Goal: Task Accomplishment & Management: Manage account settings

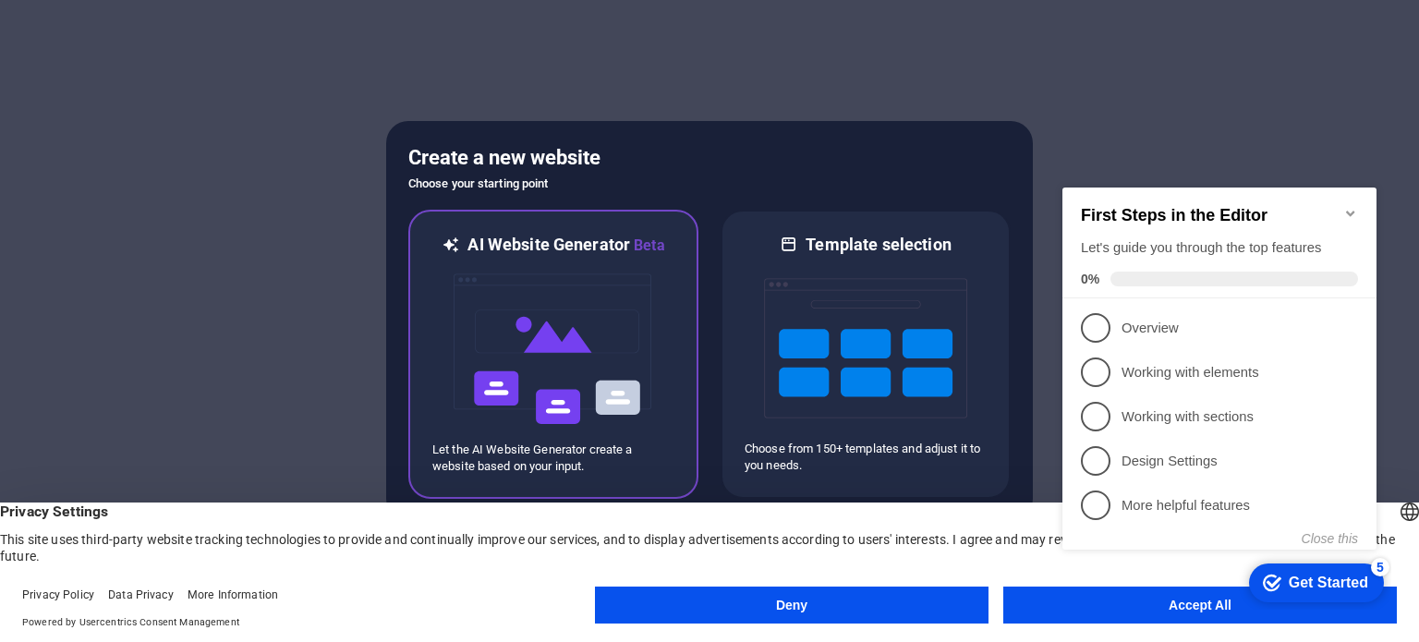
click at [560, 343] on img at bounding box center [553, 349] width 203 height 185
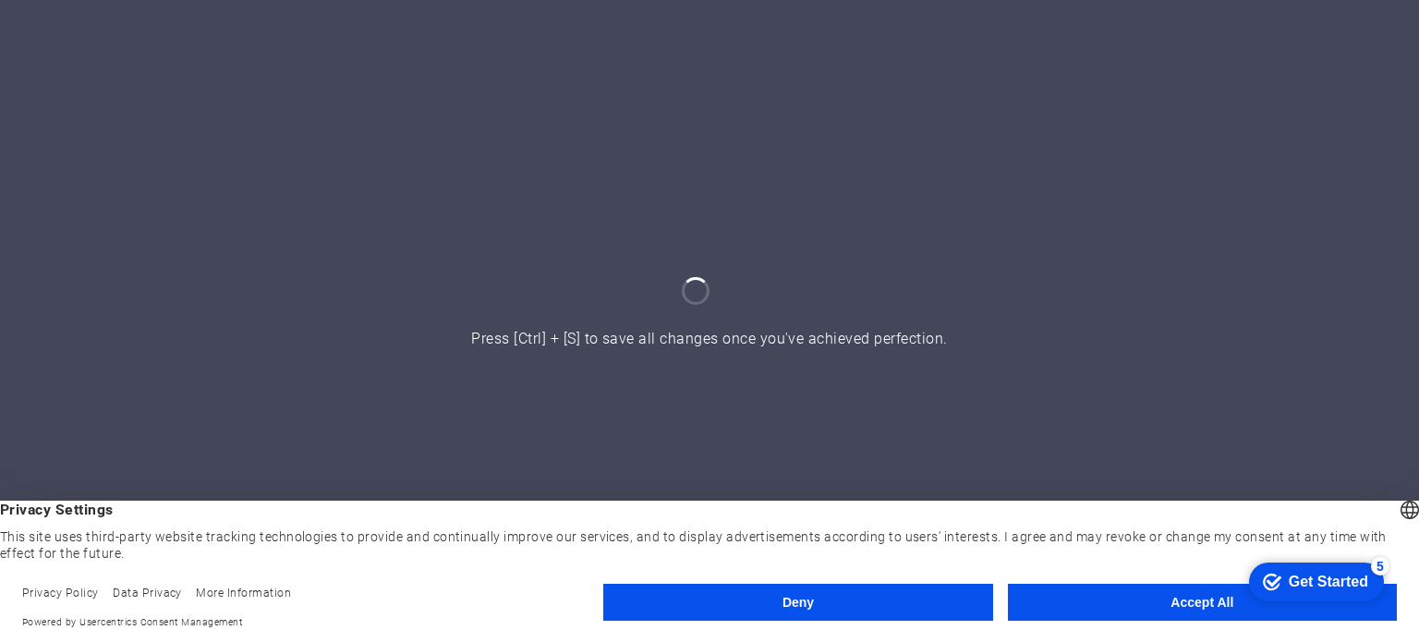
click at [902, 600] on button "Deny" at bounding box center [797, 602] width 389 height 37
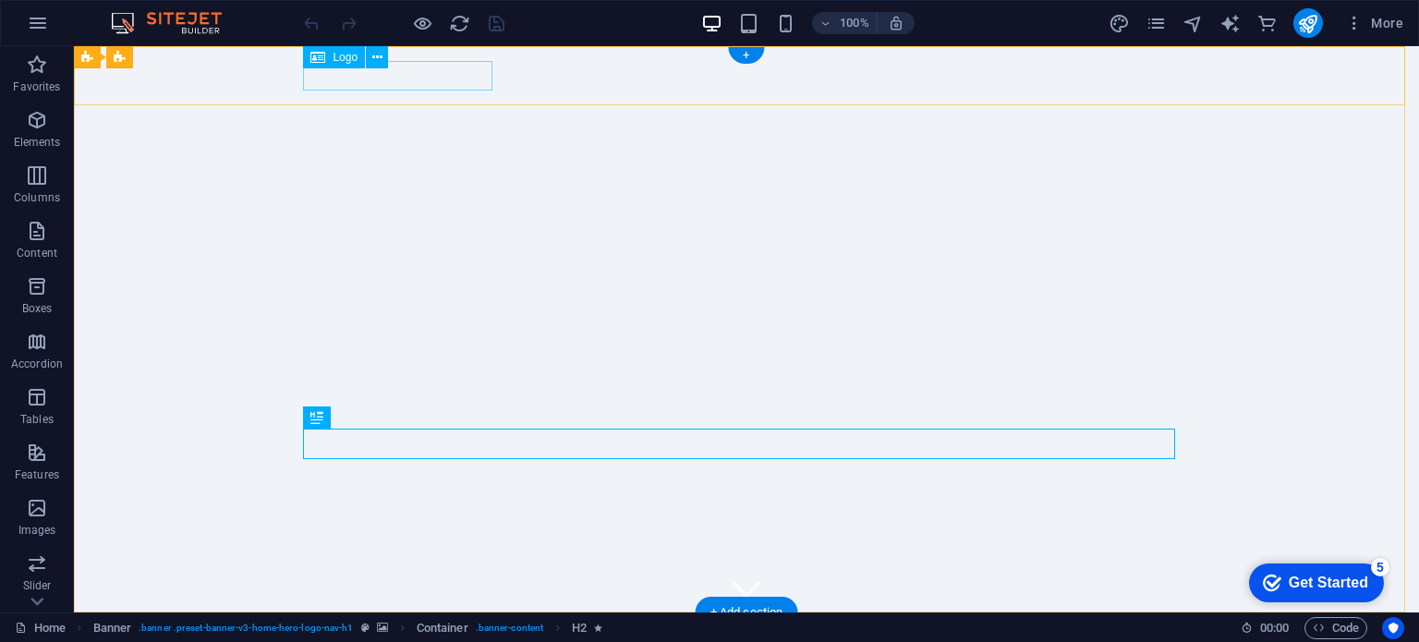
click at [457, 627] on div "[DOMAIN_NAME]" at bounding box center [746, 642] width 872 height 30
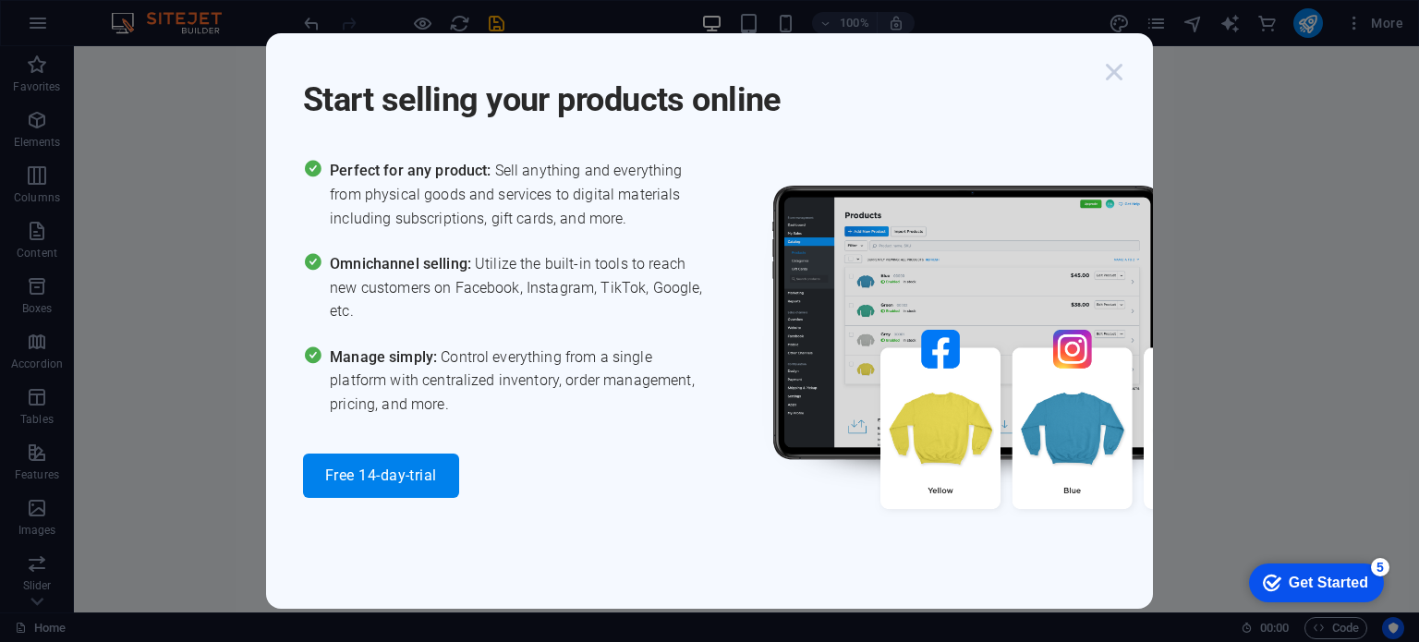
click at [1114, 69] on icon "button" at bounding box center [1114, 71] width 33 height 33
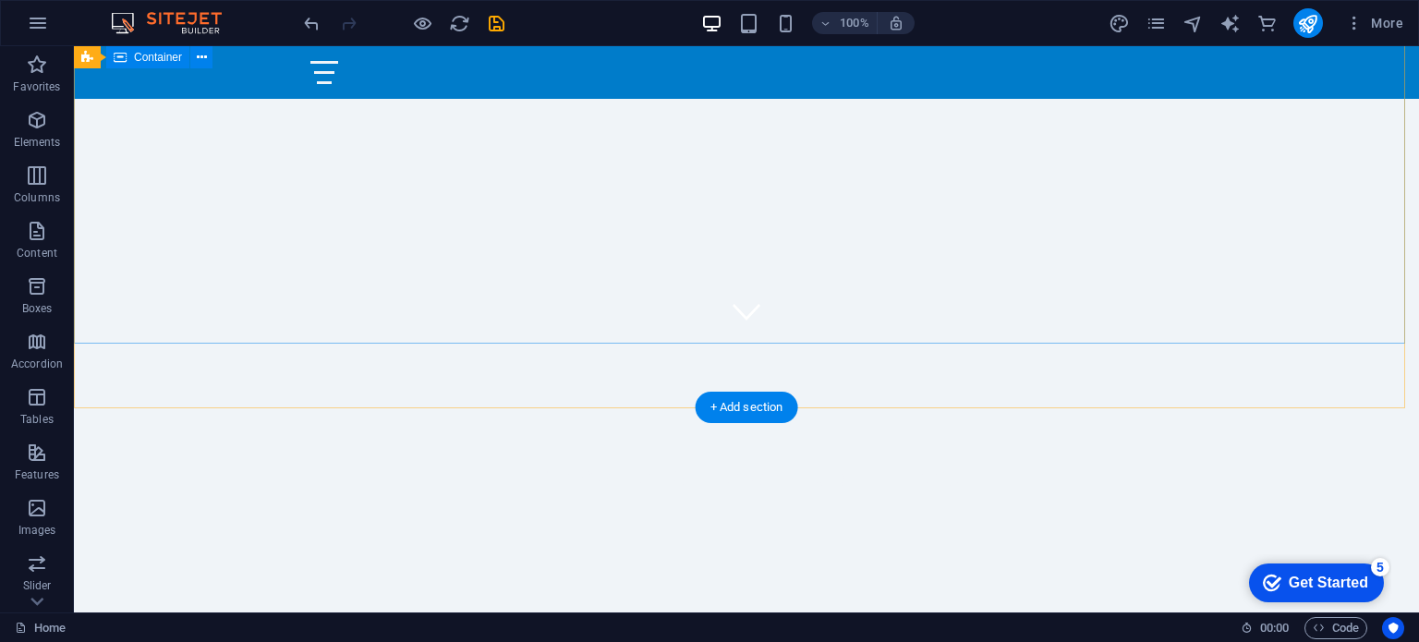
scroll to position [92, 0]
click at [571, 520] on div "Welcome to Avelo Virtual Airlines!" at bounding box center [746, 643] width 1345 height 247
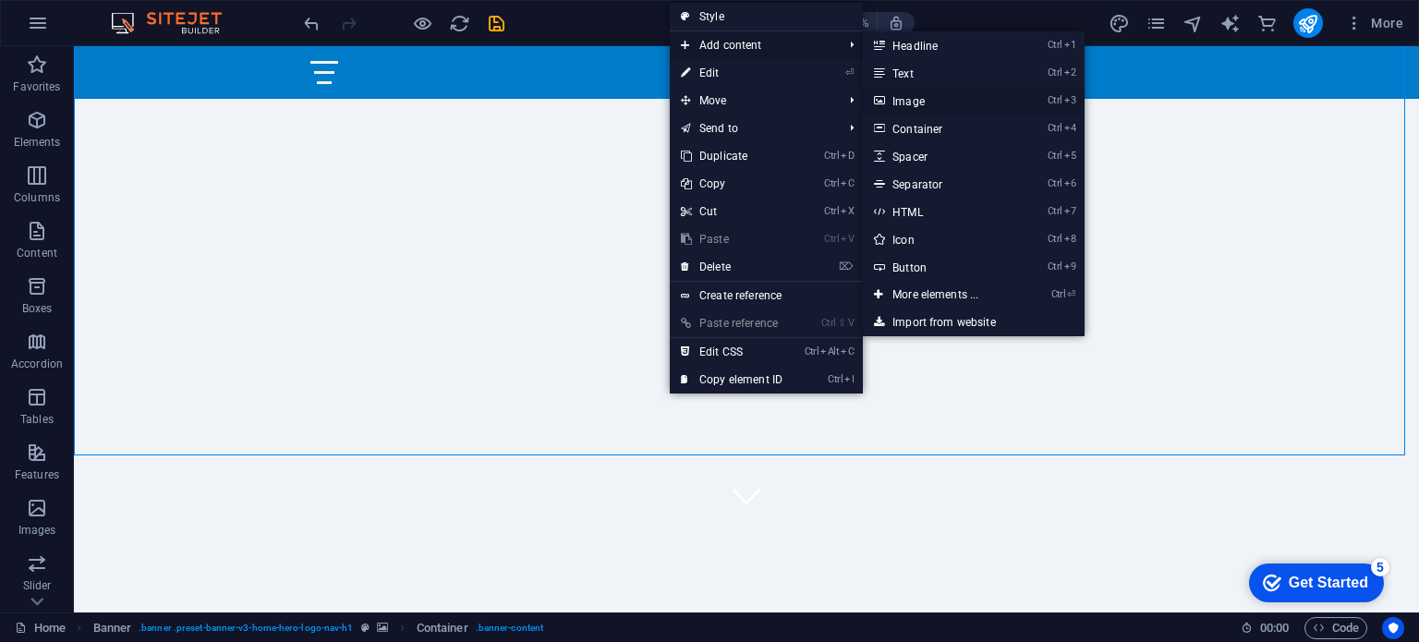
click at [922, 99] on link "Ctrl 3 Image" at bounding box center [939, 101] width 152 height 28
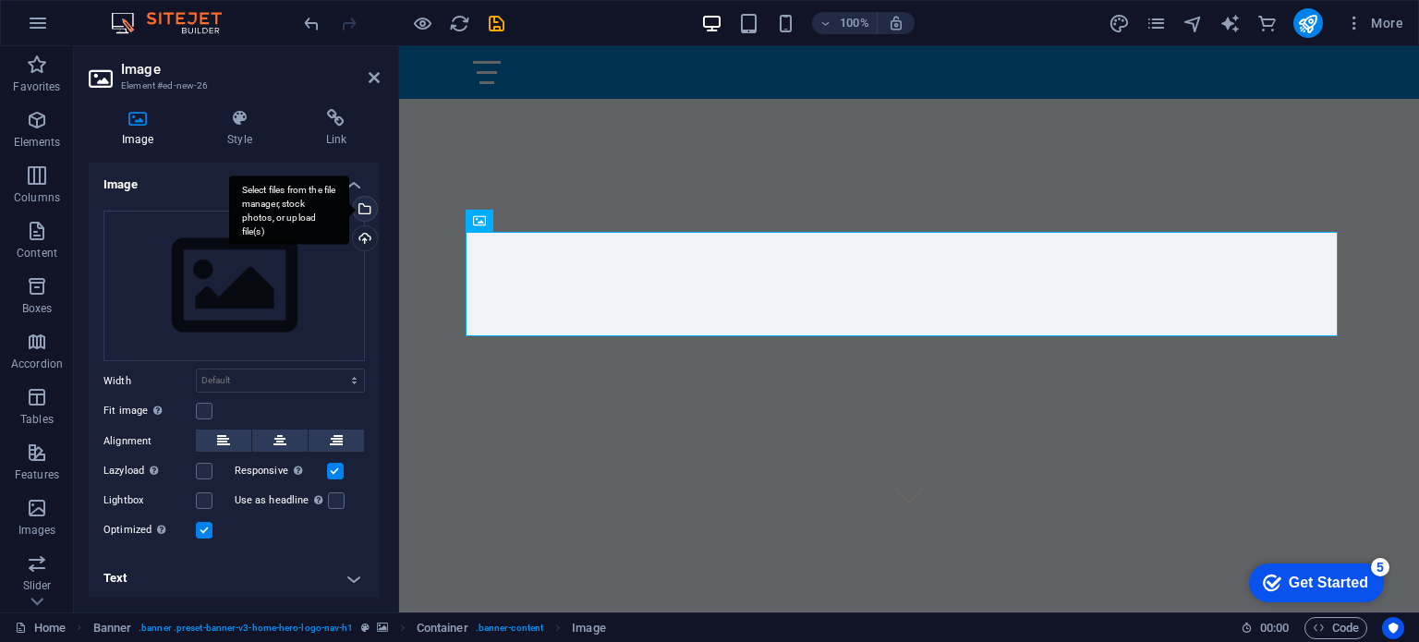
click at [349, 205] on div "Select files from the file manager, stock photos, or upload file(s)" at bounding box center [289, 210] width 120 height 69
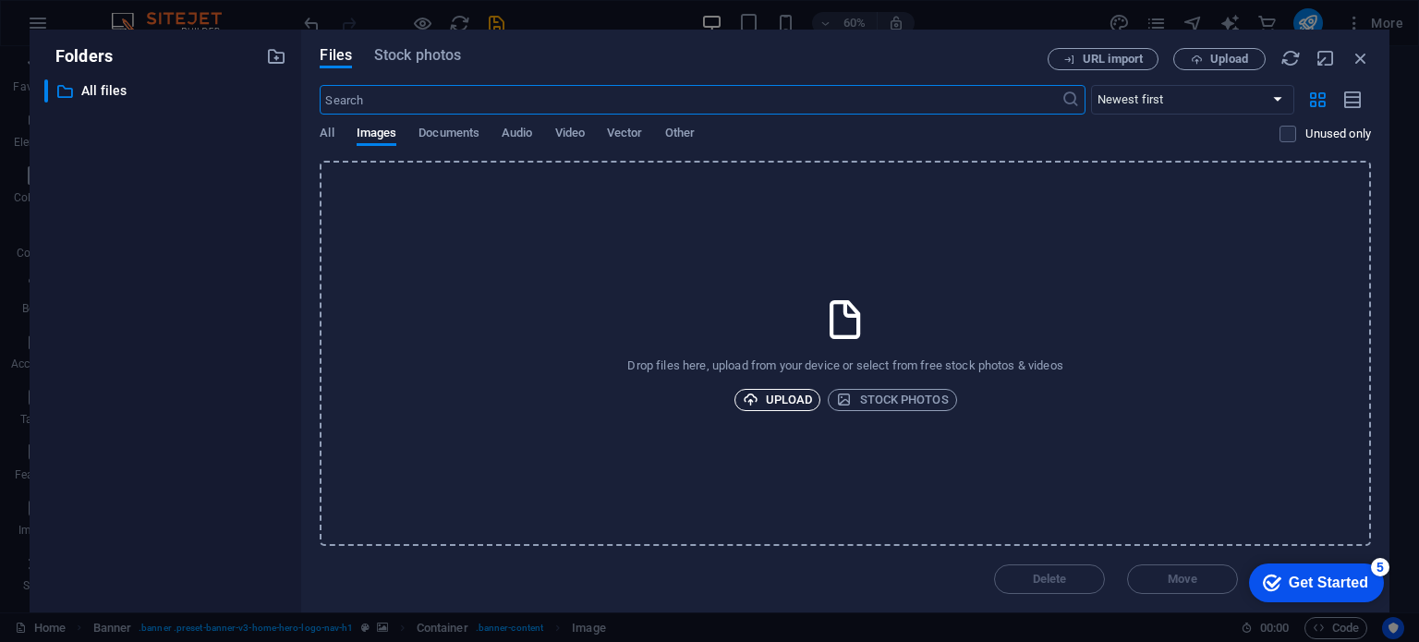
click at [789, 401] on span "Upload" at bounding box center [778, 400] width 70 height 22
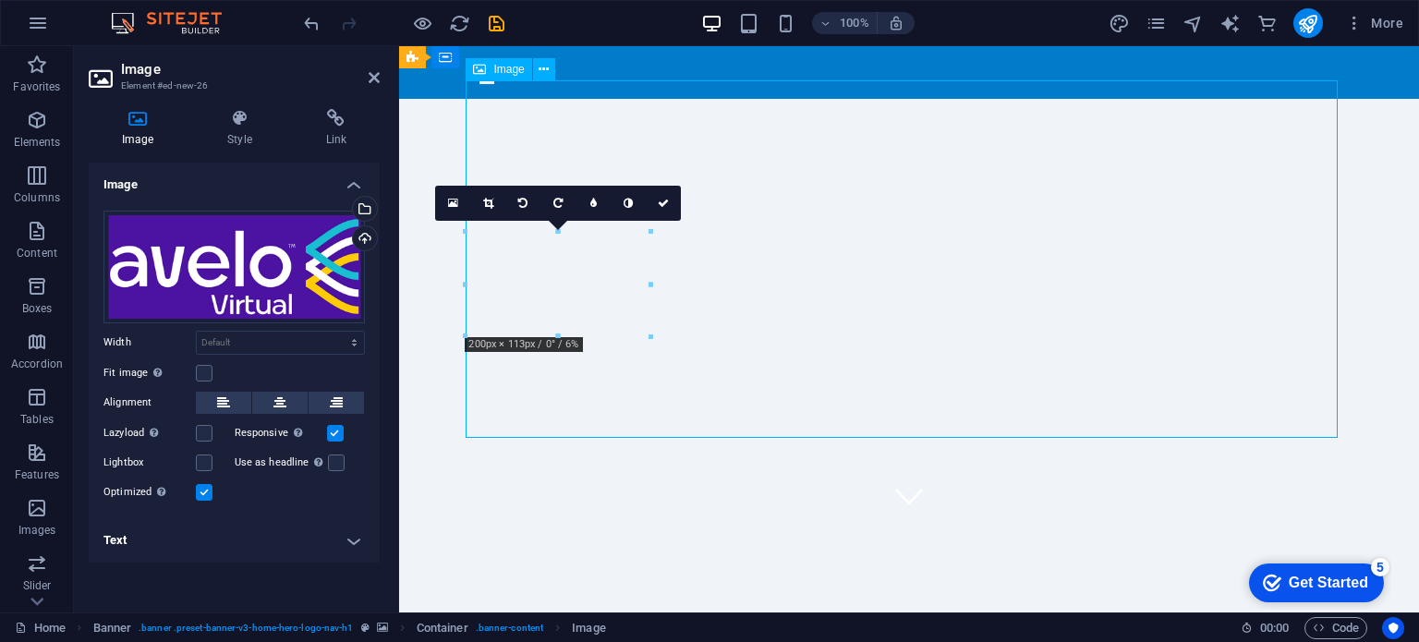
drag, startPoint x: 1032, startPoint y: 292, endPoint x: 993, endPoint y: 315, distance: 45.2
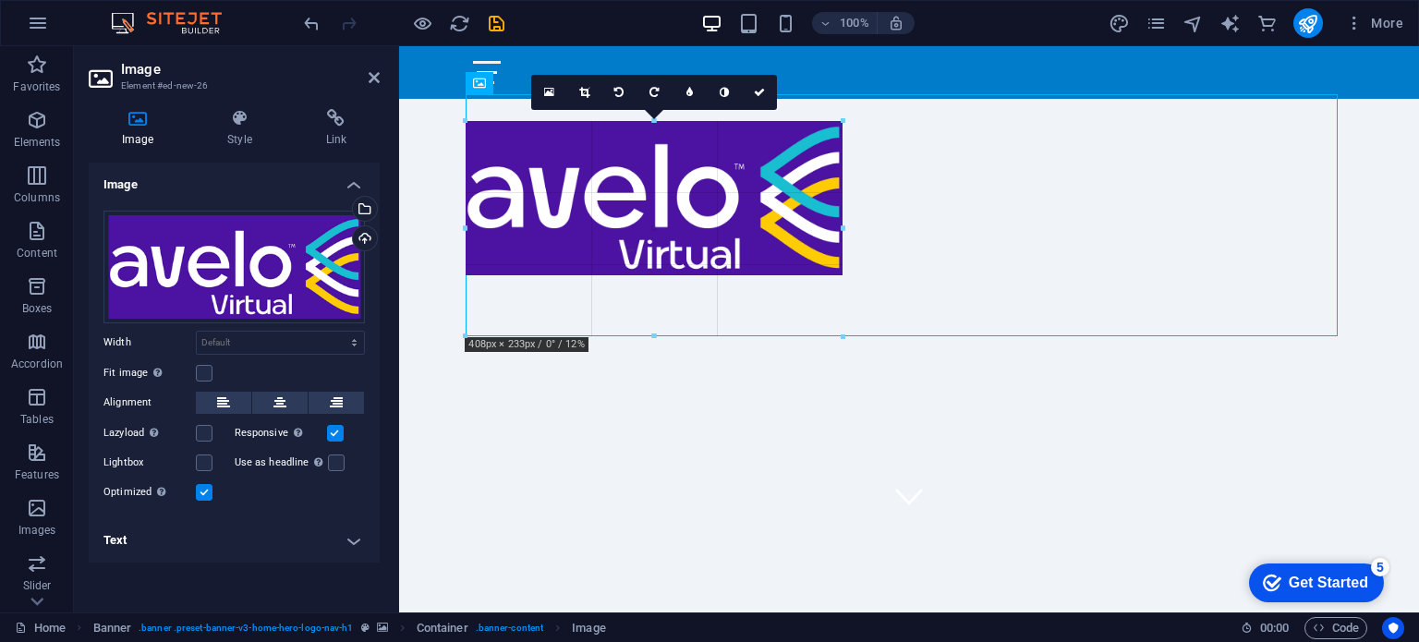
drag, startPoint x: 652, startPoint y: 335, endPoint x: 842, endPoint y: 348, distance: 189.9
type input "408"
select select "px"
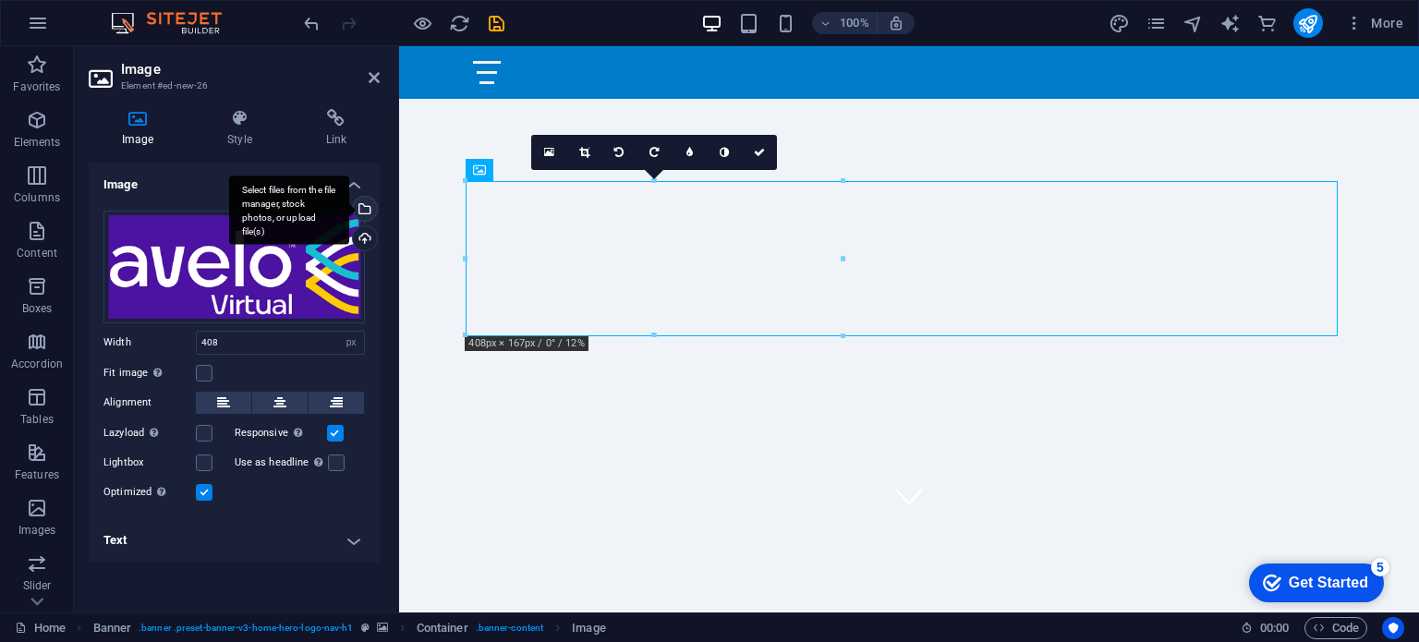
click at [369, 213] on div "Select files from the file manager, stock photos, or upload file(s)" at bounding box center [363, 211] width 28 height 28
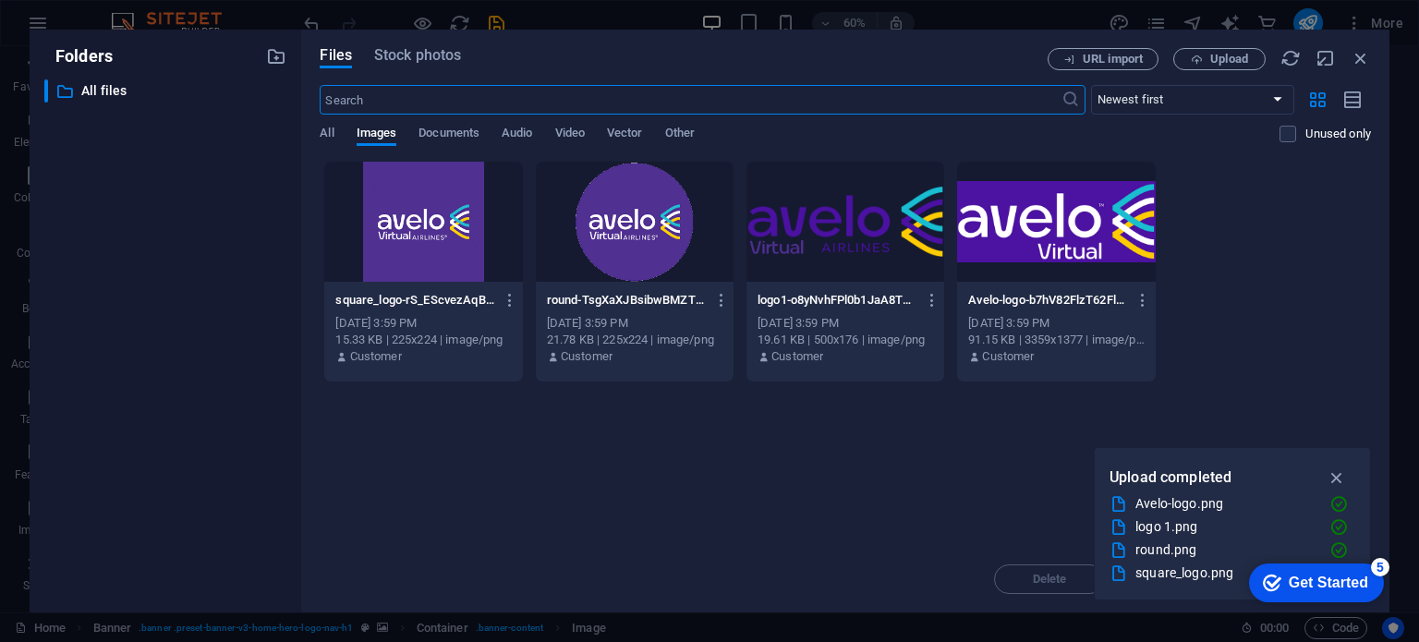
click at [824, 228] on div at bounding box center [846, 222] width 198 height 120
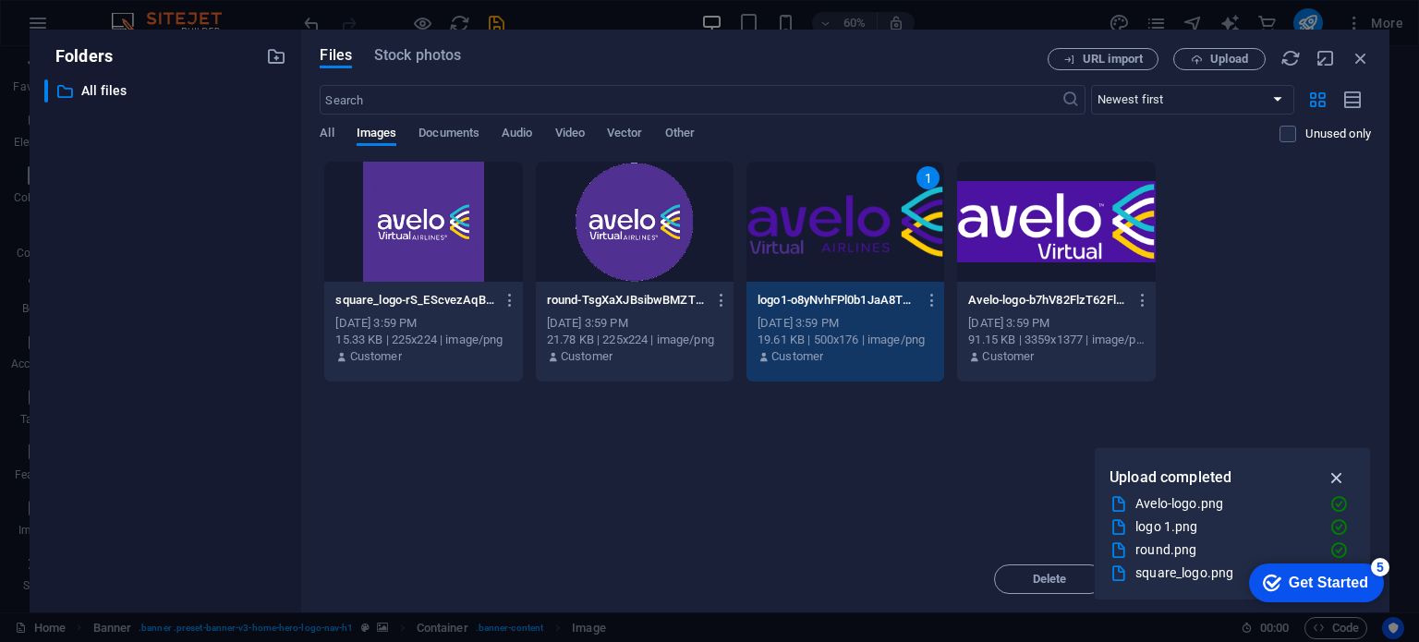
click at [1337, 482] on icon "button" at bounding box center [1337, 478] width 21 height 20
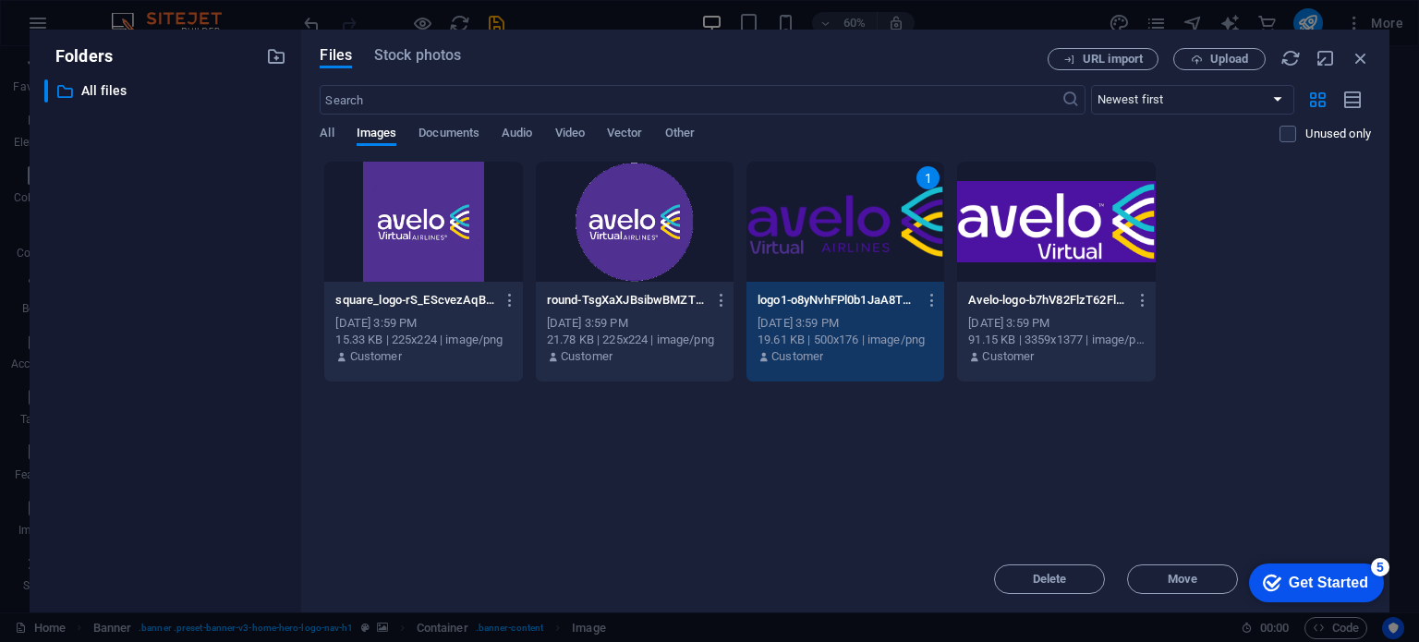
click at [881, 267] on div "1" at bounding box center [846, 222] width 198 height 120
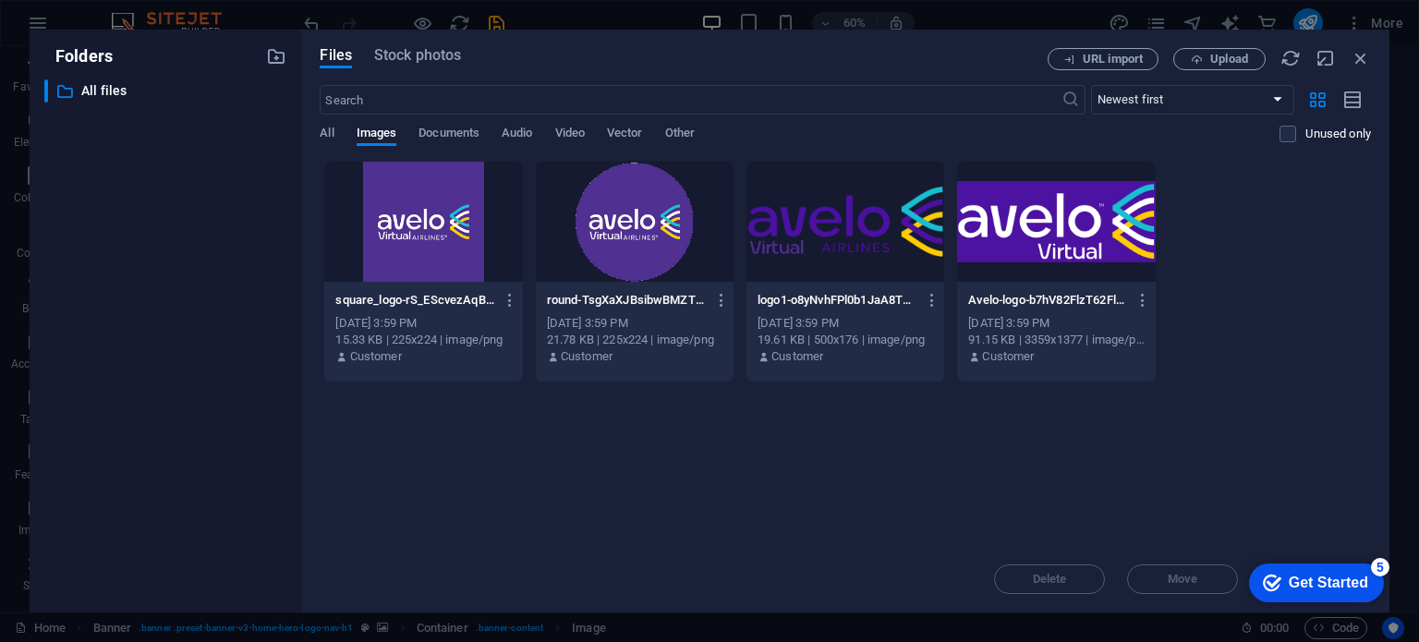
click at [881, 267] on div at bounding box center [846, 222] width 198 height 120
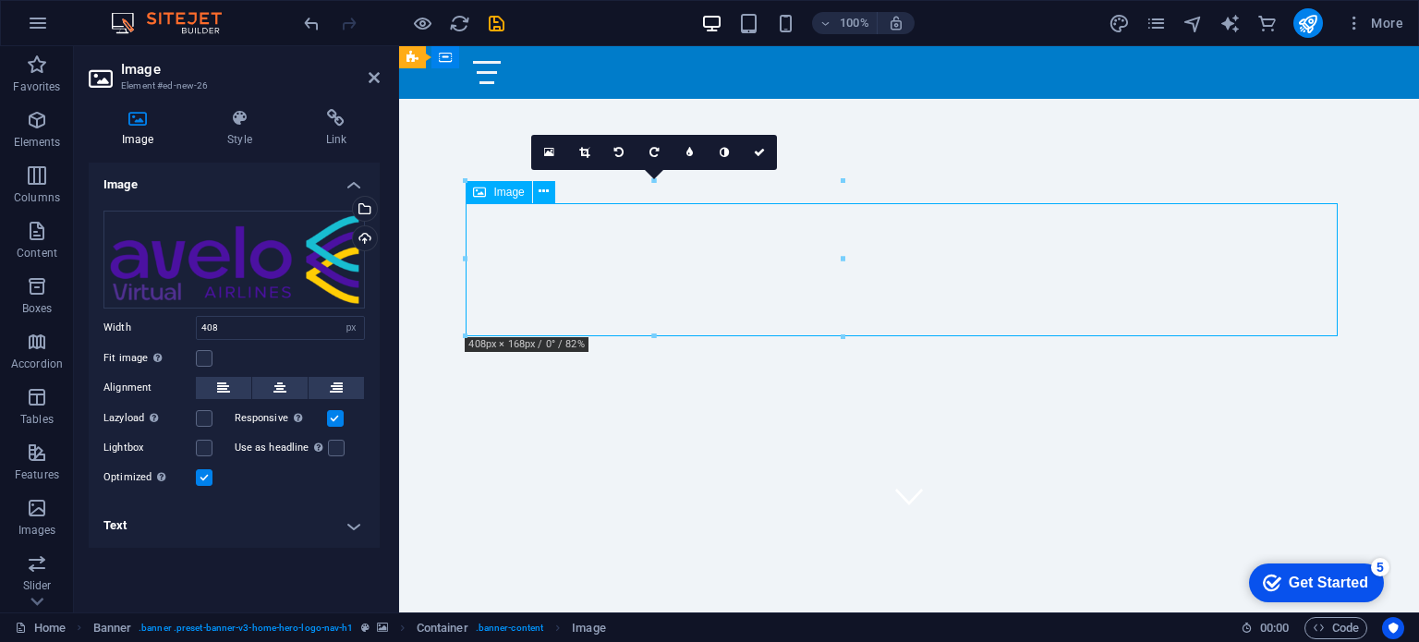
drag, startPoint x: 705, startPoint y: 274, endPoint x: 751, endPoint y: 298, distance: 52.1
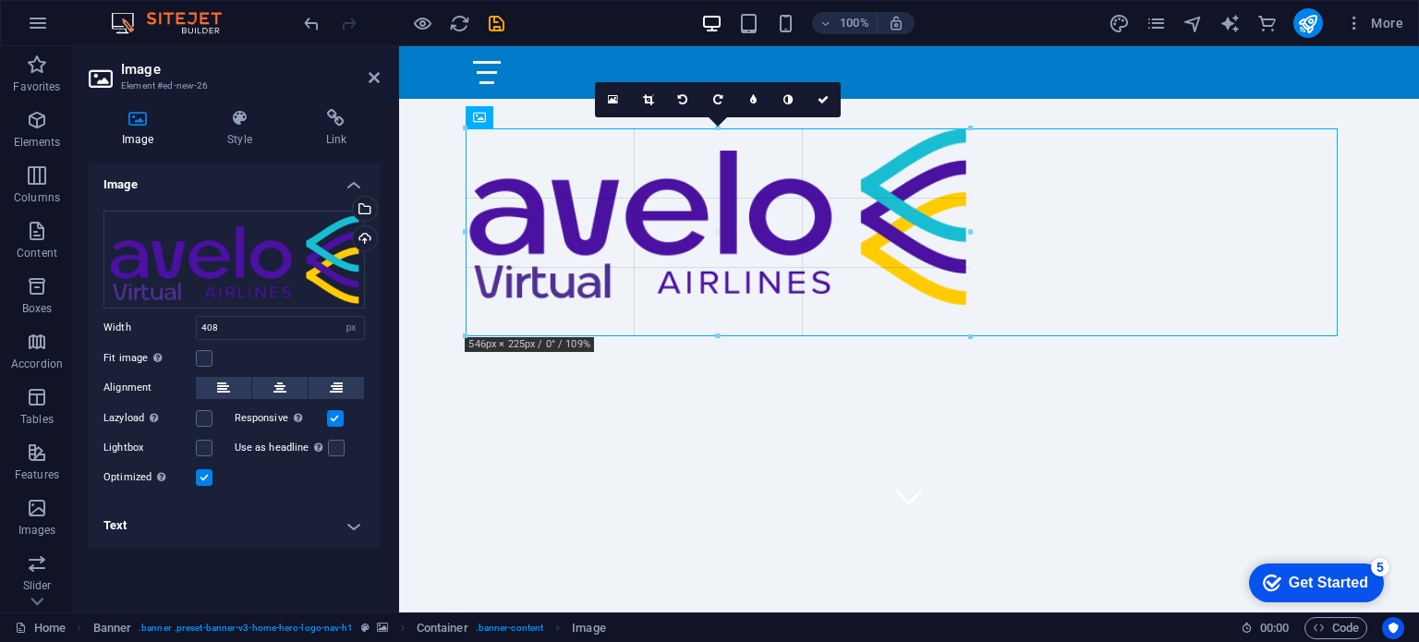
drag, startPoint x: 845, startPoint y: 259, endPoint x: 972, endPoint y: 269, distance: 127.9
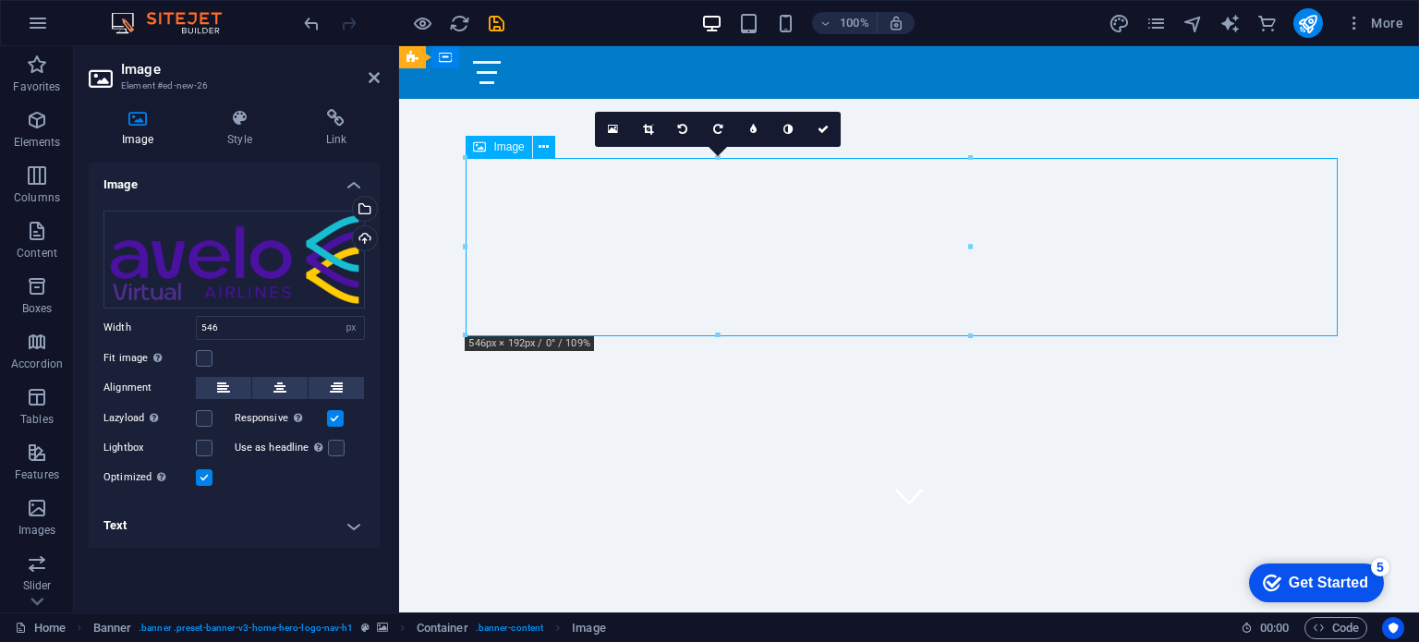
drag, startPoint x: 886, startPoint y: 243, endPoint x: 920, endPoint y: 240, distance: 34.3
drag, startPoint x: 903, startPoint y: 198, endPoint x: 986, endPoint y: 213, distance: 84.6
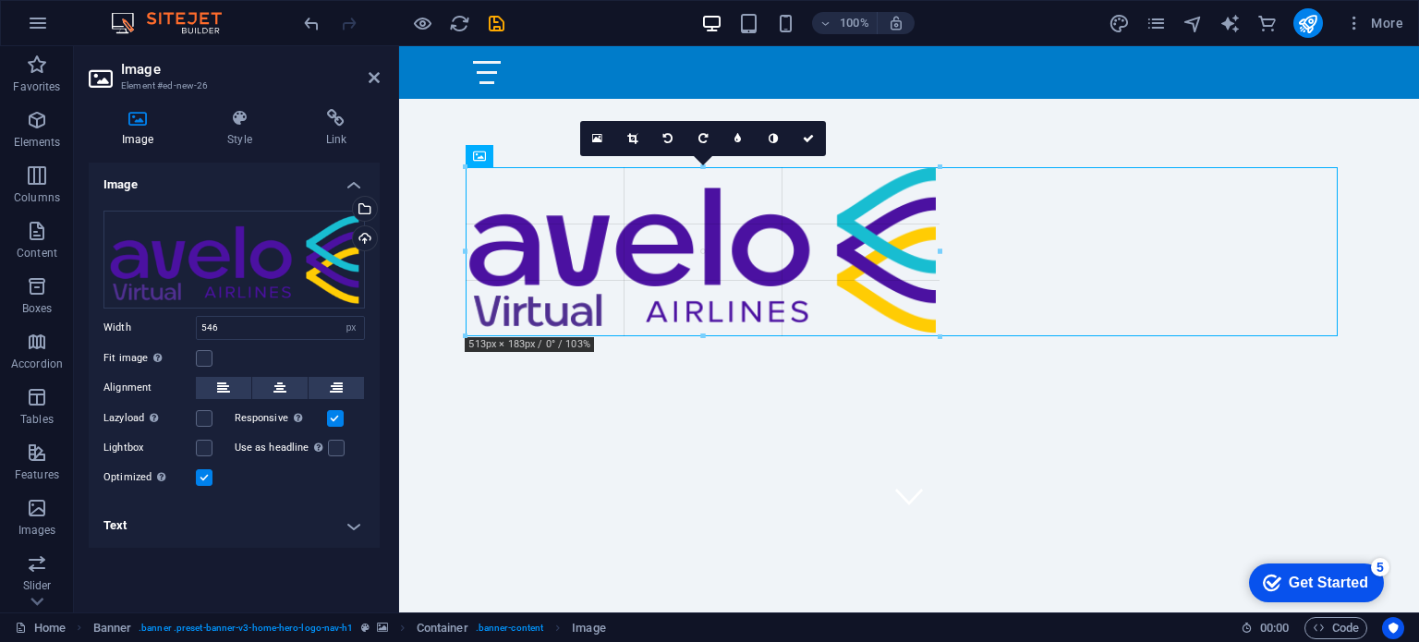
drag, startPoint x: 465, startPoint y: 173, endPoint x: 491, endPoint y: 193, distance: 32.9
type input "513"
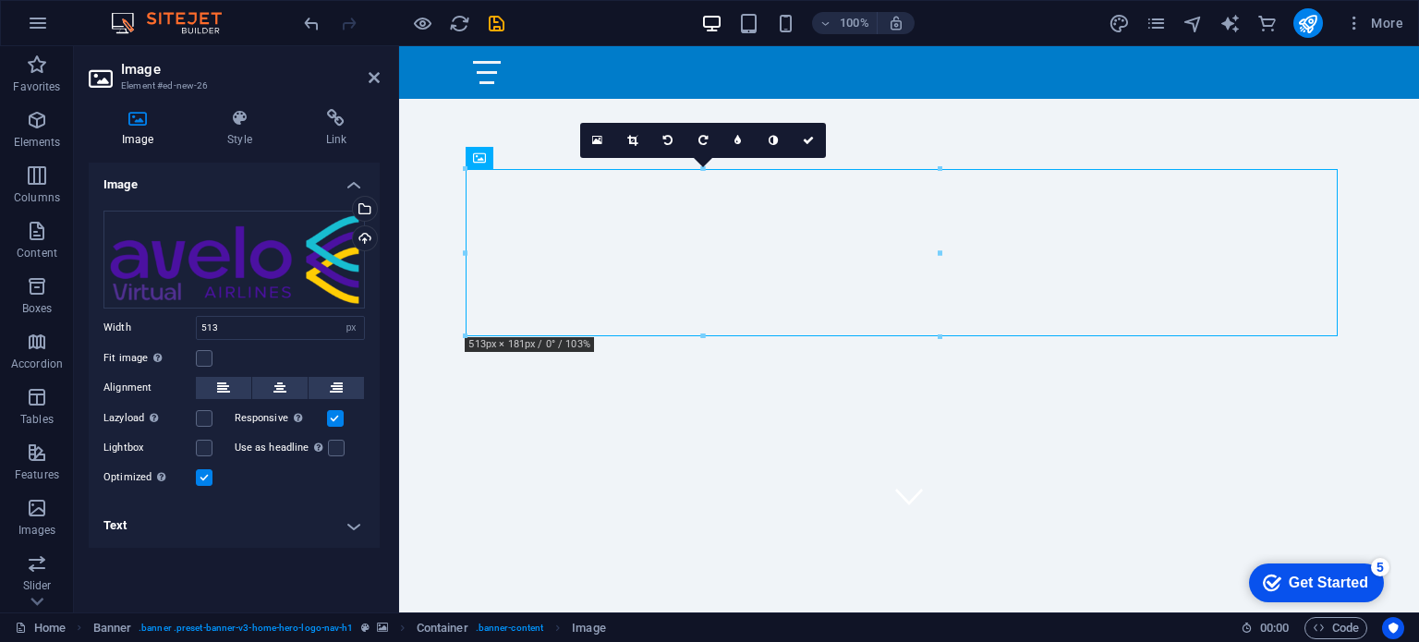
drag, startPoint x: 882, startPoint y: 204, endPoint x: 793, endPoint y: 199, distance: 88.9
drag, startPoint x: 617, startPoint y: 237, endPoint x: 1079, endPoint y: 244, distance: 462.1
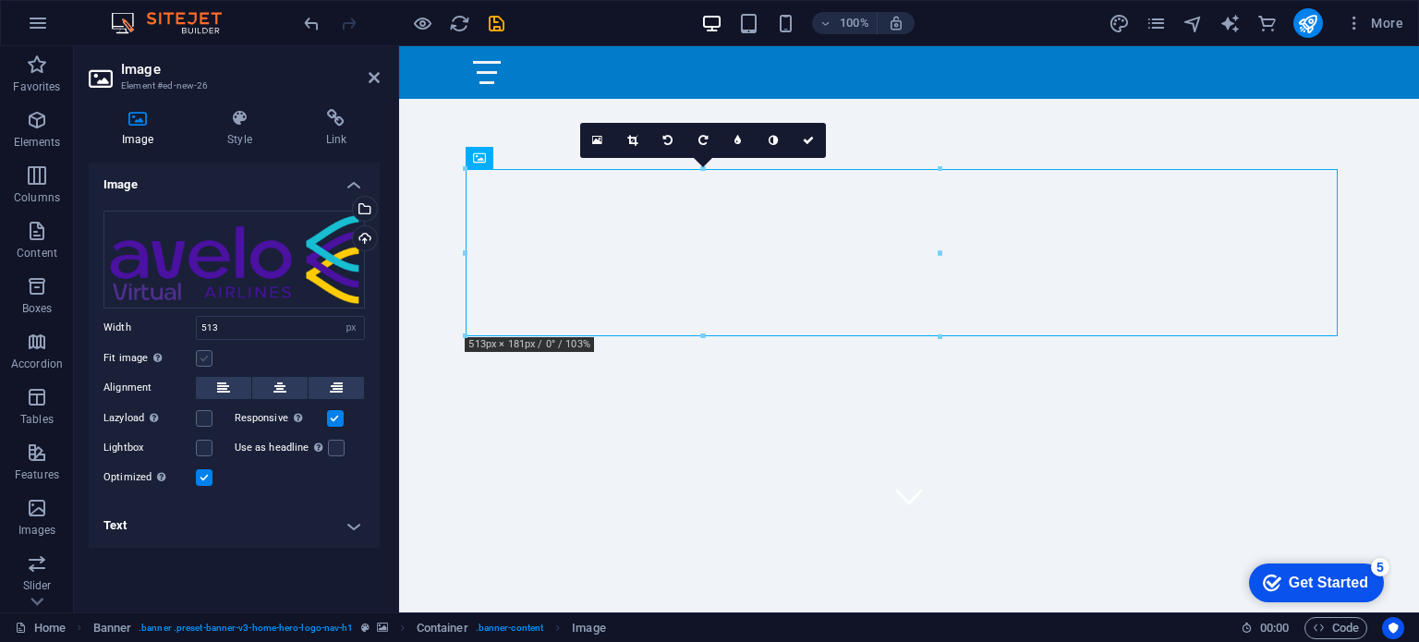
click at [204, 358] on label at bounding box center [204, 358] width 17 height 17
click at [0, 0] on input "Fit image Automatically fit image to a fixed width and height" at bounding box center [0, 0] width 0 height 0
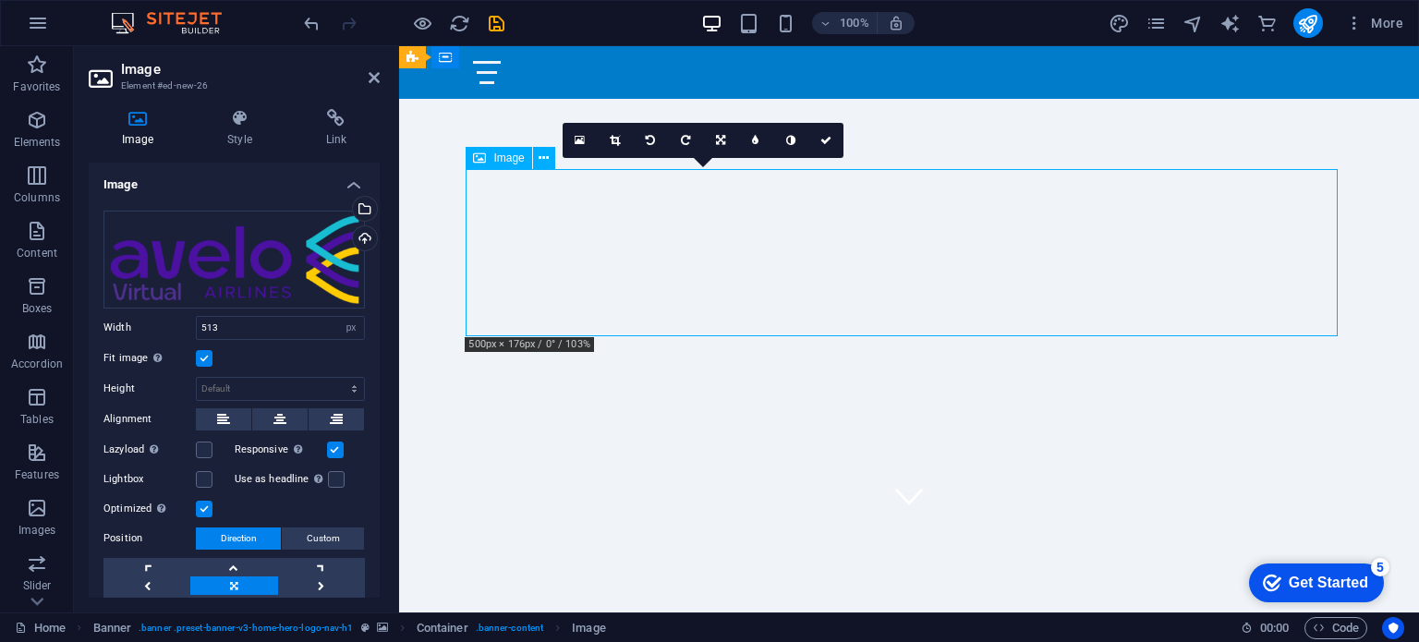
drag, startPoint x: 649, startPoint y: 273, endPoint x: 790, endPoint y: 272, distance: 141.4
click at [208, 357] on label at bounding box center [204, 358] width 17 height 17
click at [0, 0] on input "Fit image Automatically fit image to a fixed width and height" at bounding box center [0, 0] width 0 height 0
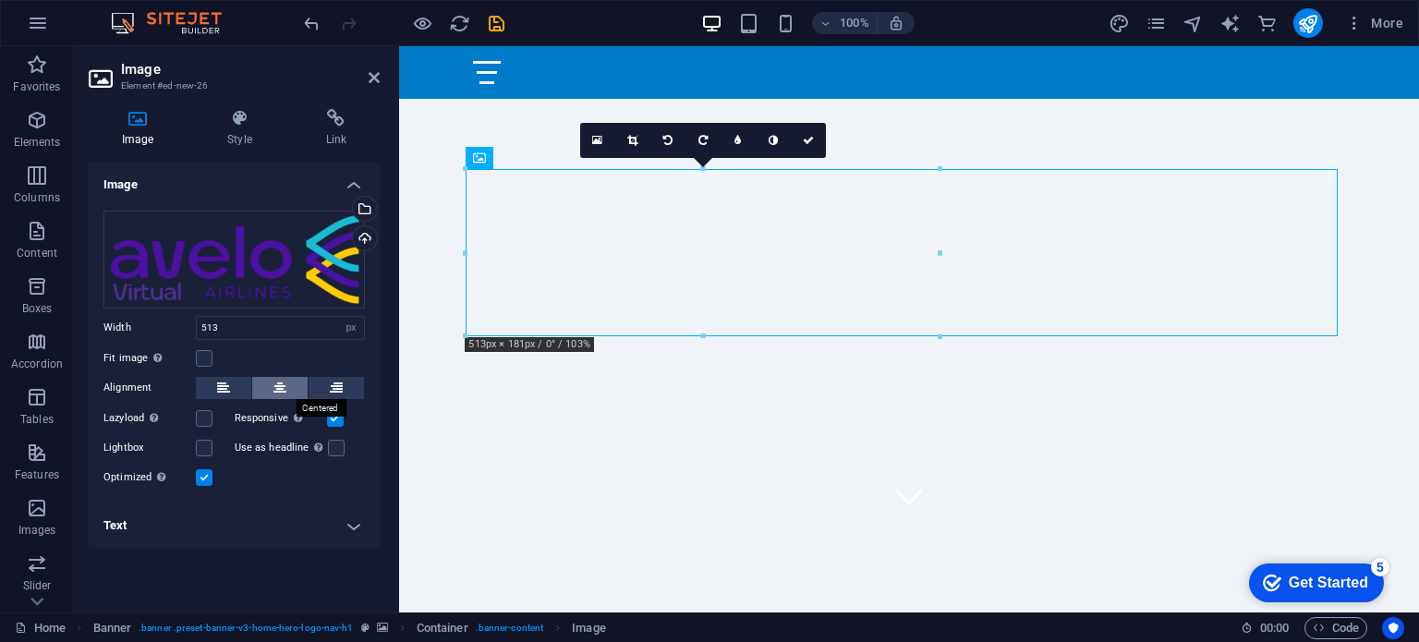
click at [281, 384] on icon at bounding box center [280, 388] width 13 height 22
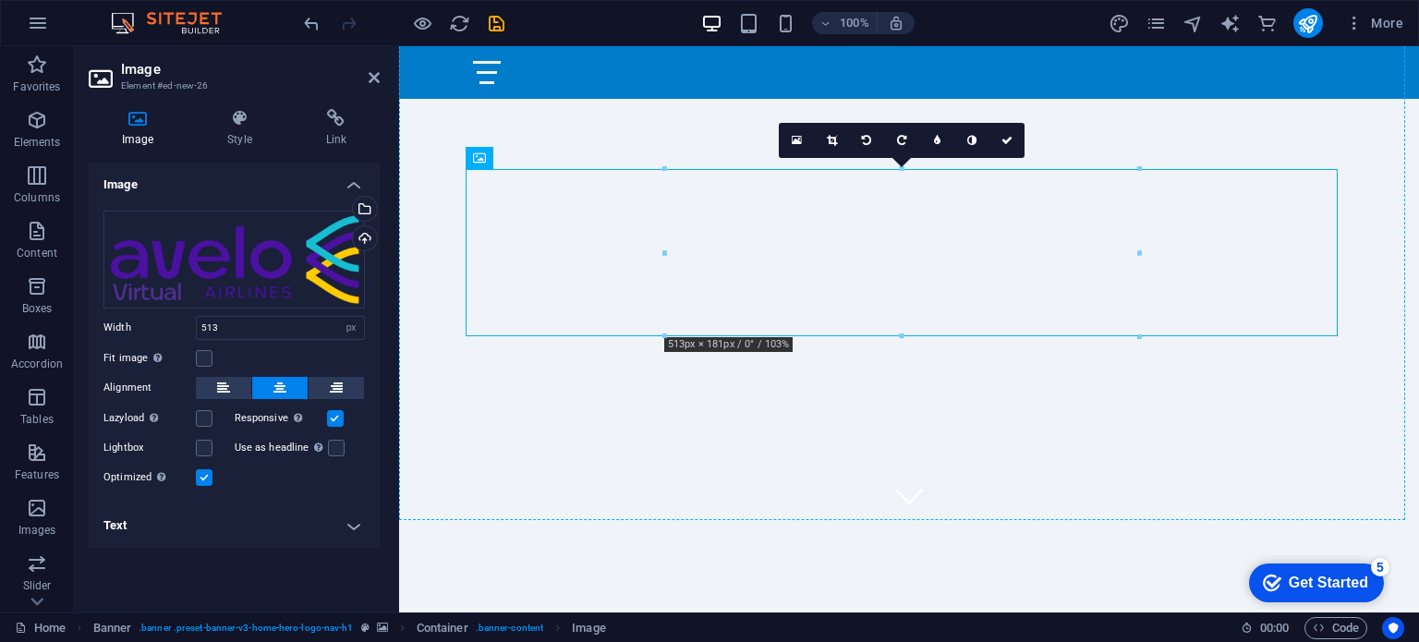
drag, startPoint x: 933, startPoint y: 247, endPoint x: 943, endPoint y: 132, distance: 115.0
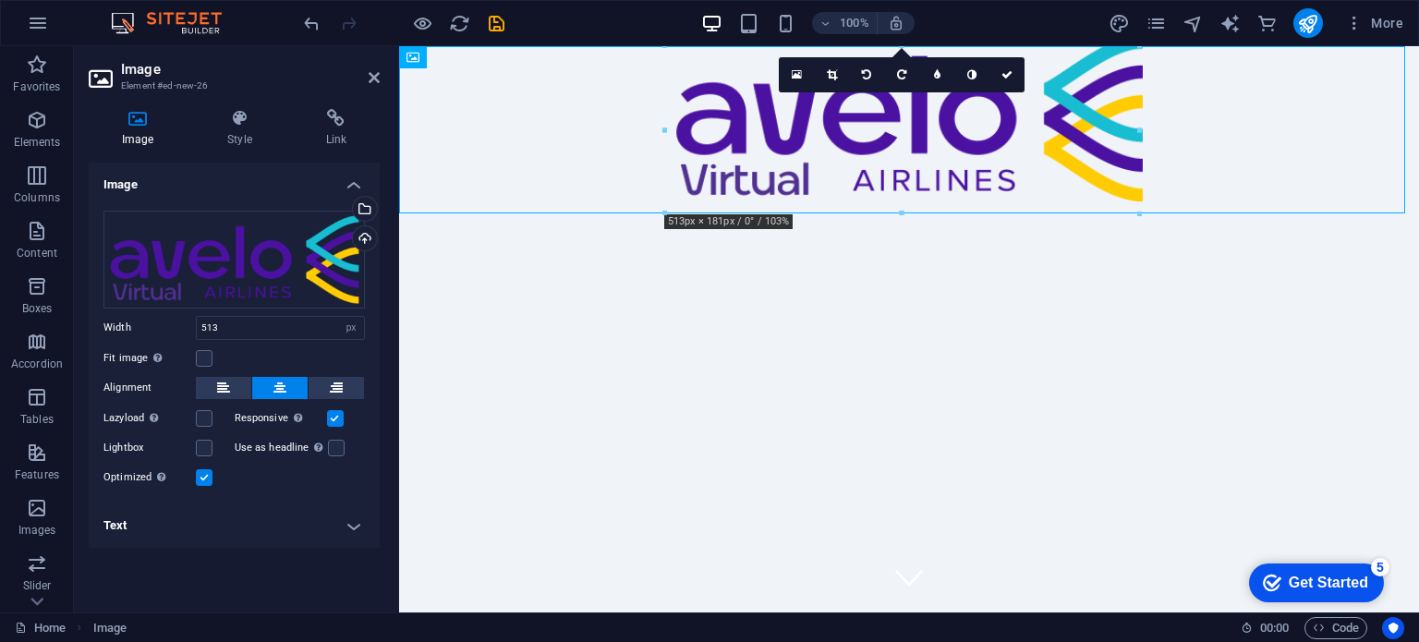
scroll to position [0, 0]
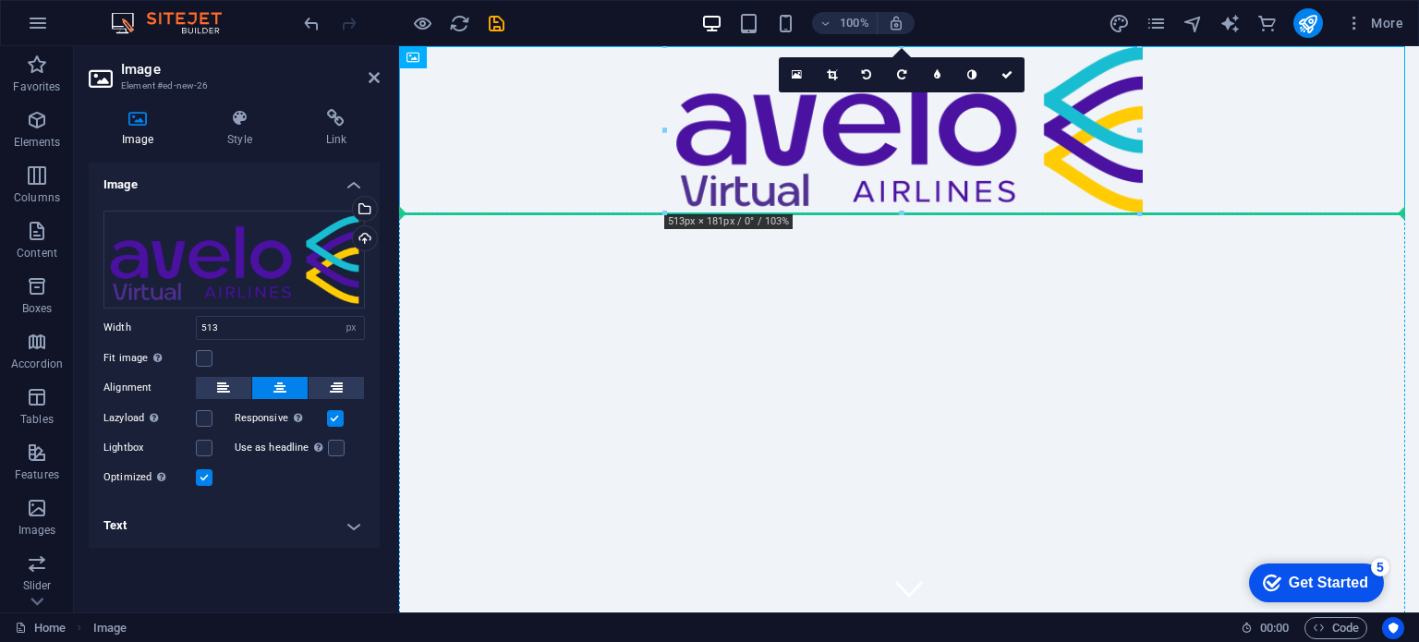
drag, startPoint x: 933, startPoint y: 132, endPoint x: 944, endPoint y: 354, distance: 222.0
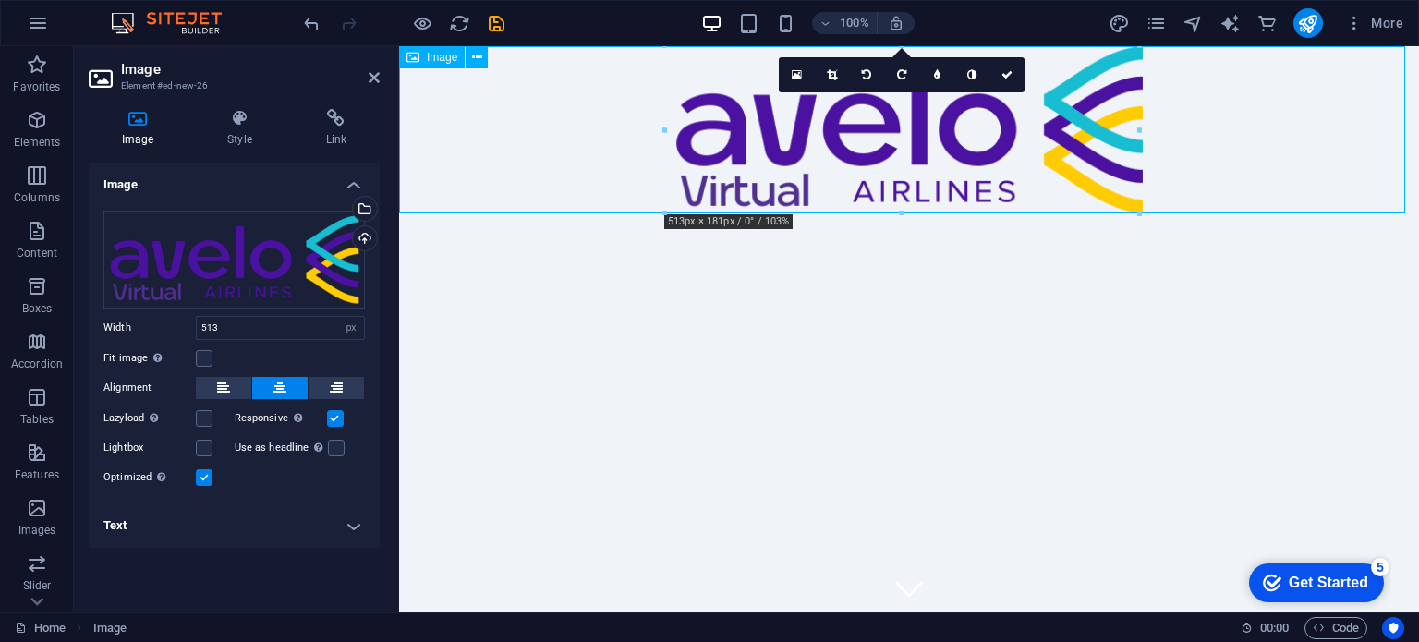
click at [882, 123] on figure at bounding box center [909, 129] width 1020 height 167
click at [962, 151] on figure at bounding box center [909, 129] width 1020 height 167
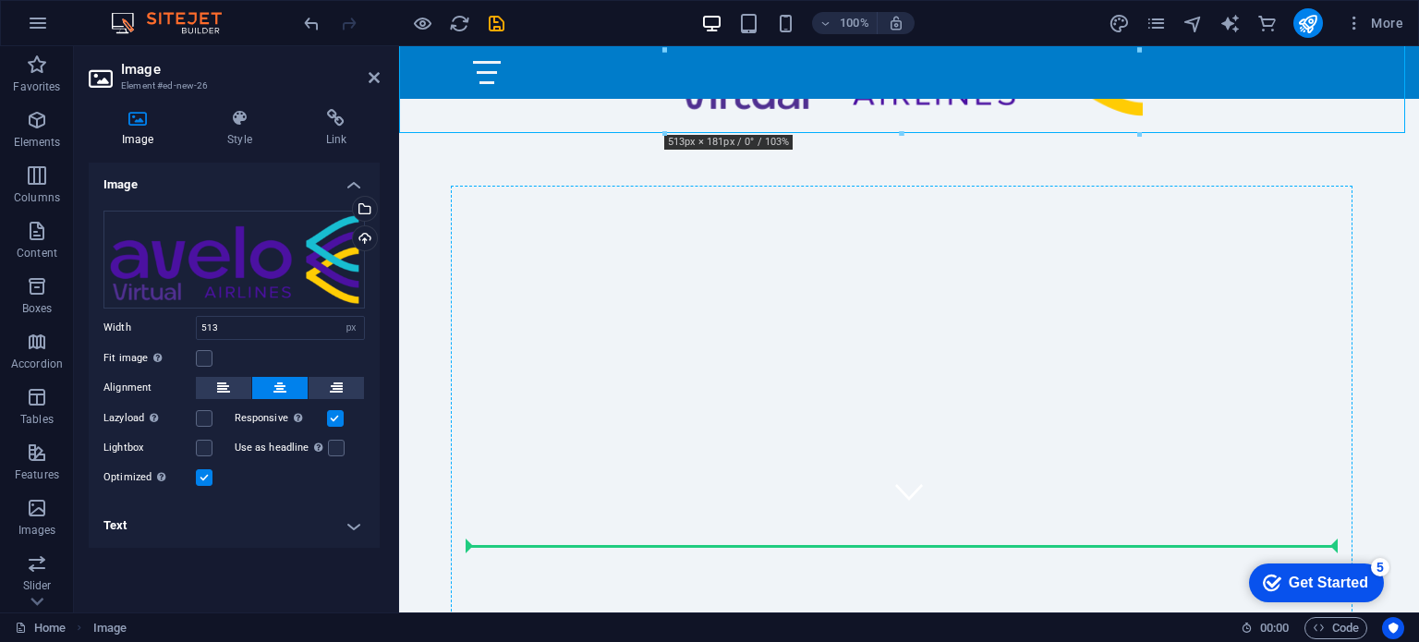
drag, startPoint x: 878, startPoint y: 142, endPoint x: 875, endPoint y: 552, distance: 409.4
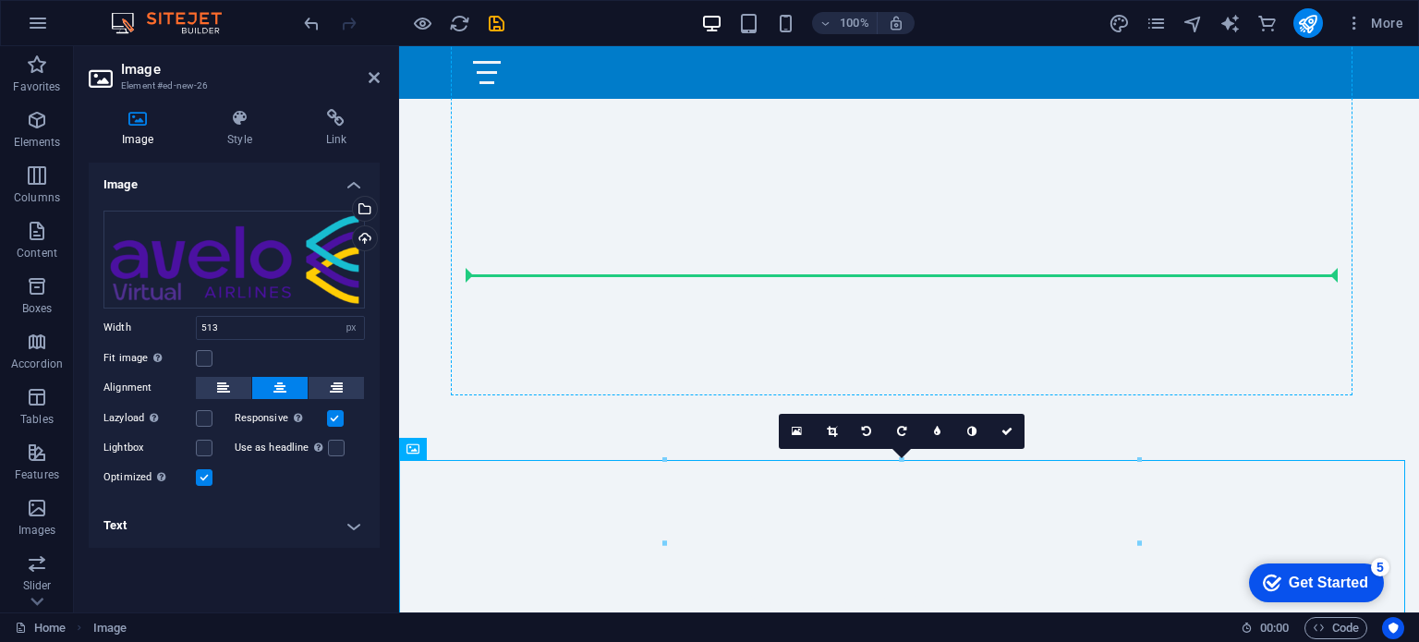
drag, startPoint x: 947, startPoint y: 541, endPoint x: 927, endPoint y: 289, distance: 252.2
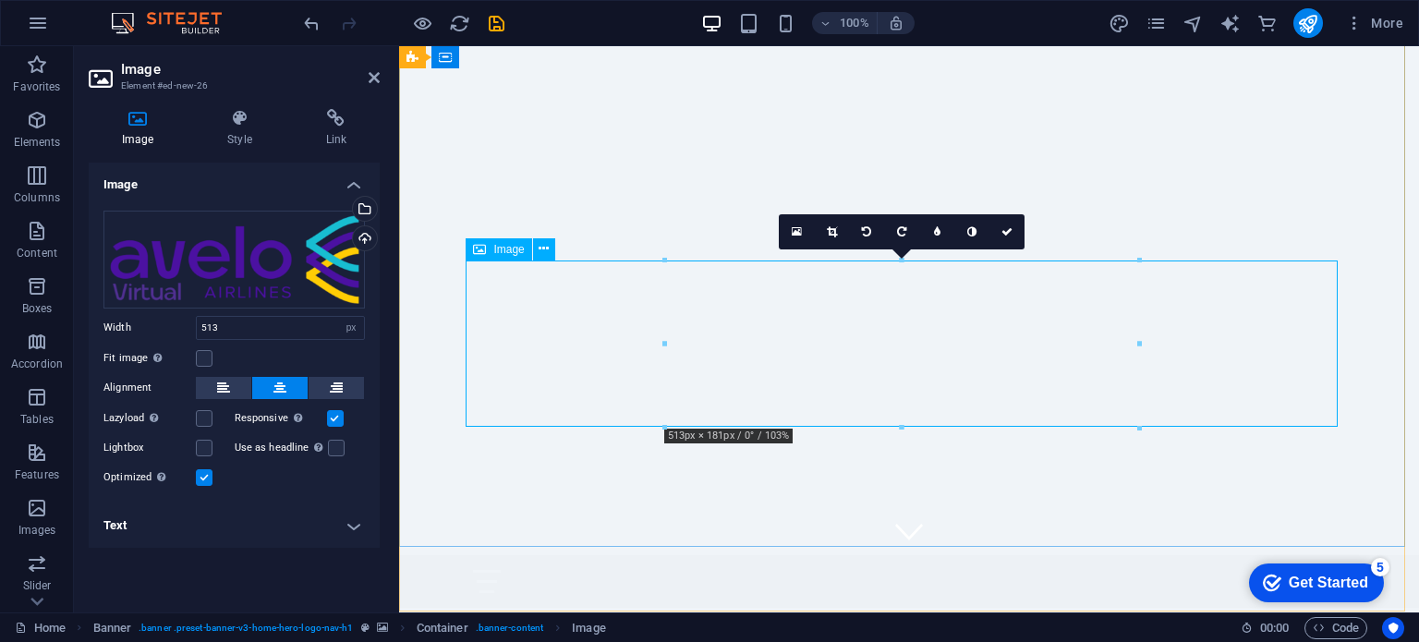
scroll to position [0, 0]
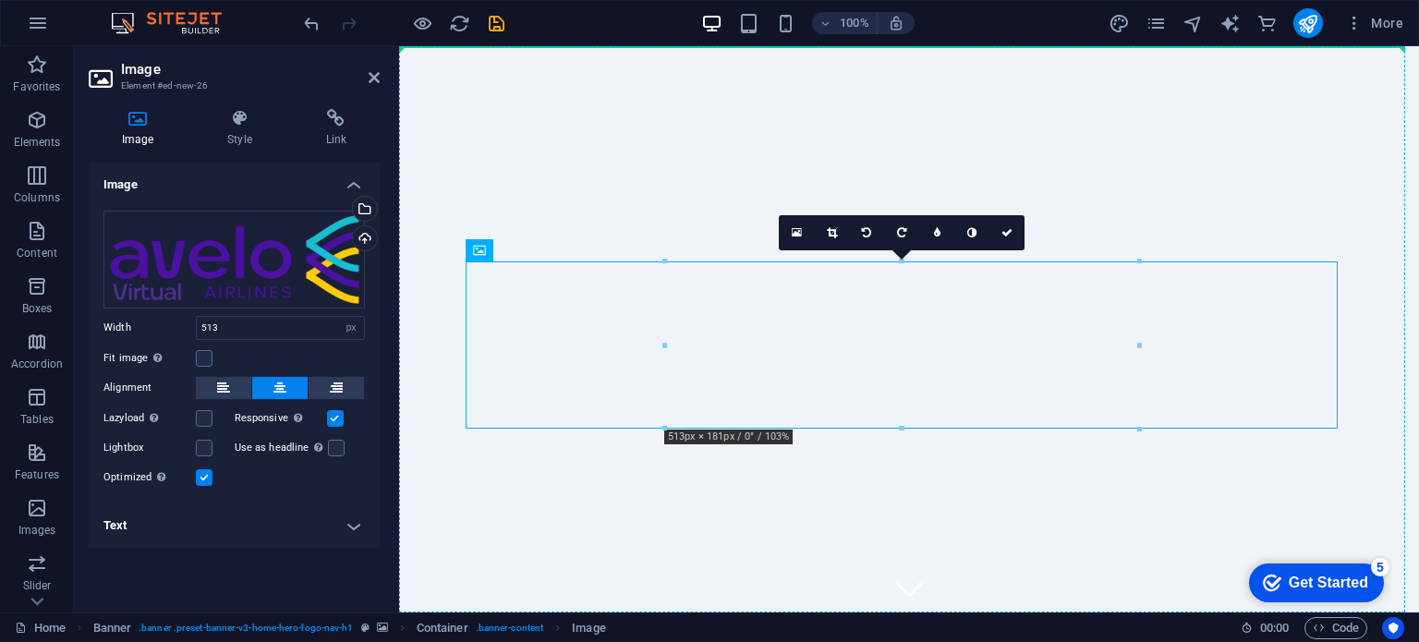
drag, startPoint x: 965, startPoint y: 380, endPoint x: 968, endPoint y: 215, distance: 164.5
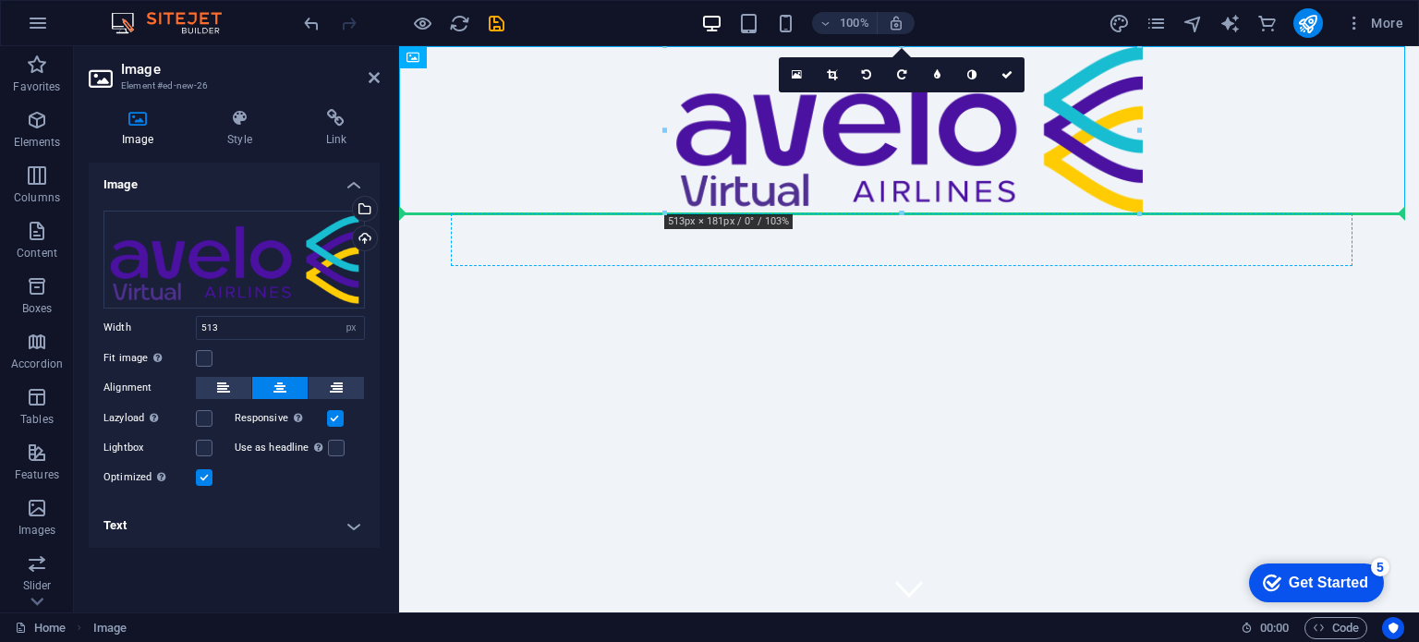
drag, startPoint x: 944, startPoint y: 176, endPoint x: 945, endPoint y: 241, distance: 65.6
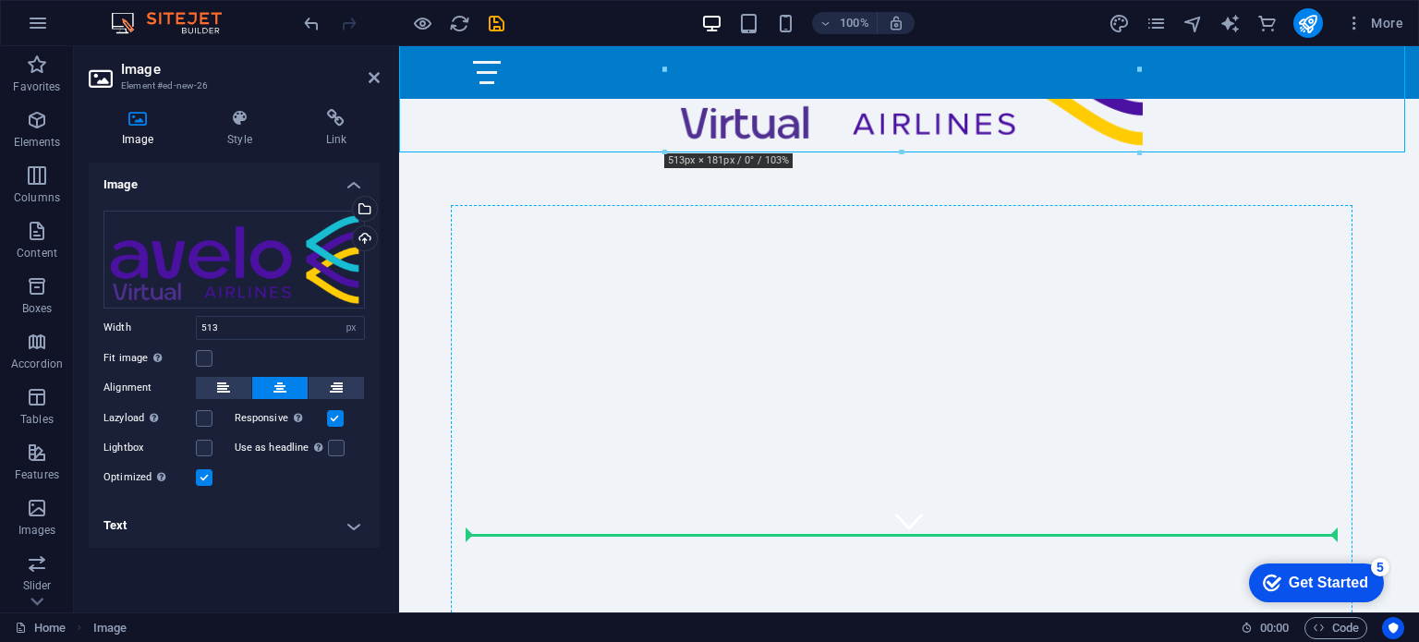
drag, startPoint x: 931, startPoint y: 172, endPoint x: 923, endPoint y: 537, distance: 365.1
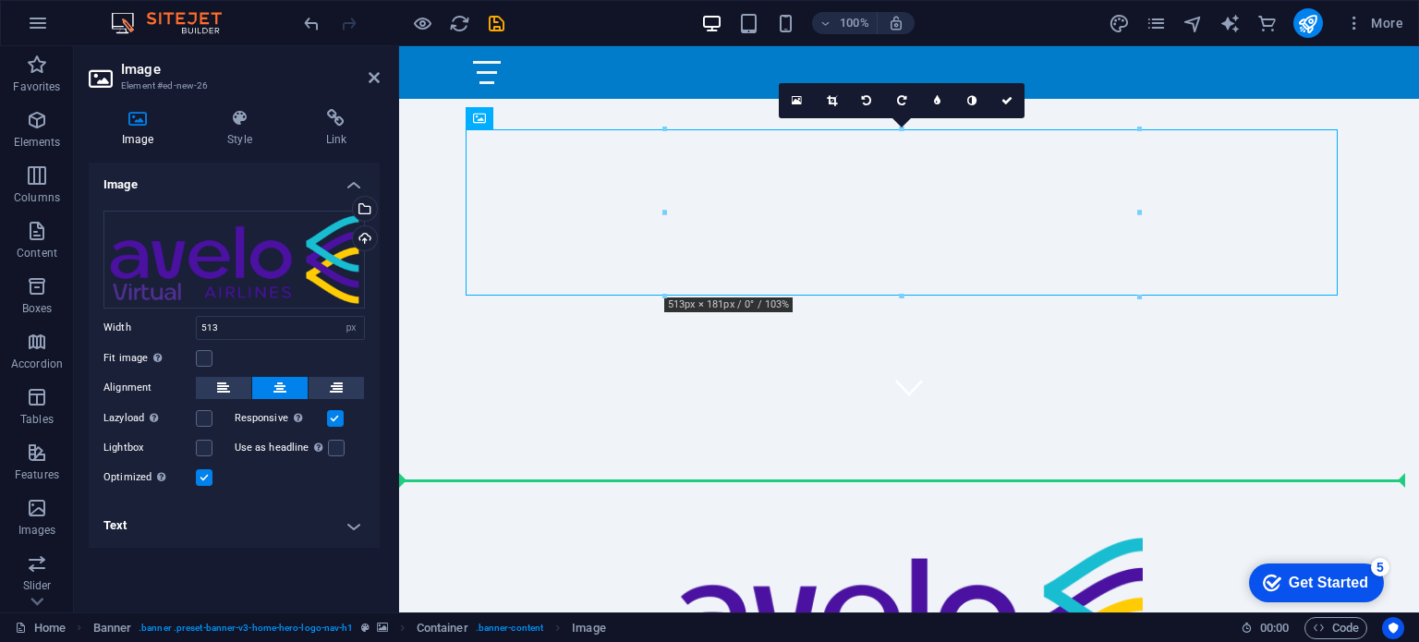
scroll to position [239, 0]
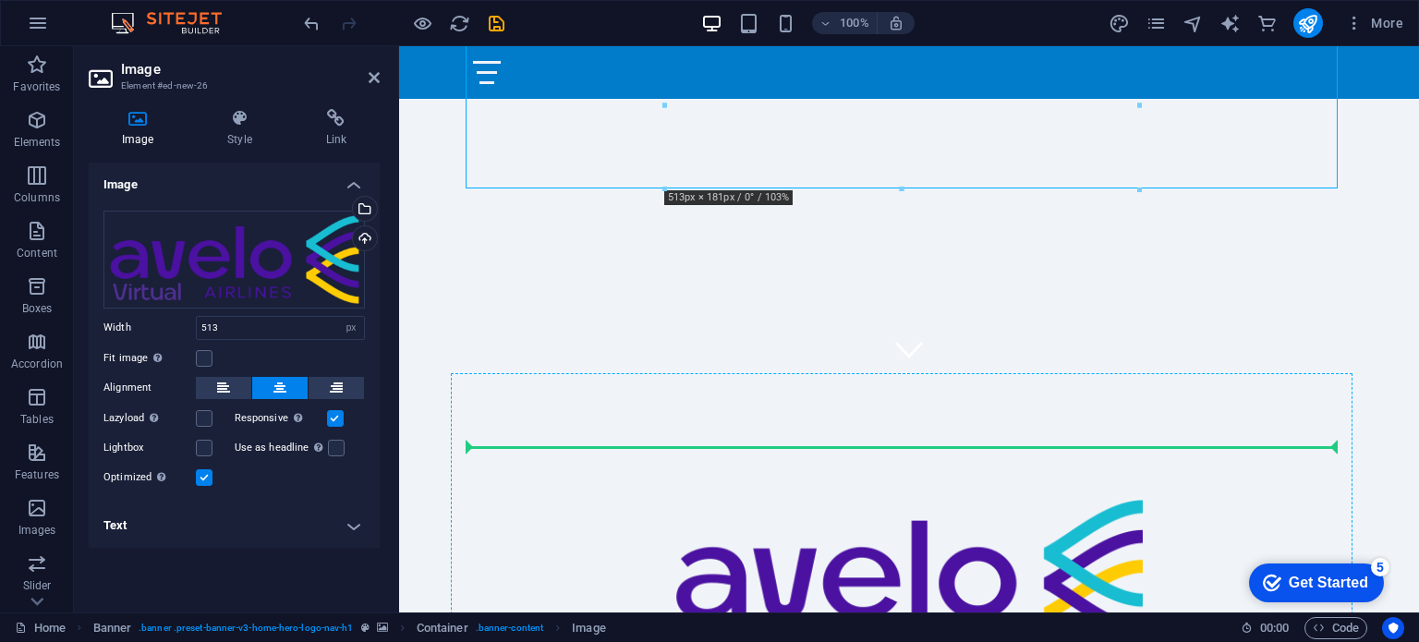
drag, startPoint x: 910, startPoint y: 281, endPoint x: 912, endPoint y: 455, distance: 173.7
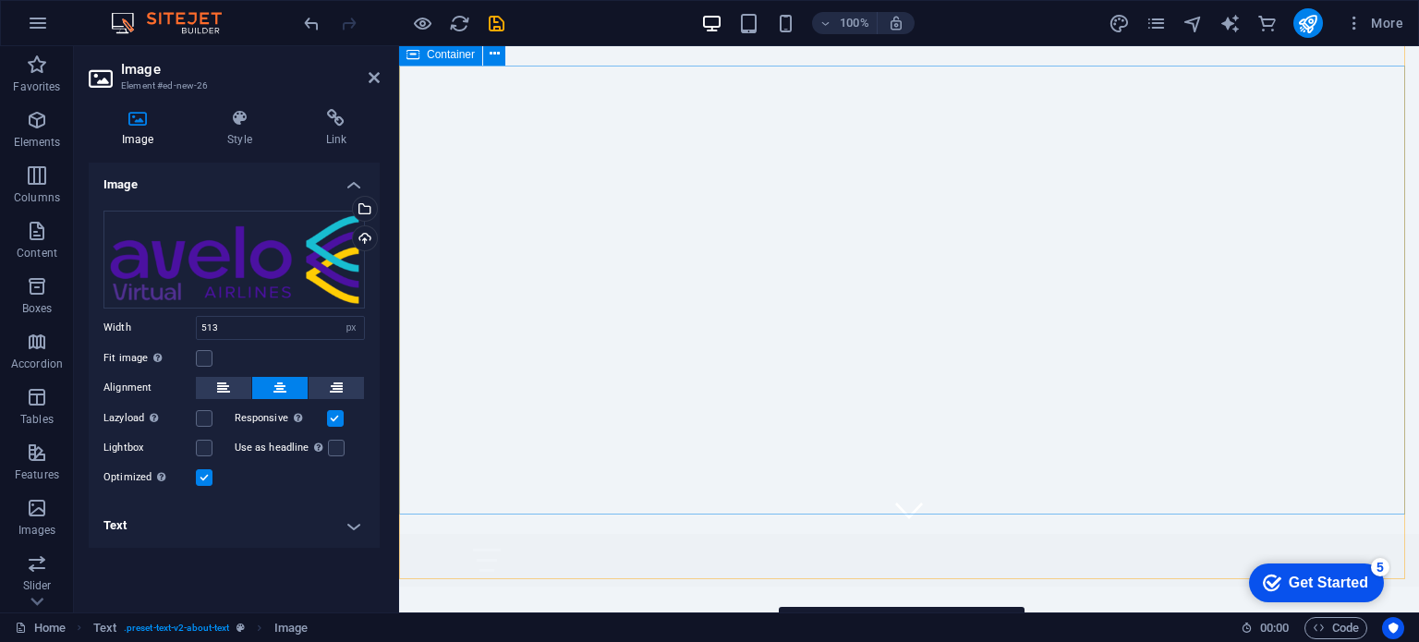
scroll to position [92, 0]
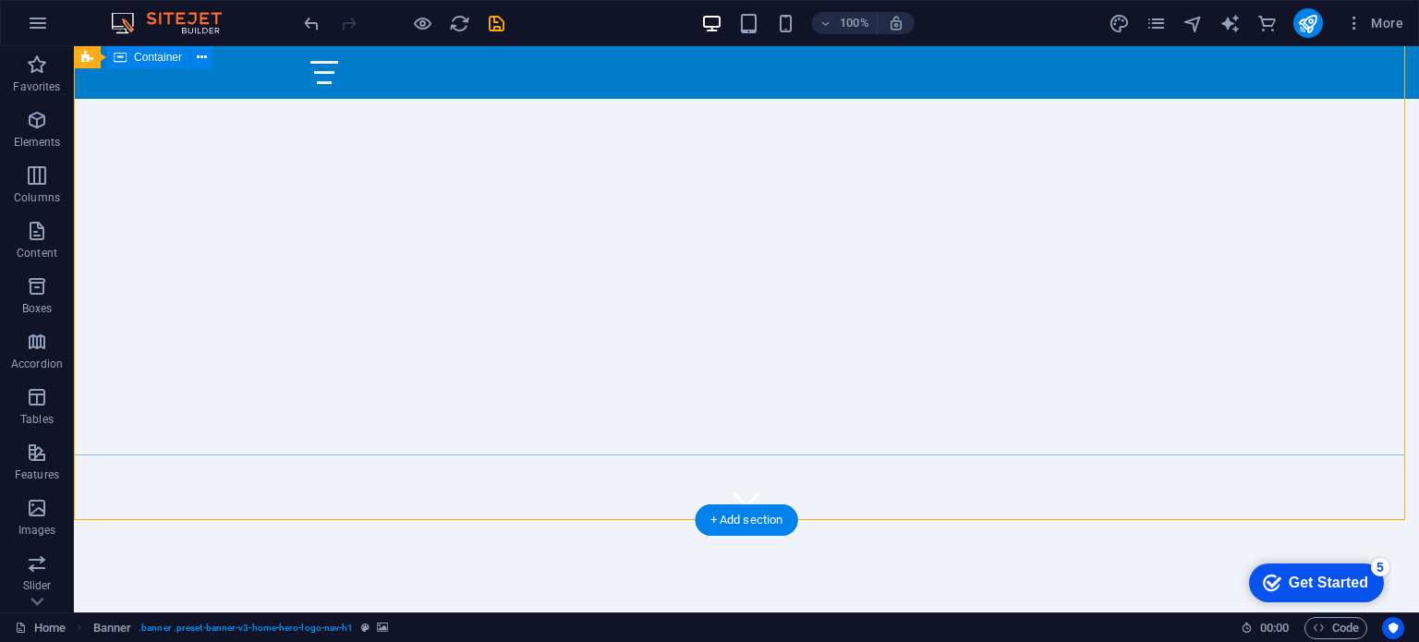
scroll to position [0, 0]
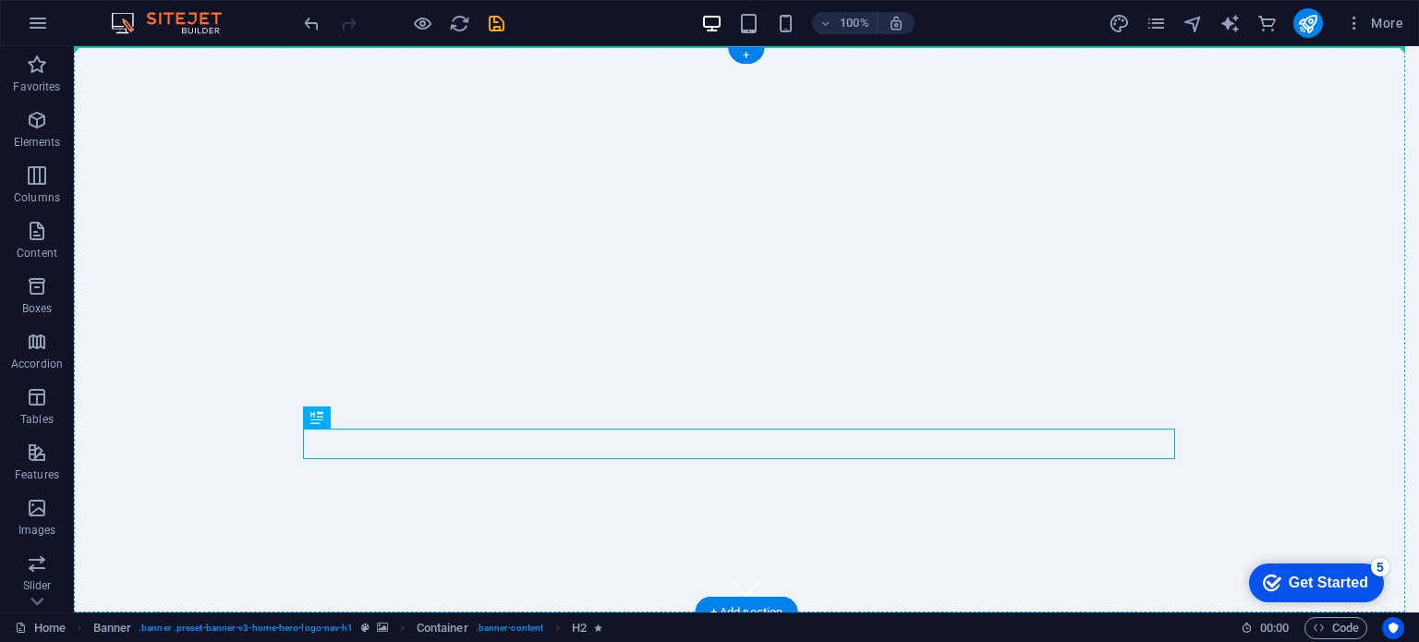
drag, startPoint x: 993, startPoint y: 449, endPoint x: 976, endPoint y: 195, distance: 254.7
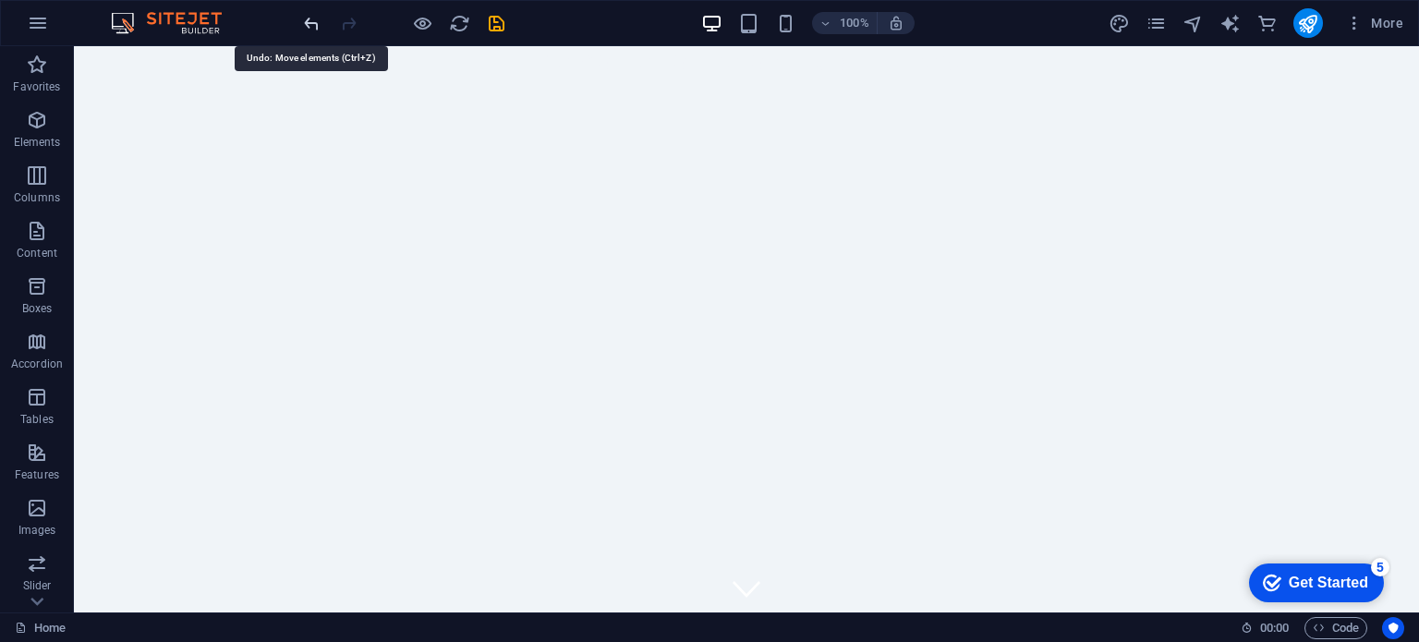
click at [310, 26] on icon "undo" at bounding box center [311, 23] width 21 height 21
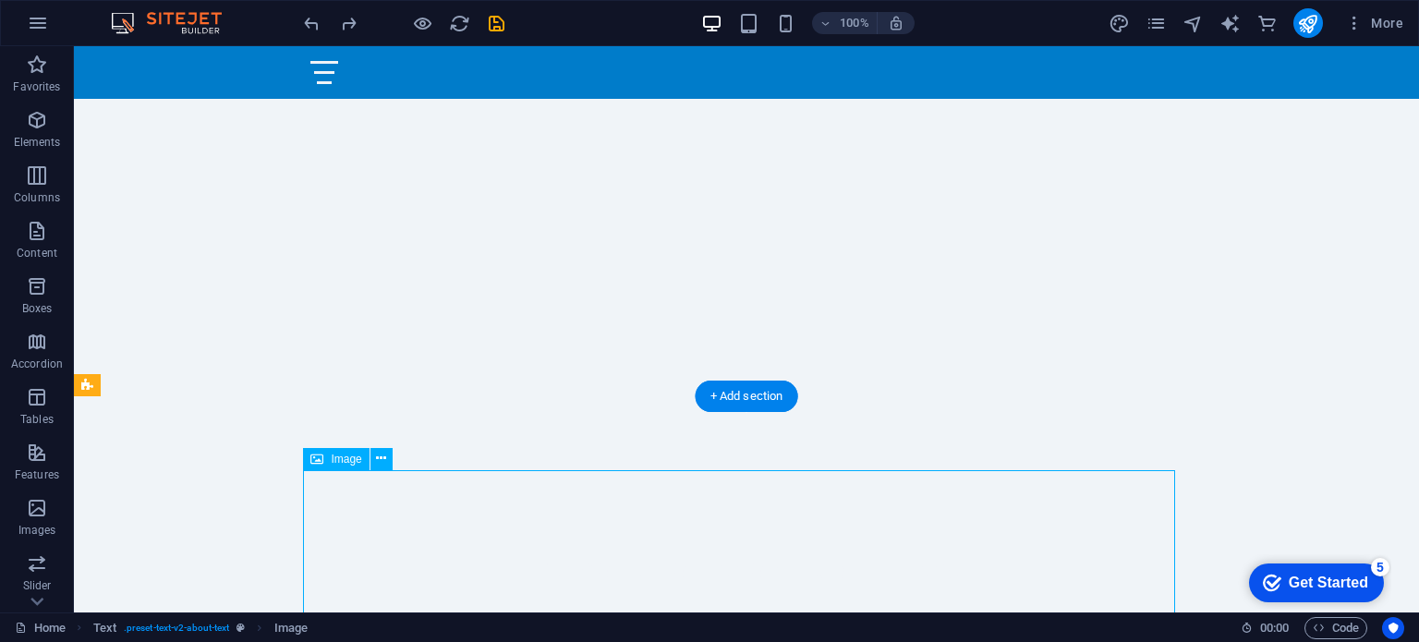
scroll to position [262, 0]
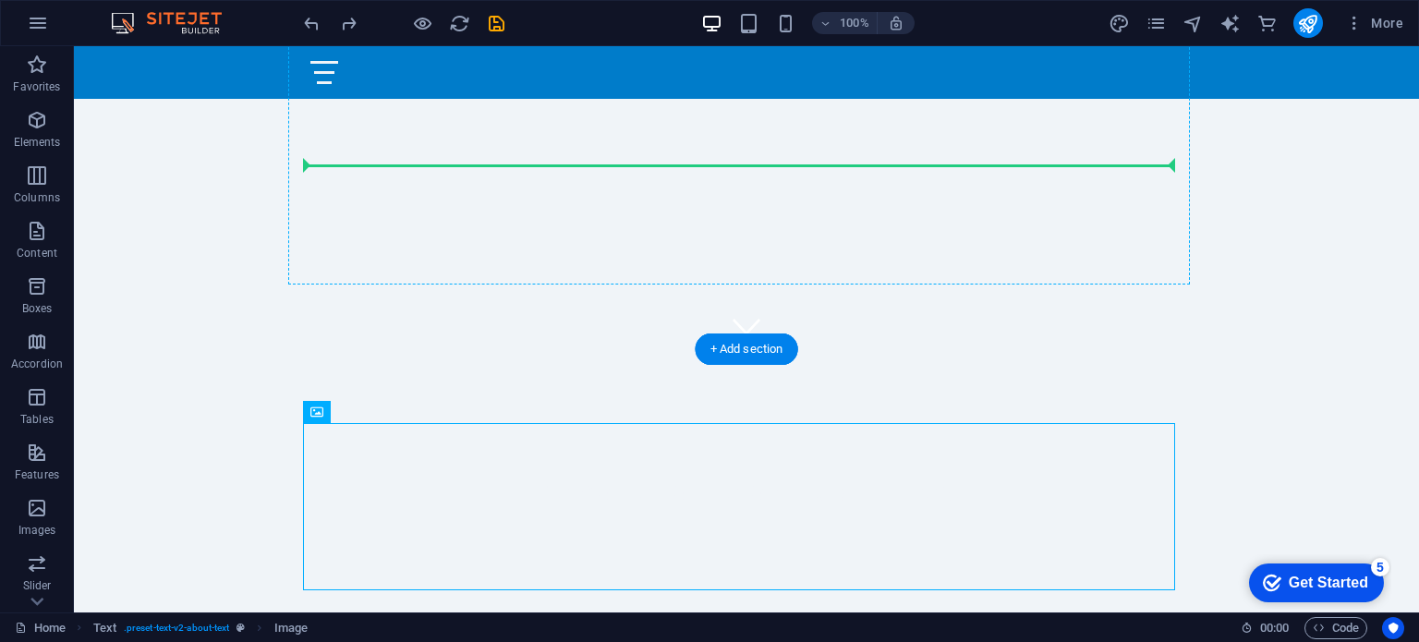
drag, startPoint x: 822, startPoint y: 526, endPoint x: 830, endPoint y: 173, distance: 353.1
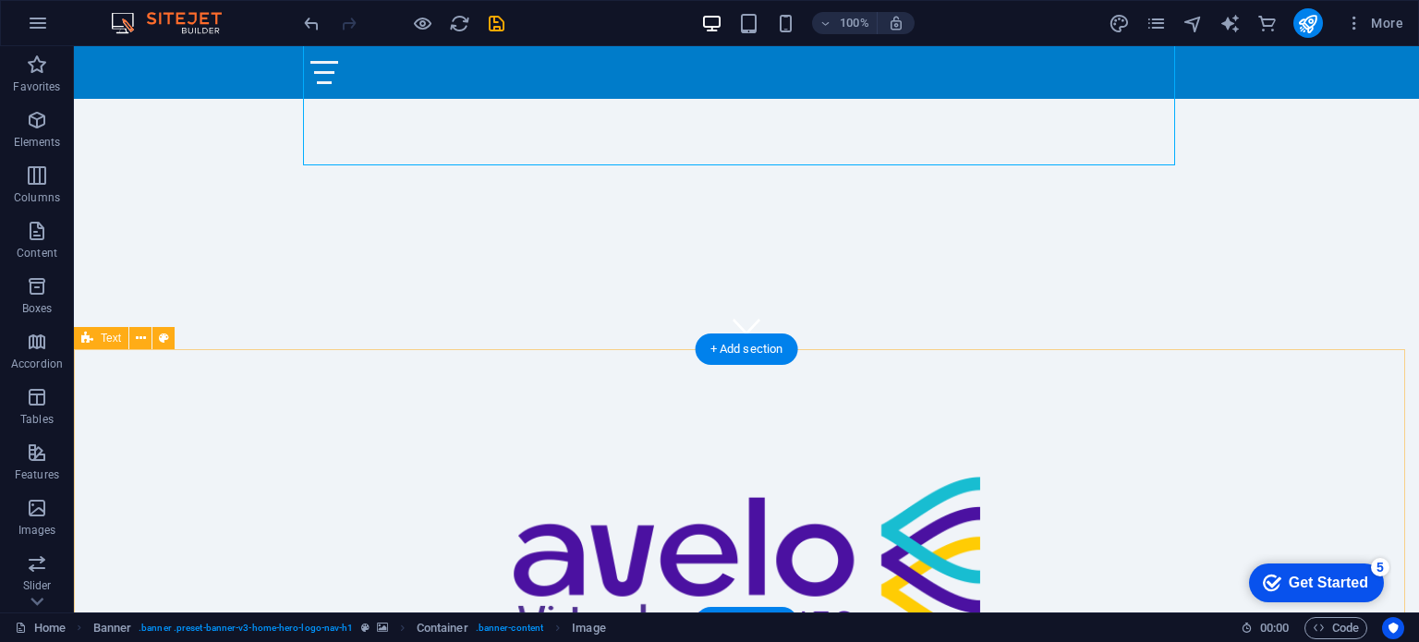
scroll to position [0, 0]
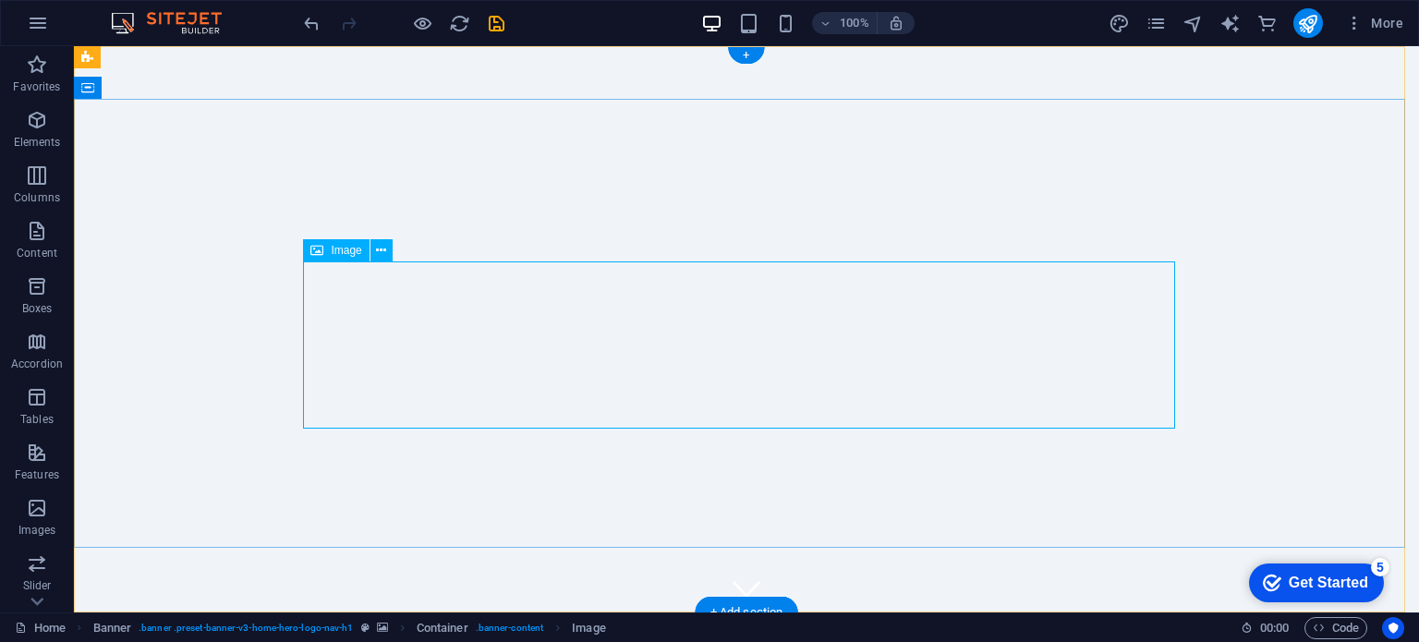
select select "px"
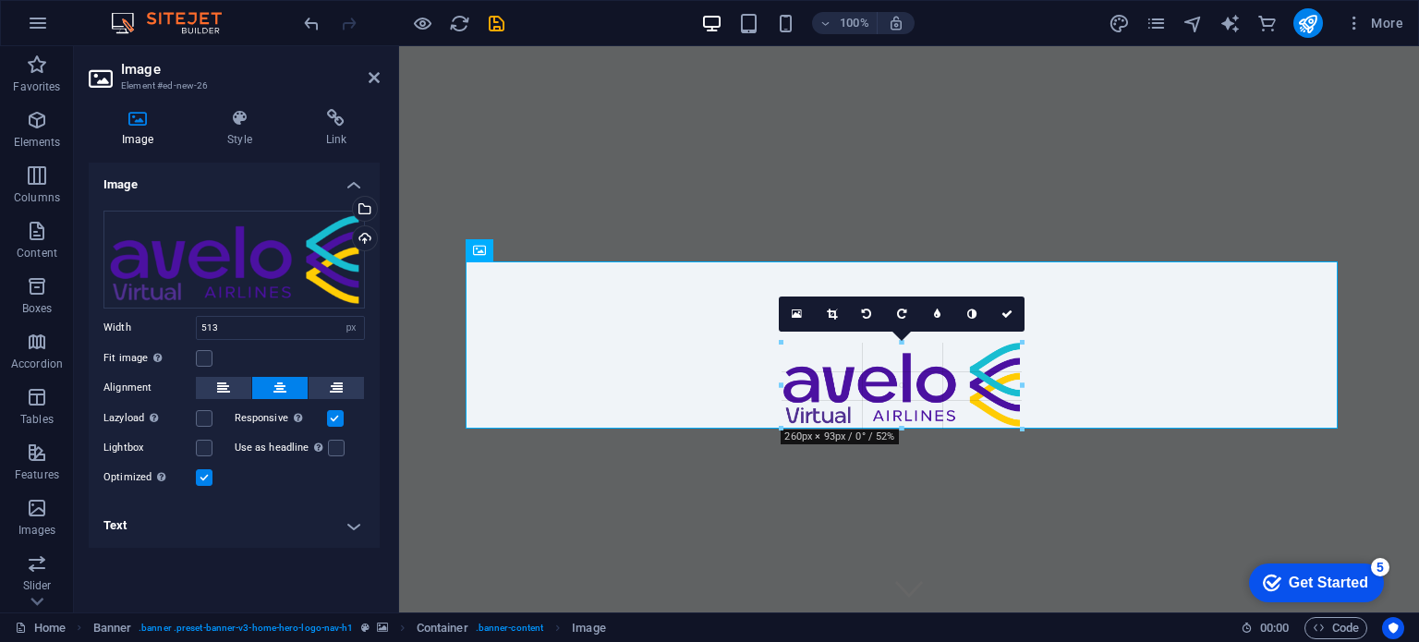
drag, startPoint x: 663, startPoint y: 265, endPoint x: 900, endPoint y: 377, distance: 261.6
type input "260"
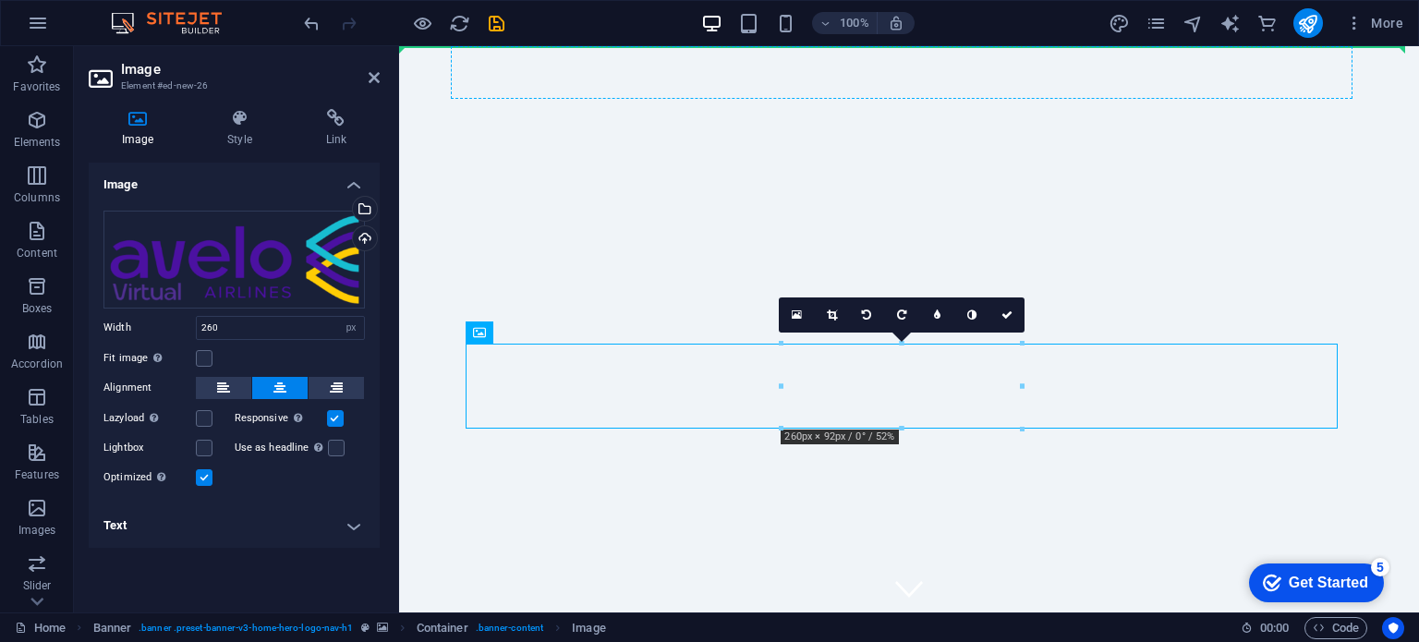
drag, startPoint x: 919, startPoint y: 391, endPoint x: 920, endPoint y: 77, distance: 314.2
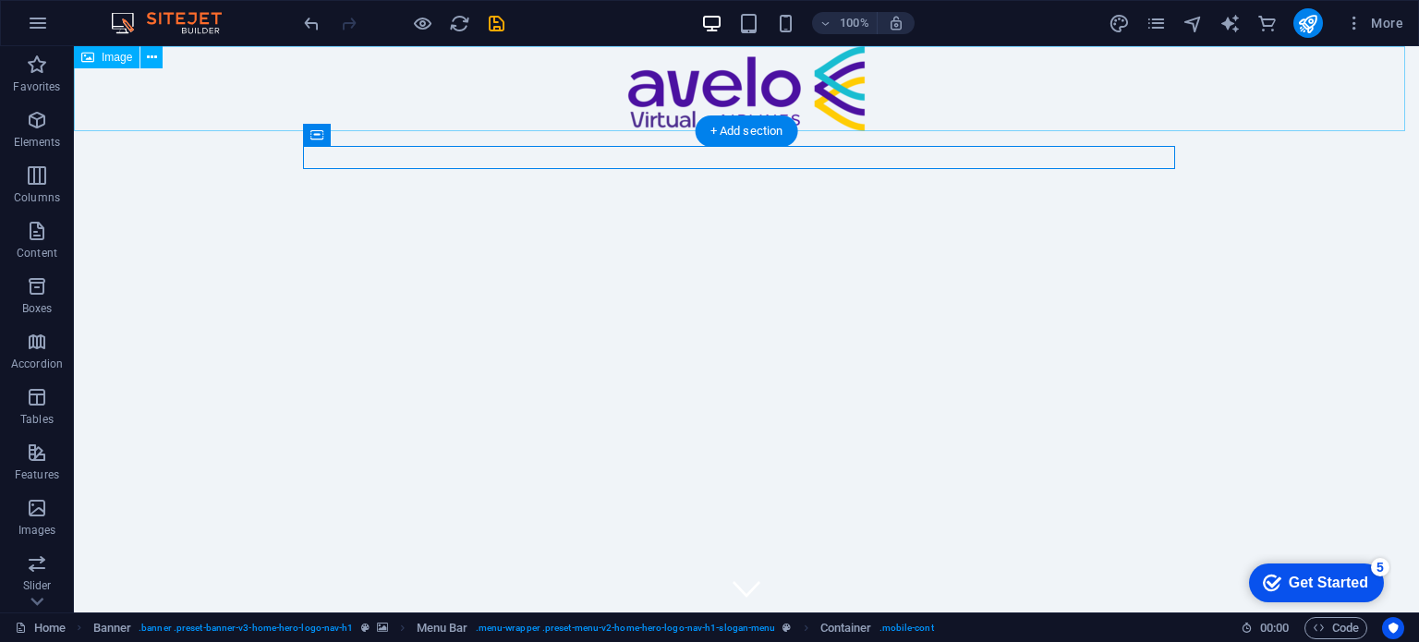
click at [685, 95] on figure at bounding box center [746, 88] width 1345 height 85
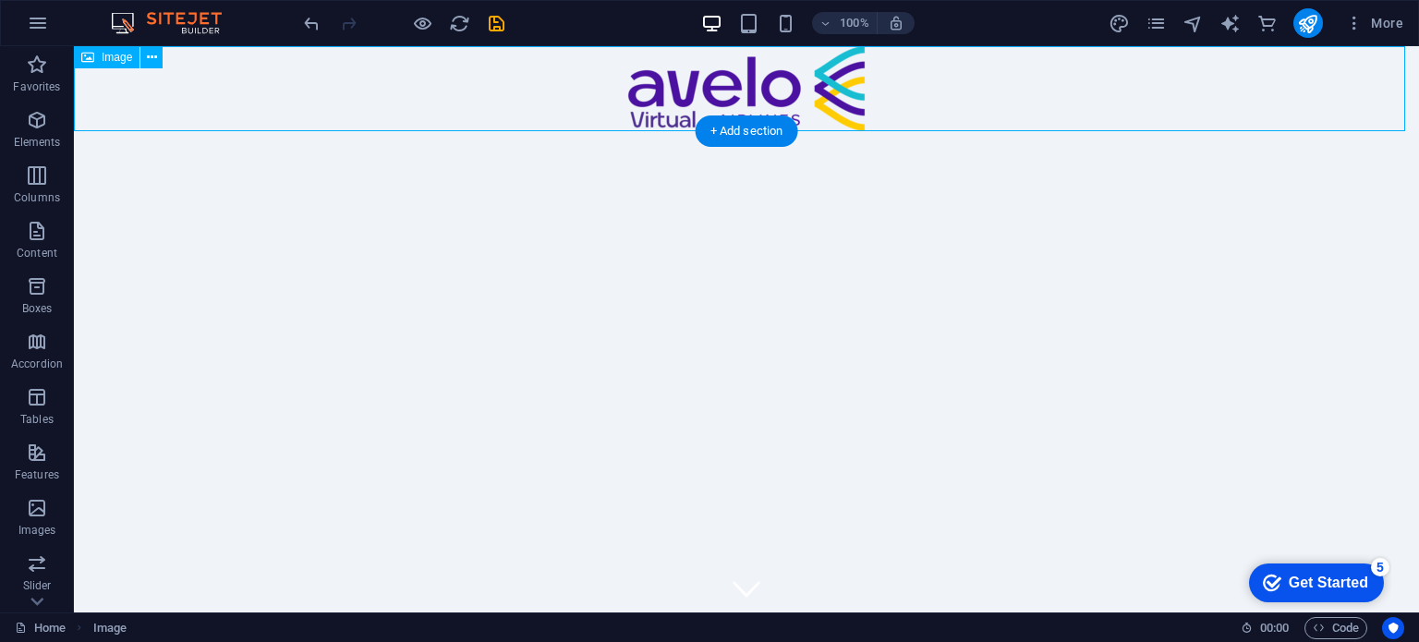
click at [720, 91] on figure at bounding box center [746, 88] width 1345 height 85
select select "px"
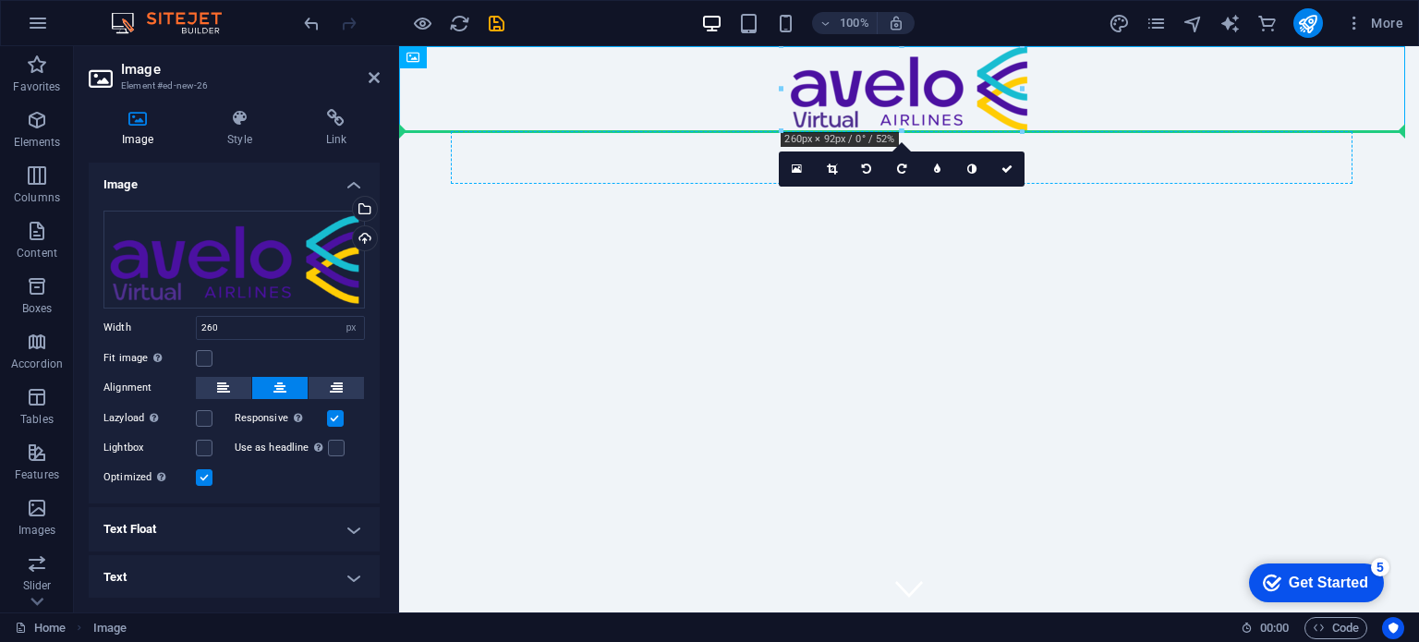
drag, startPoint x: 822, startPoint y: 94, endPoint x: 687, endPoint y: 162, distance: 150.8
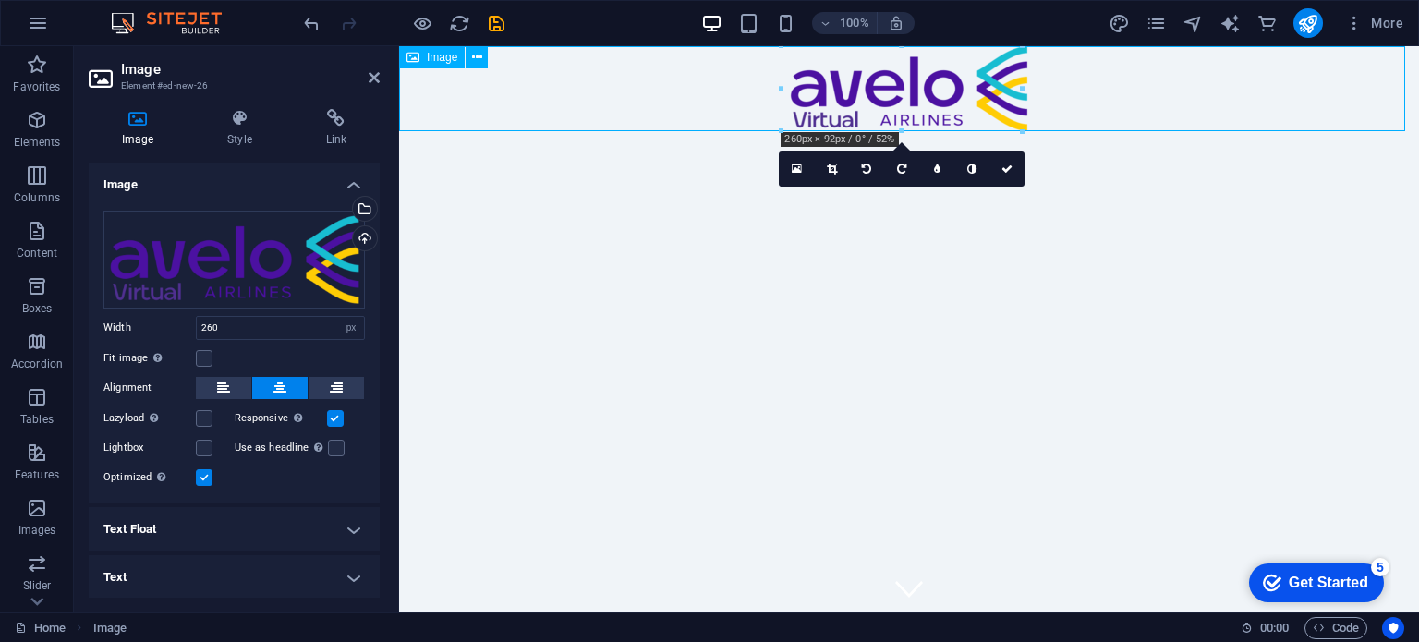
click at [875, 95] on figure at bounding box center [909, 88] width 1020 height 85
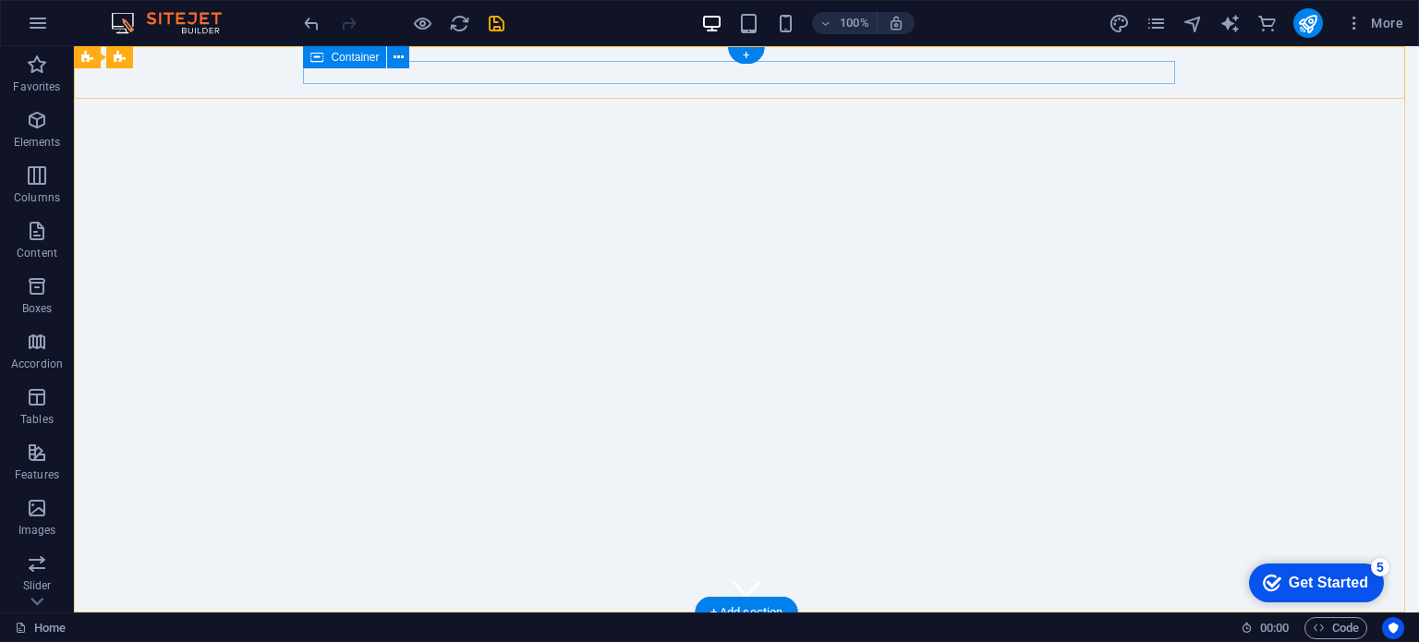
click at [482, 627] on div at bounding box center [746, 638] width 872 height 23
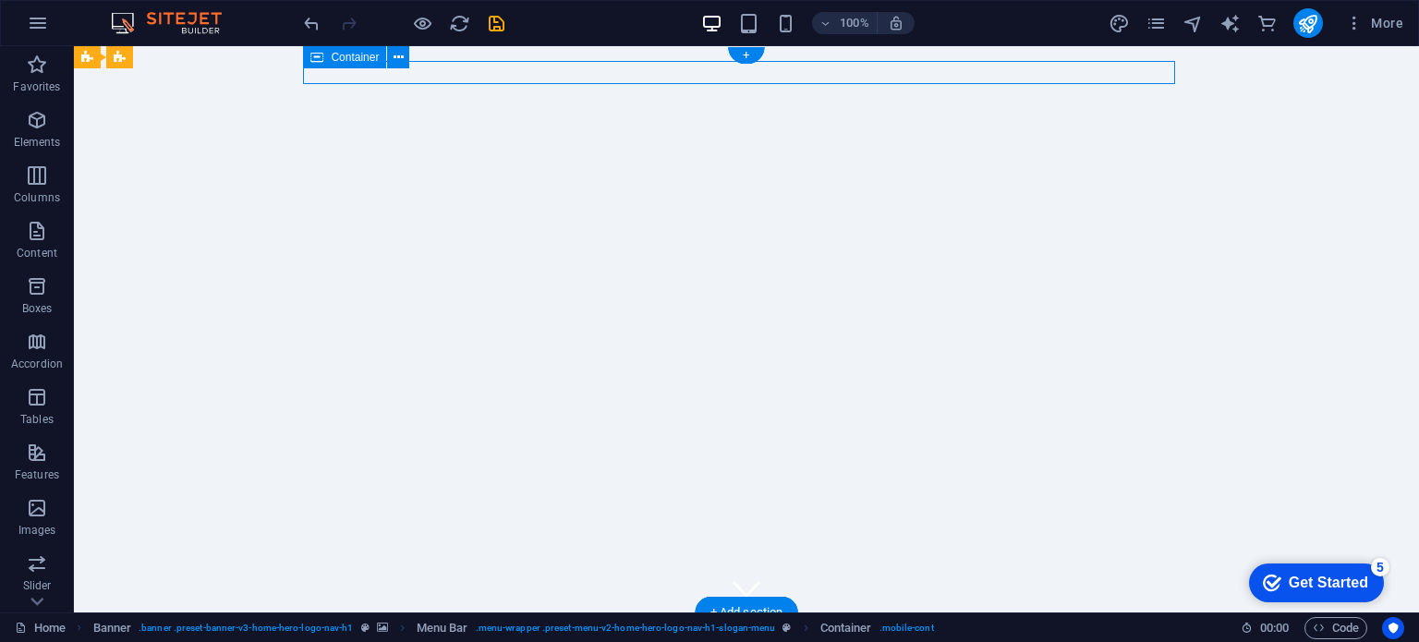
click at [495, 627] on div at bounding box center [746, 638] width 872 height 23
click at [220, 613] on div "Home About Values Services Contact" at bounding box center [746, 639] width 1345 height 53
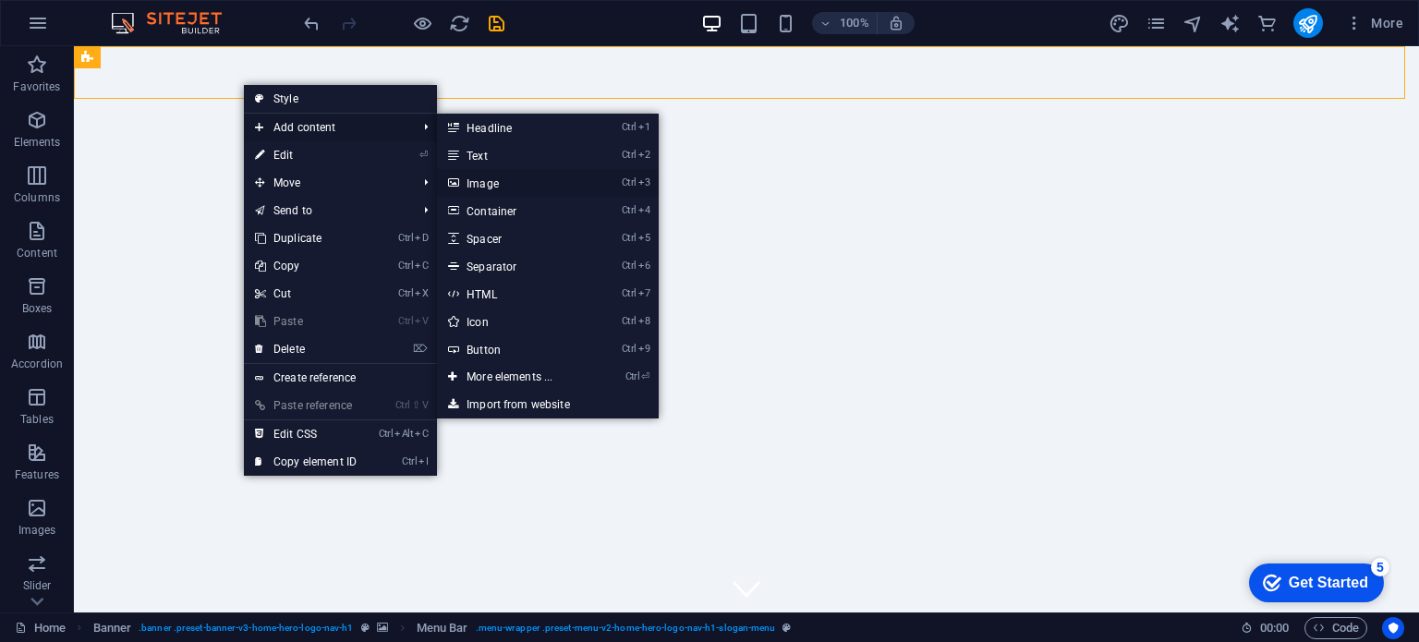
click at [481, 182] on link "Ctrl 3 Image" at bounding box center [513, 183] width 152 height 28
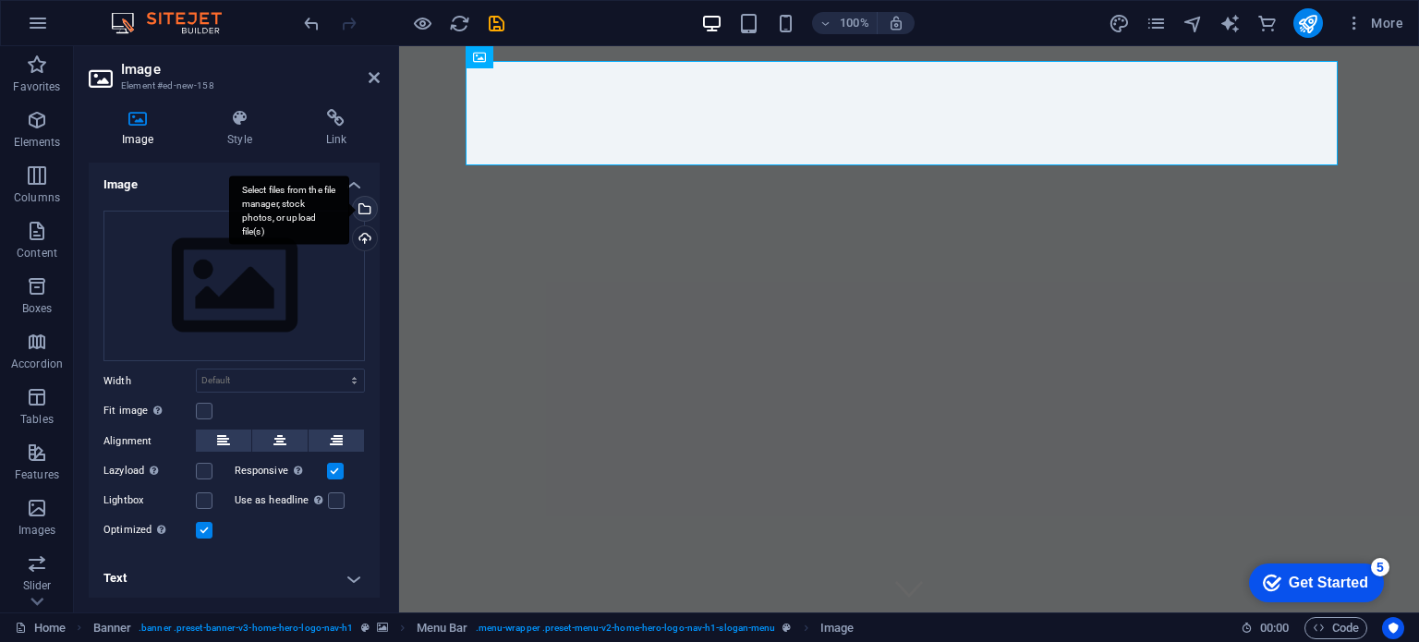
click at [360, 213] on div "Select files from the file manager, stock photos, or upload file(s)" at bounding box center [363, 211] width 28 height 28
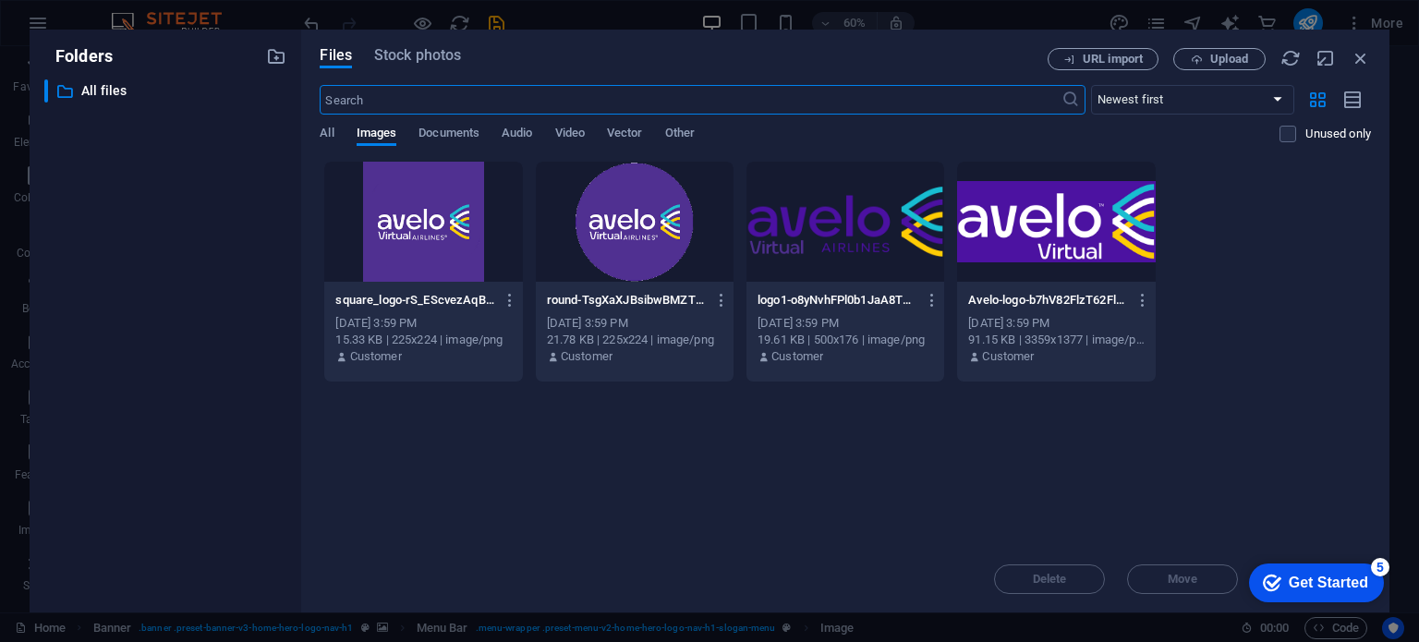
click at [845, 240] on div at bounding box center [846, 222] width 198 height 120
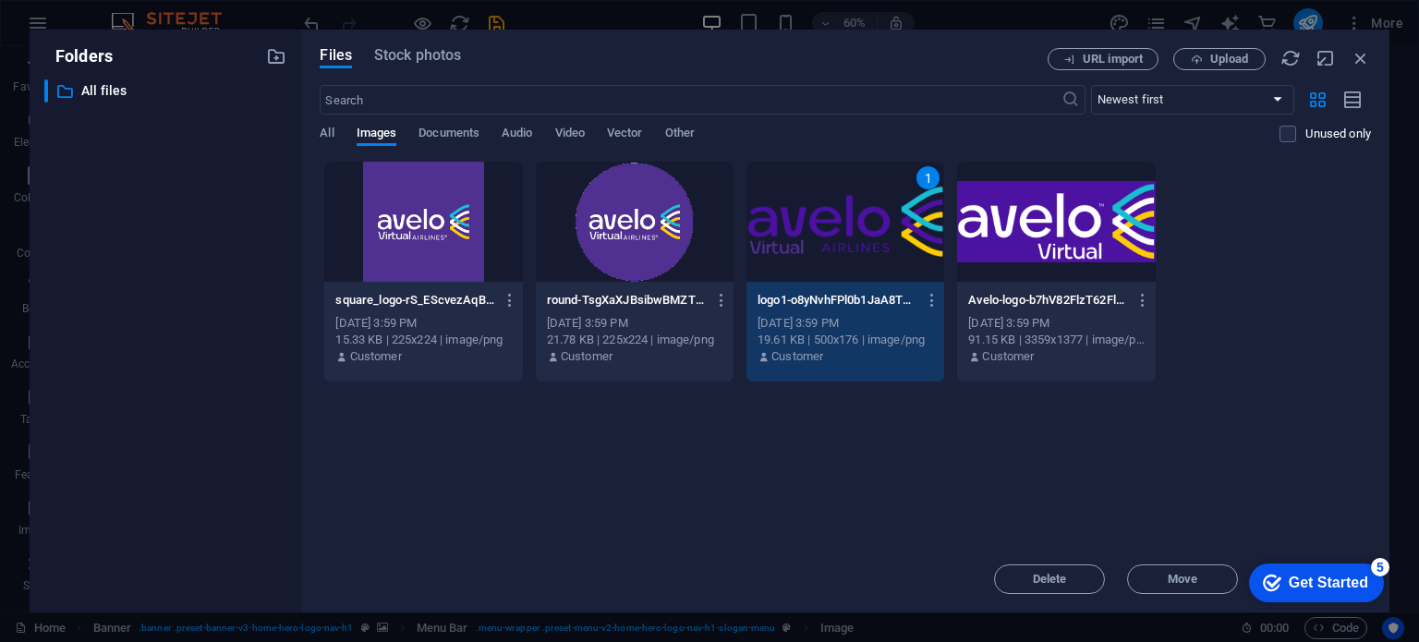
click at [833, 241] on div "1" at bounding box center [846, 222] width 198 height 120
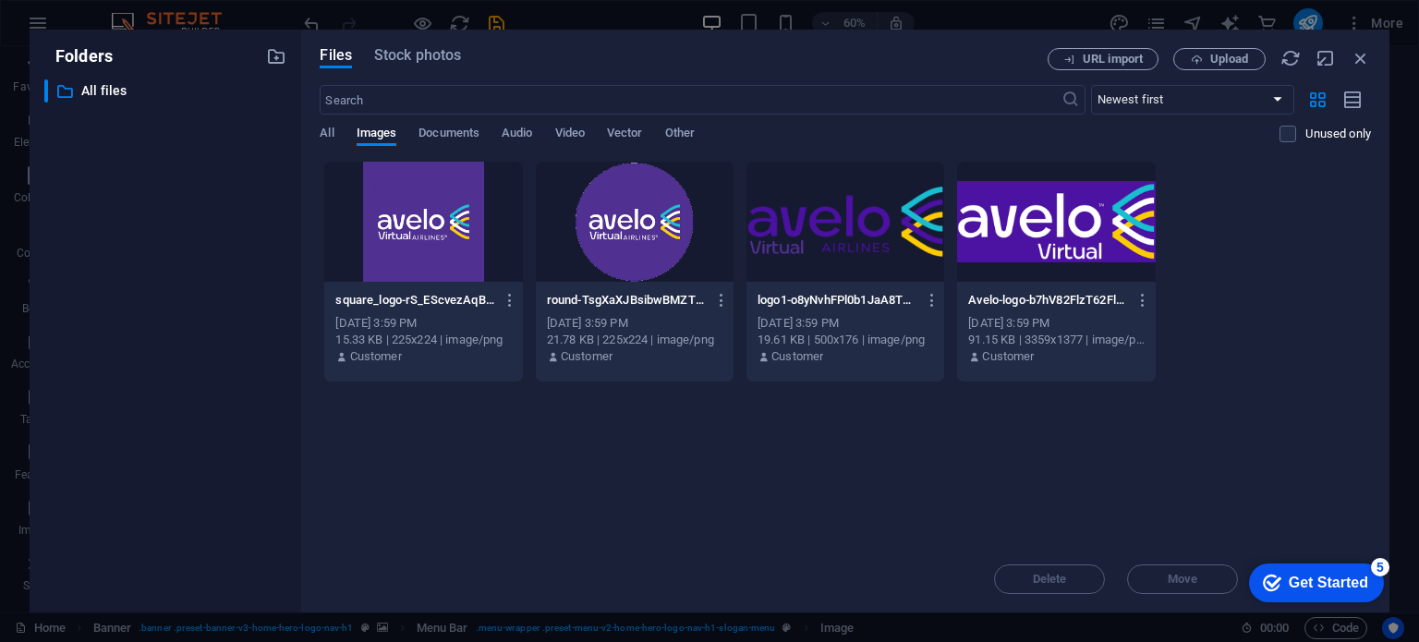
click at [833, 241] on div at bounding box center [846, 222] width 198 height 120
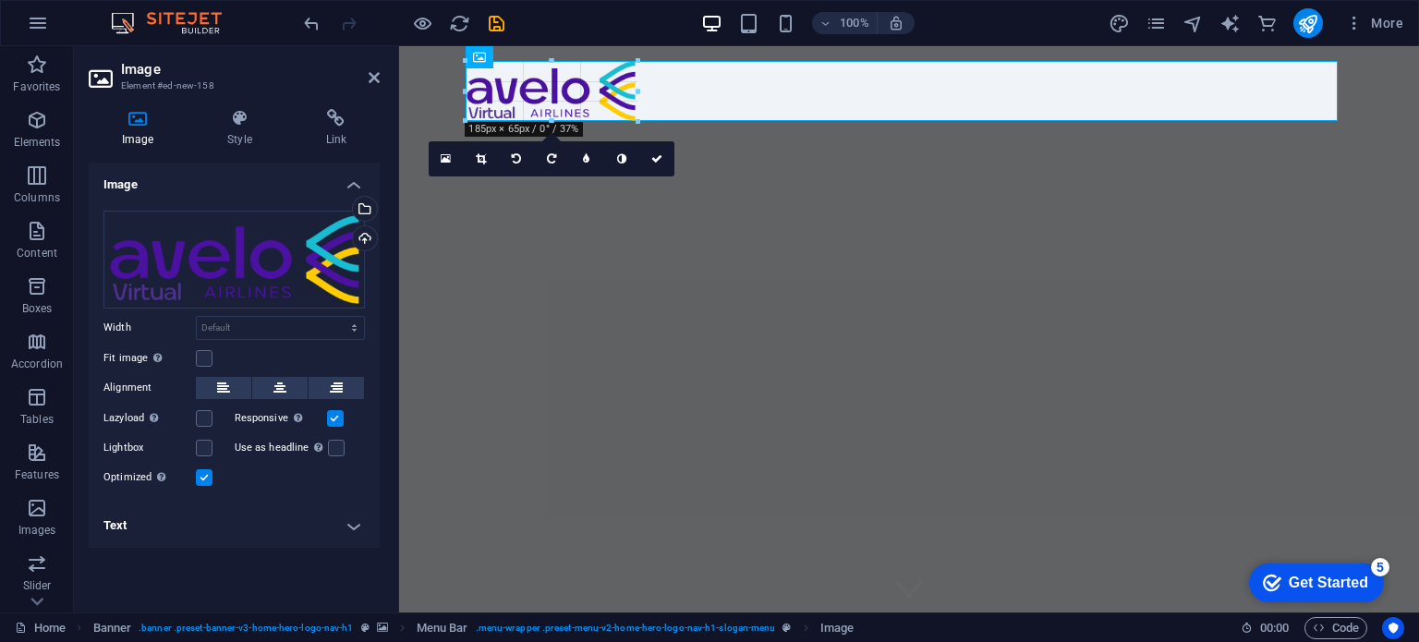
drag, startPoint x: 696, startPoint y: 143, endPoint x: 630, endPoint y: 116, distance: 70.9
type input "185"
select select "px"
click at [225, 386] on icon at bounding box center [223, 388] width 13 height 22
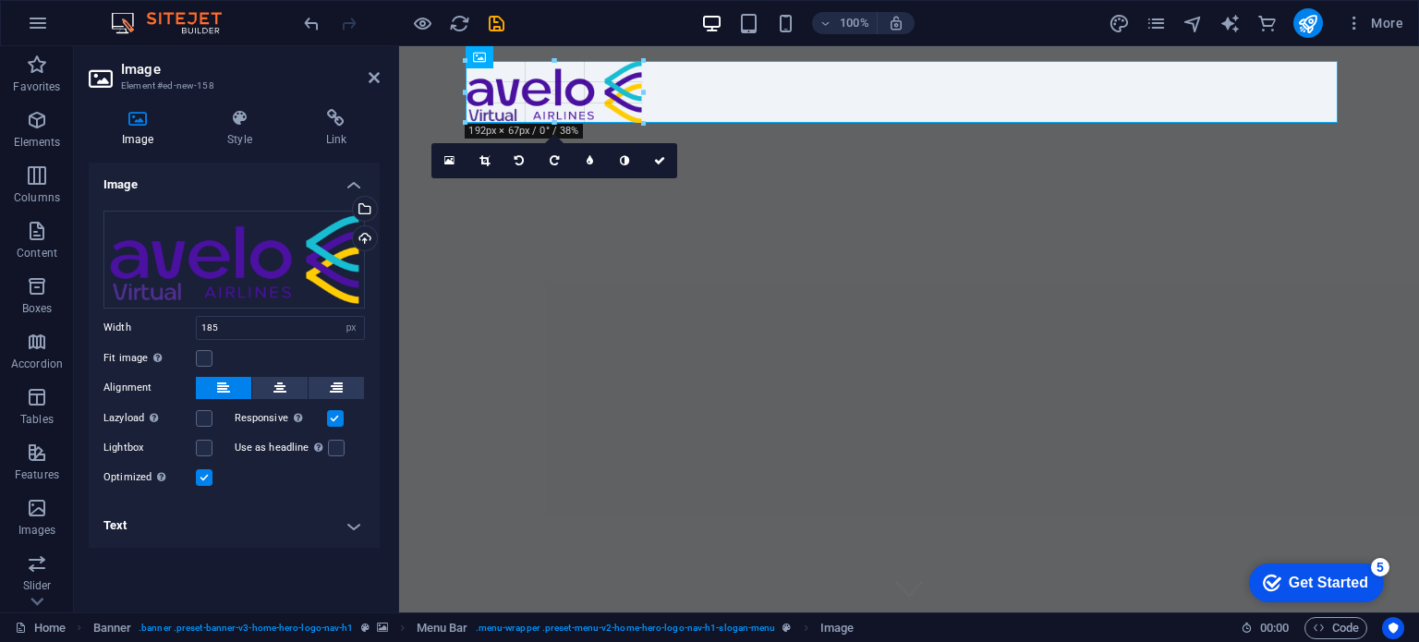
type input "192"
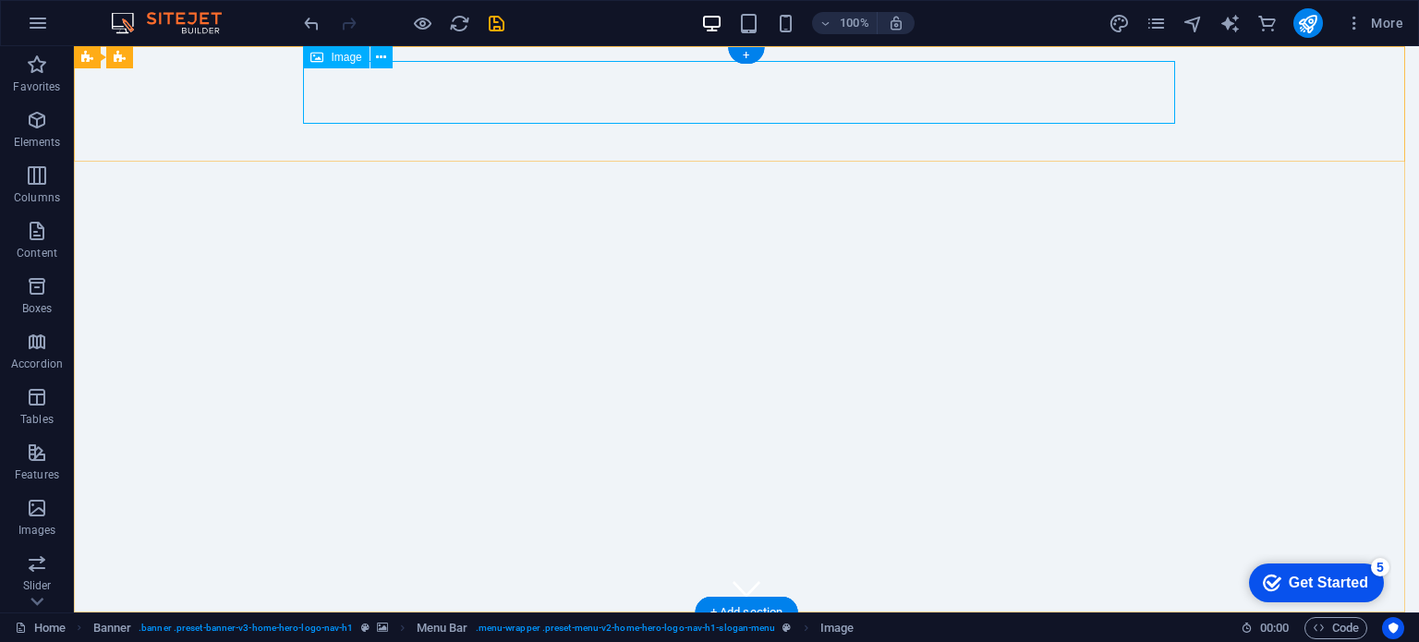
click at [382, 60] on icon at bounding box center [381, 57] width 10 height 19
click at [376, 54] on icon at bounding box center [381, 57] width 10 height 19
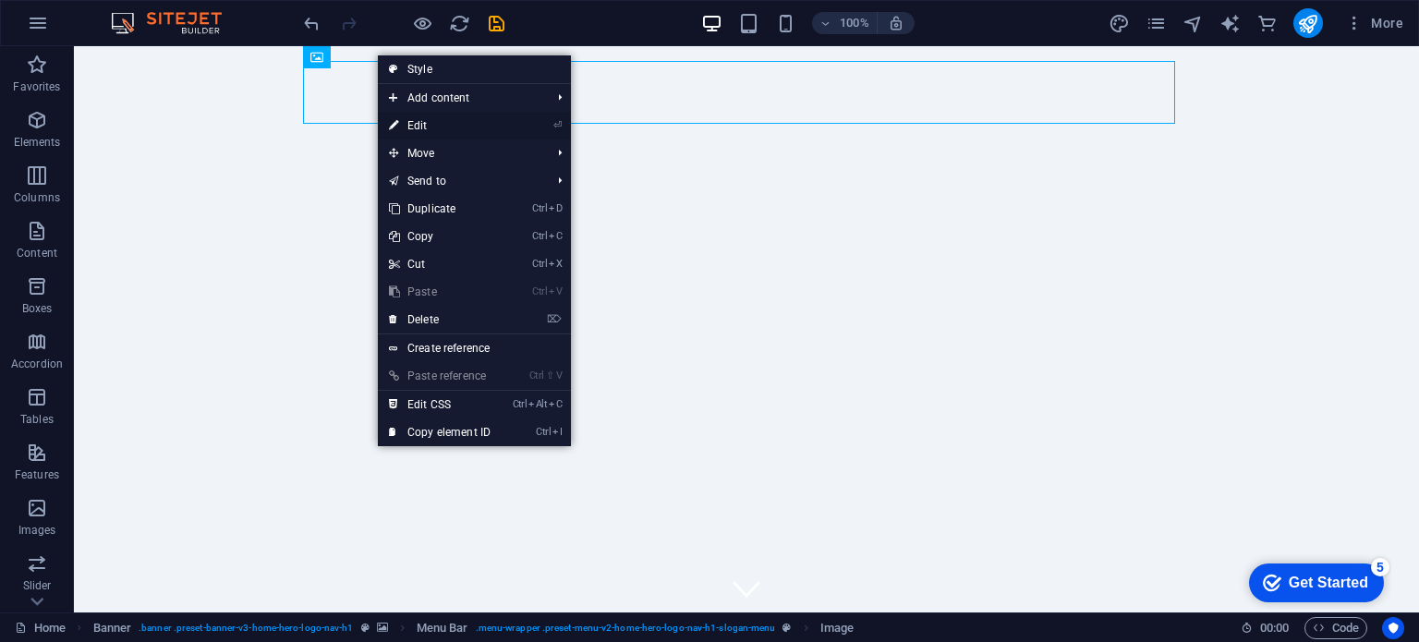
click at [458, 123] on link "⏎ Edit" at bounding box center [440, 126] width 124 height 28
select select "px"
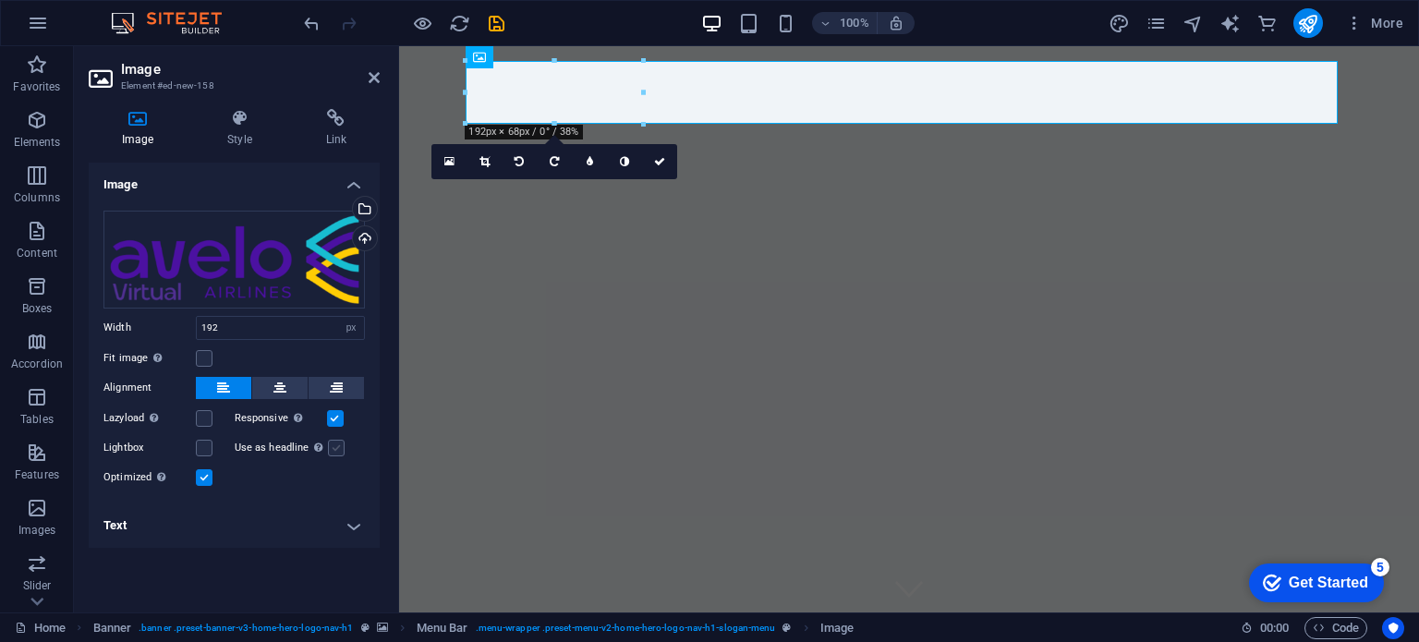
click at [338, 456] on label at bounding box center [336, 448] width 17 height 17
click at [0, 0] on input "Use as headline The image will be wrapped in an H1 headline tag. Useful for giv…" at bounding box center [0, 0] width 0 height 0
click at [338, 456] on label at bounding box center [336, 448] width 17 height 17
click at [0, 0] on input "Use as headline The image will be wrapped in an H1 headline tag. Useful for giv…" at bounding box center [0, 0] width 0 height 0
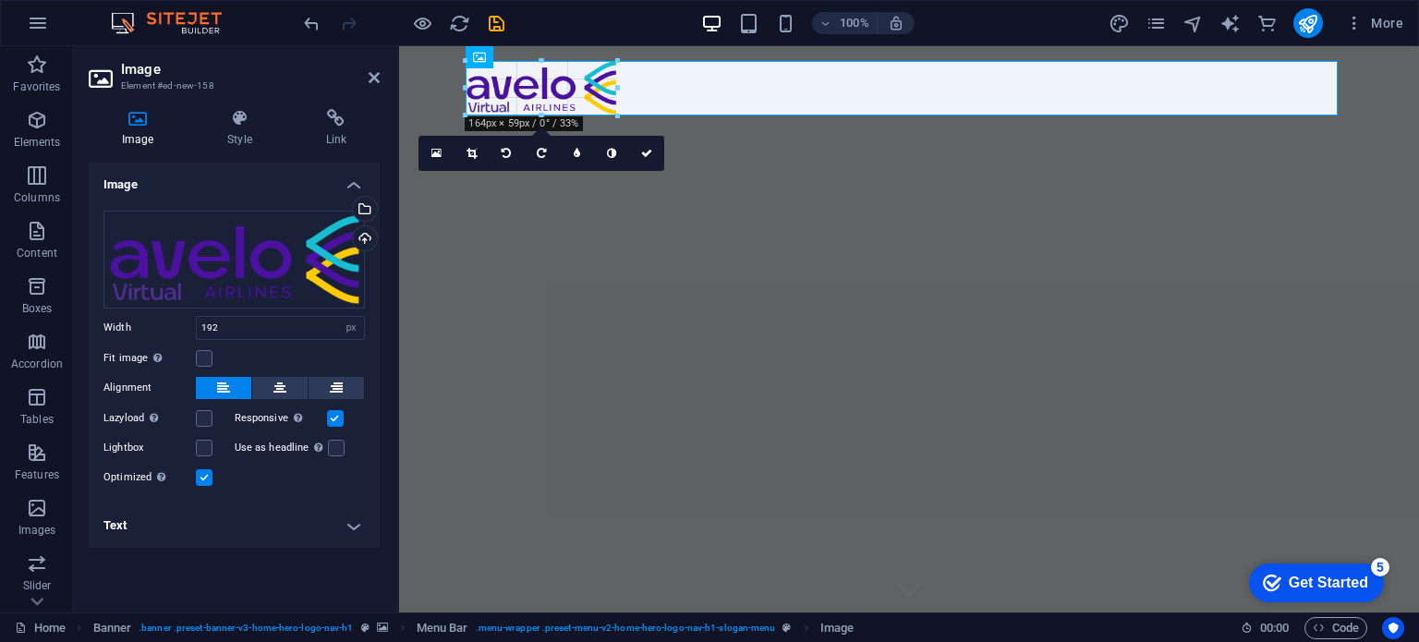
drag, startPoint x: 467, startPoint y: 91, endPoint x: 493, endPoint y: 99, distance: 26.9
type input "164"
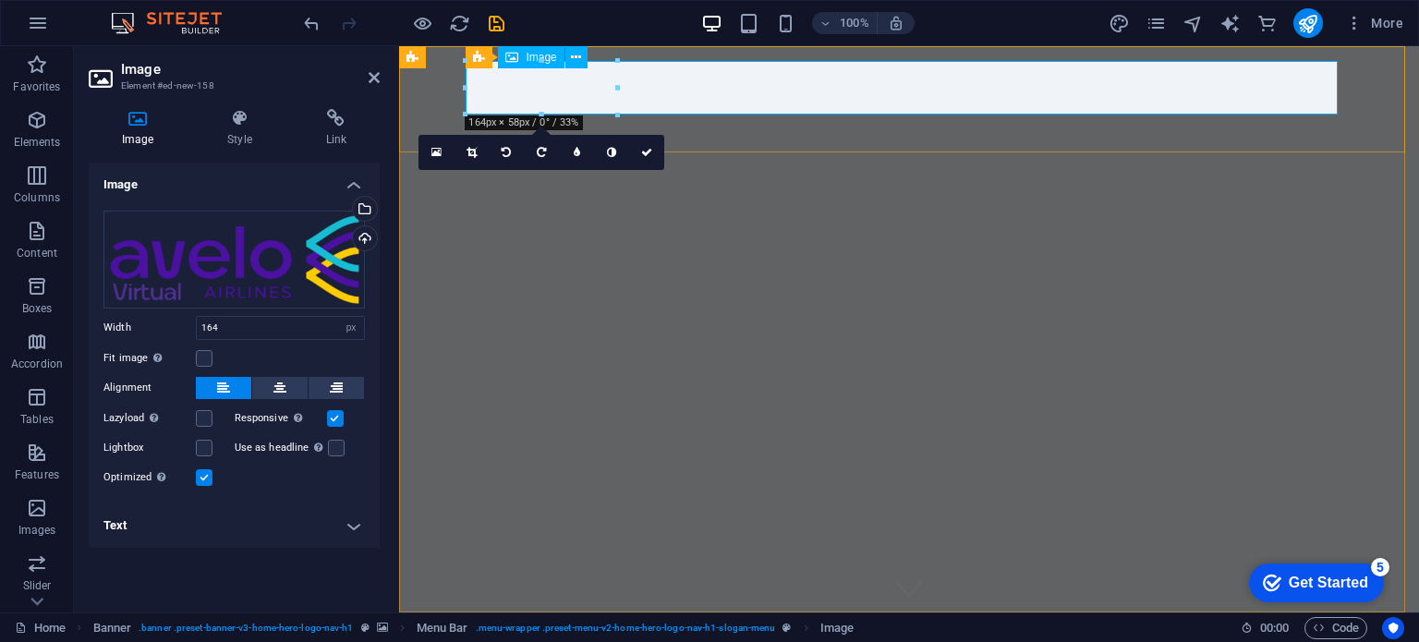
click at [760, 627] on figure at bounding box center [909, 654] width 872 height 54
click at [581, 54] on button at bounding box center [577, 57] width 22 height 22
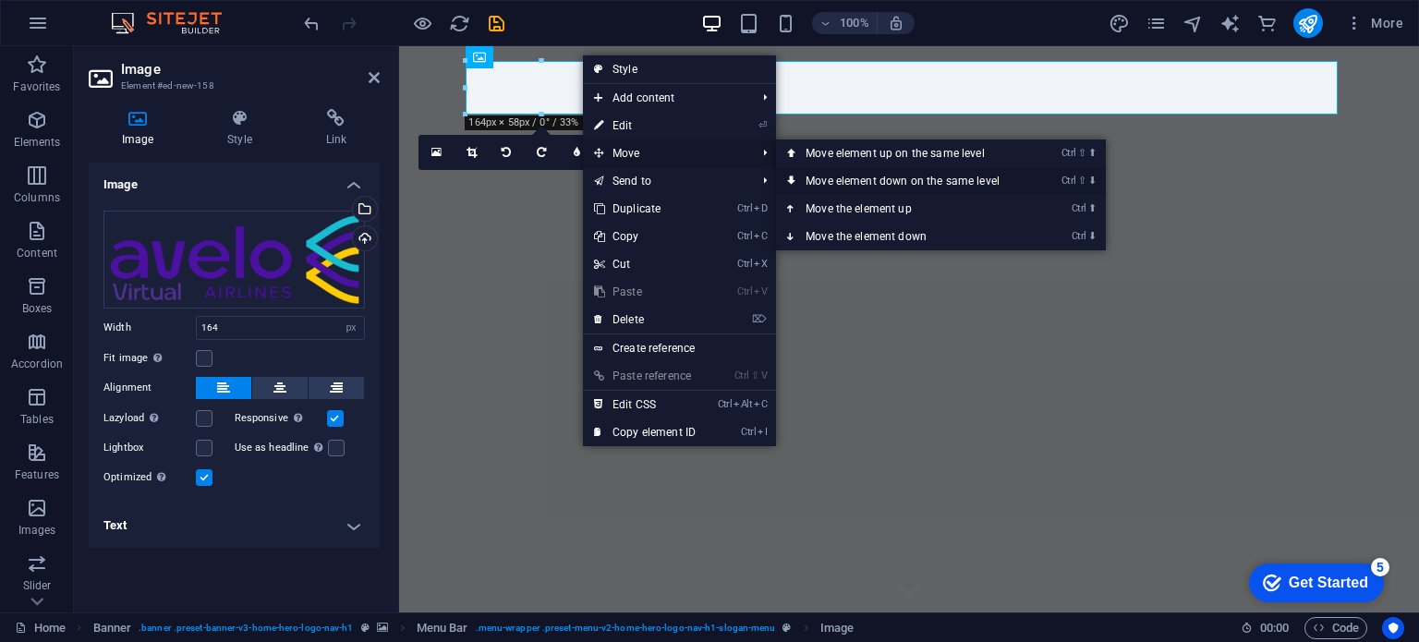
click at [870, 179] on link "Ctrl ⇧ ⬇ Move element down on the same level" at bounding box center [906, 181] width 261 height 28
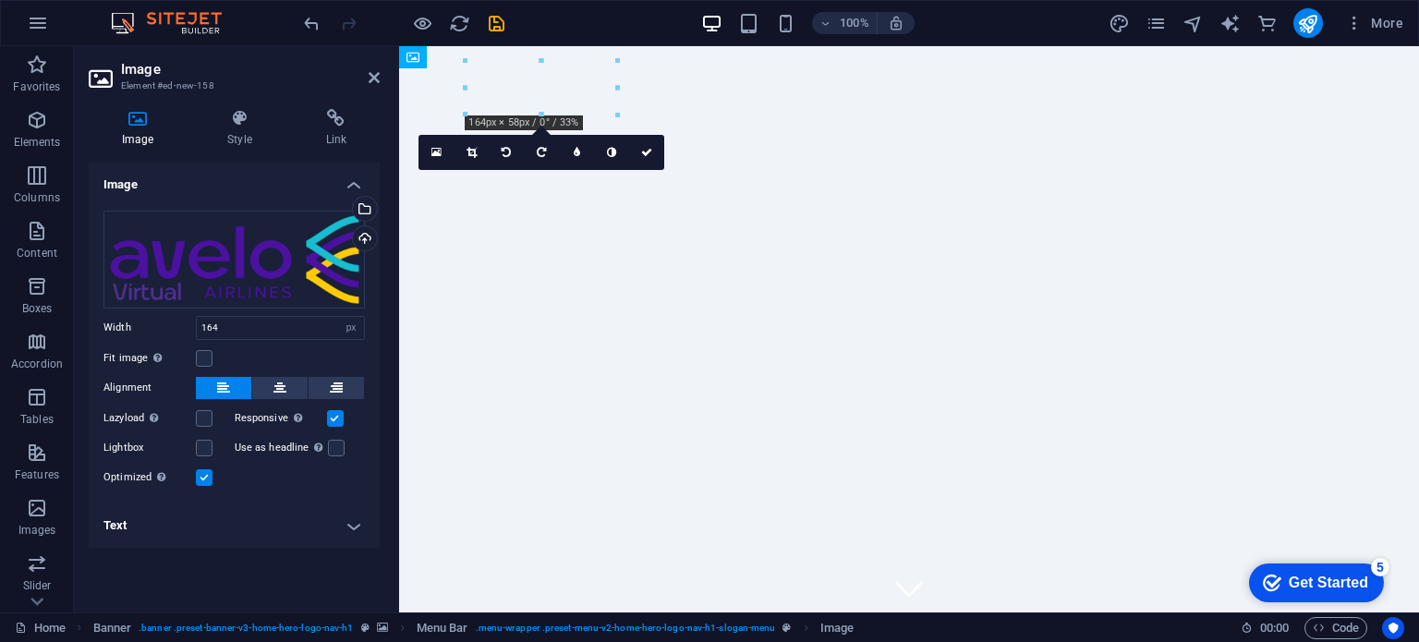
drag, startPoint x: 785, startPoint y: 79, endPoint x: 785, endPoint y: 116, distance: 37.9
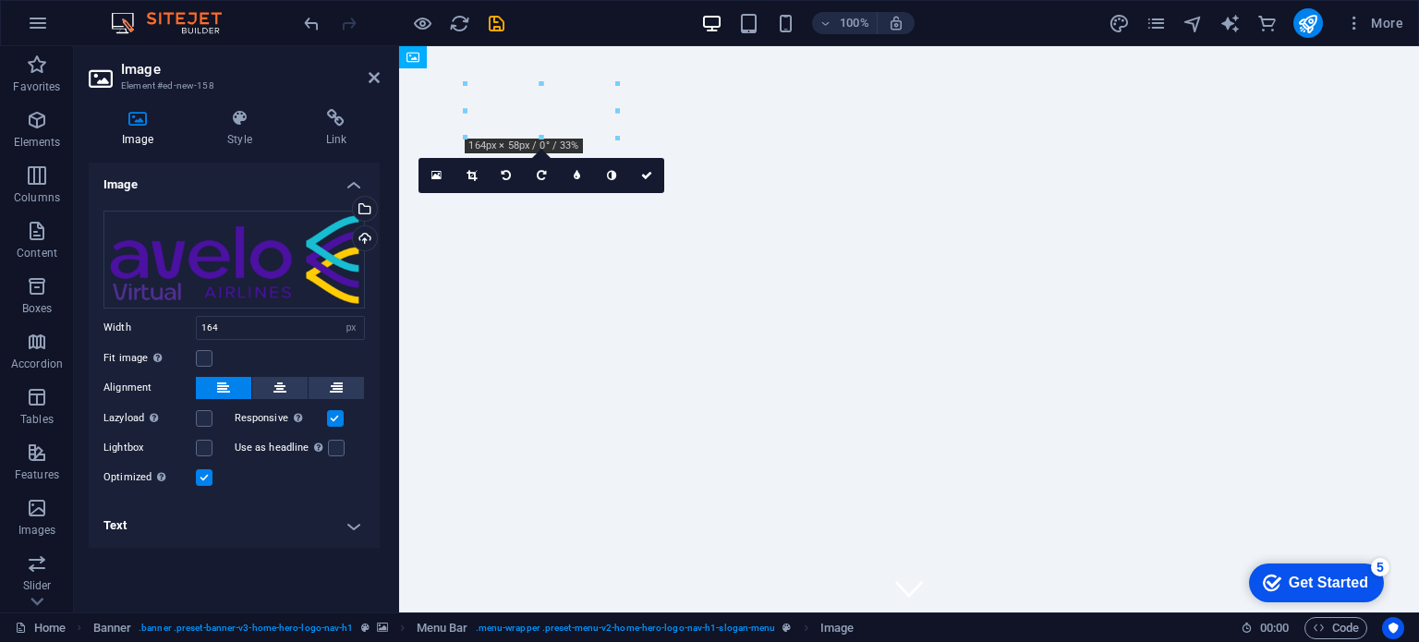
drag, startPoint x: 778, startPoint y: 104, endPoint x: 773, endPoint y: 77, distance: 28.1
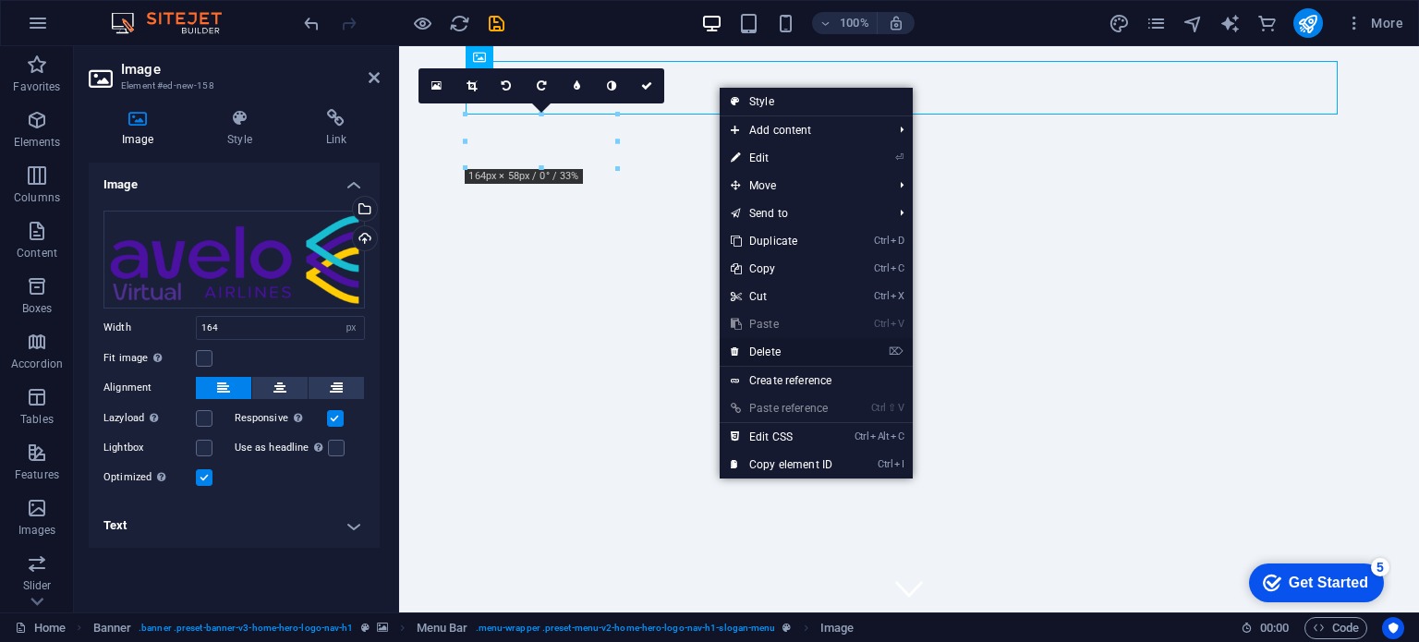
click at [780, 355] on link "⌦ Delete" at bounding box center [782, 352] width 124 height 28
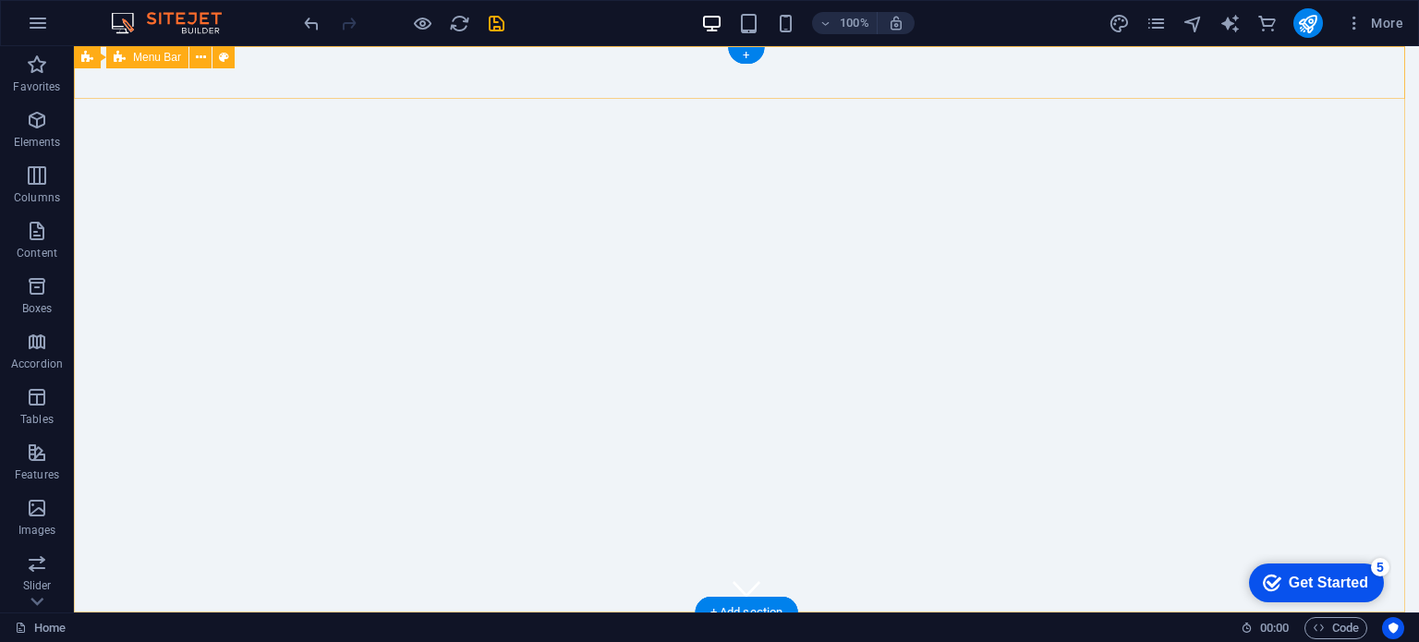
click at [152, 613] on div "Home About Values Services Contact" at bounding box center [746, 639] width 1345 height 53
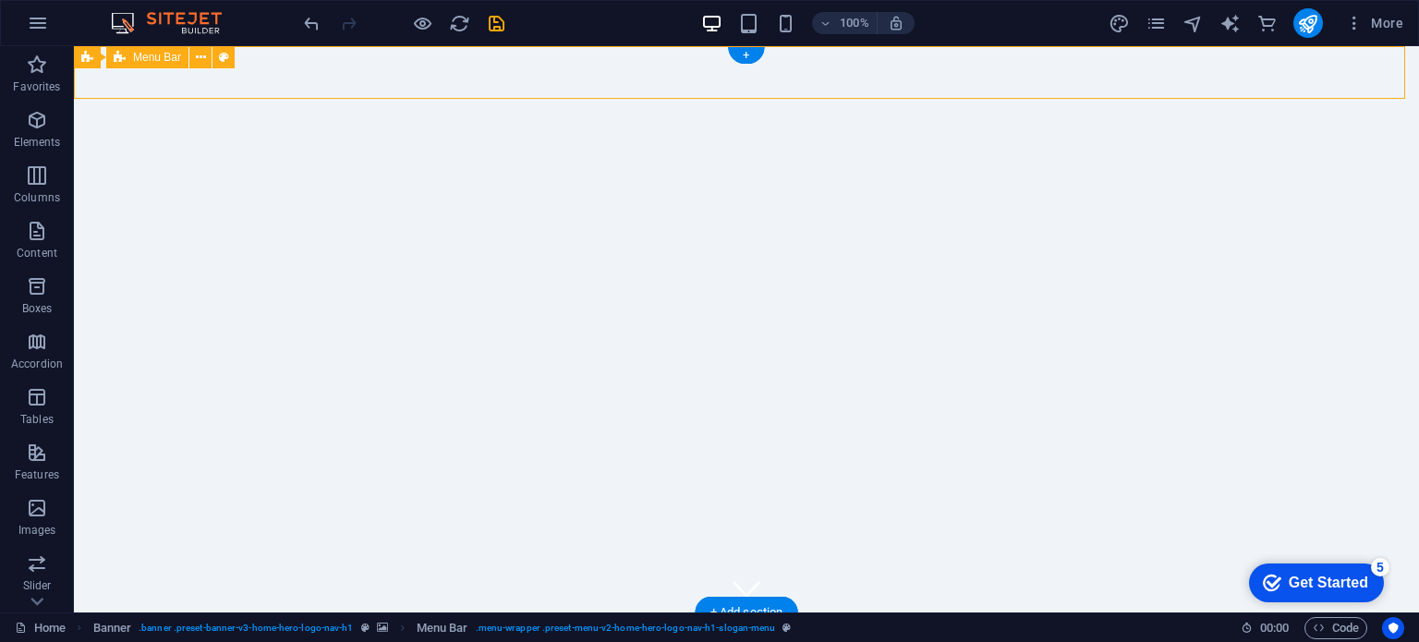
click at [138, 613] on div "Home About Values Services Contact" at bounding box center [746, 639] width 1345 height 53
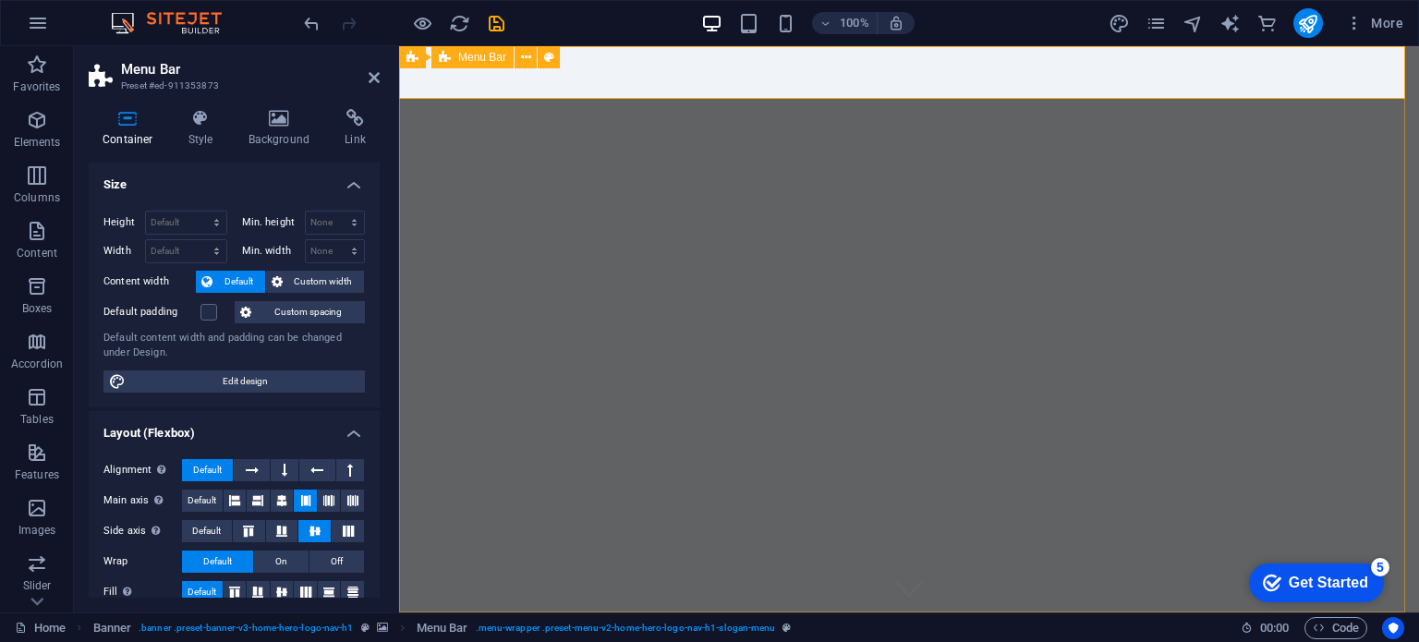
click at [652, 613] on div "Home About Values Services Contact" at bounding box center [909, 639] width 1020 height 53
click at [378, 79] on icon at bounding box center [374, 77] width 11 height 15
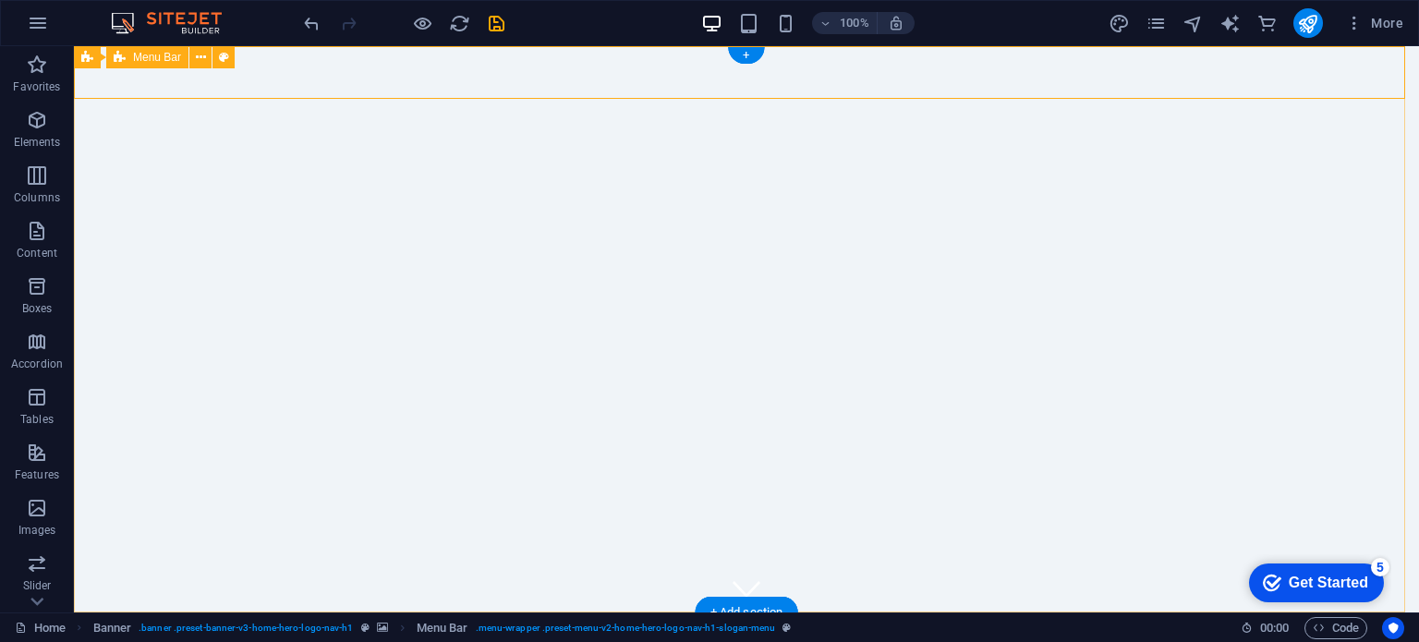
click at [158, 613] on div "Home About Values Services Contact" at bounding box center [746, 639] width 1345 height 53
click at [205, 62] on icon at bounding box center [201, 57] width 10 height 19
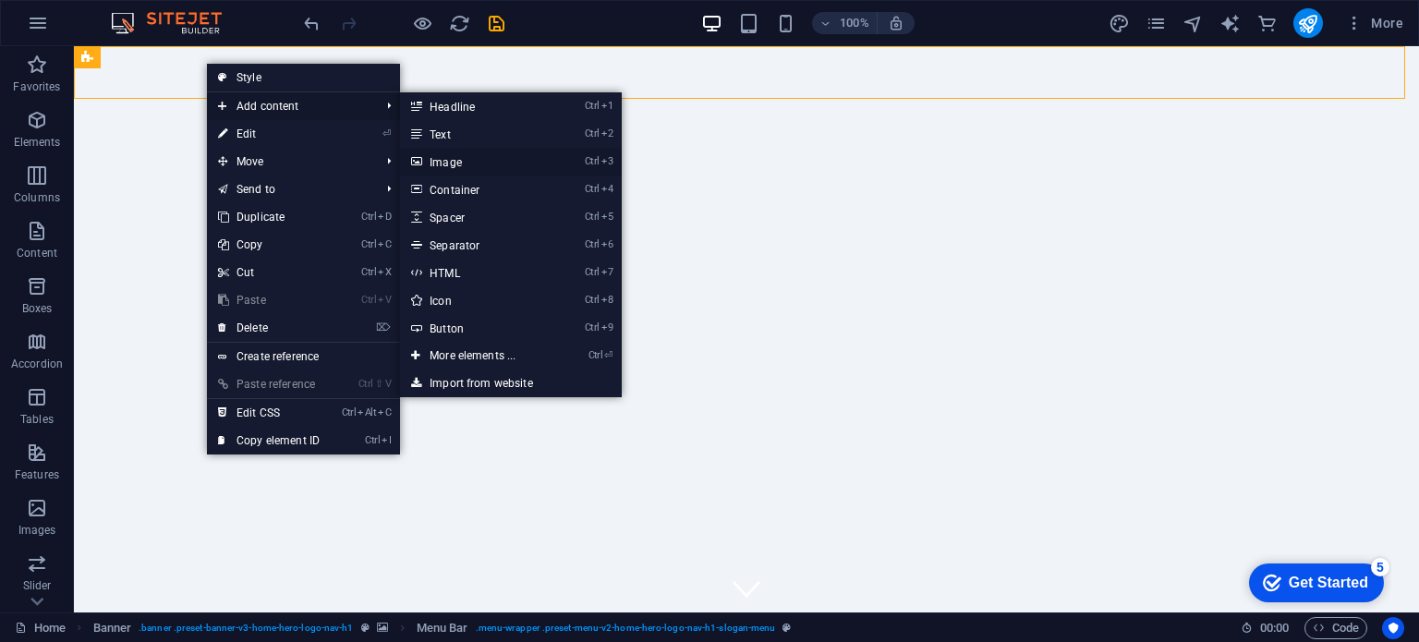
click at [455, 167] on link "Ctrl 3 Image" at bounding box center [476, 162] width 152 height 28
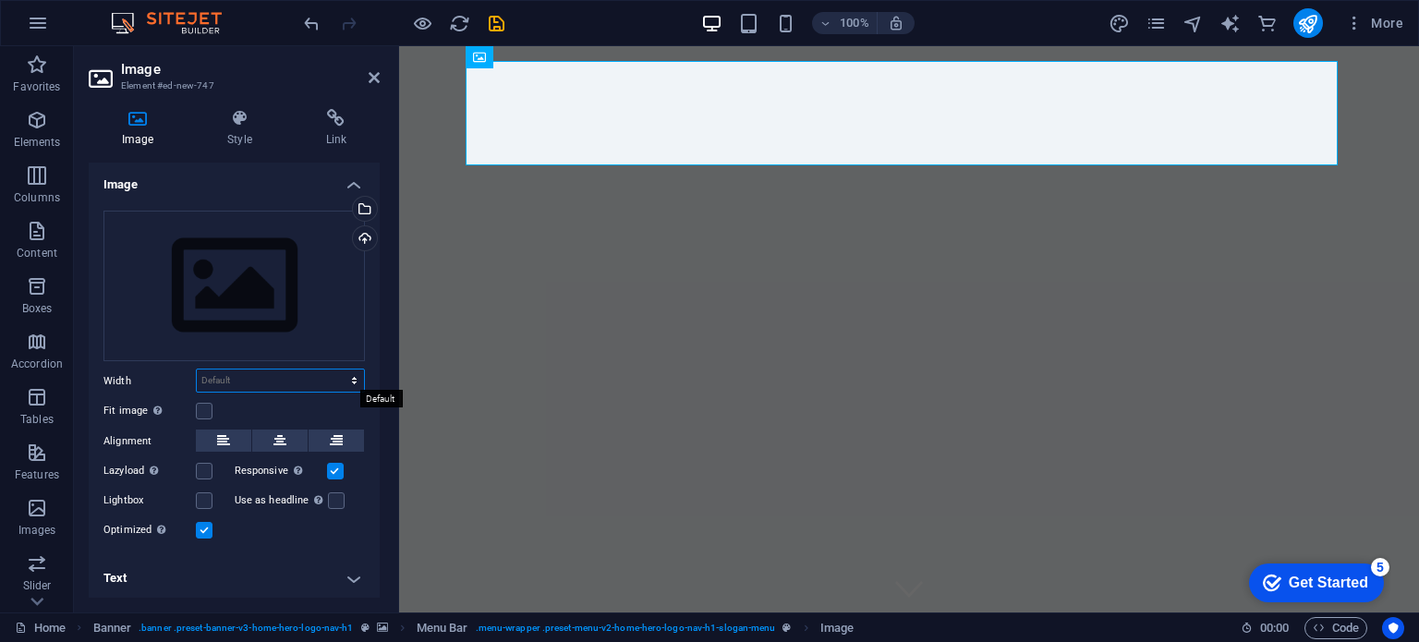
click at [279, 379] on select "Default auto px rem % em vh vw" at bounding box center [280, 381] width 167 height 22
click at [231, 436] on button at bounding box center [223, 441] width 55 height 22
click at [201, 533] on label at bounding box center [204, 530] width 17 height 17
click at [0, 0] on input "Optimized Images are compressed to improve page speed." at bounding box center [0, 0] width 0 height 0
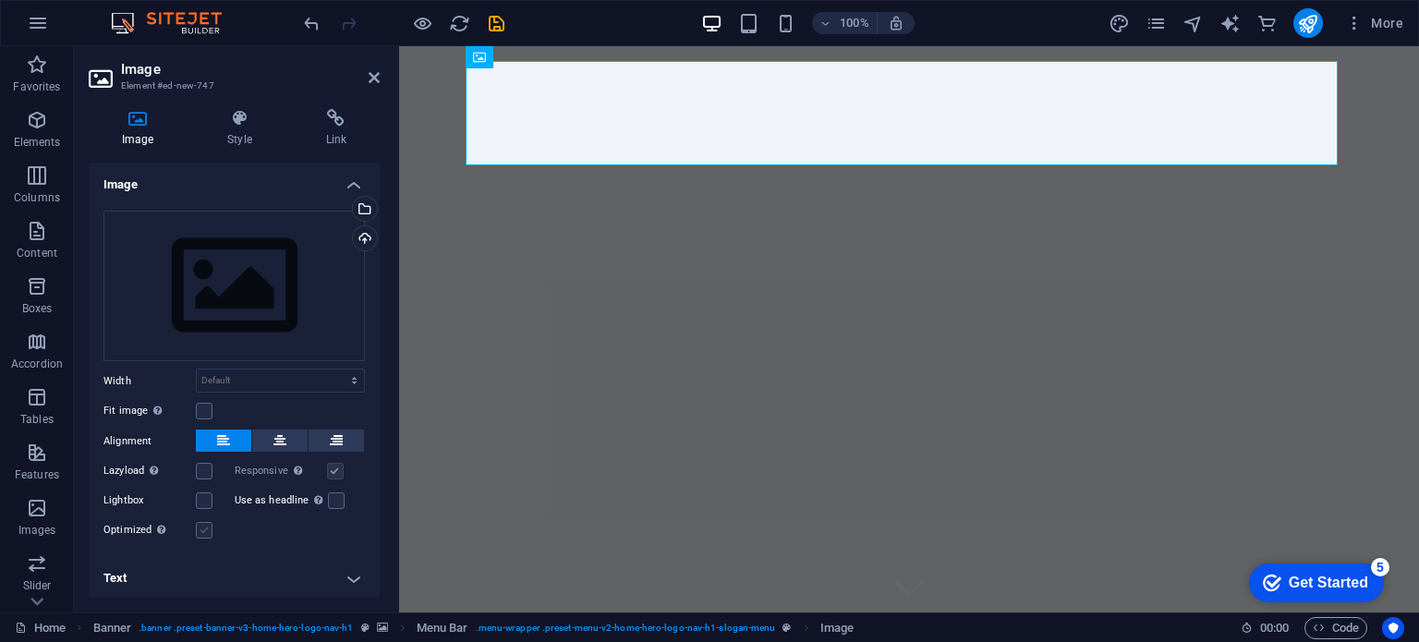
click at [202, 531] on label at bounding box center [204, 530] width 17 height 17
click at [0, 0] on input "Optimized Images are compressed to improve page speed." at bounding box center [0, 0] width 0 height 0
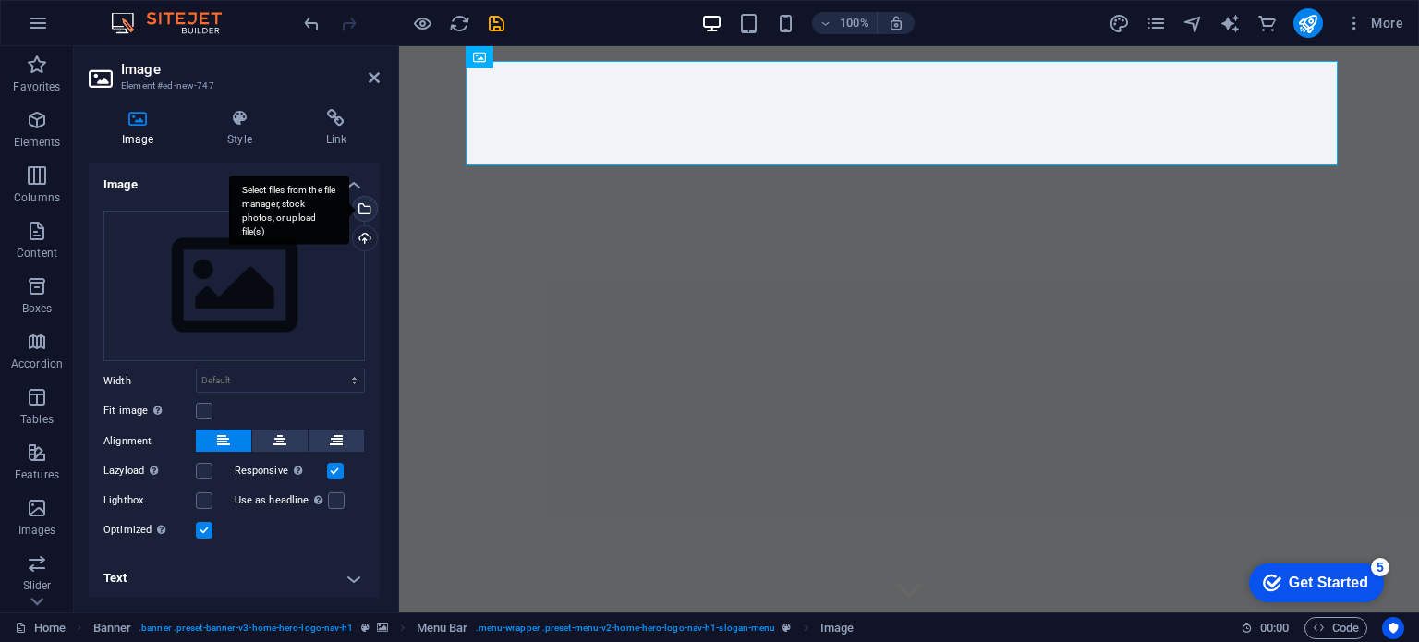
click at [359, 208] on div "Select files from the file manager, stock photos, or upload file(s)" at bounding box center [363, 211] width 28 height 28
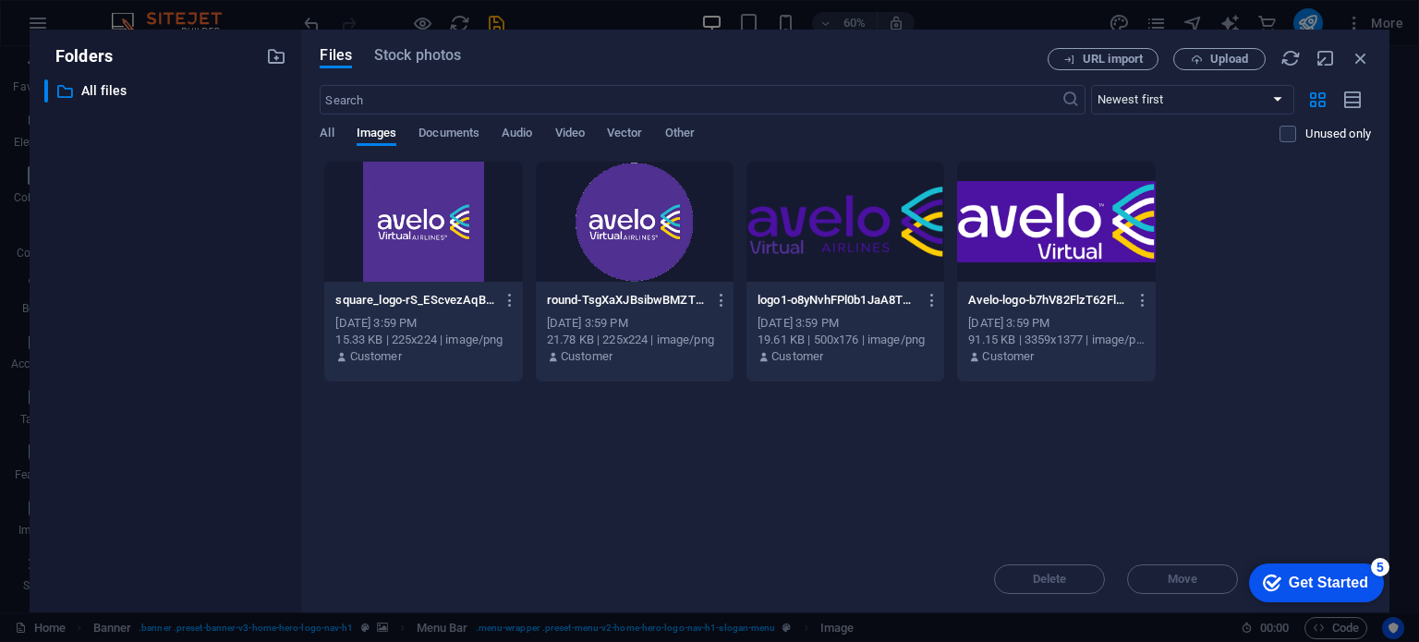
click at [848, 240] on div at bounding box center [846, 222] width 198 height 120
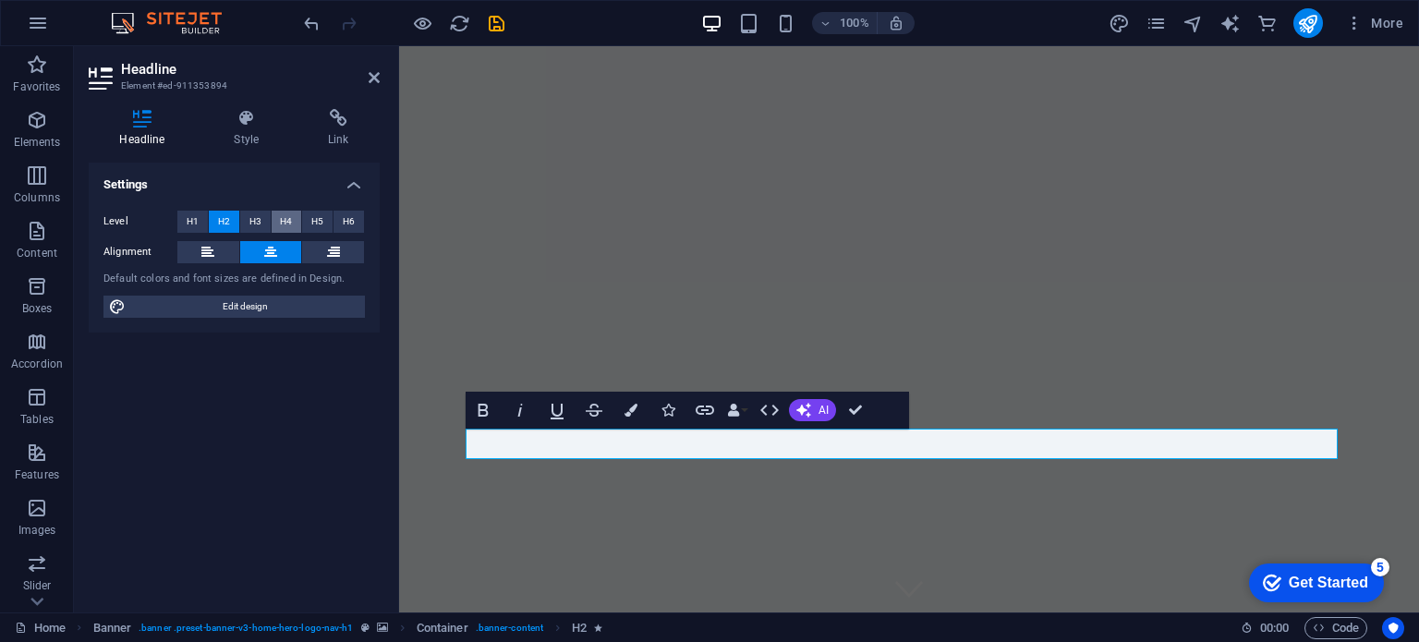
click at [289, 215] on span "H4" at bounding box center [286, 222] width 12 height 22
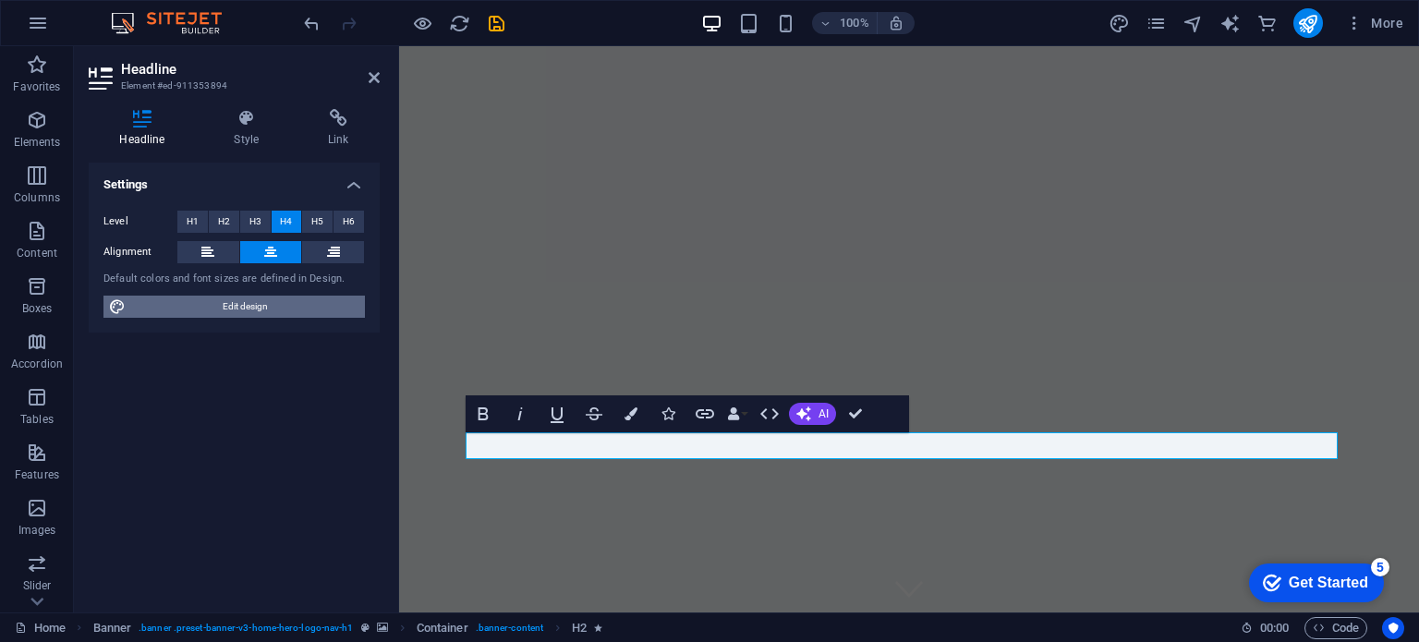
click at [225, 304] on span "Edit design" at bounding box center [245, 307] width 228 height 22
select select "px"
select select "200"
select select "px"
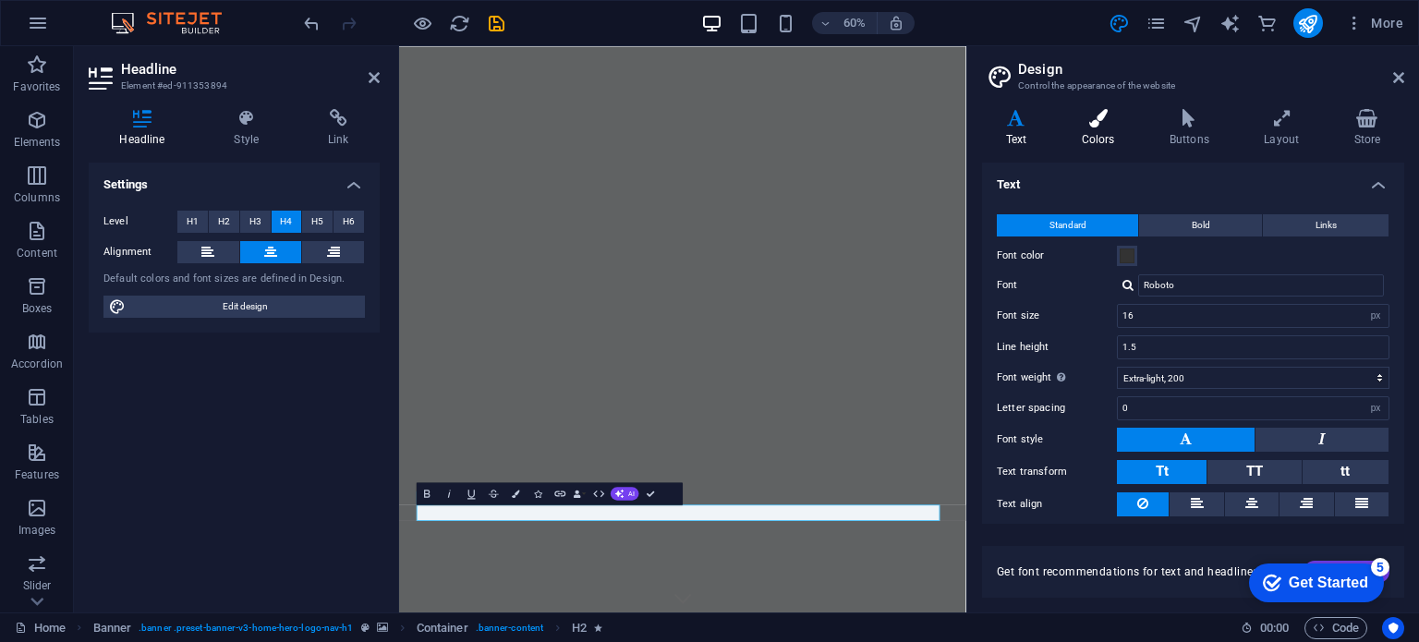
click at [1072, 116] on icon at bounding box center [1098, 118] width 80 height 18
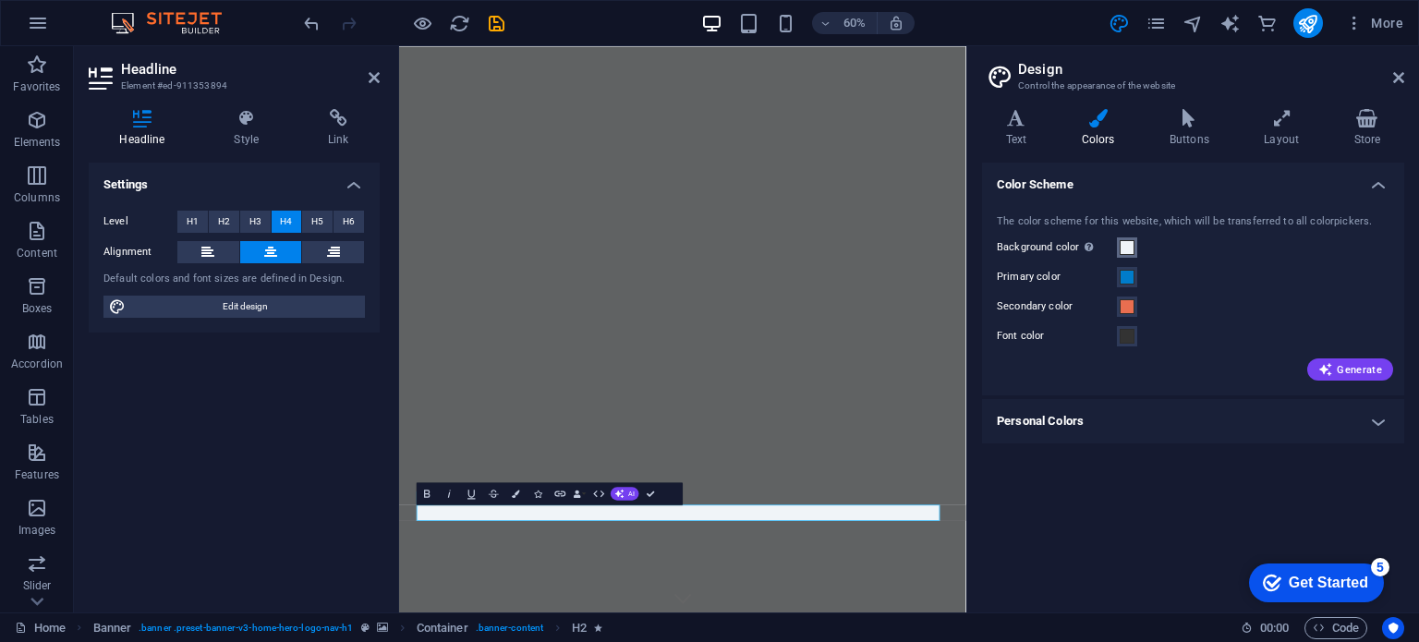
click at [1129, 253] on span at bounding box center [1127, 247] width 15 height 15
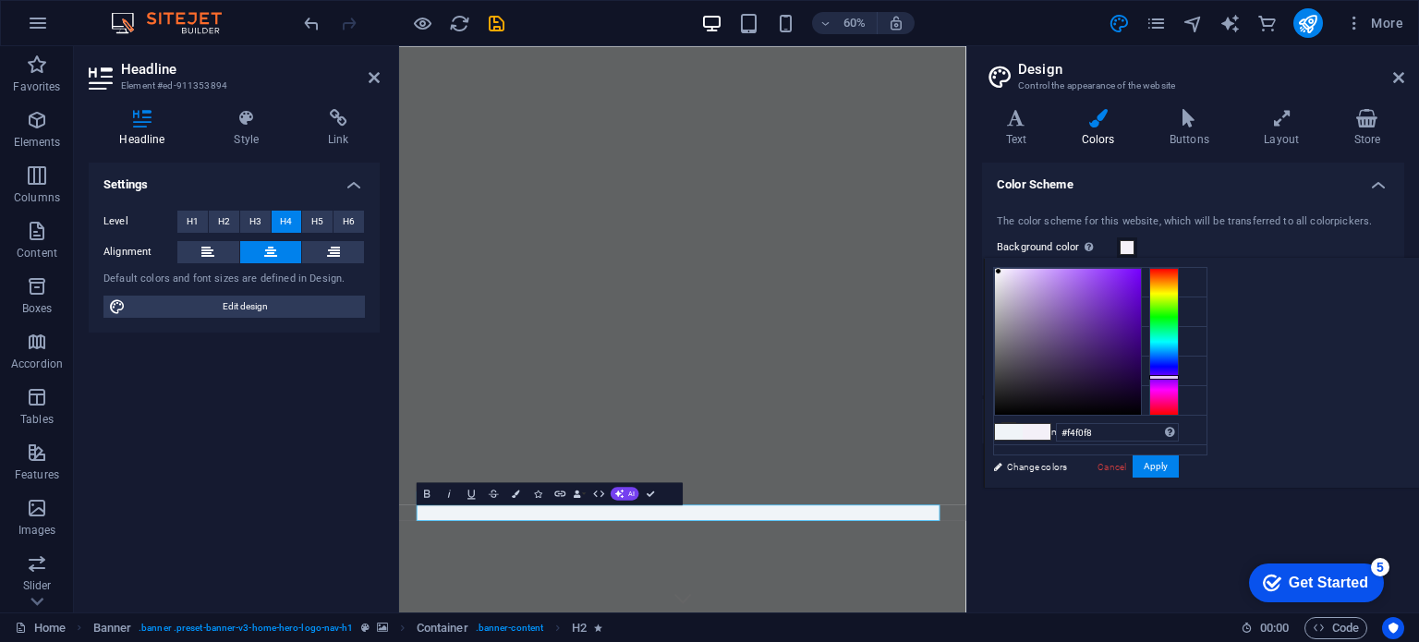
click at [1179, 376] on div at bounding box center [1165, 342] width 30 height 148
click at [1141, 292] on div at bounding box center [1068, 342] width 146 height 146
type input "#6b0ed5"
click at [1141, 291] on div at bounding box center [1068, 342] width 146 height 146
click at [1179, 469] on button "Apply" at bounding box center [1156, 467] width 46 height 22
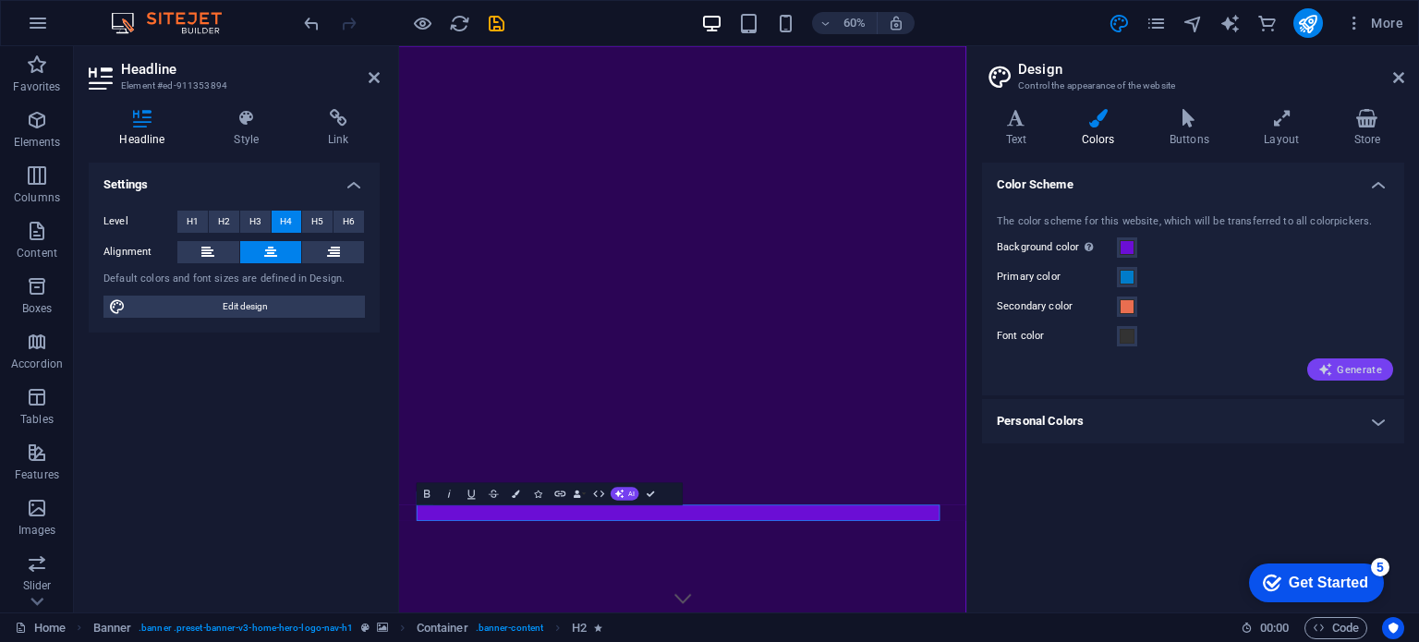
click at [1344, 371] on span "Generate" at bounding box center [1351, 369] width 64 height 15
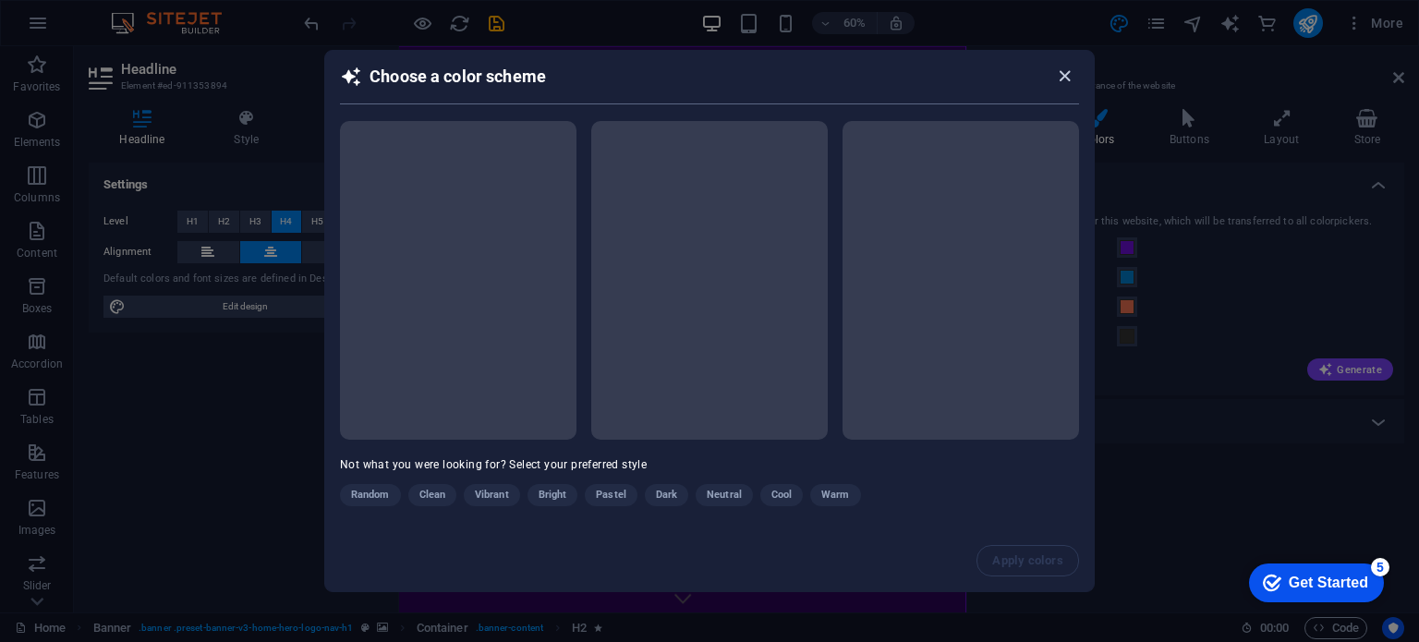
click at [1061, 79] on icon "button" at bounding box center [1064, 76] width 21 height 21
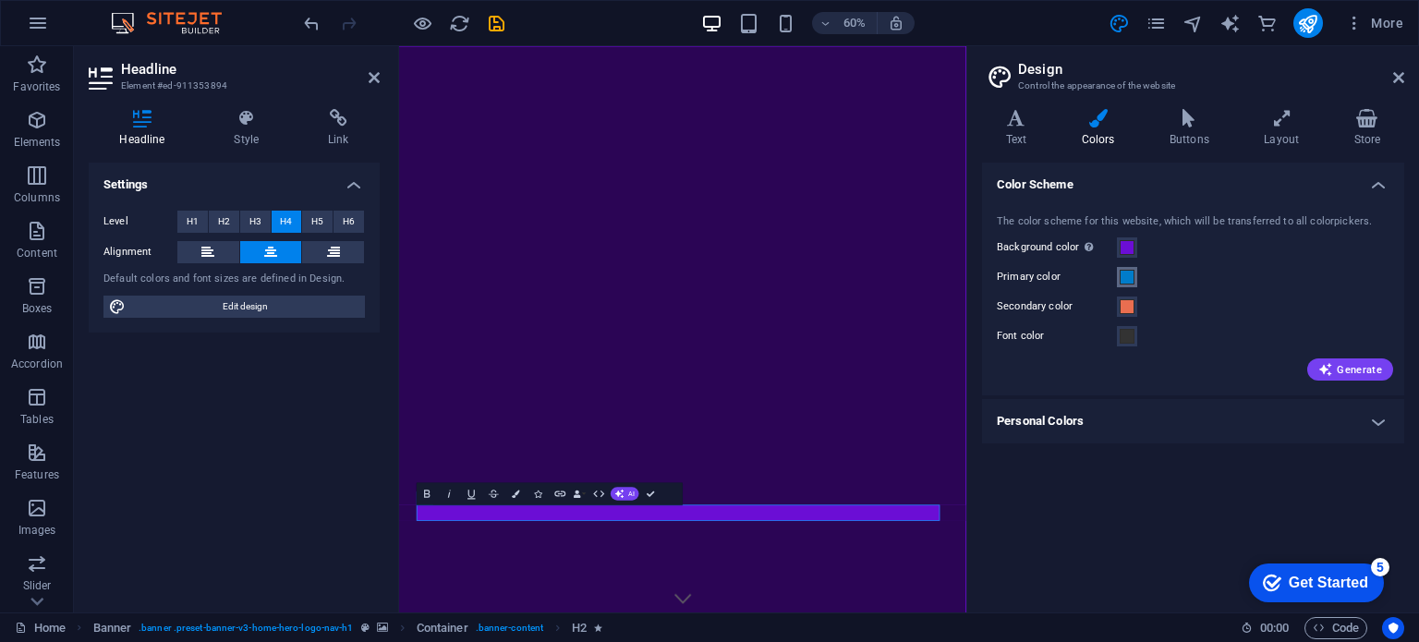
click at [1129, 279] on span at bounding box center [1127, 277] width 15 height 15
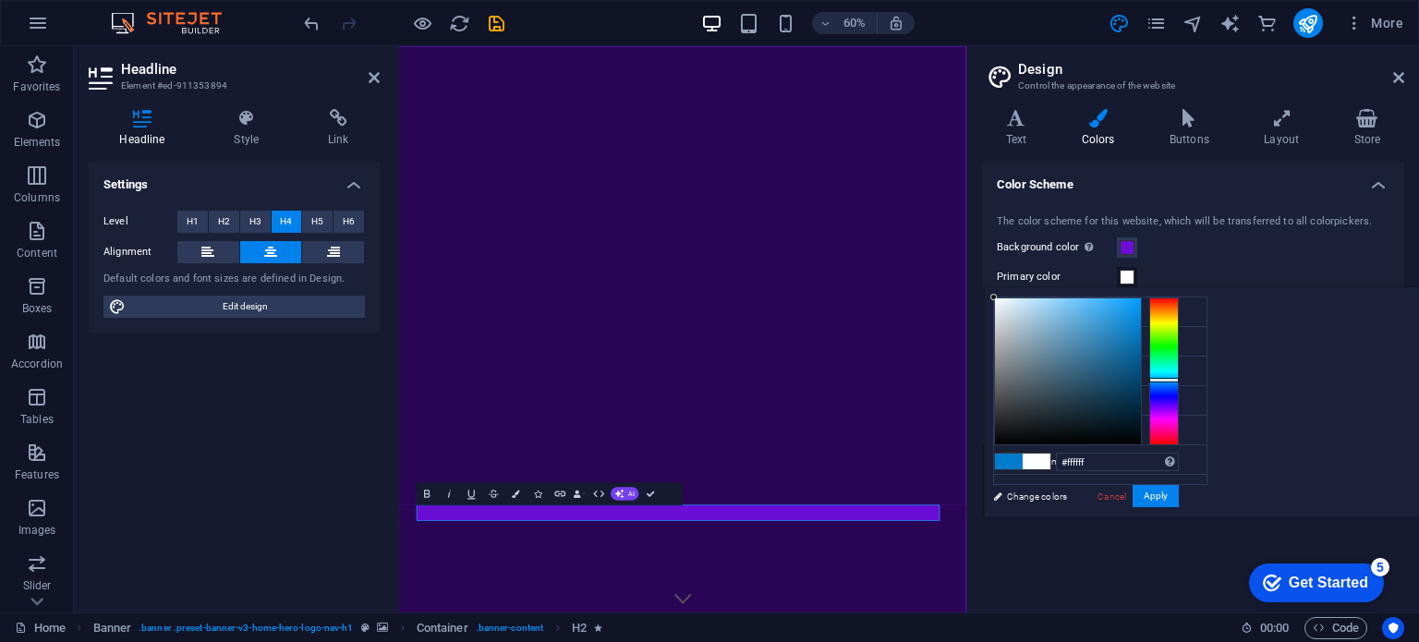
drag, startPoint x: 1238, startPoint y: 305, endPoint x: 1223, endPoint y: 297, distance: 17.8
click at [1141, 298] on div at bounding box center [1068, 371] width 146 height 146
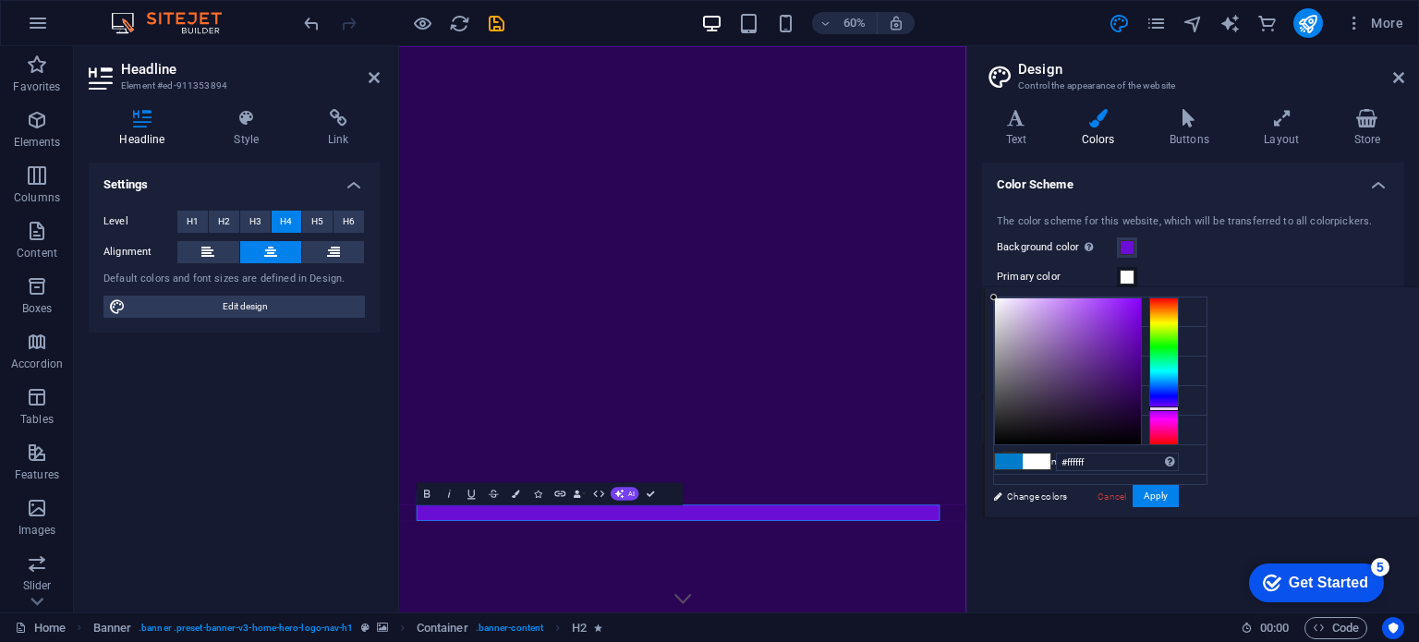
drag, startPoint x: 1386, startPoint y: 410, endPoint x: 1402, endPoint y: 408, distance: 16.0
click at [1179, 408] on div at bounding box center [1165, 372] width 30 height 148
type input "#8700f9"
drag, startPoint x: 1332, startPoint y: 337, endPoint x: 1362, endPoint y: 298, distance: 48.8
click at [1179, 300] on div at bounding box center [1086, 372] width 185 height 148
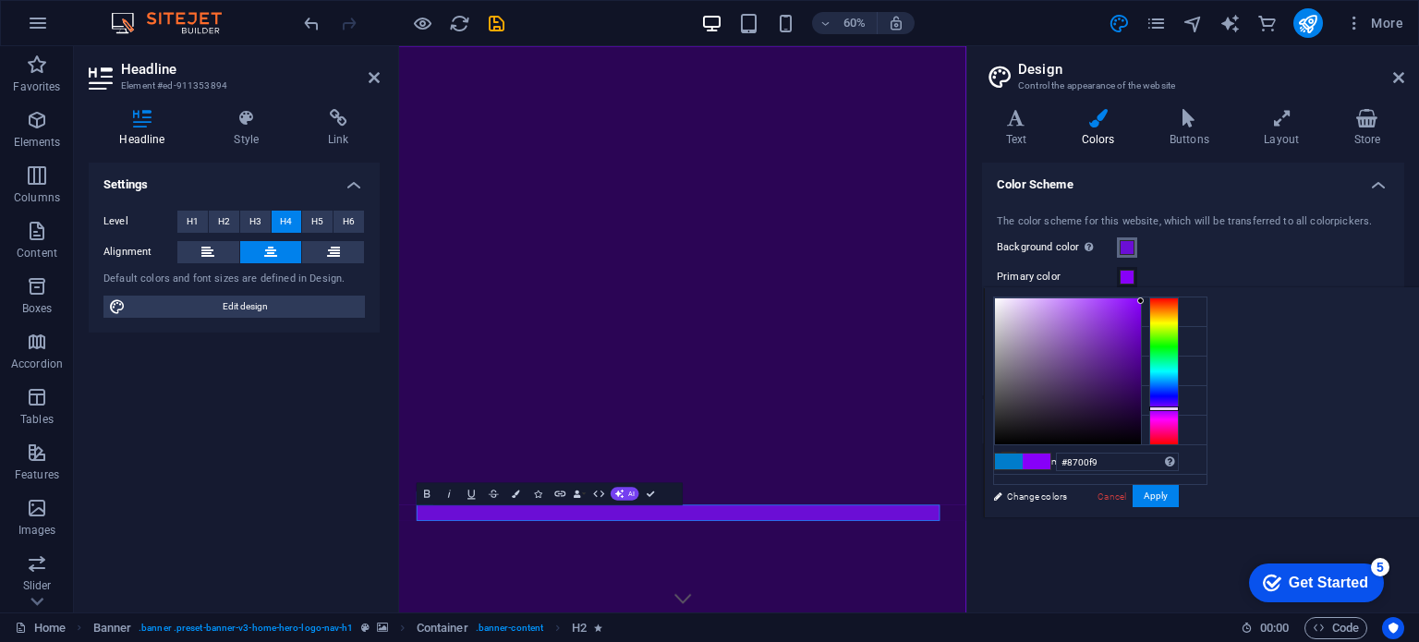
click at [1126, 250] on span at bounding box center [1127, 247] width 15 height 15
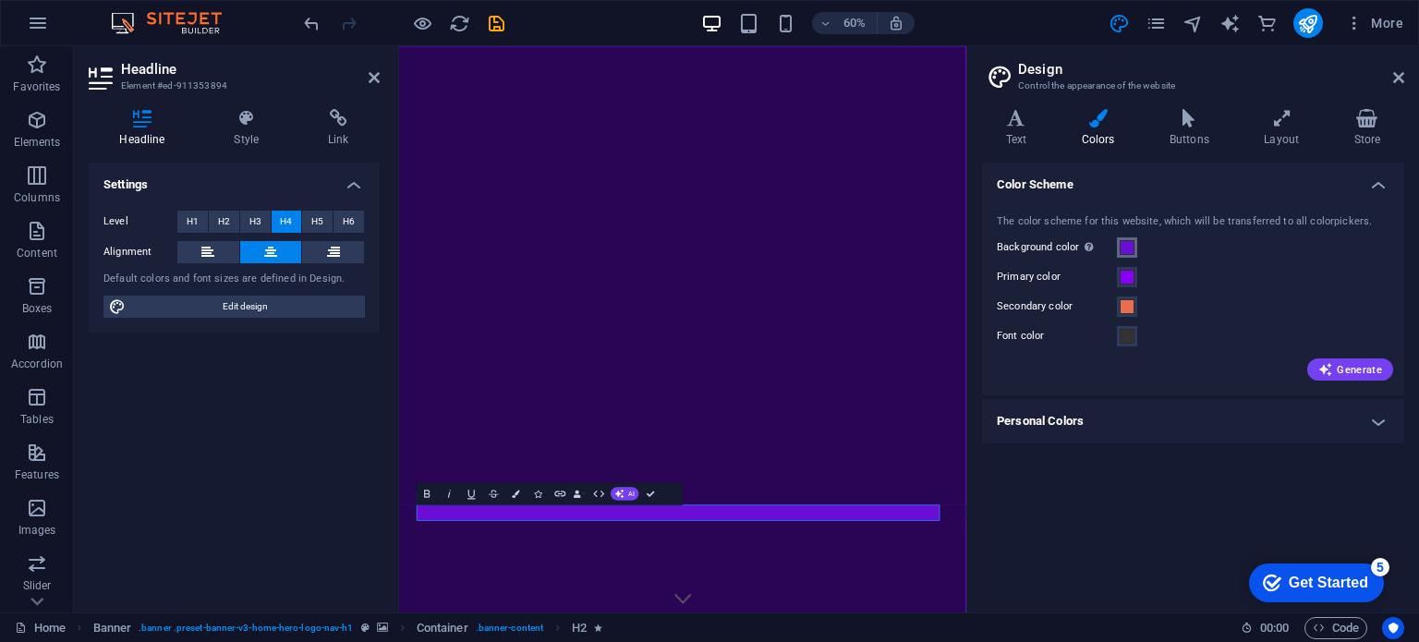
click at [1126, 249] on span at bounding box center [1127, 247] width 15 height 15
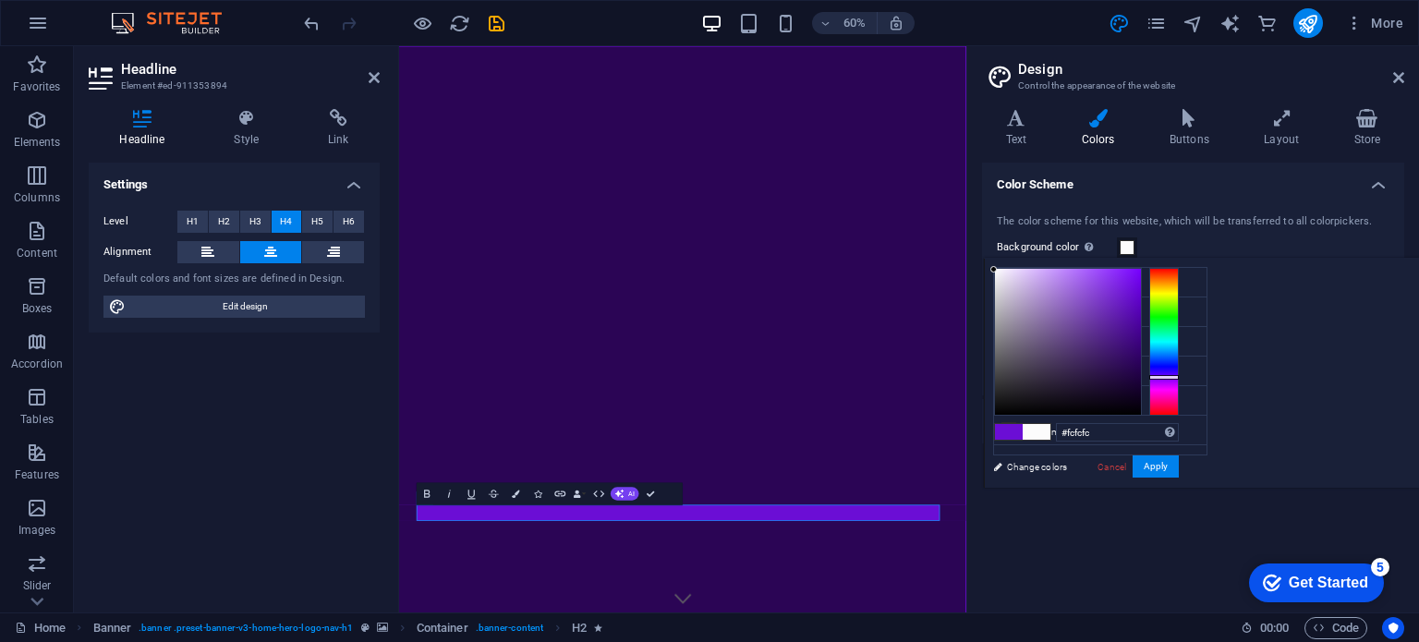
type input "#ffffff"
drag, startPoint x: 1241, startPoint y: 286, endPoint x: 1214, endPoint y: 256, distance: 40.6
click at [1214, 256] on body "avelovirtual.org Home Favorites Elements Columns Content Boxes Accordion Tables…" at bounding box center [709, 321] width 1419 height 642
click at [1255, 243] on div "Background color Only visible if it is not covered by other backgrounds." at bounding box center [1193, 248] width 393 height 22
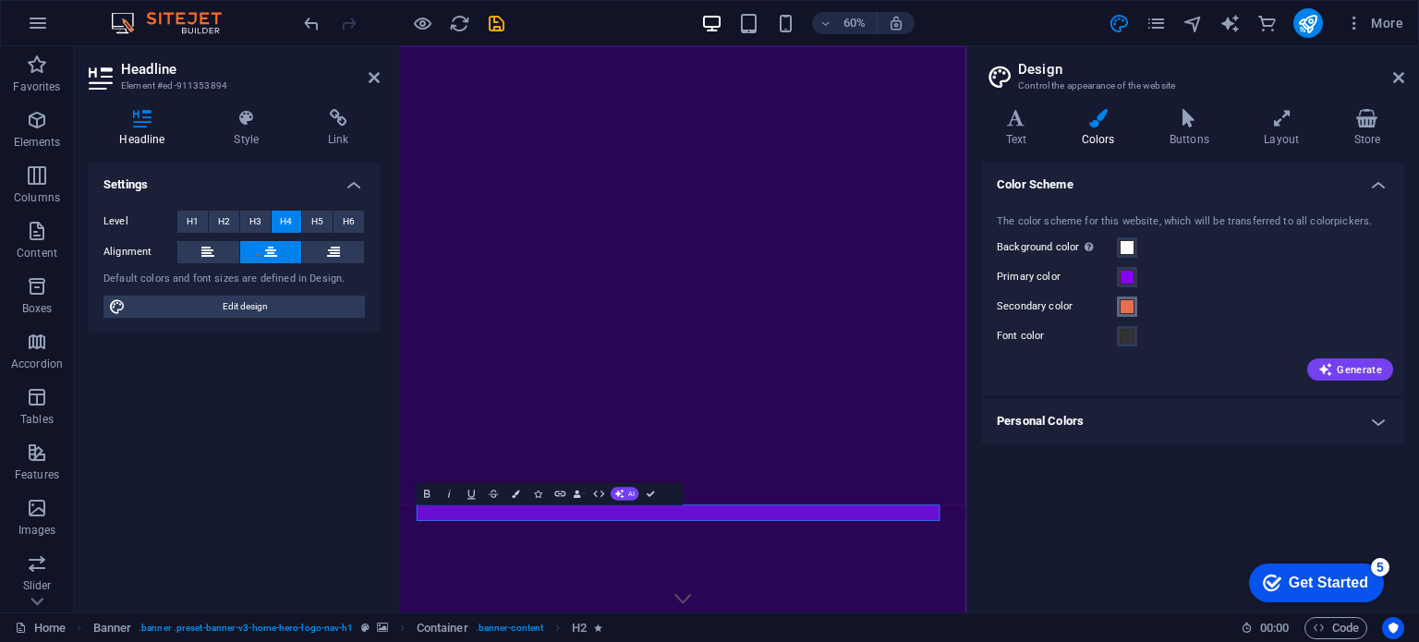
click at [1128, 312] on span at bounding box center [1127, 306] width 15 height 15
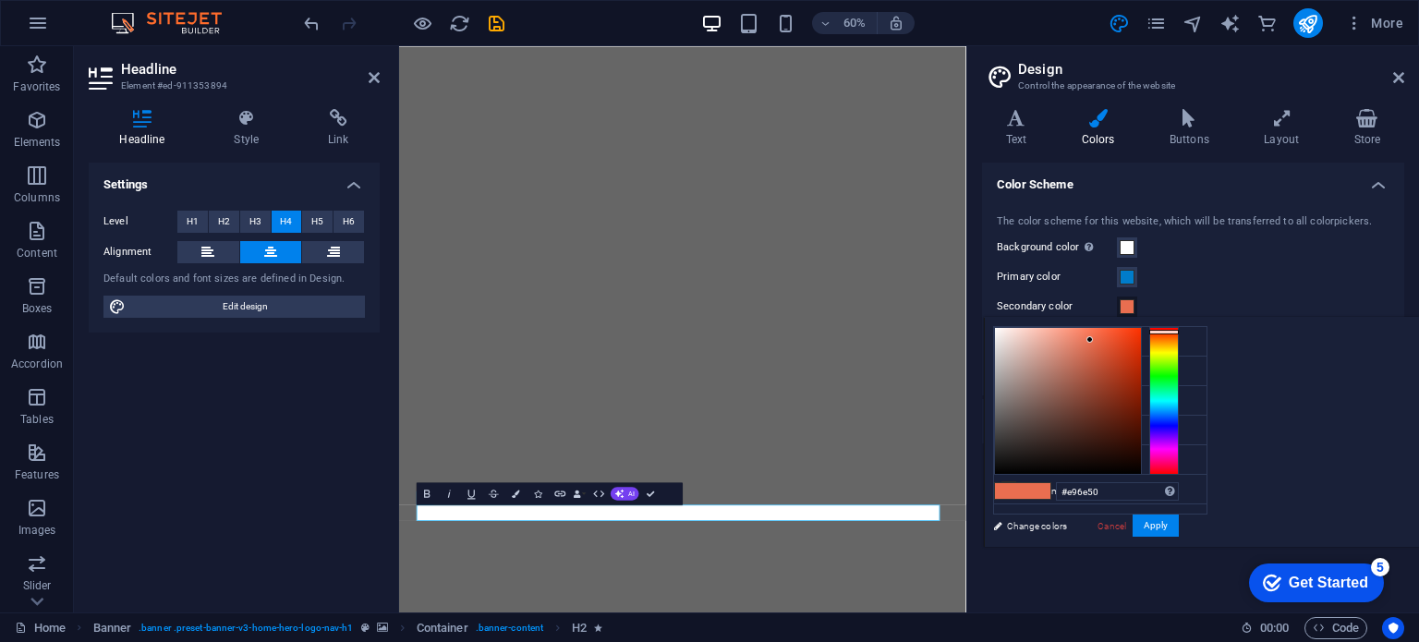
click at [1311, 274] on div "Primary color" at bounding box center [1193, 277] width 393 height 22
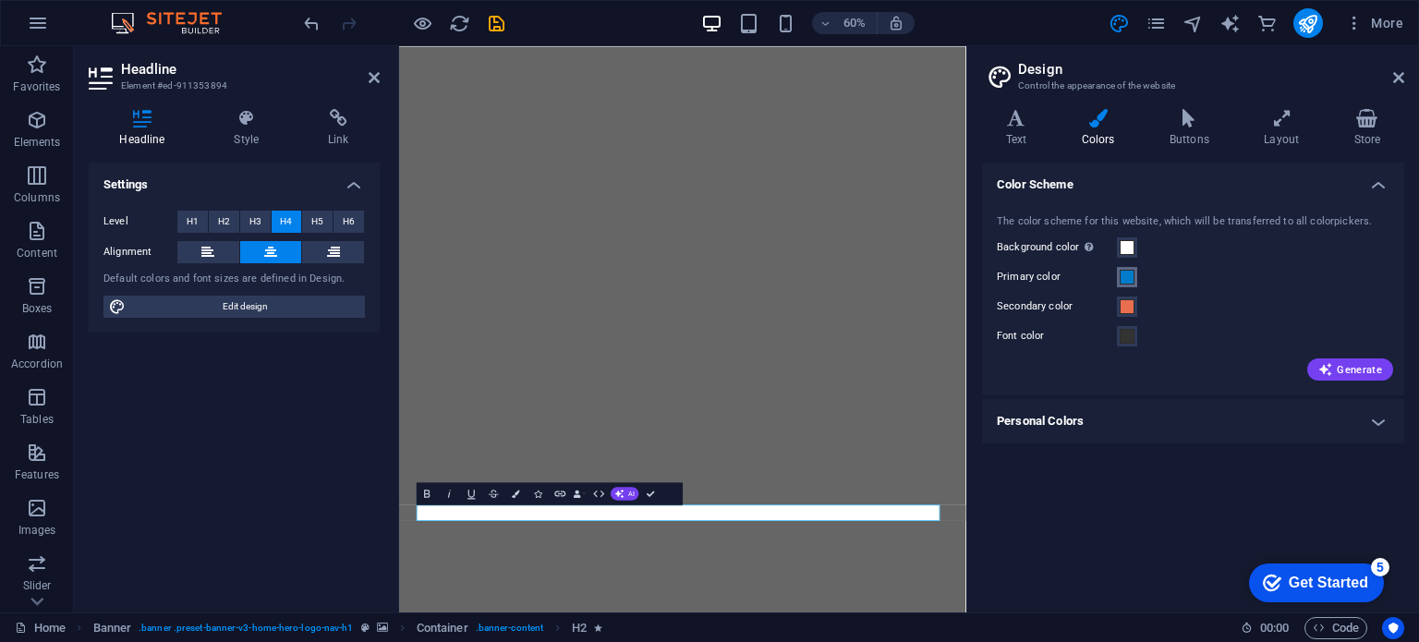
click at [1129, 283] on span at bounding box center [1127, 277] width 15 height 15
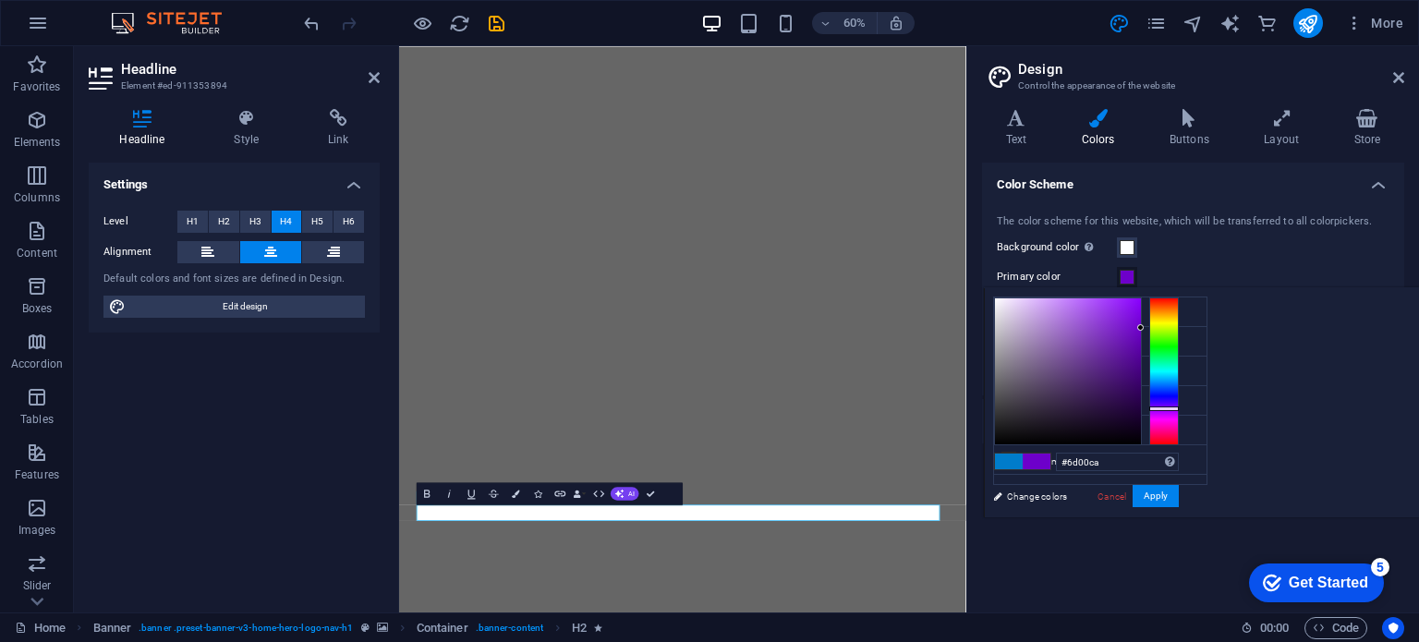
drag, startPoint x: 1403, startPoint y: 394, endPoint x: 1403, endPoint y: 408, distance: 13.9
click at [1179, 408] on div at bounding box center [1165, 372] width 30 height 148
type input "#8900fe"
drag, startPoint x: 1360, startPoint y: 304, endPoint x: 1386, endPoint y: 298, distance: 26.5
click at [1179, 298] on div at bounding box center [1086, 372] width 185 height 148
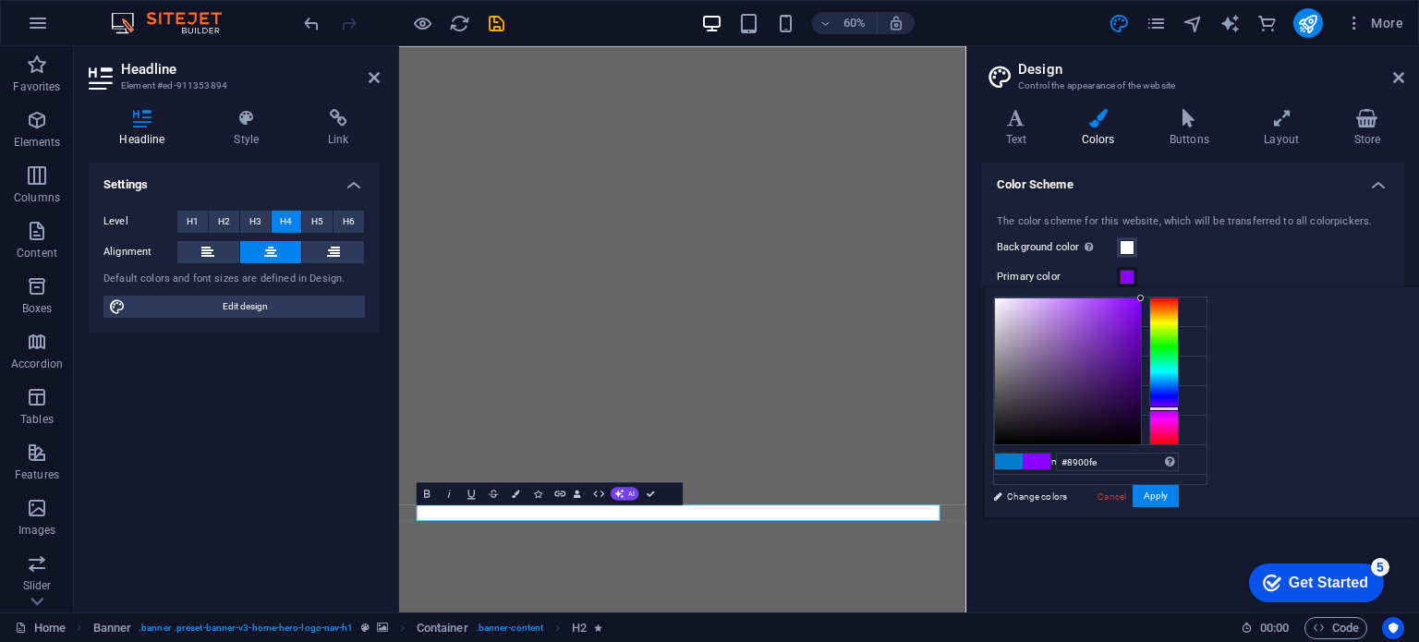
click at [1188, 508] on div "#8900fe Supported formats #0852ed rgb(8, 82, 237) rgba(8, 82, 237, 90%) hsv(221…" at bounding box center [1086, 536] width 204 height 497
click at [1179, 499] on button "Apply" at bounding box center [1156, 496] width 46 height 22
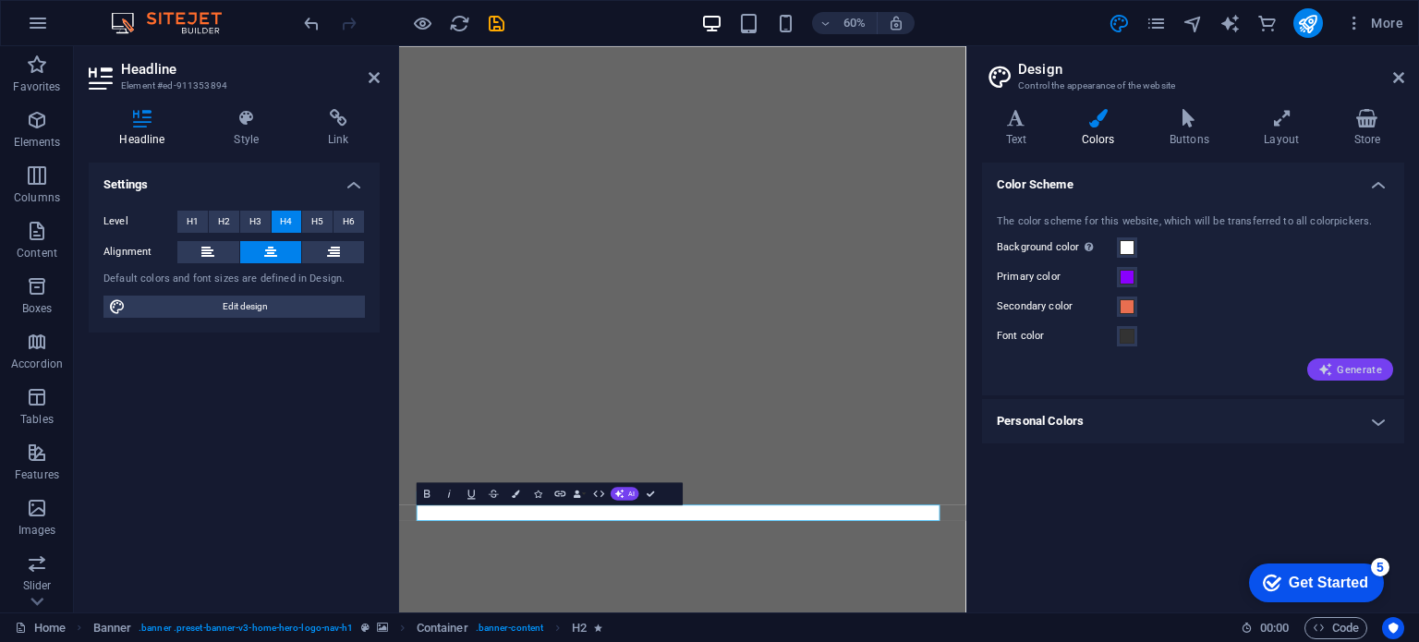
click at [1359, 371] on span "Generate" at bounding box center [1351, 369] width 64 height 15
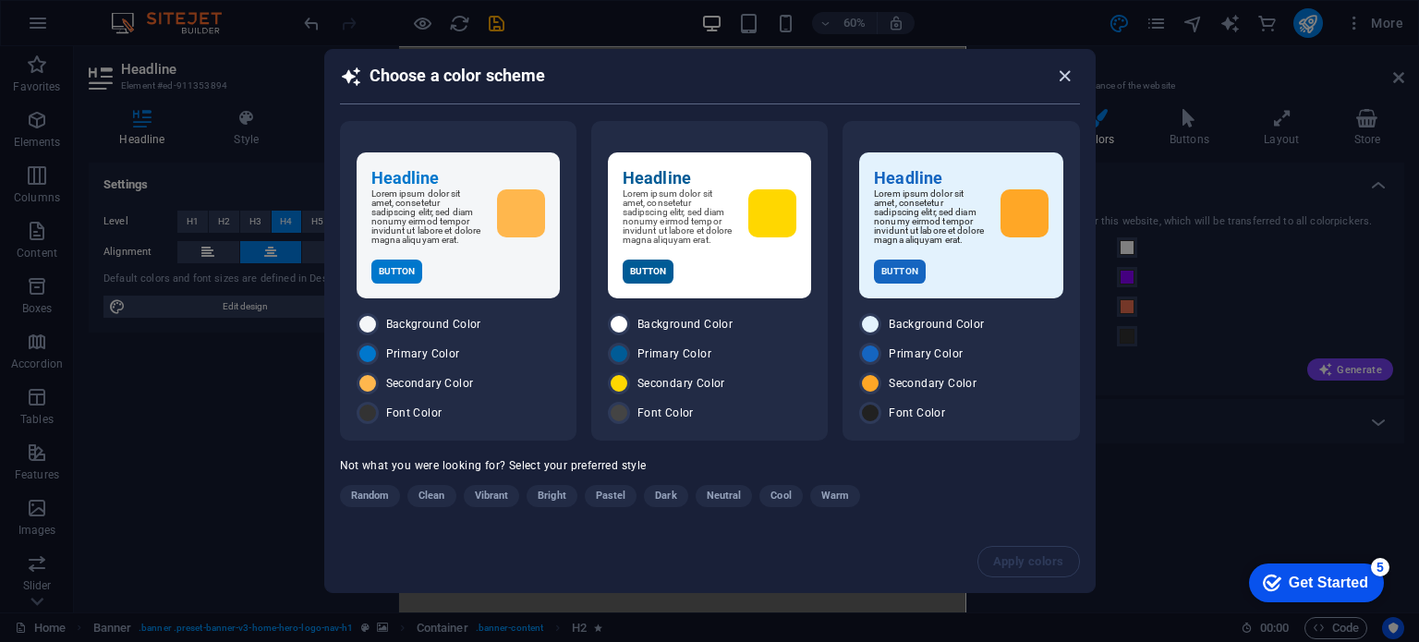
click at [1068, 74] on icon "button" at bounding box center [1064, 76] width 21 height 21
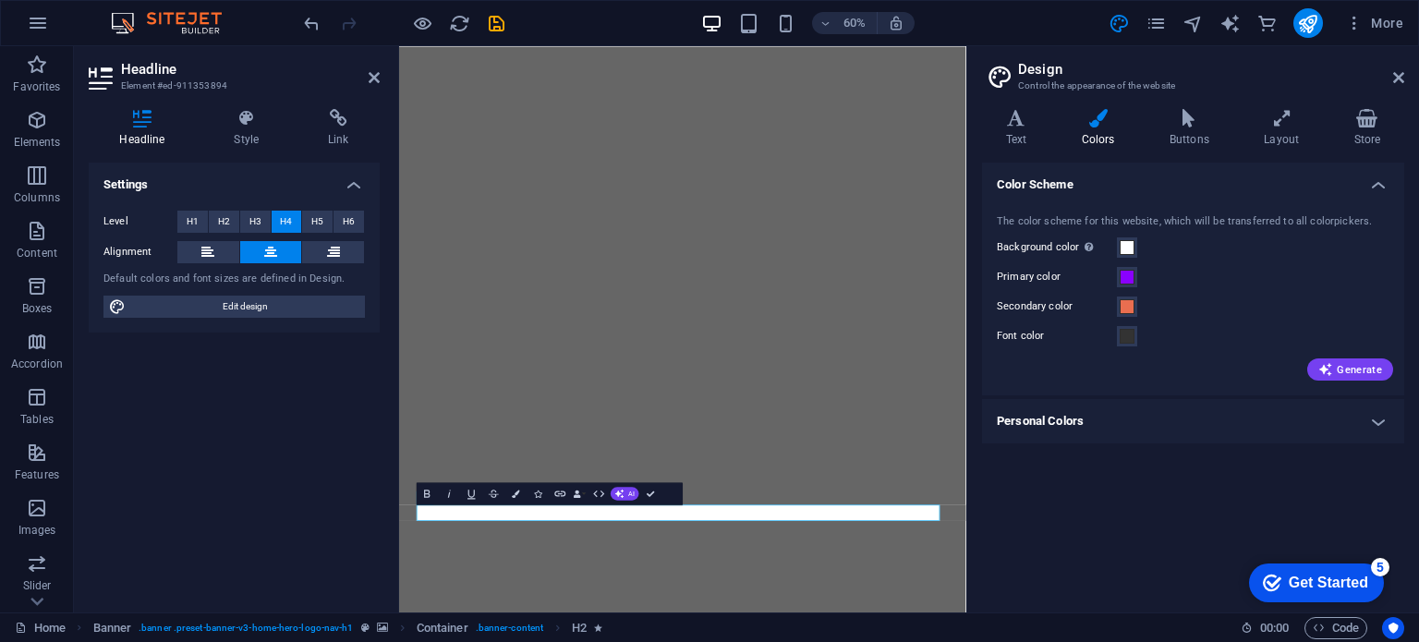
click at [1309, 582] on div "Get Started" at bounding box center [1328, 583] width 79 height 17
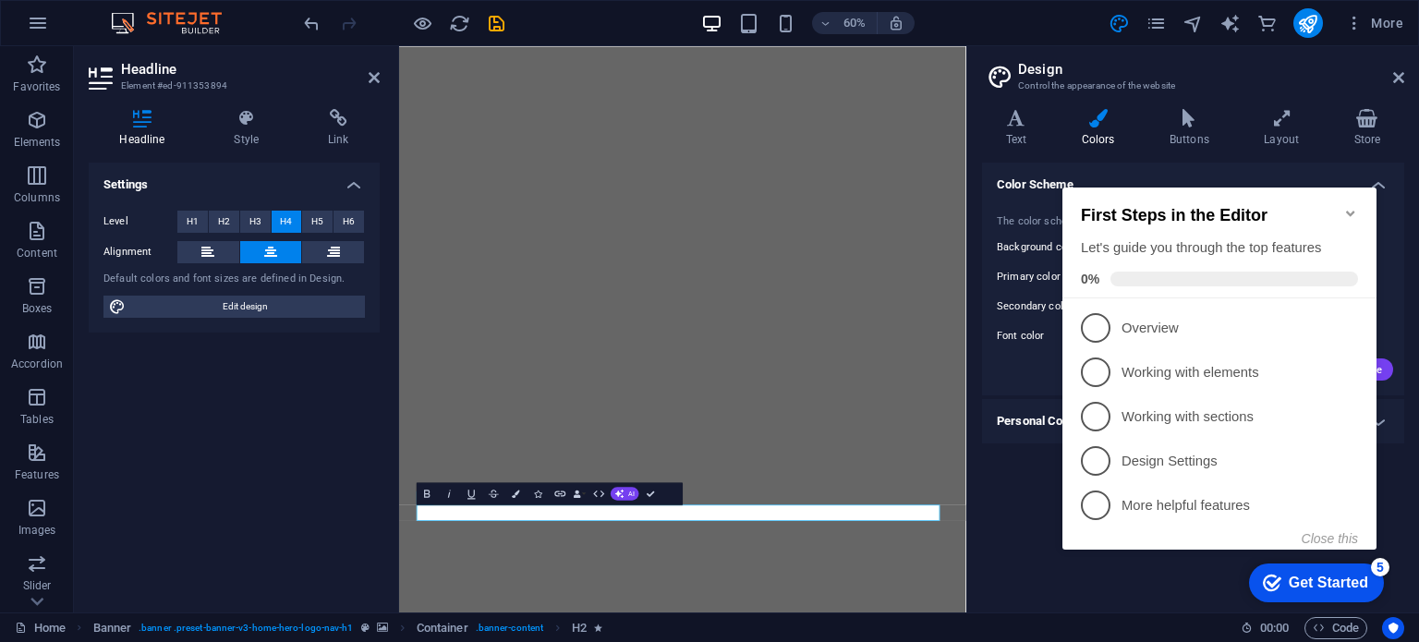
click at [1186, 582] on div "checkmark Get Started 5 First Steps in the Editor Let's guide you through the t…" at bounding box center [1223, 385] width 336 height 449
click at [1355, 206] on icon "Minimize checklist" at bounding box center [1351, 213] width 15 height 15
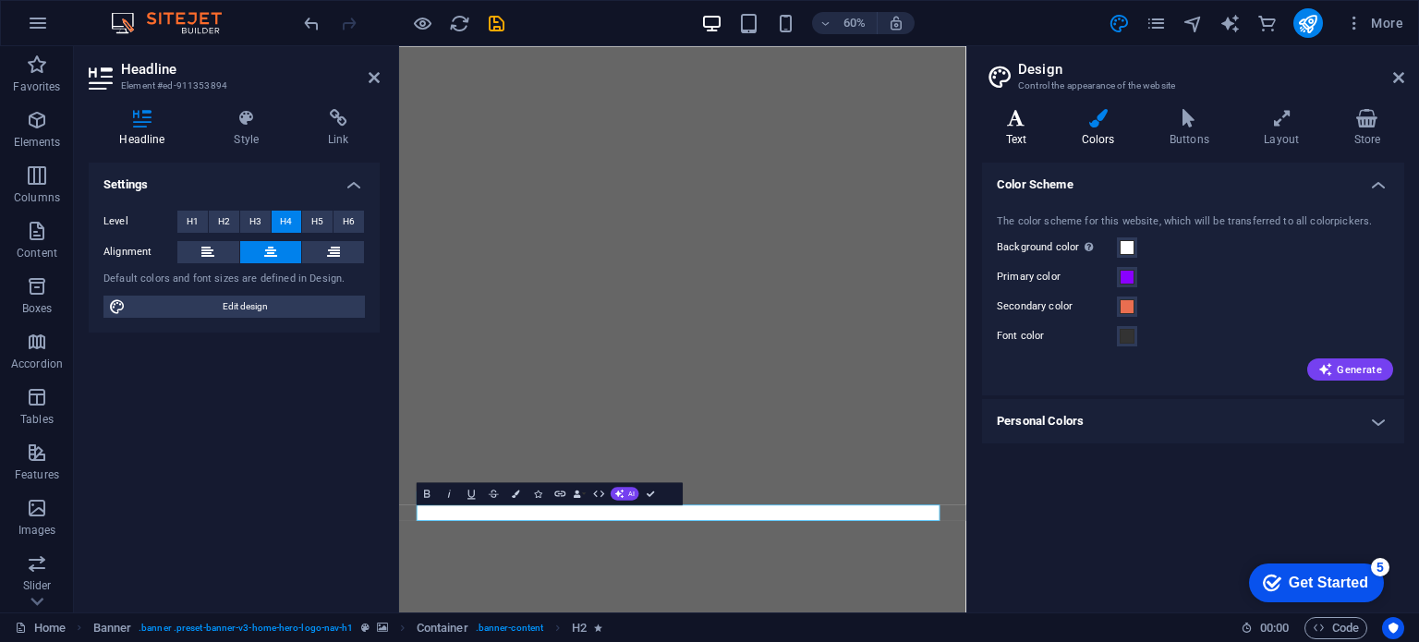
click at [1013, 123] on icon at bounding box center [1016, 118] width 68 height 18
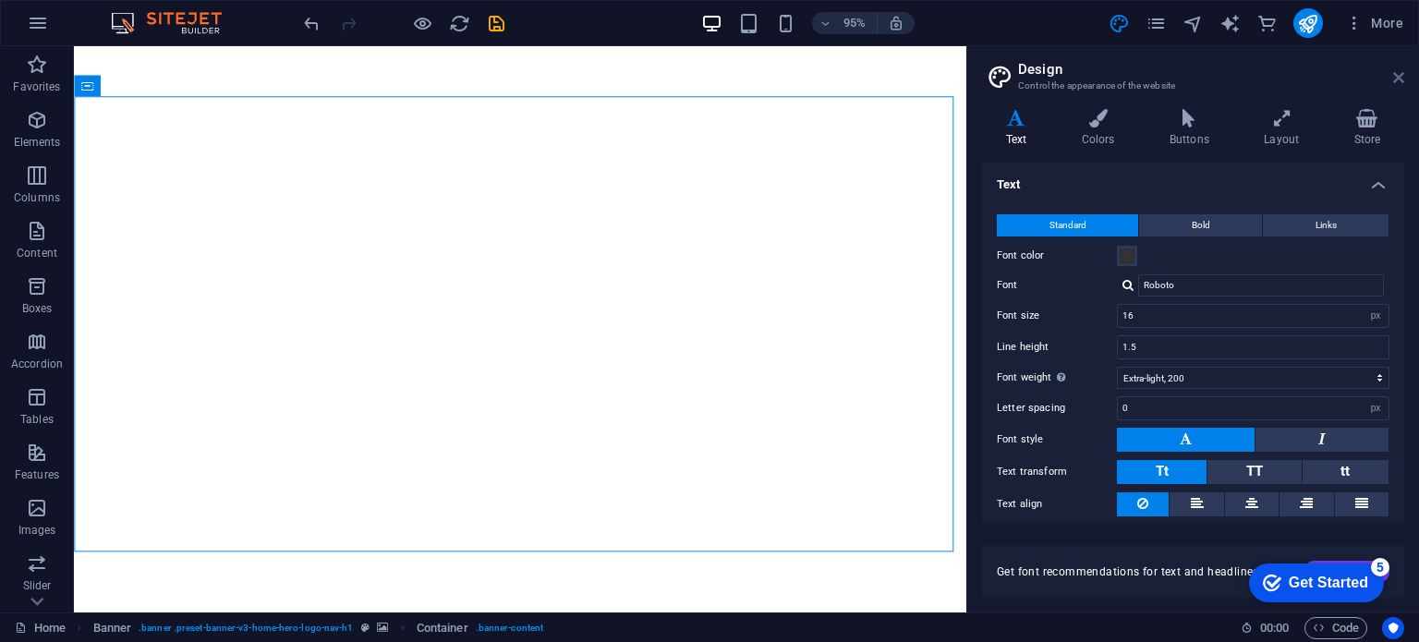
click at [1397, 81] on icon at bounding box center [1398, 77] width 11 height 15
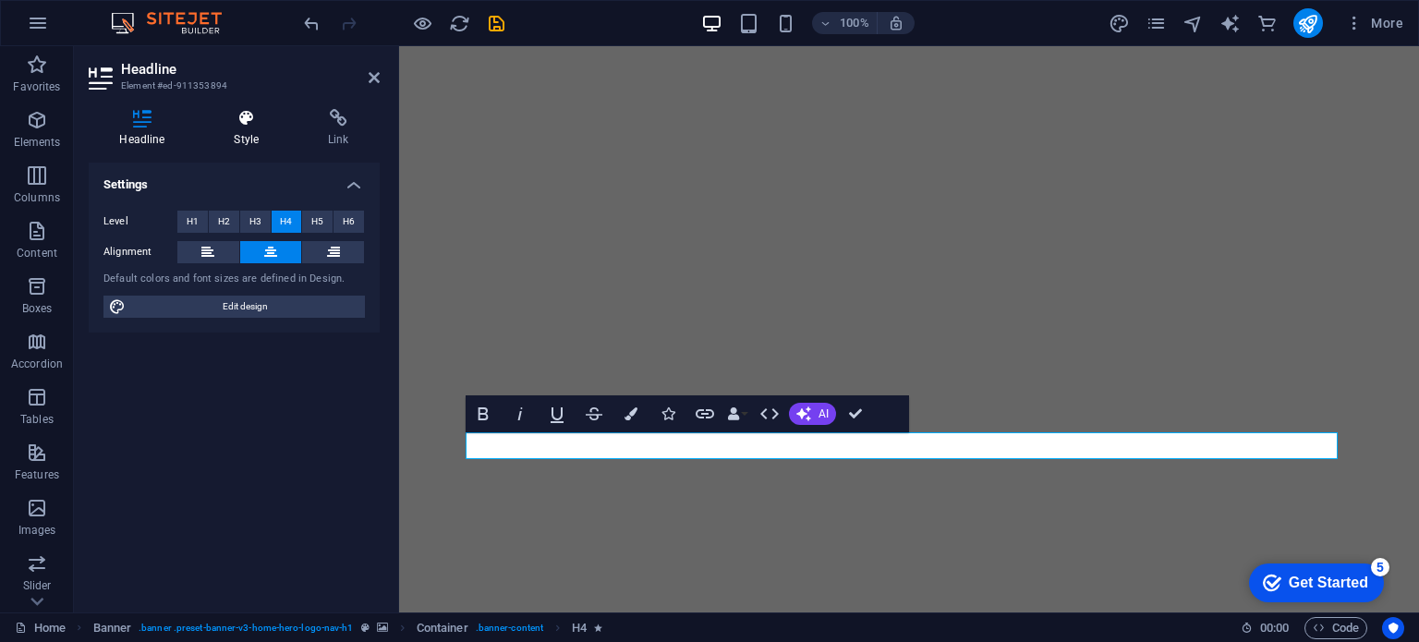
click at [245, 138] on h4 "Style" at bounding box center [250, 128] width 94 height 39
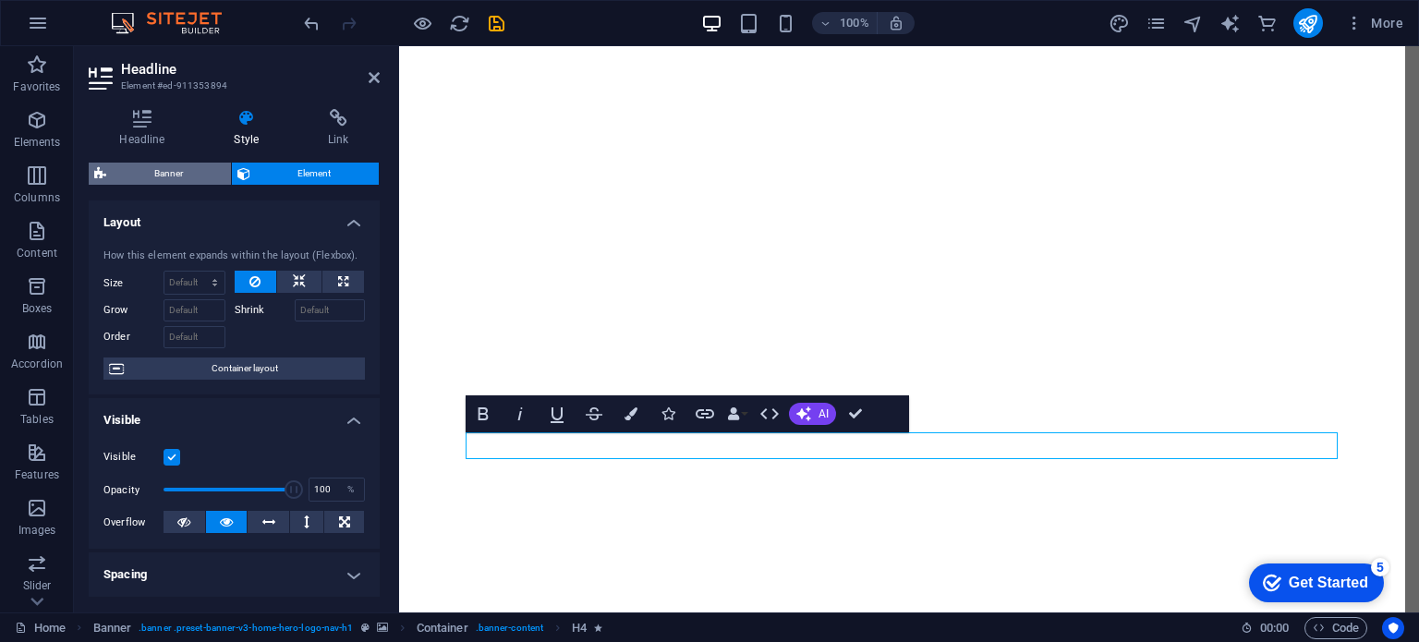
click at [154, 171] on span "Banner" at bounding box center [169, 174] width 114 height 22
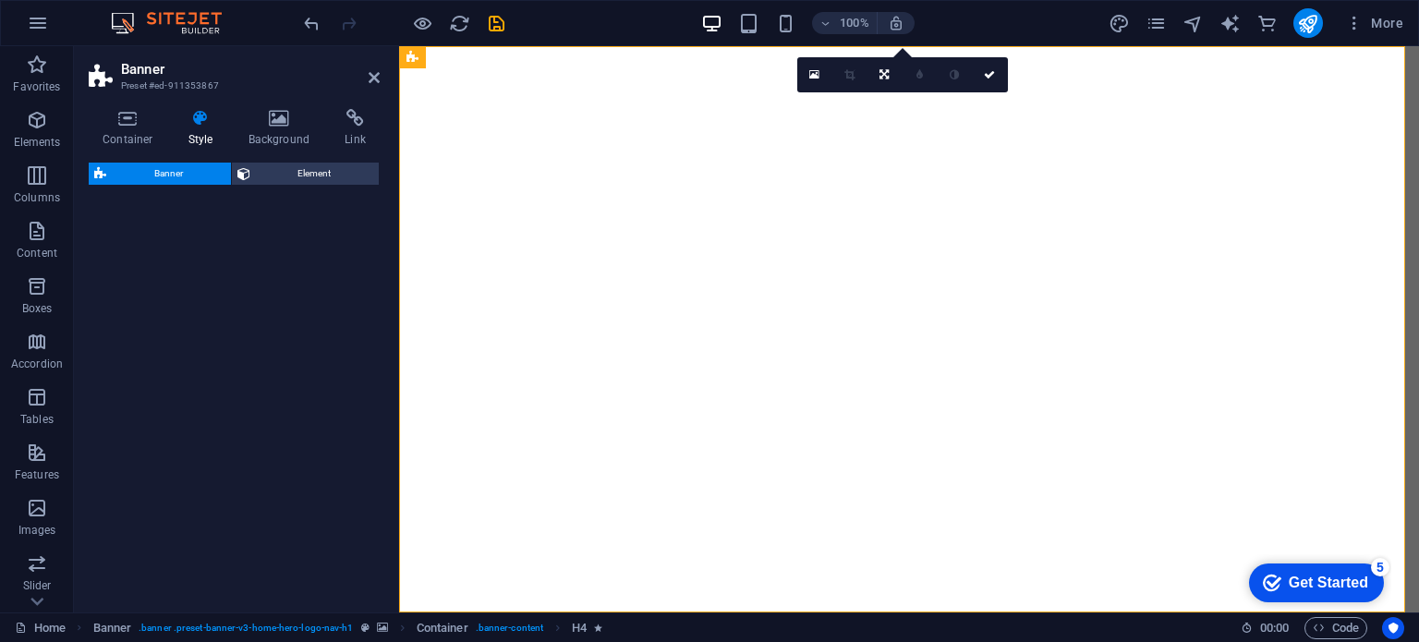
select select "preset-banner-v3-home-hero-logo-nav-h1"
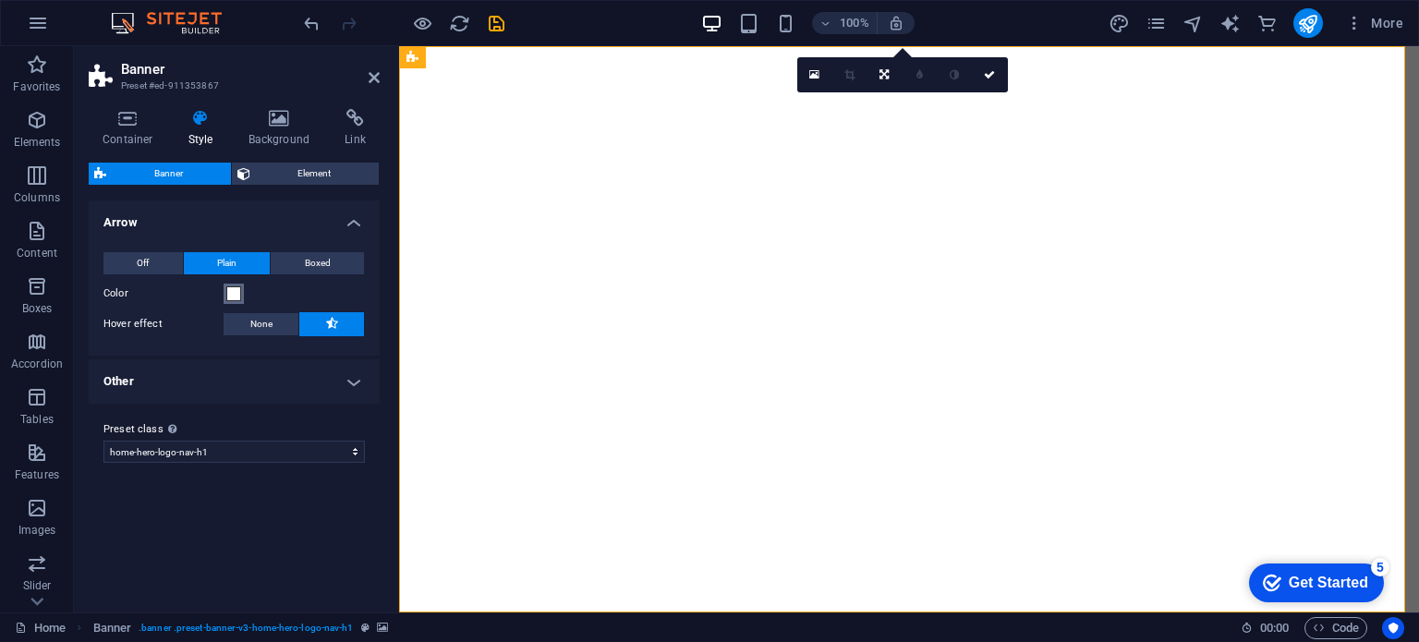
click at [235, 296] on span at bounding box center [233, 293] width 15 height 15
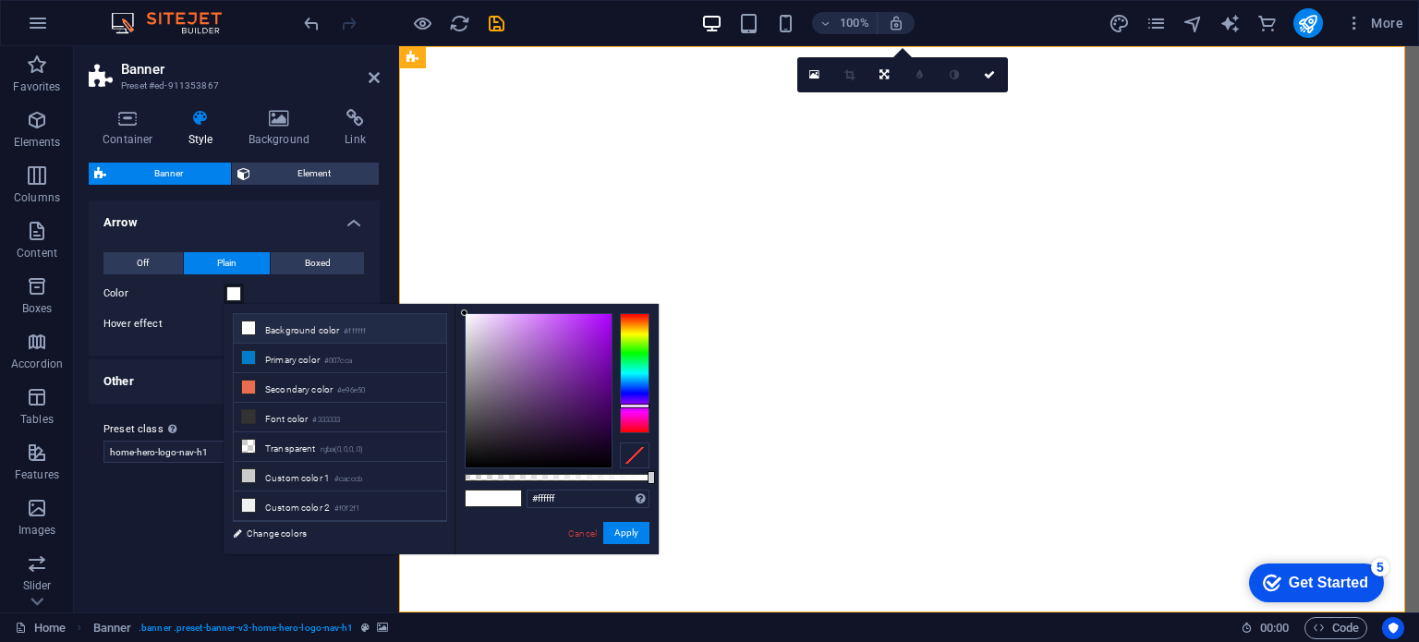
drag, startPoint x: 639, startPoint y: 414, endPoint x: 648, endPoint y: 406, distance: 12.4
click at [648, 406] on div at bounding box center [635, 373] width 30 height 120
drag, startPoint x: 607, startPoint y: 314, endPoint x: 611, endPoint y: 302, distance: 12.6
click at [611, 302] on body "avelovirtual.org Home Favorites Elements Columns Content Boxes Accordion Tables…" at bounding box center [709, 321] width 1419 height 642
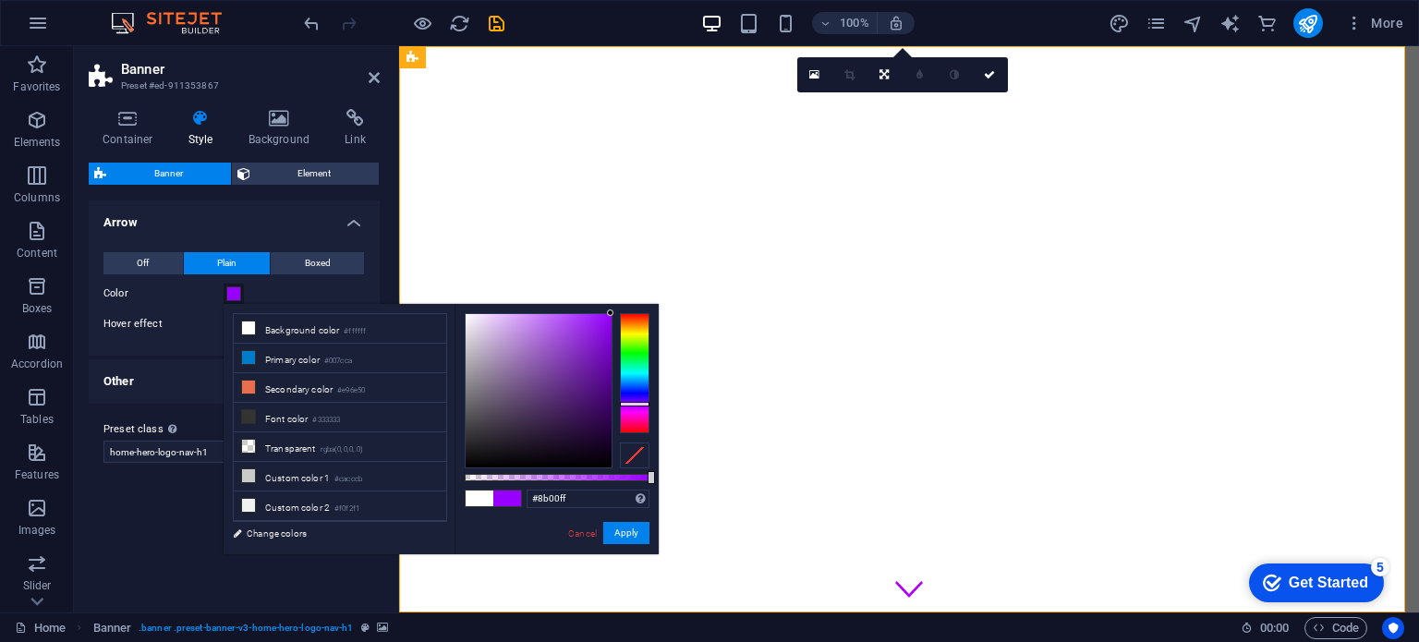
type input "#7f00ff"
click at [646, 402] on div at bounding box center [635, 402] width 30 height 5
click at [628, 530] on button "Apply" at bounding box center [626, 533] width 46 height 22
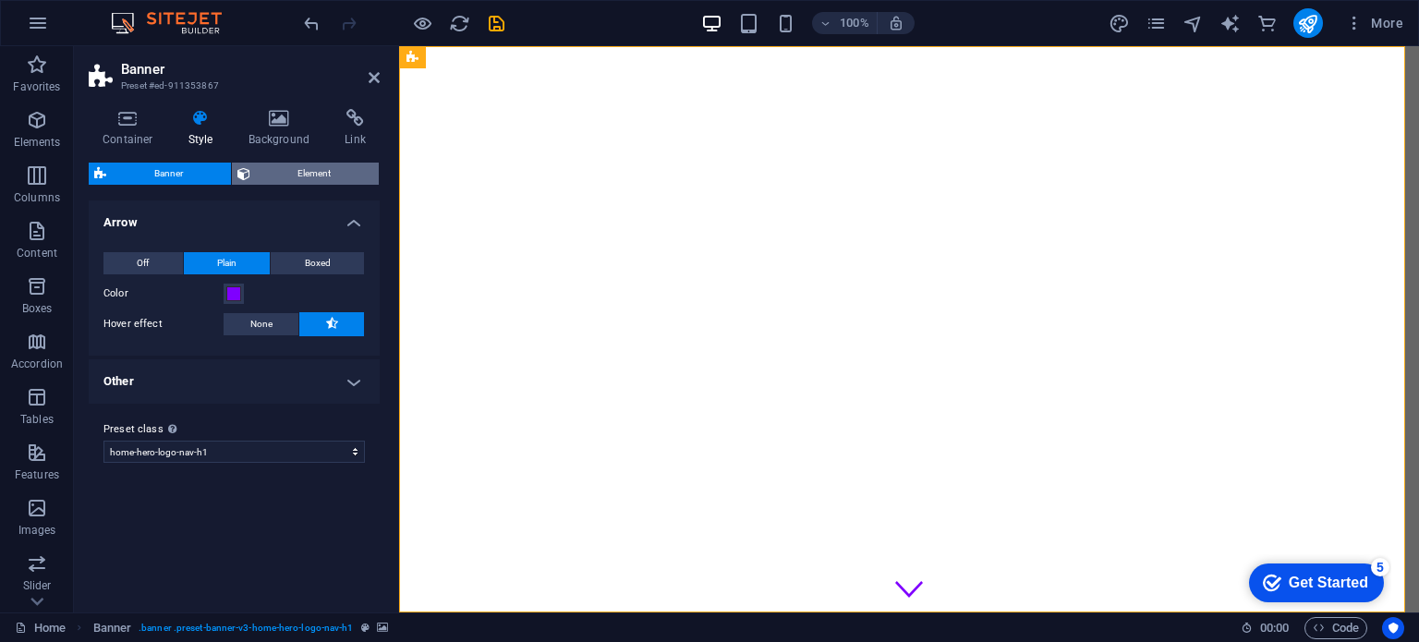
click at [329, 176] on span "Element" at bounding box center [315, 174] width 118 height 22
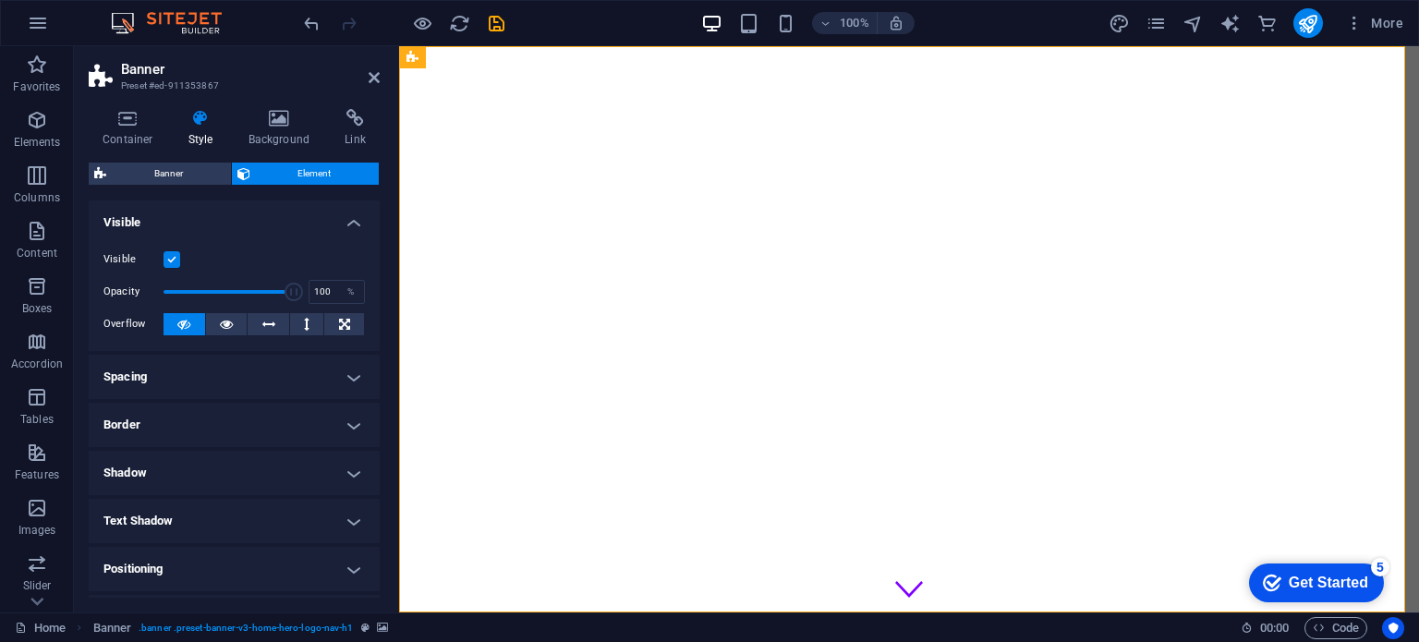
click at [323, 526] on h4 "Text Shadow" at bounding box center [234, 521] width 291 height 44
click at [232, 554] on span "None" at bounding box center [233, 558] width 22 height 22
click at [298, 561] on button "Outside" at bounding box center [319, 558] width 91 height 22
type input "rgba(0, 0, 0, 0.2)"
type input "2"
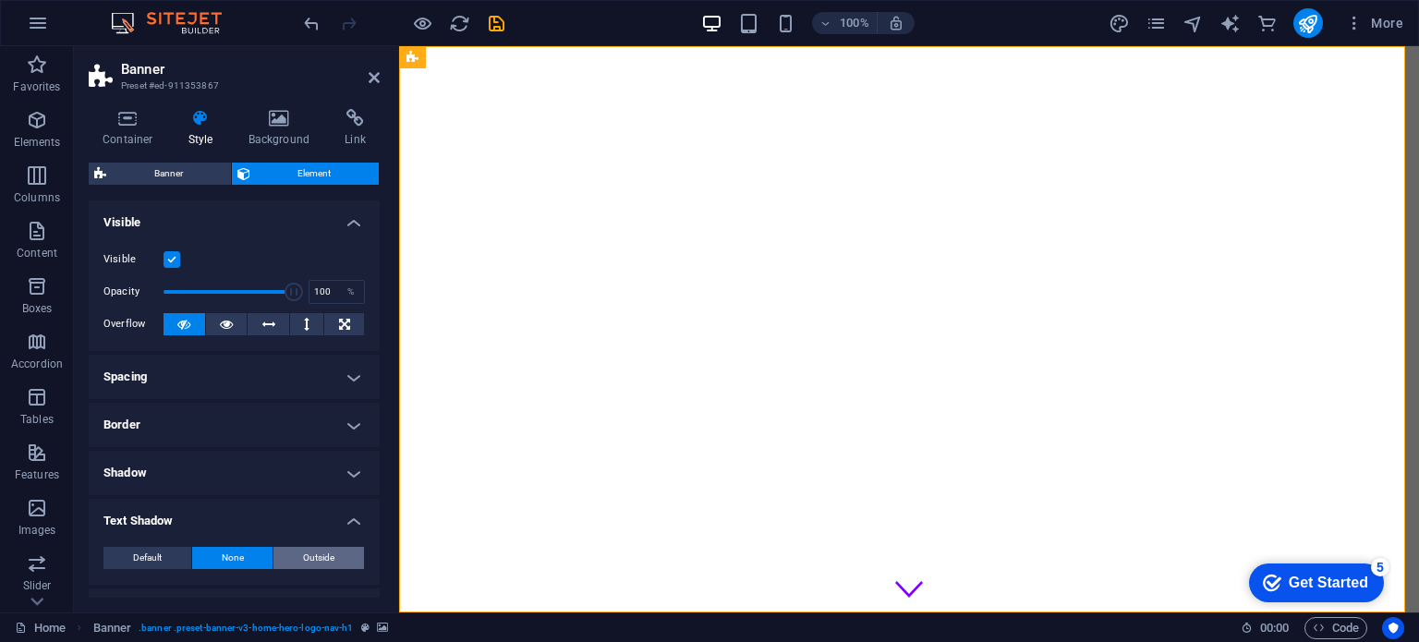
type input "2"
type input "4"
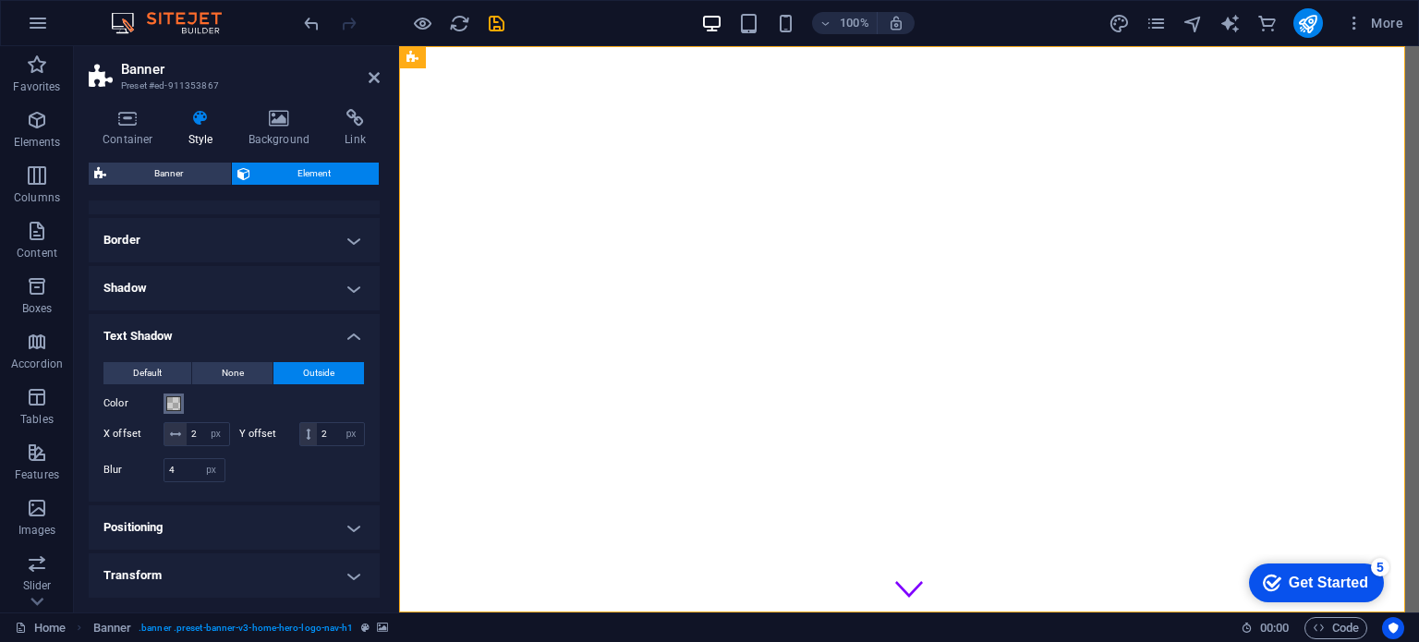
click at [172, 405] on span at bounding box center [173, 403] width 15 height 15
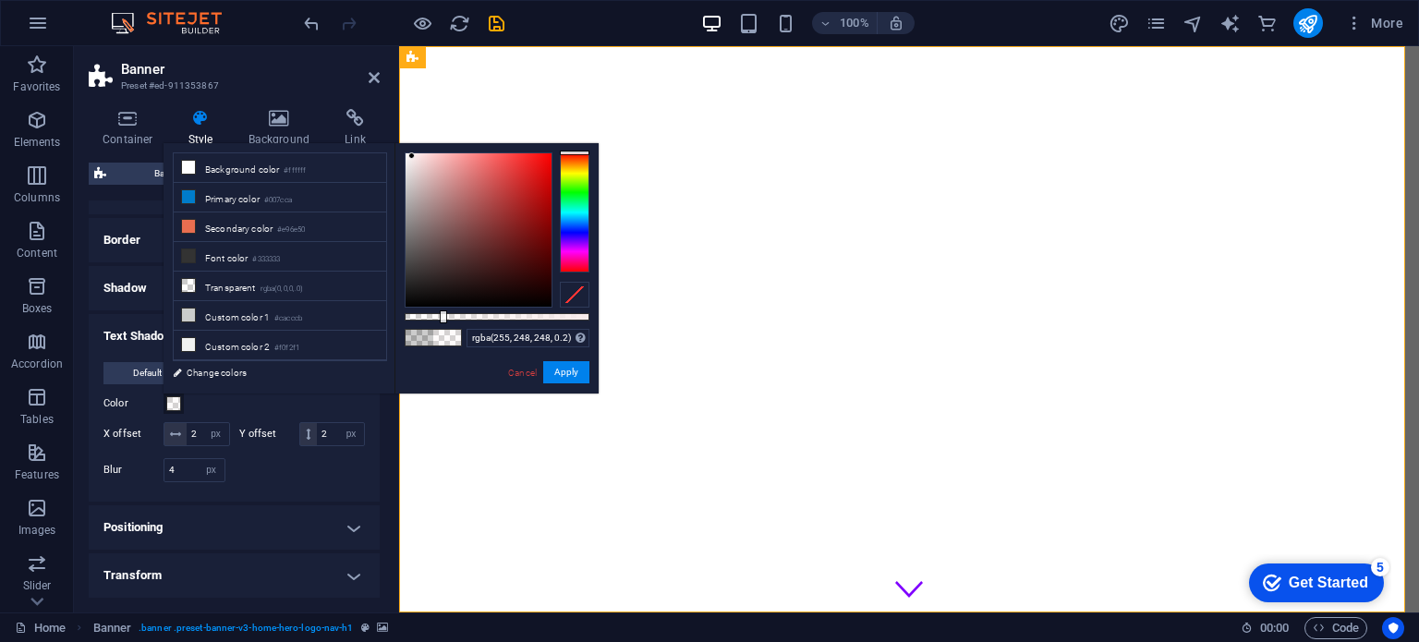
type input "rgba(255, 255, 255, 0.2)"
drag, startPoint x: 427, startPoint y: 189, endPoint x: 396, endPoint y: 128, distance: 68.2
click at [396, 128] on body "avelovirtual.org Home Favorites Elements Columns Content Boxes Accordion Tables…" at bounding box center [709, 321] width 1419 height 642
click at [572, 374] on button "Apply" at bounding box center [566, 372] width 46 height 22
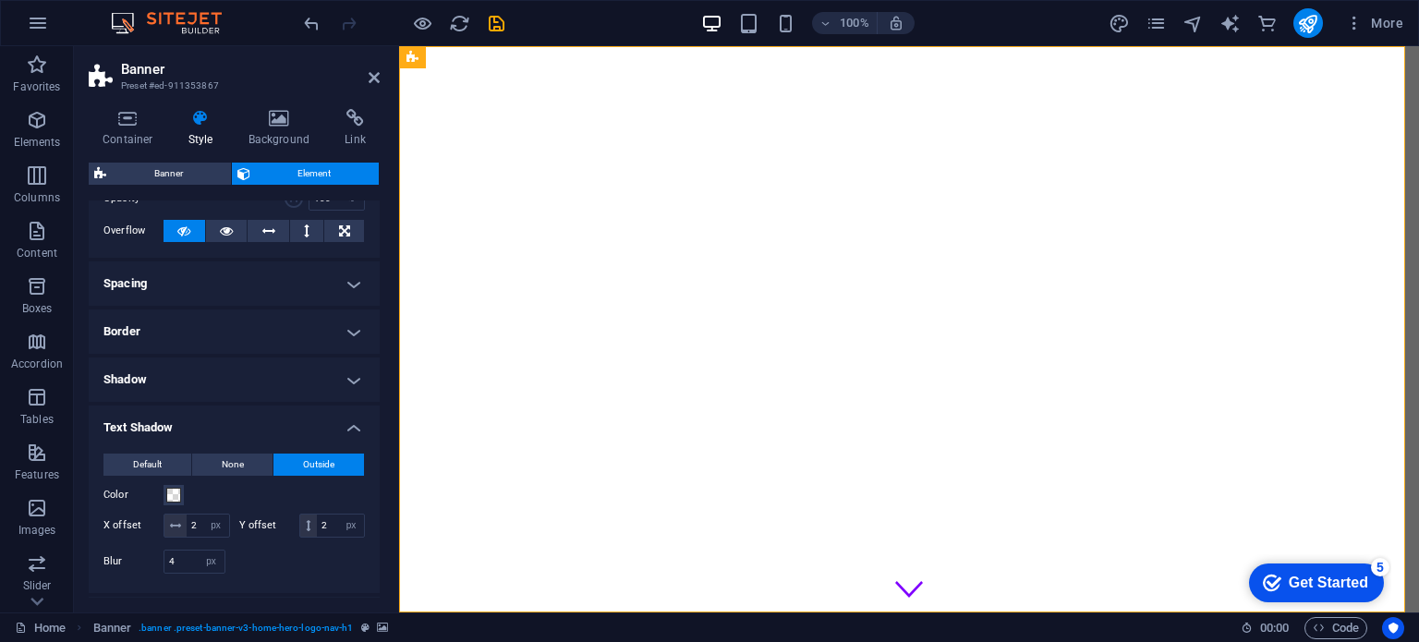
scroll to position [0, 0]
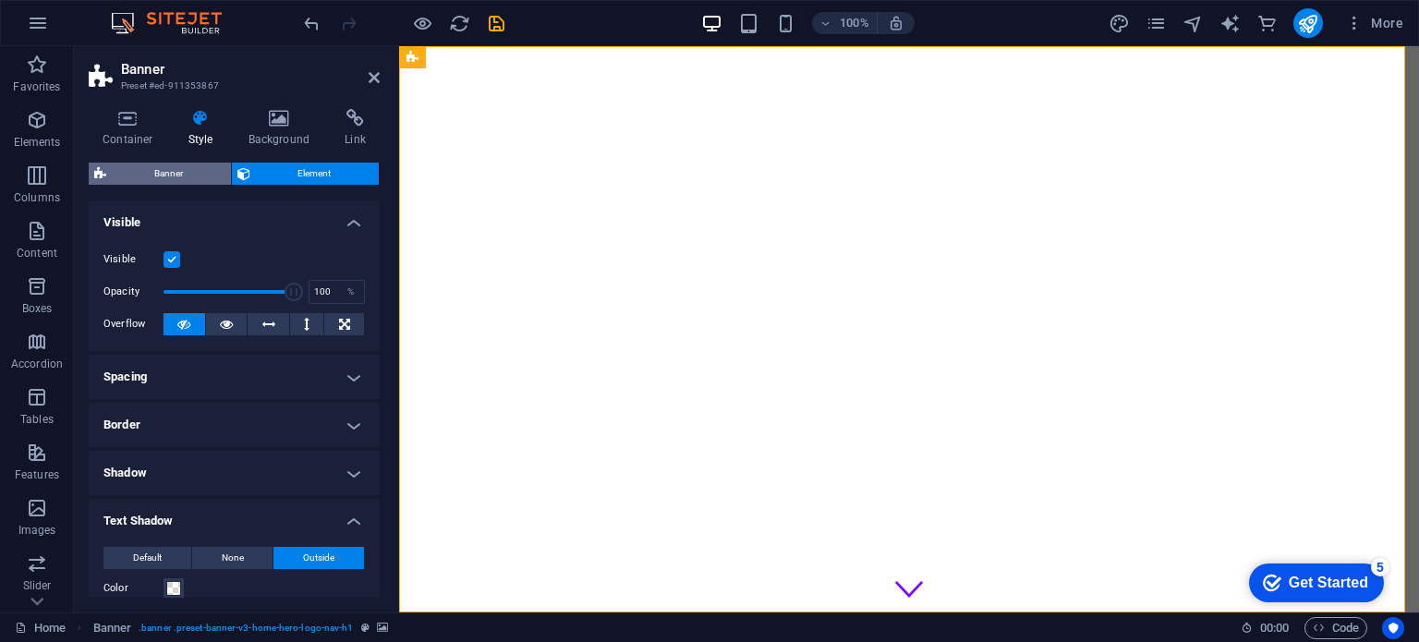
click at [194, 174] on span "Banner" at bounding box center [169, 174] width 114 height 22
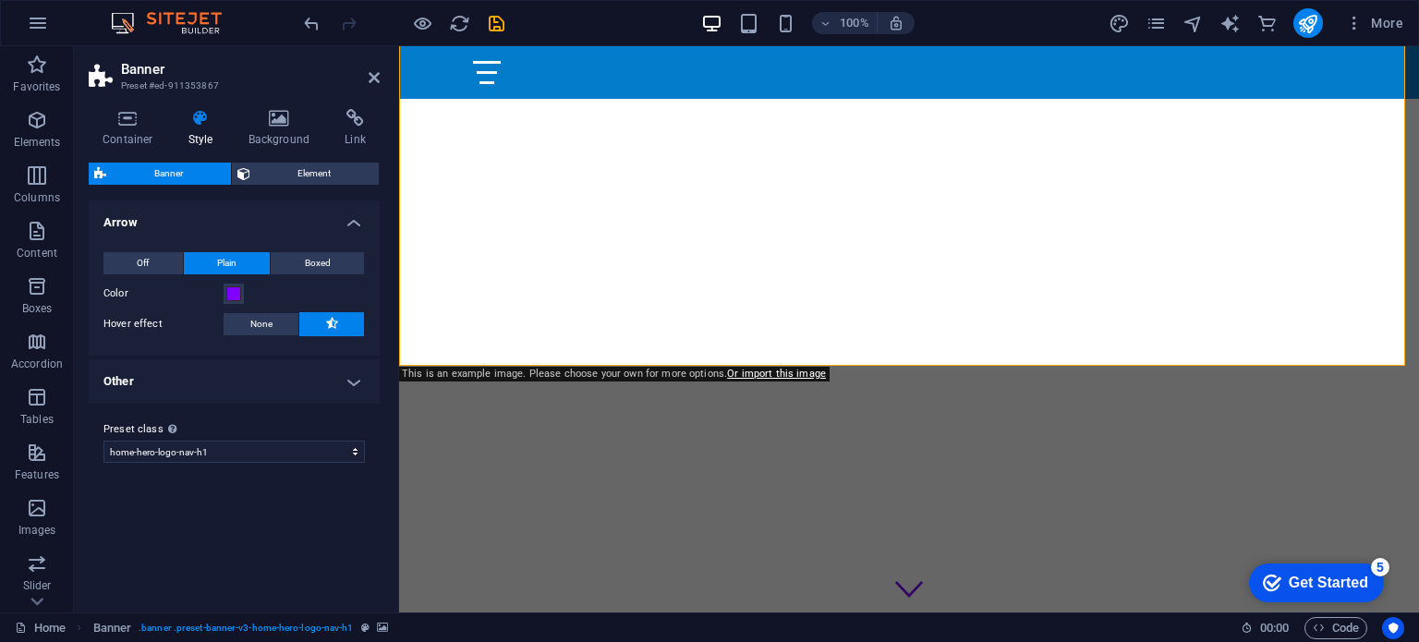
scroll to position [277, 0]
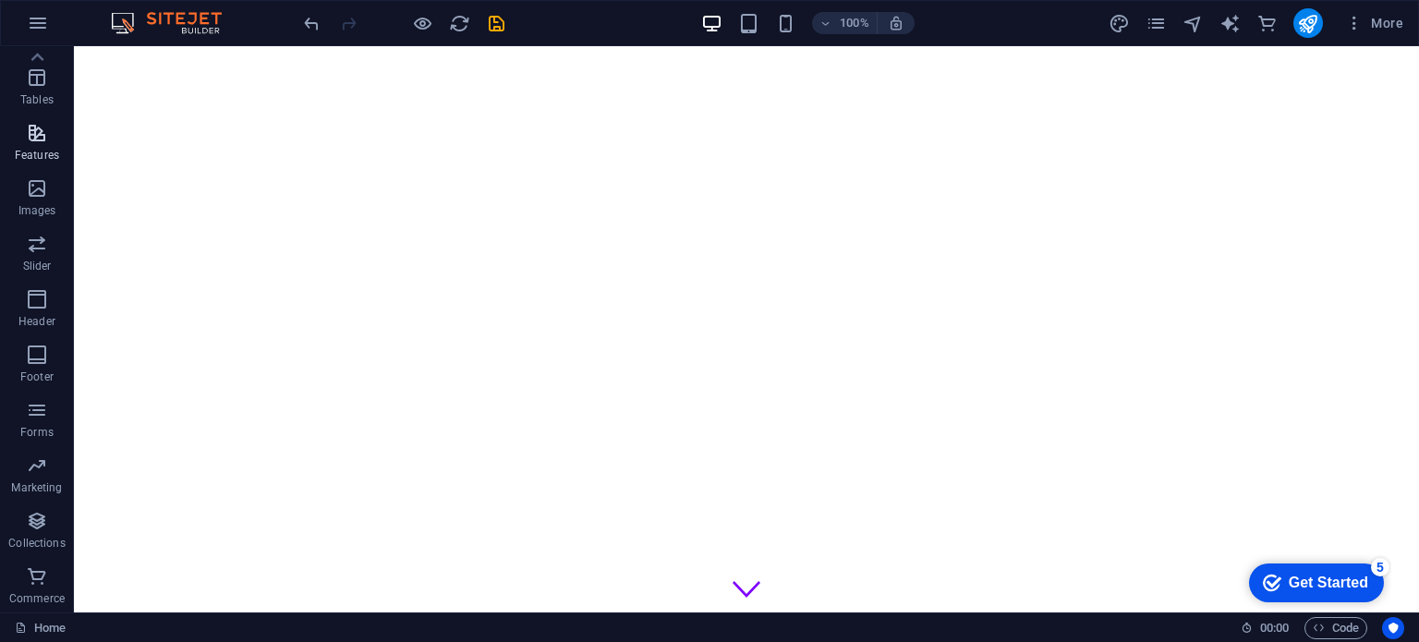
scroll to position [0, 0]
click at [40, 242] on span "Content" at bounding box center [37, 242] width 74 height 44
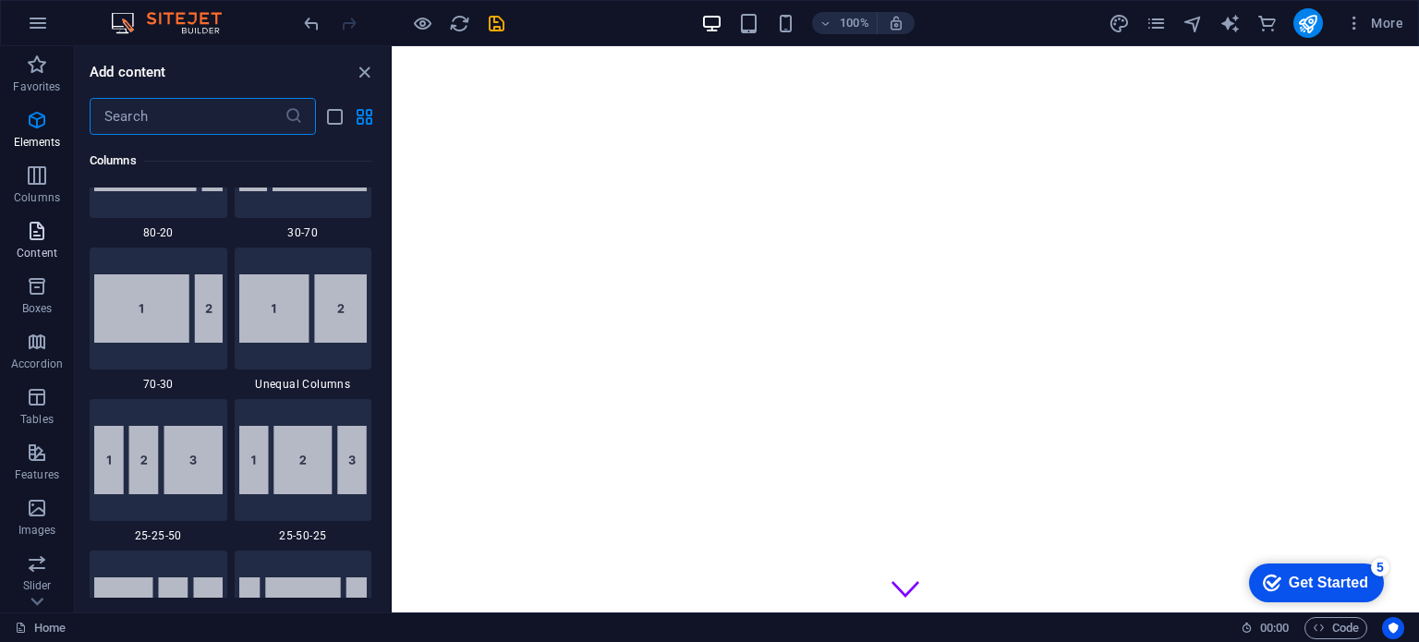
scroll to position [3233, 0]
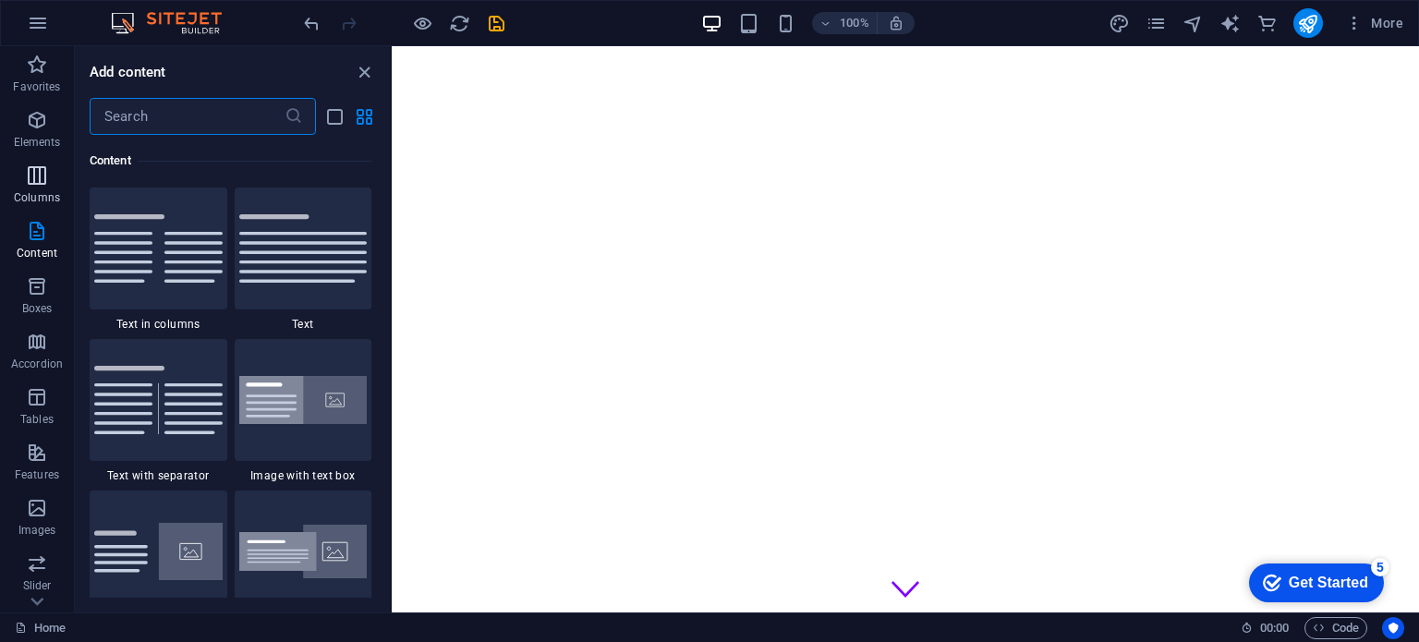
click at [35, 180] on icon "button" at bounding box center [37, 175] width 22 height 22
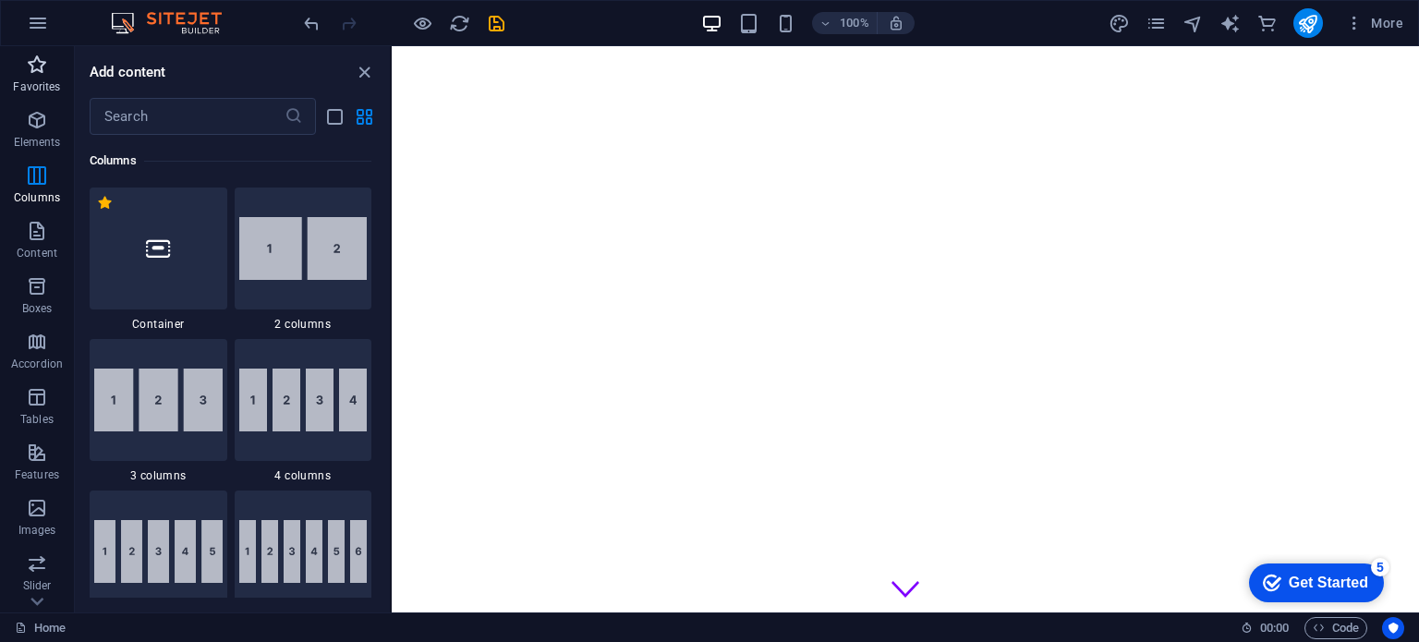
scroll to position [915, 0]
click at [37, 147] on p "Elements" at bounding box center [37, 142] width 47 height 15
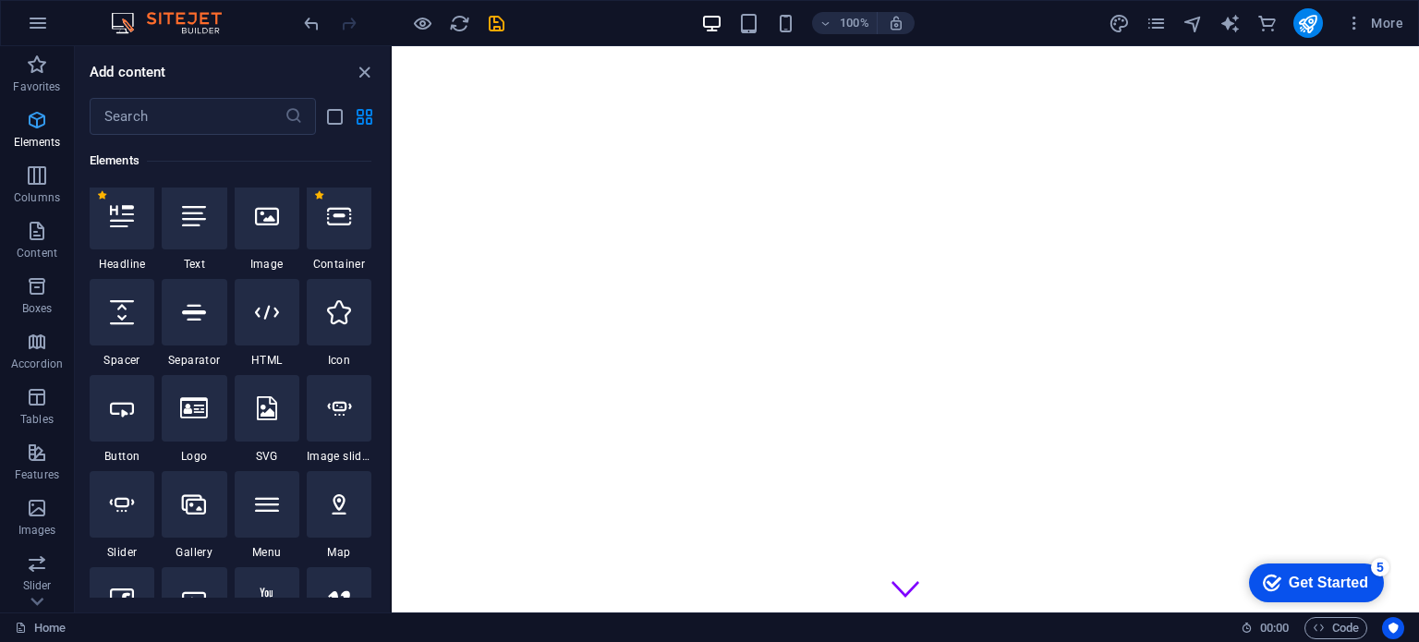
scroll to position [197, 0]
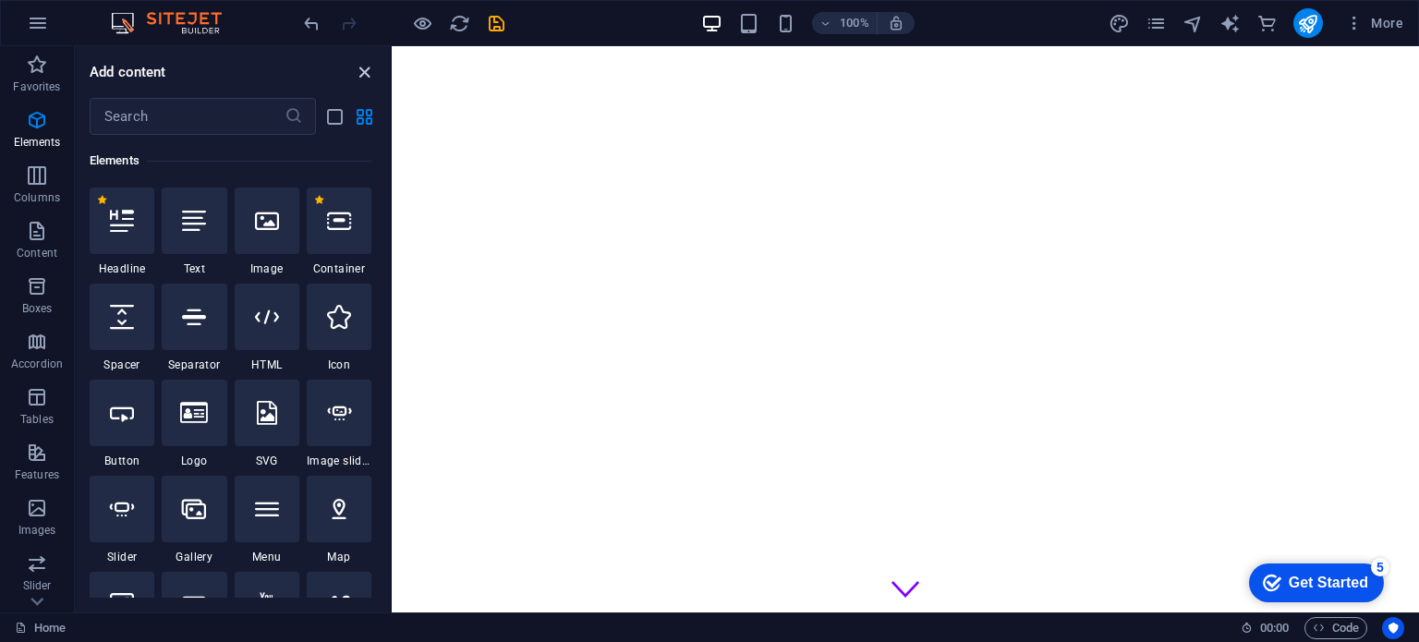
click at [363, 74] on icon "close panel" at bounding box center [364, 72] width 21 height 21
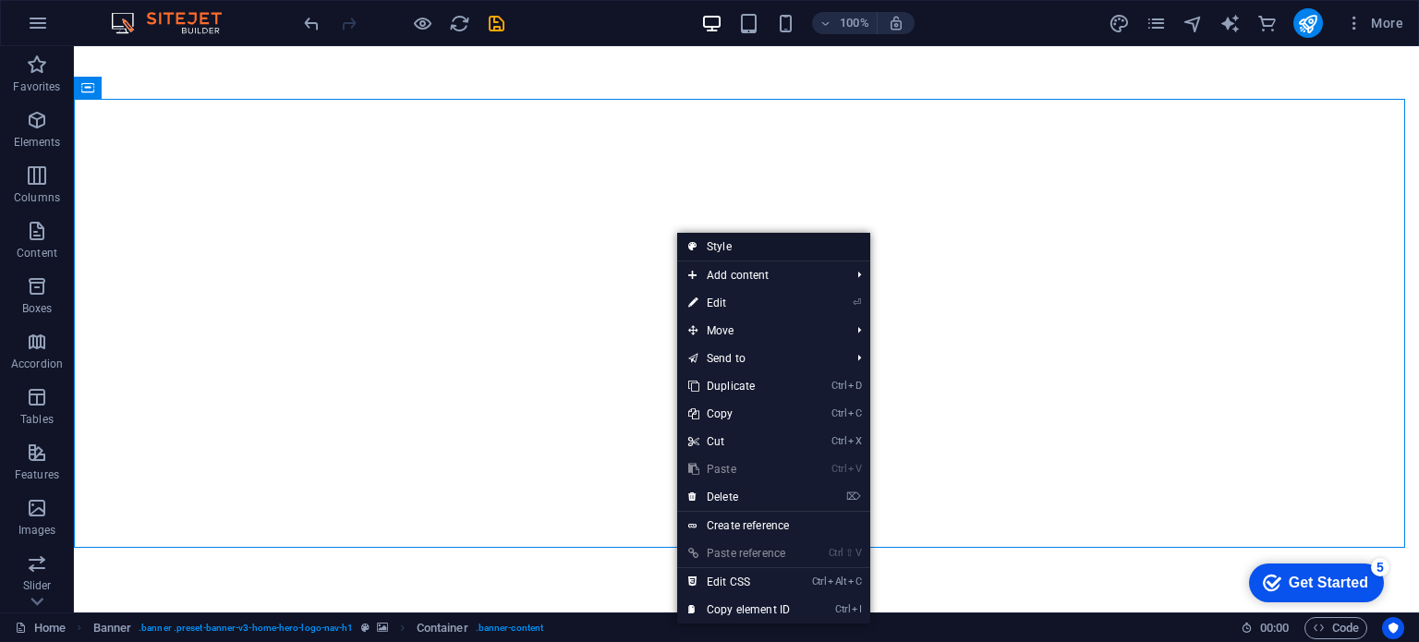
click at [721, 248] on link "Style" at bounding box center [773, 247] width 193 height 28
select select "preset-banner-v3-home-hero-logo-nav-h1"
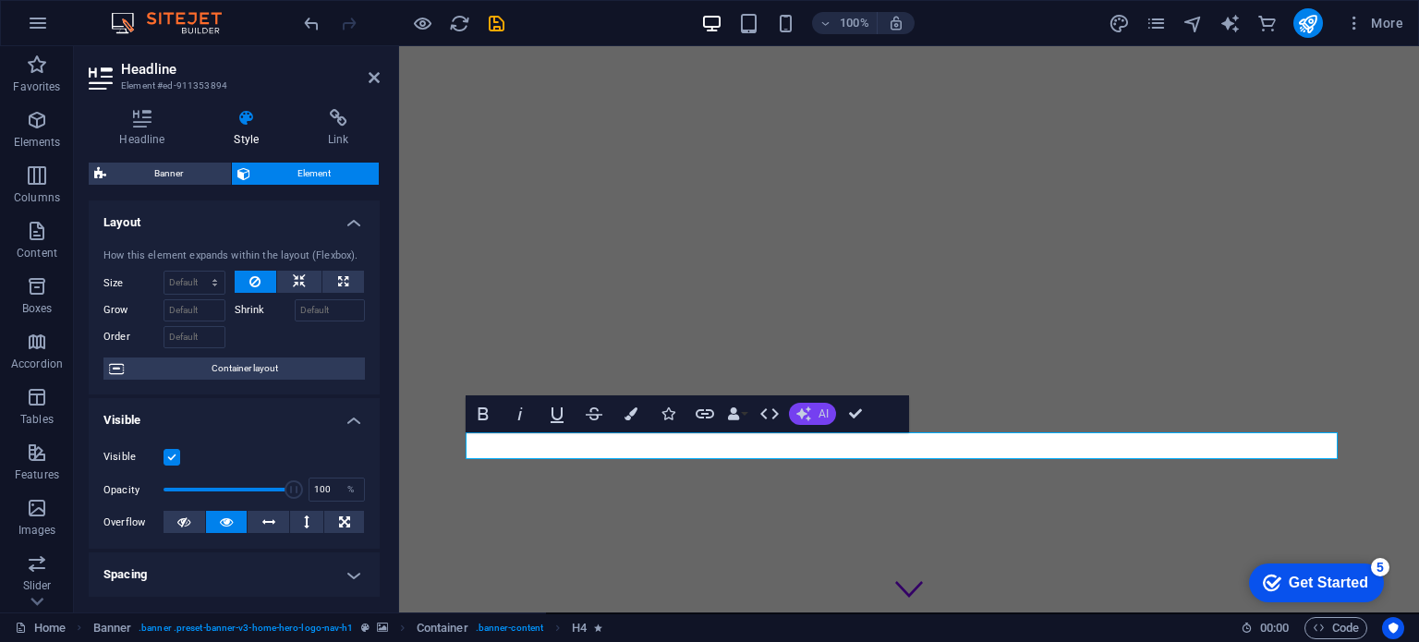
click at [808, 415] on icon "button" at bounding box center [804, 414] width 15 height 15
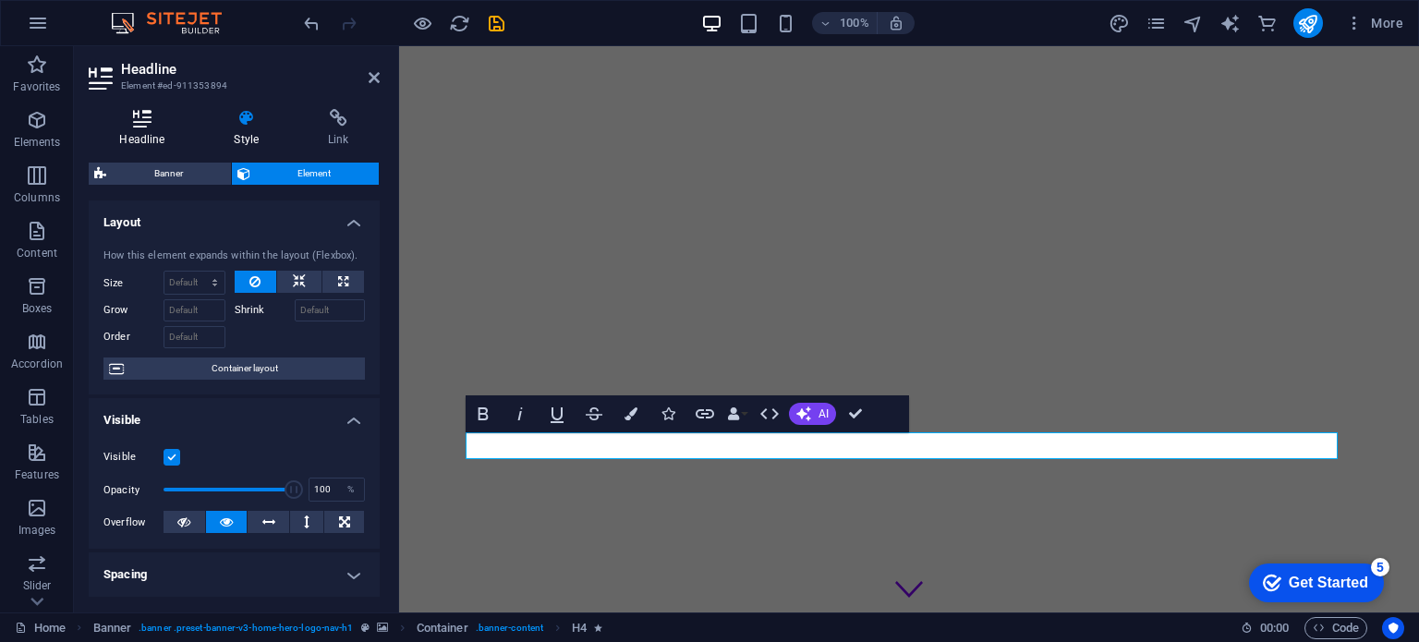
click at [154, 122] on icon at bounding box center [142, 118] width 107 height 18
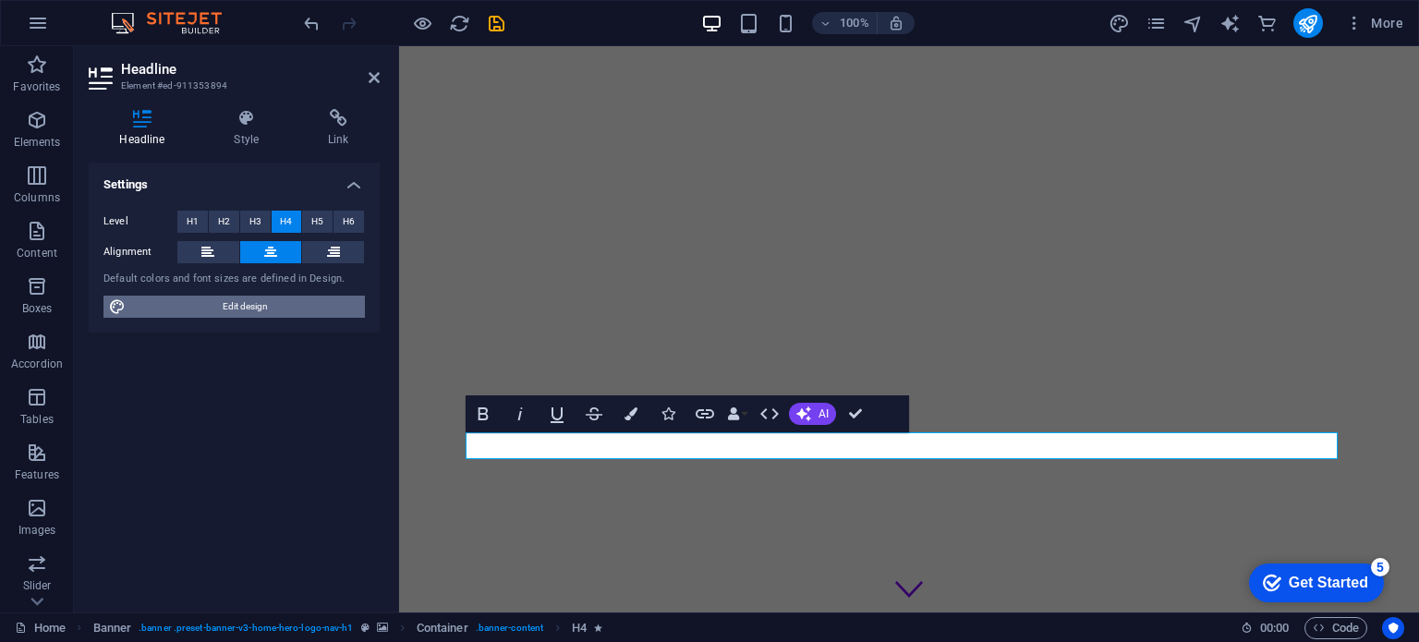
click at [248, 305] on span "Edit design" at bounding box center [245, 307] width 228 height 22
select select "px"
select select "200"
select select "px"
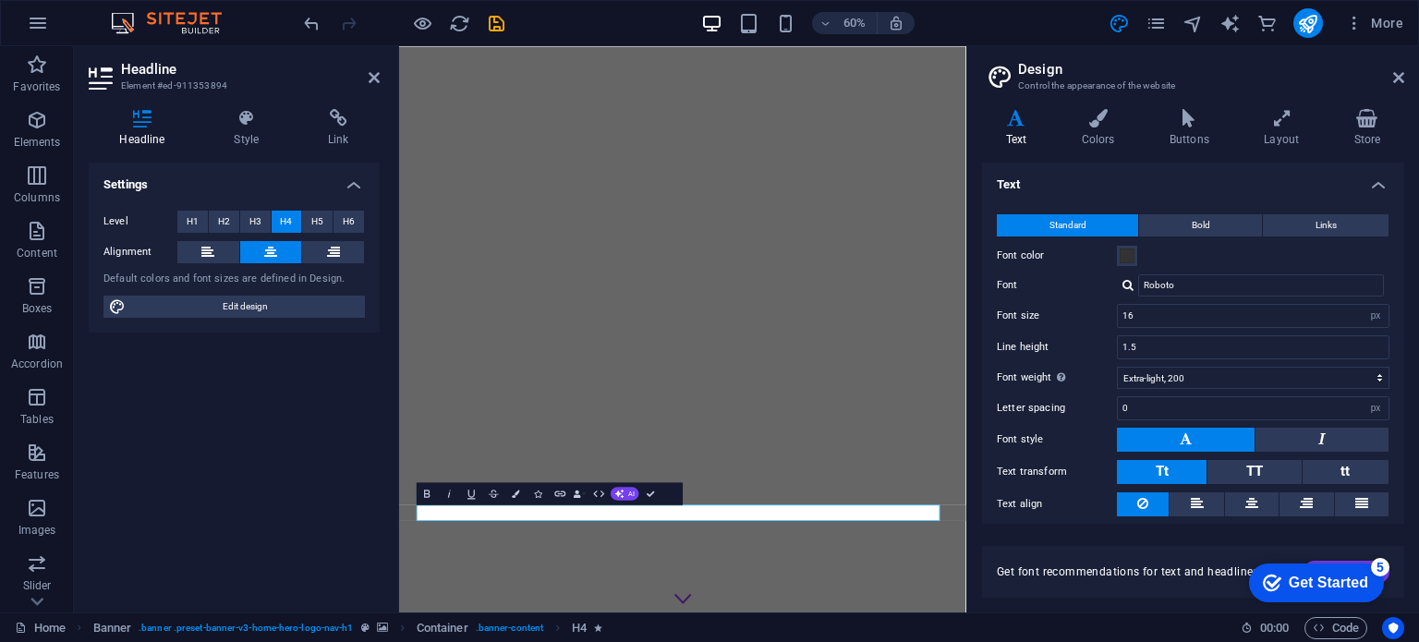
click at [1019, 134] on h4 "Text" at bounding box center [1020, 128] width 76 height 39
click at [1126, 258] on span at bounding box center [1127, 256] width 15 height 15
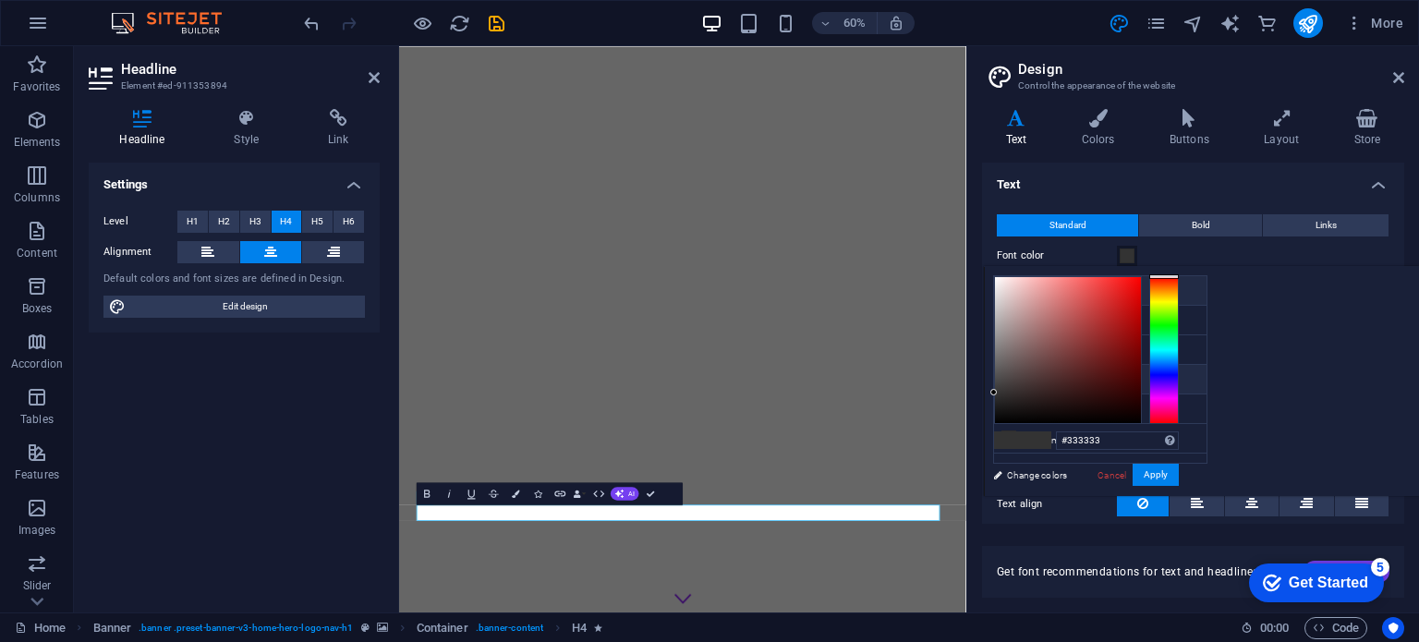
click at [1012, 289] on icon at bounding box center [1009, 290] width 13 height 13
click at [1060, 322] on li "Primary color #007cca" at bounding box center [1100, 321] width 213 height 30
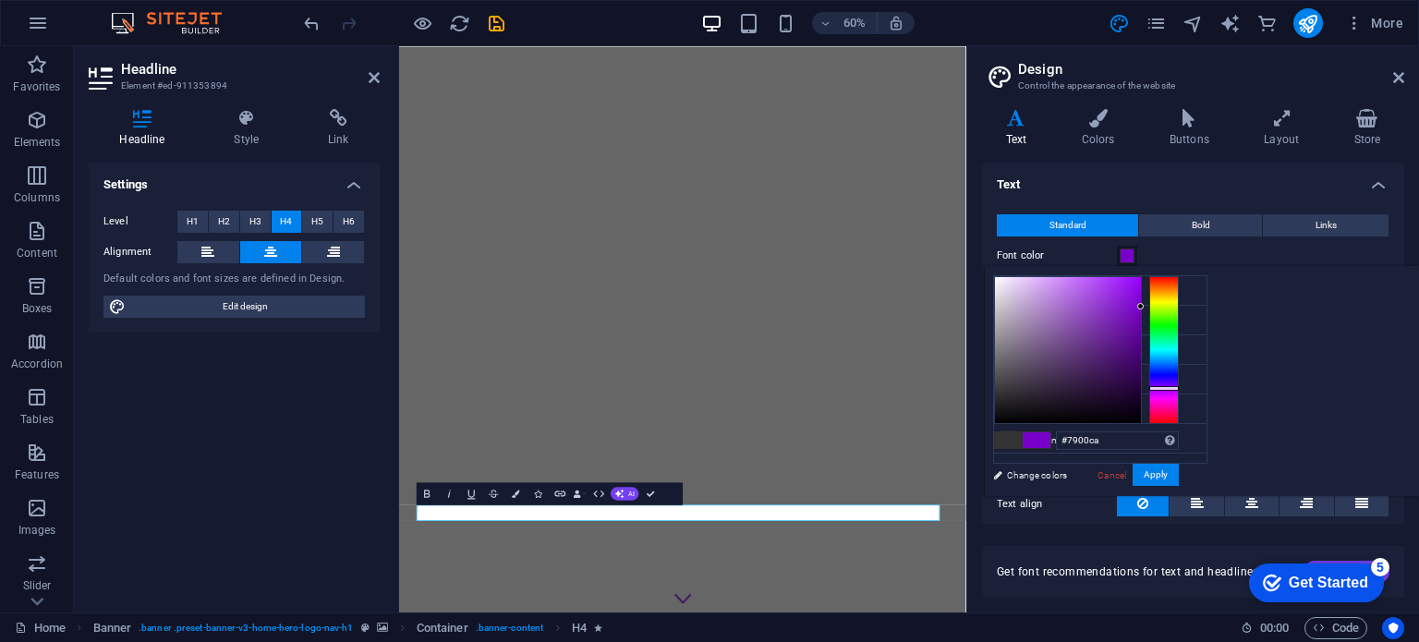
drag, startPoint x: 1397, startPoint y: 384, endPoint x: 1406, endPoint y: 387, distance: 9.6
click at [1179, 387] on div at bounding box center [1165, 350] width 30 height 148
type input "#9900ff"
drag, startPoint x: 1364, startPoint y: 290, endPoint x: 1375, endPoint y: 266, distance: 26.5
click at [1188, 267] on div "#9900ff Supported formats #0852ed rgb(8, 82, 237) rgba(8, 82, 237, 90%) hsv(221…" at bounding box center [1086, 515] width 204 height 497
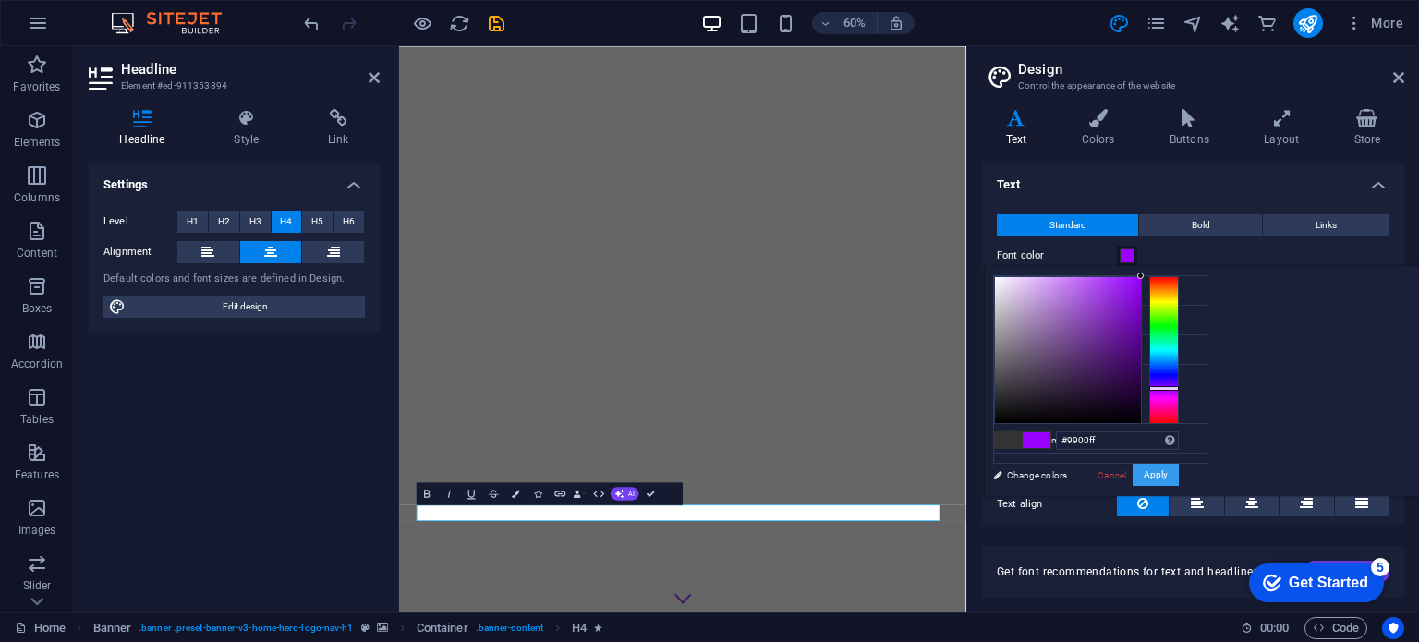
click at [1179, 476] on button "Apply" at bounding box center [1156, 475] width 46 height 22
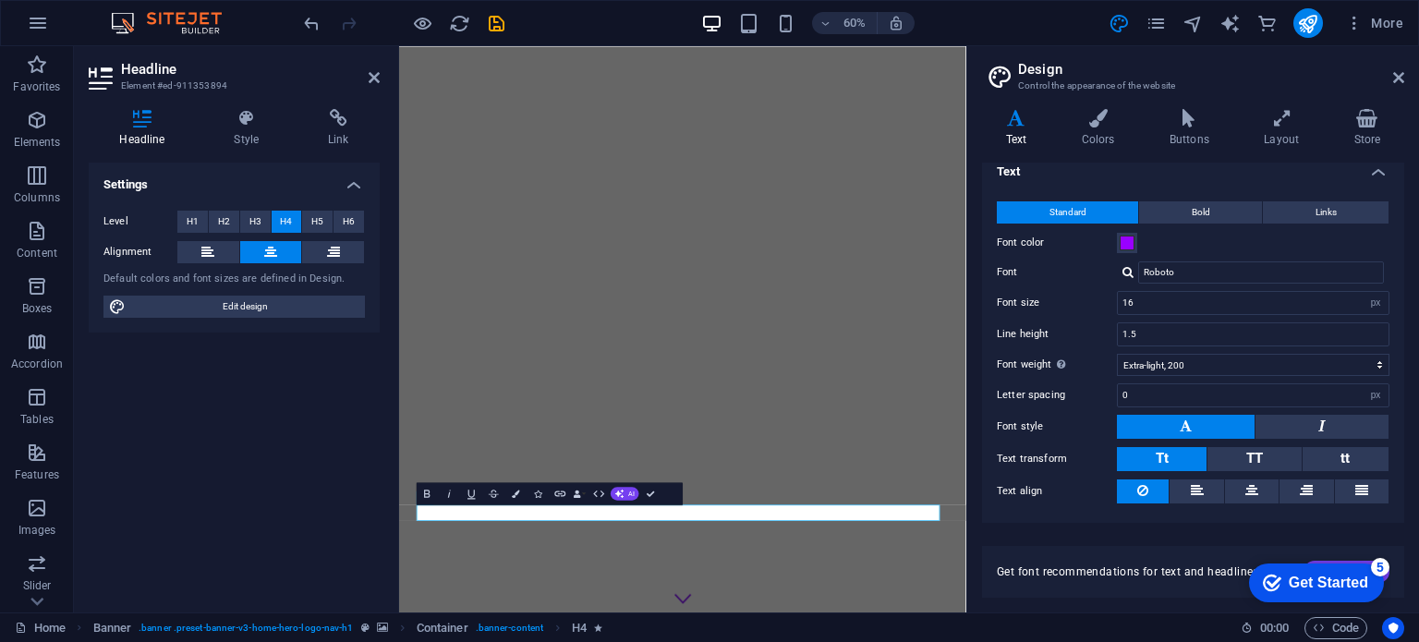
scroll to position [0, 0]
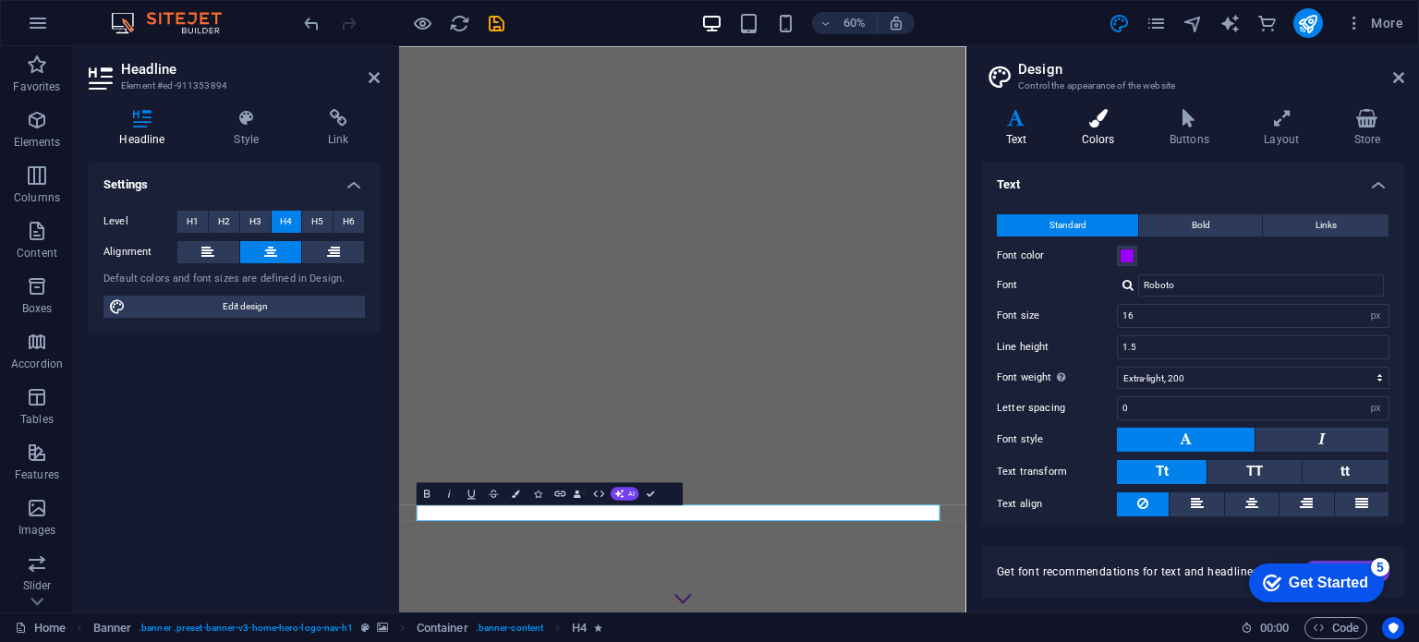
click at [1087, 106] on div "Variants Text Colors Buttons Layout Store Text Standard Bold Links Font color F…" at bounding box center [1193, 353] width 452 height 518
click at [1093, 123] on icon at bounding box center [1098, 118] width 80 height 18
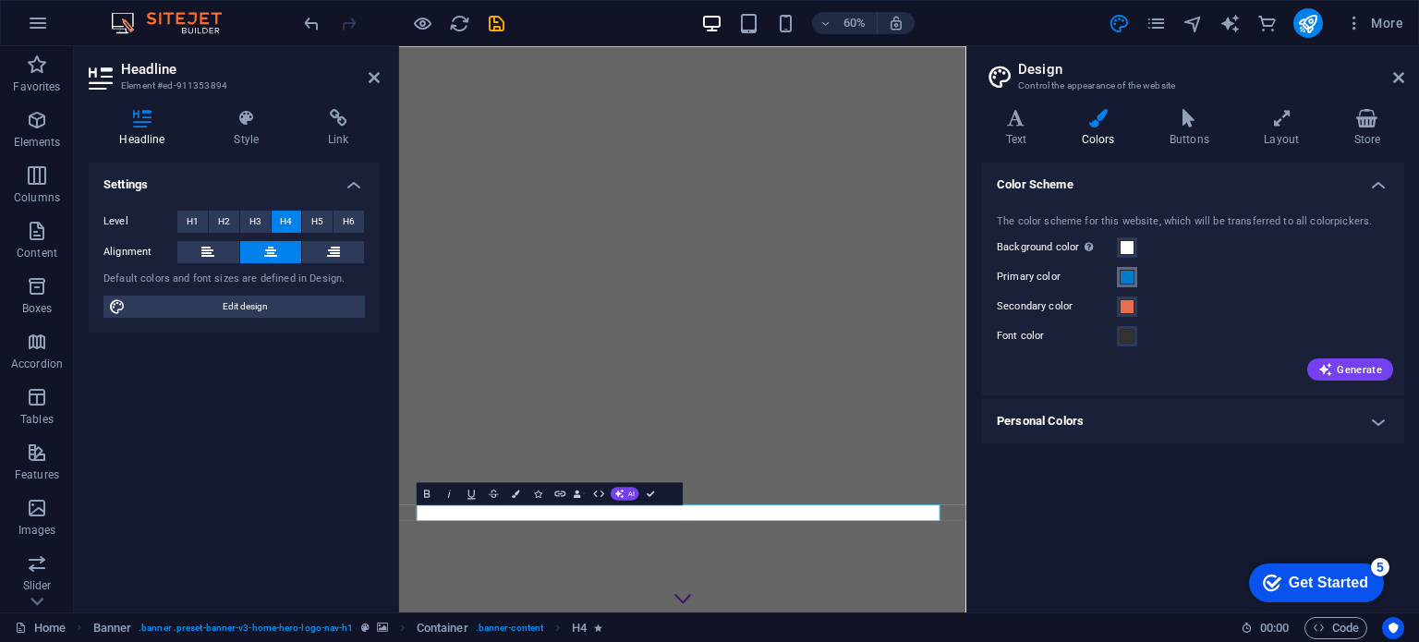
click at [1128, 278] on span at bounding box center [1127, 277] width 15 height 15
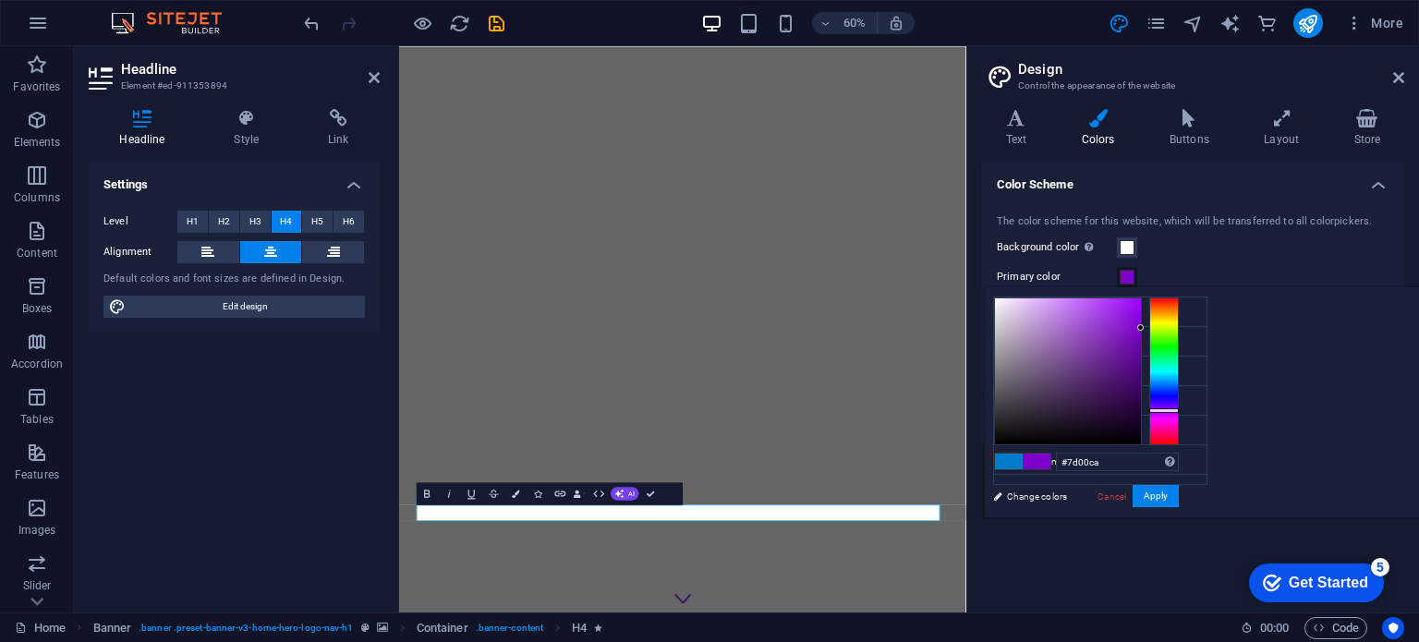
click at [1170, 410] on div at bounding box center [1165, 372] width 30 height 148
drag, startPoint x: 1125, startPoint y: 299, endPoint x: 1150, endPoint y: 312, distance: 28.9
click at [1150, 293] on div "#9d00ff Supported formats #0852ed rgb(8, 82, 237) rgba(8, 82, 237, 90%) hsv(221…" at bounding box center [1086, 536] width 204 height 497
type input "#6d00ff"
click at [1172, 406] on div at bounding box center [1165, 372] width 30 height 148
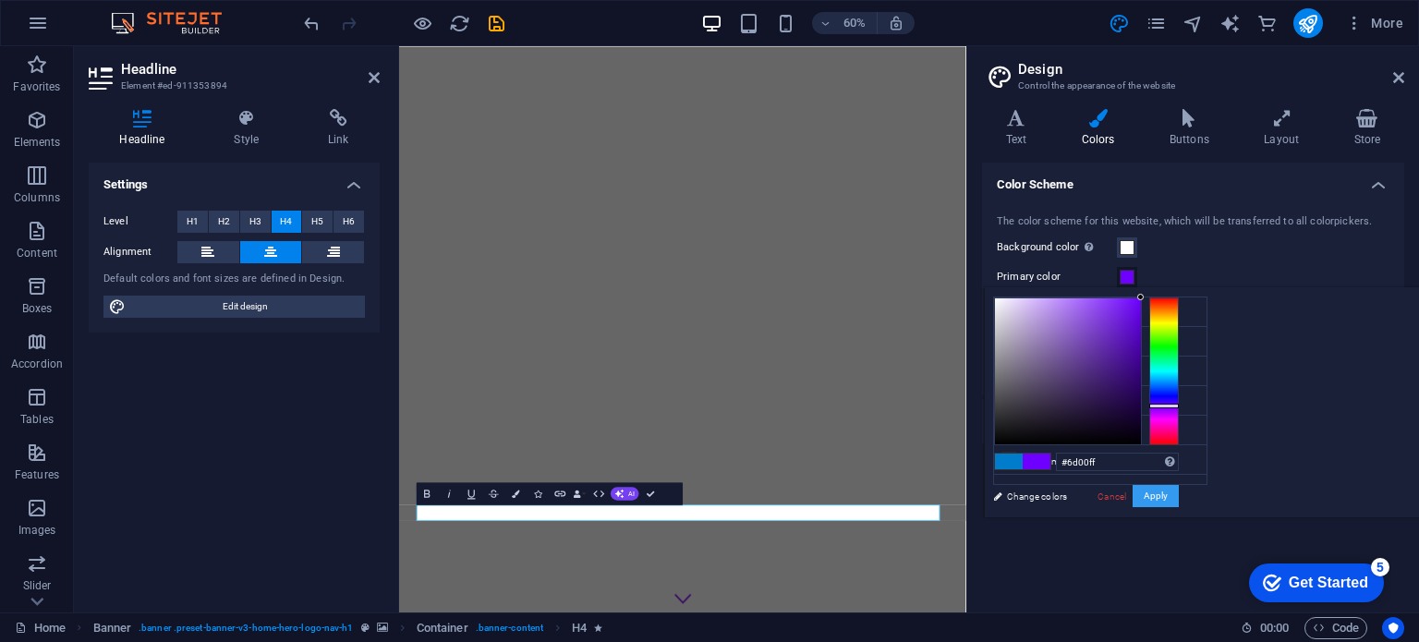
click at [1166, 496] on button "Apply" at bounding box center [1156, 496] width 46 height 22
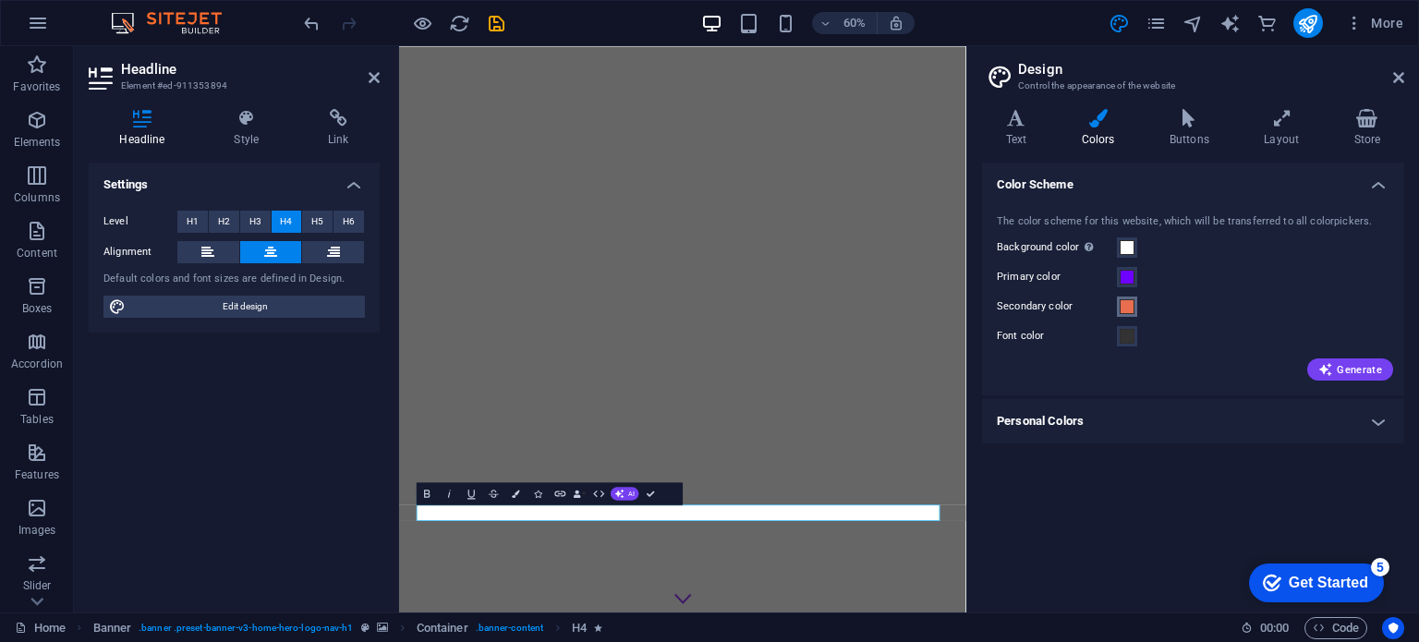
click at [1127, 310] on span at bounding box center [1127, 306] width 15 height 15
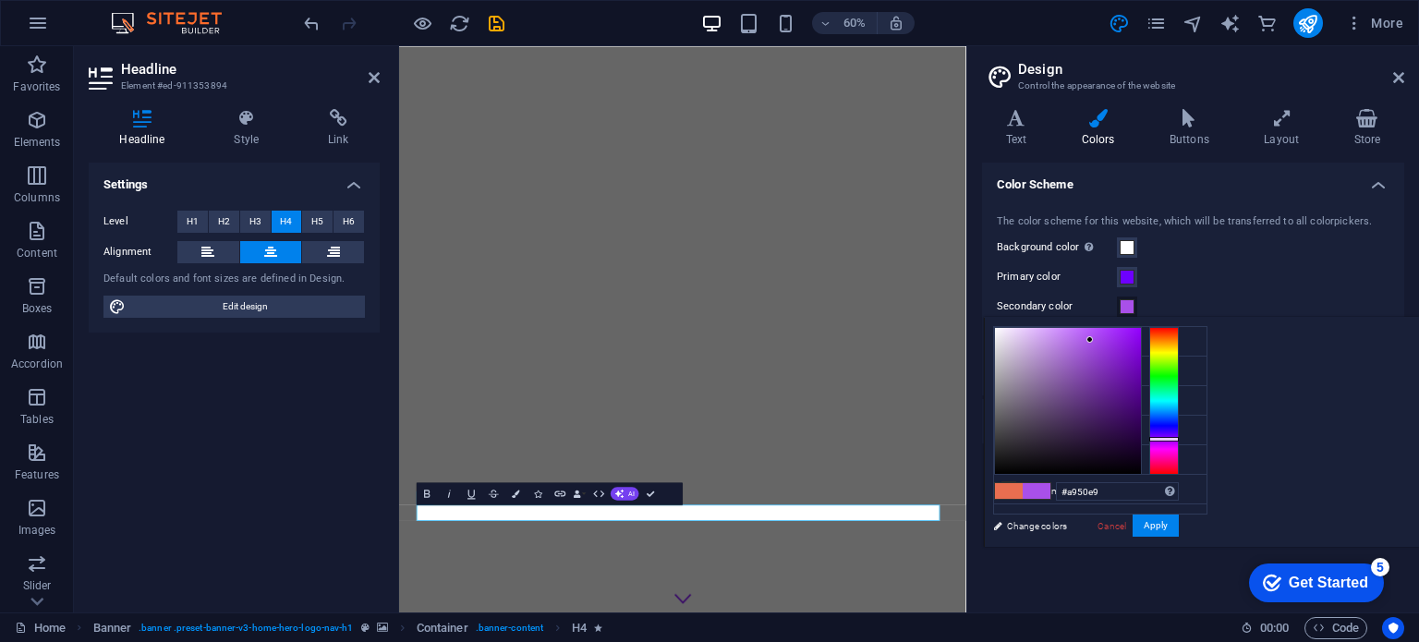
drag, startPoint x: 1399, startPoint y: 391, endPoint x: 1397, endPoint y: 426, distance: 35.2
click at [1179, 438] on div at bounding box center [1165, 401] width 30 height 148
type input "#7900d0"
drag, startPoint x: 1349, startPoint y: 354, endPoint x: 1386, endPoint y: 353, distance: 37.0
click at [1179, 353] on div at bounding box center [1086, 401] width 185 height 148
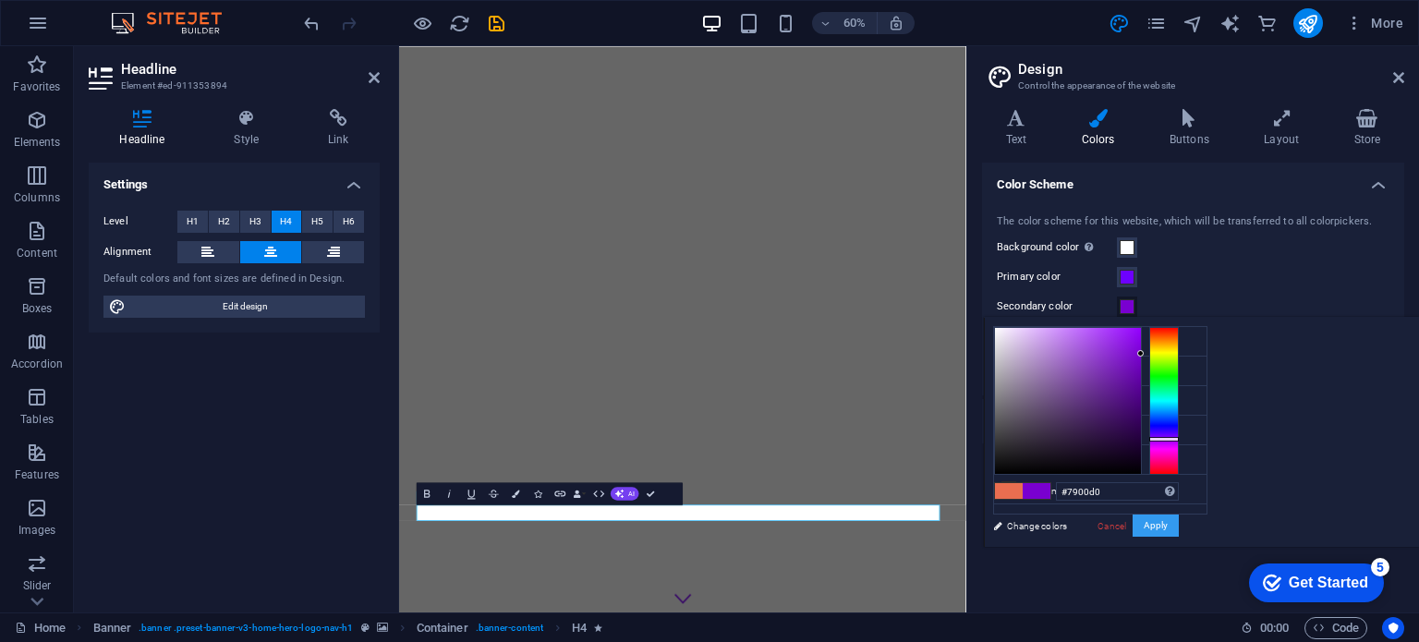
click at [1179, 524] on button "Apply" at bounding box center [1156, 526] width 46 height 22
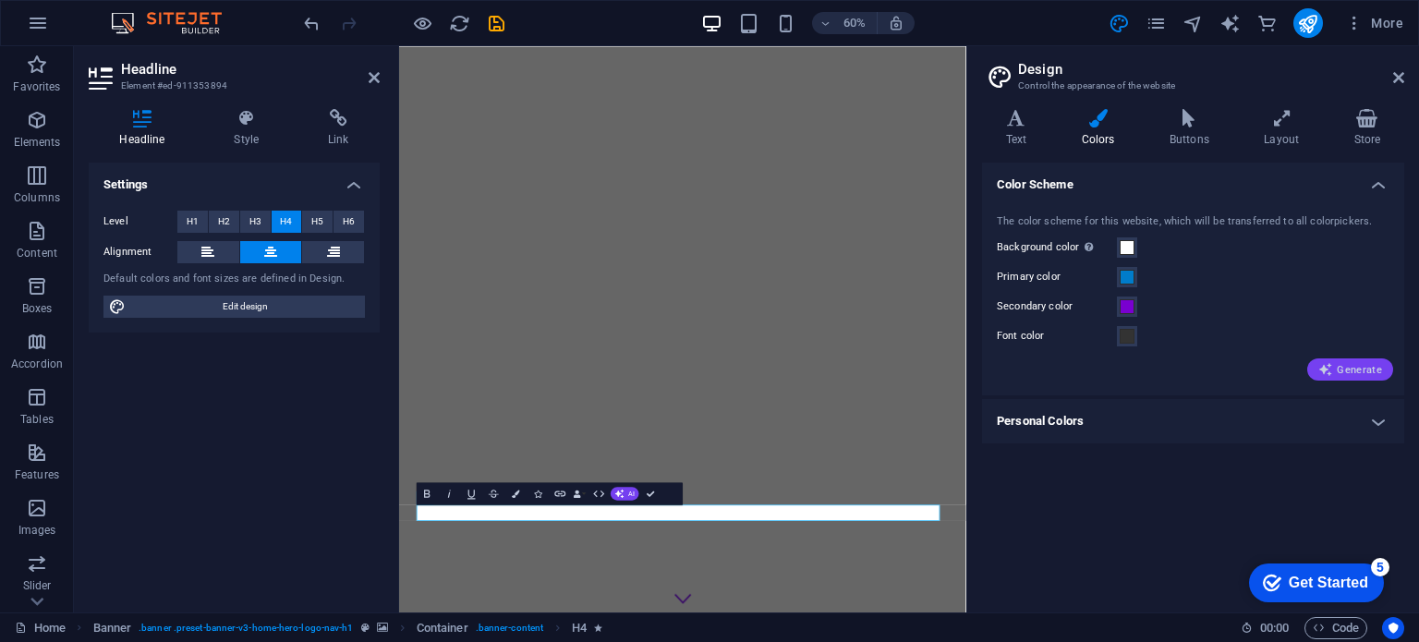
click at [1344, 371] on span "Generate" at bounding box center [1351, 369] width 64 height 15
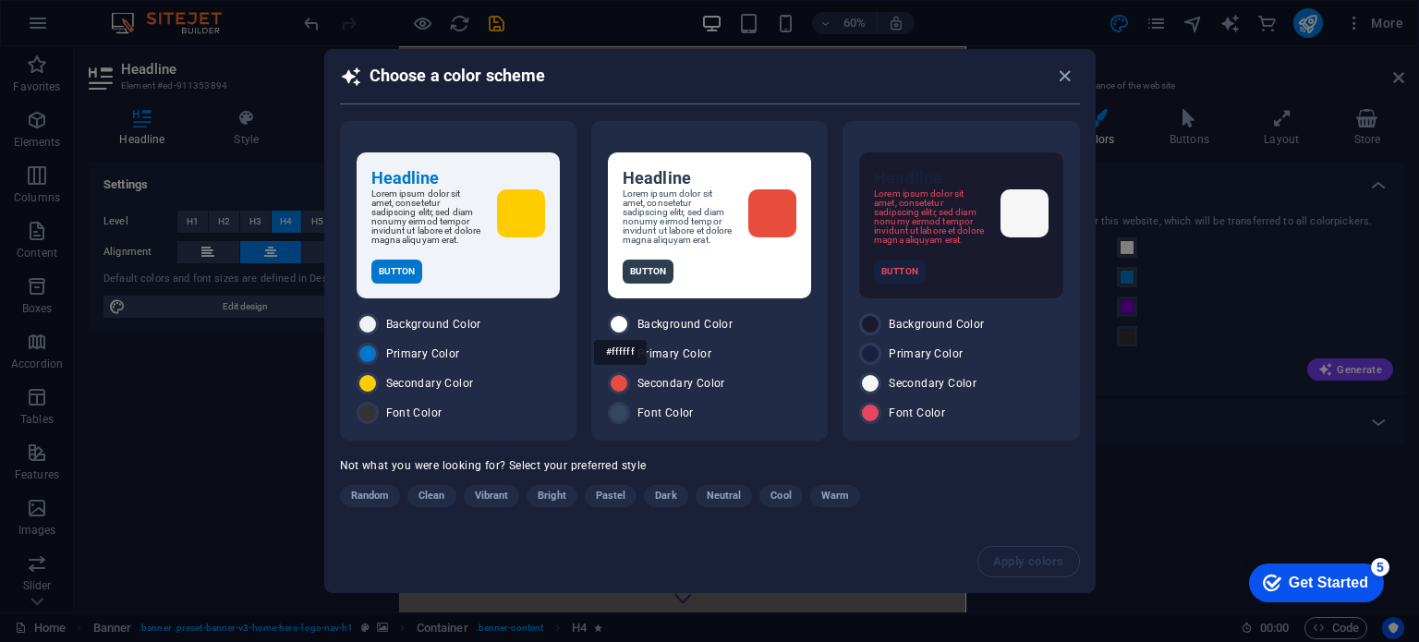
click at [617, 327] on div "#ffffff" at bounding box center [620, 352] width 53 height 51
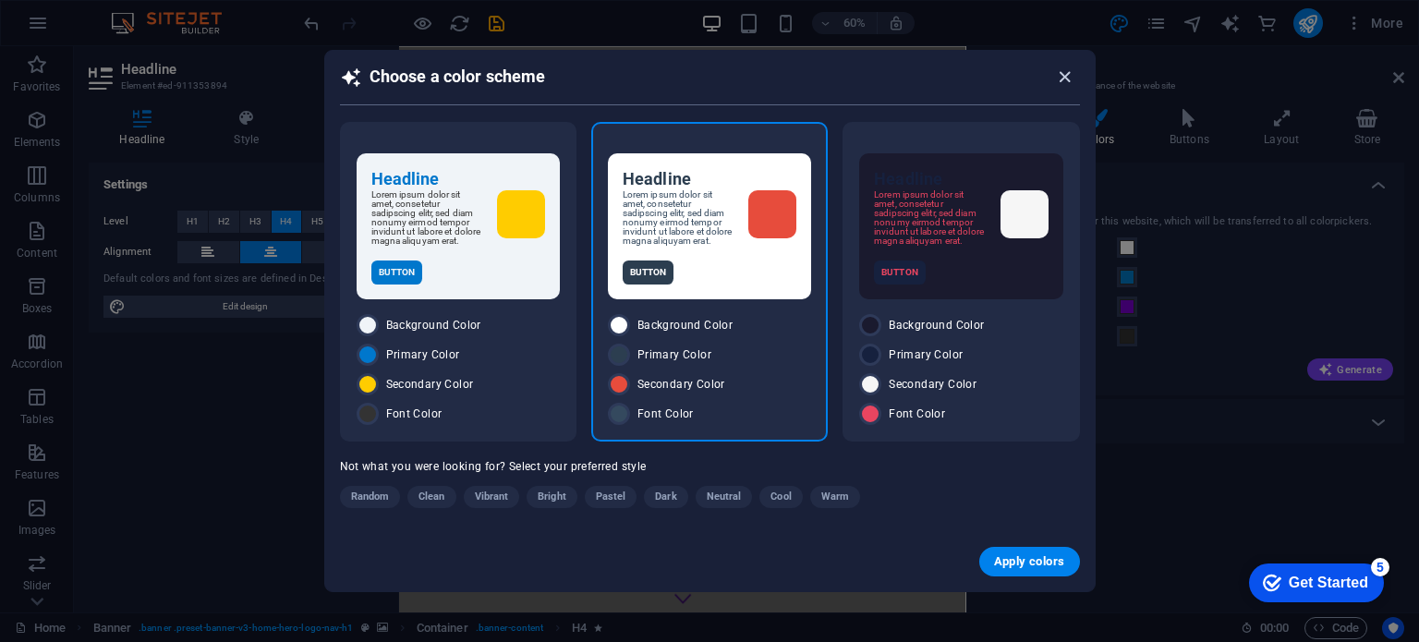
click at [1066, 75] on icon "button" at bounding box center [1064, 77] width 21 height 21
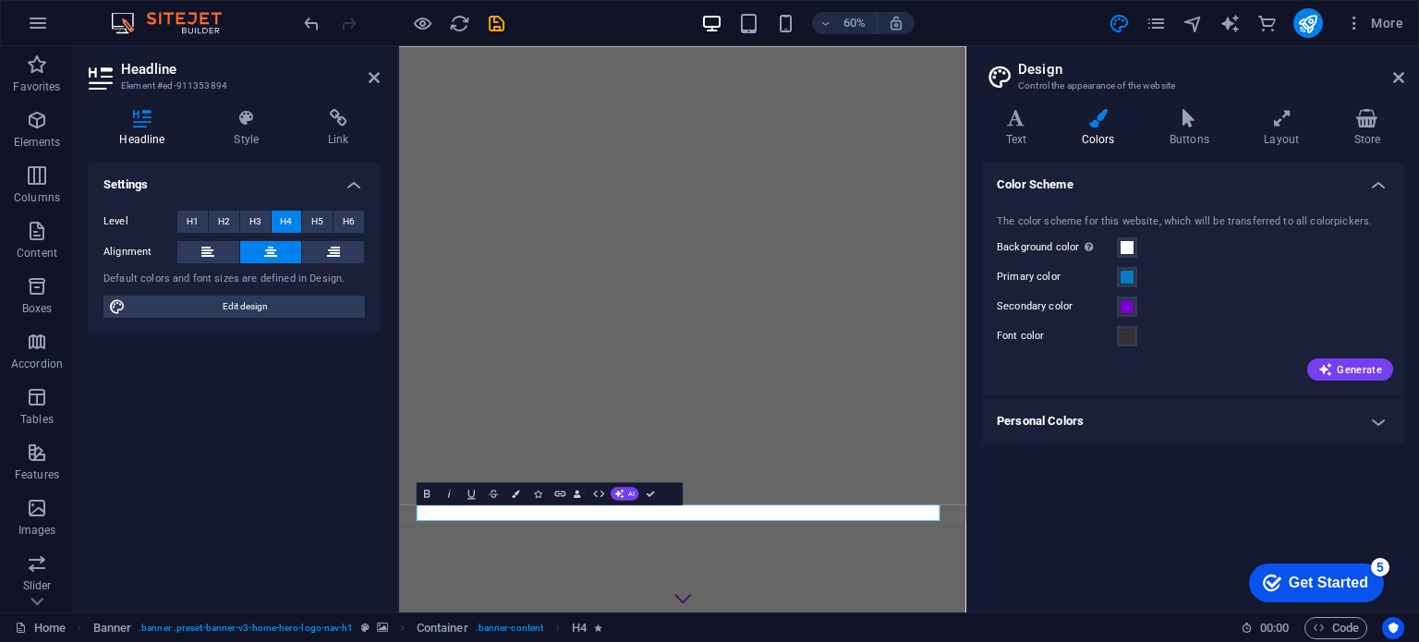
click at [1124, 549] on div "Color Scheme The color scheme for this website, which will be transferred to al…" at bounding box center [1193, 380] width 422 height 435
click at [1015, 142] on h4 "Text" at bounding box center [1020, 128] width 76 height 39
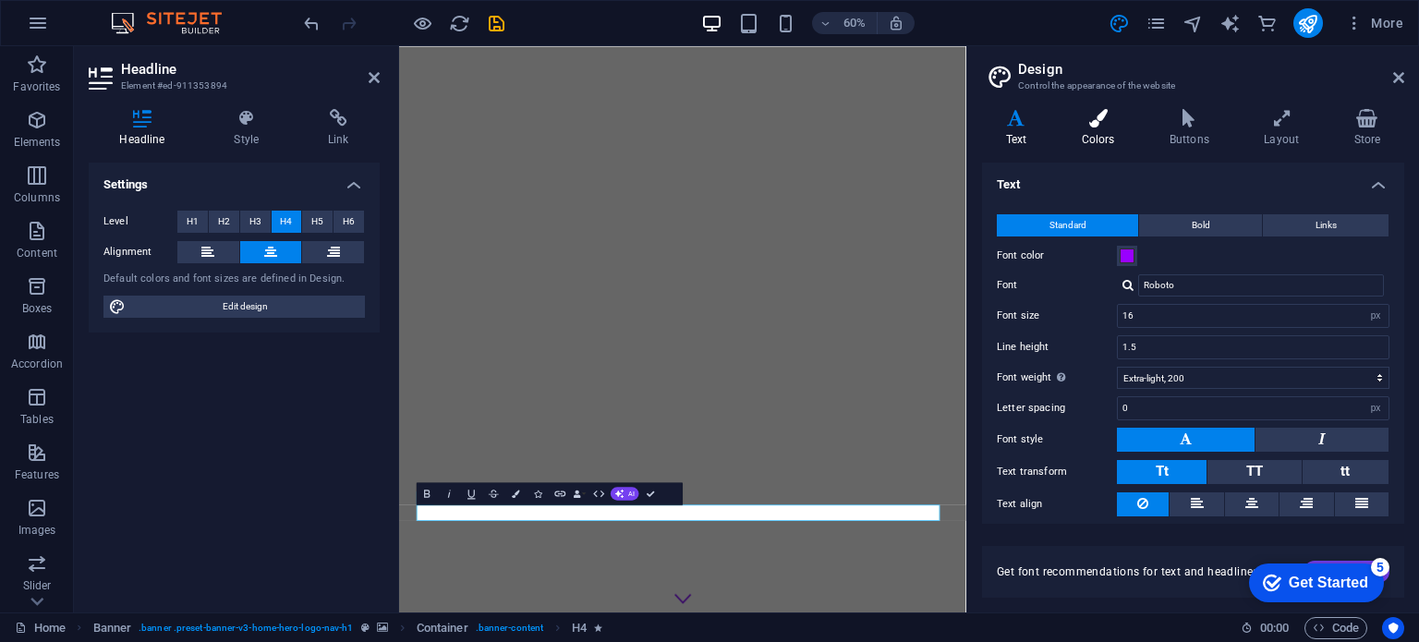
click at [1098, 134] on h4 "Colors" at bounding box center [1102, 128] width 88 height 39
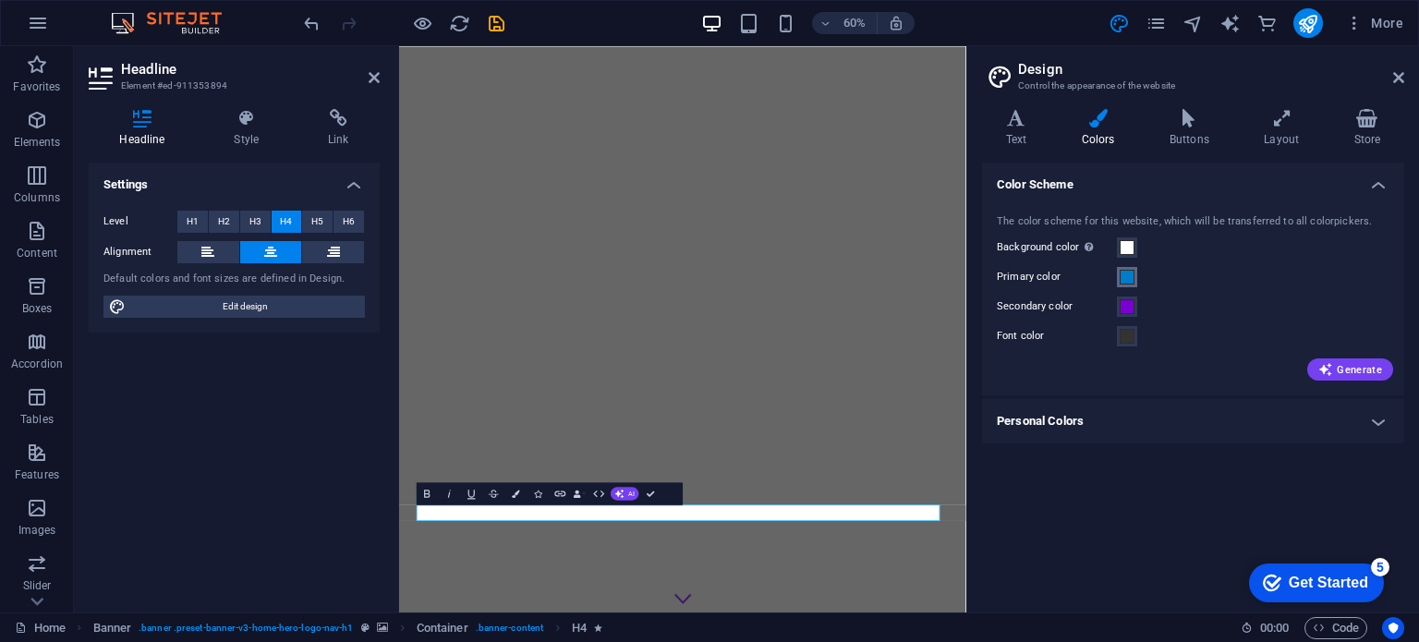
click at [1130, 282] on span at bounding box center [1127, 277] width 15 height 15
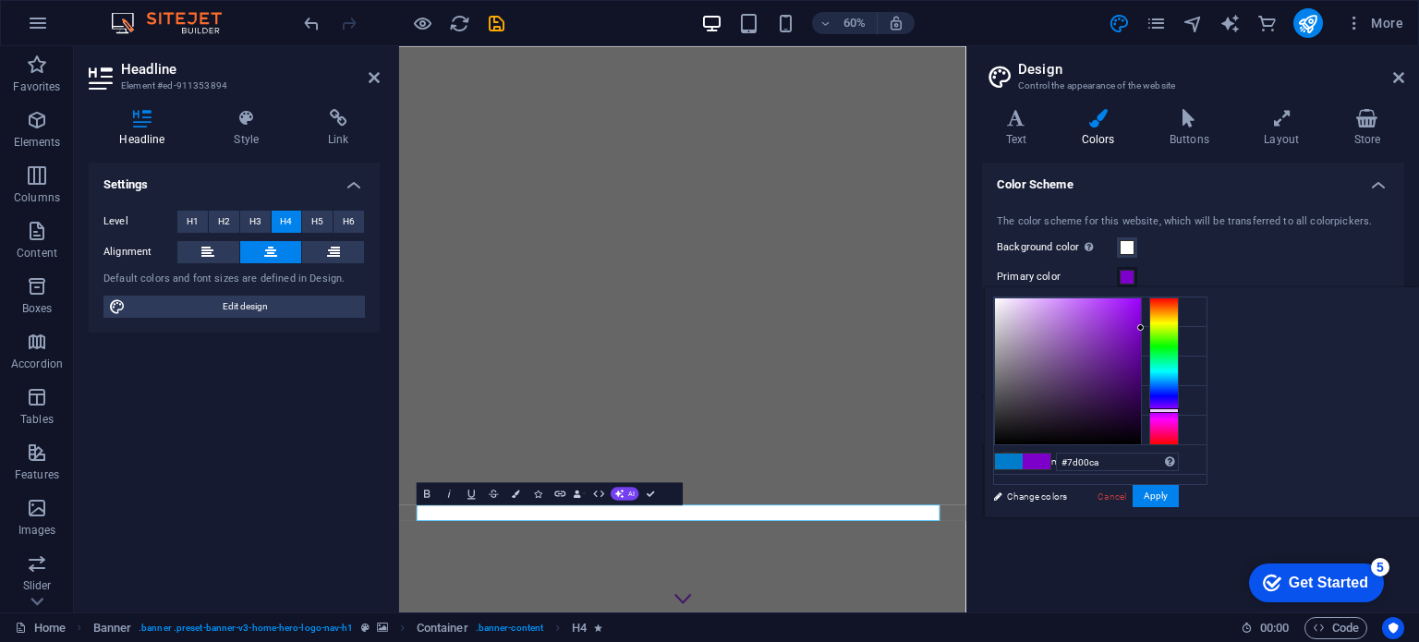
drag, startPoint x: 1168, startPoint y: 383, endPoint x: 1172, endPoint y: 409, distance: 26.1
click at [1172, 410] on div at bounding box center [1165, 410] width 30 height 5
drag, startPoint x: 1137, startPoint y: 304, endPoint x: 1144, endPoint y: 292, distance: 14.1
click at [1144, 292] on div "#9d00ff Supported formats #0852ed rgb(8, 82, 237) rgba(8, 82, 237, 90%) hsv(221…" at bounding box center [1086, 536] width 204 height 497
click at [1167, 407] on div at bounding box center [1165, 407] width 30 height 5
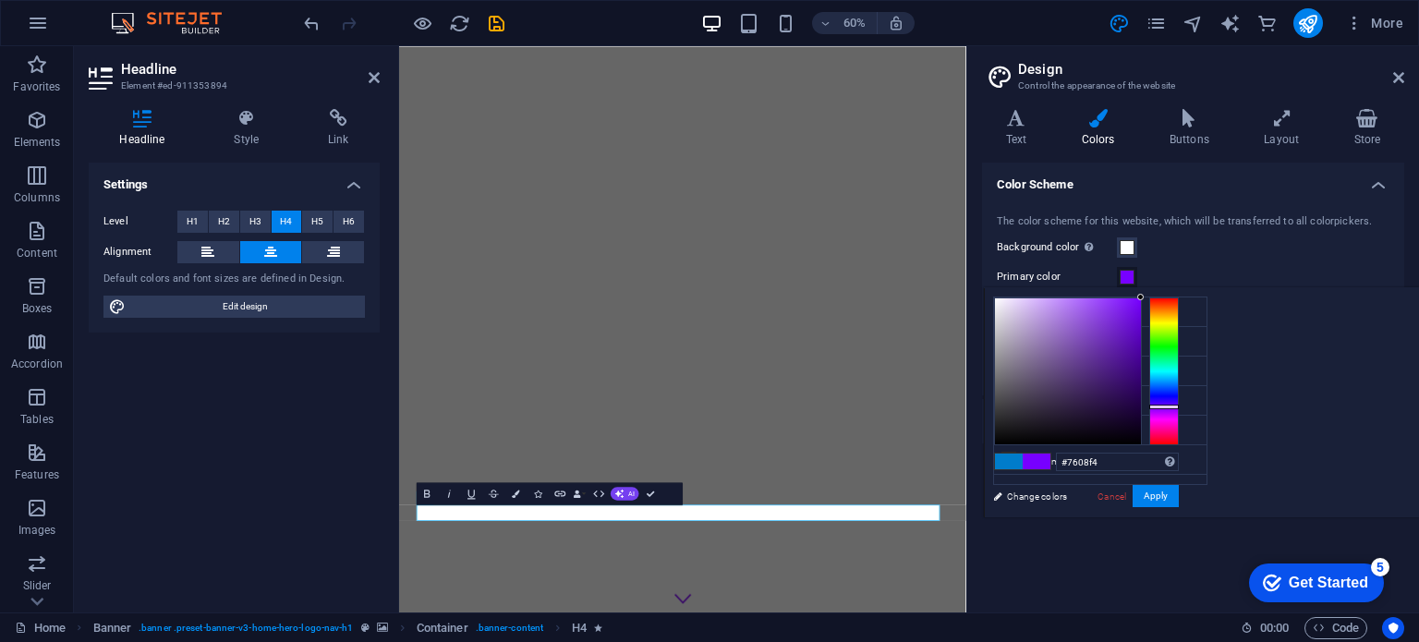
click at [1136, 304] on div at bounding box center [1068, 371] width 146 height 146
type input "#7600fe"
drag, startPoint x: 1136, startPoint y: 304, endPoint x: 1148, endPoint y: 310, distance: 13.2
click at [1150, 298] on div at bounding box center [1086, 372] width 185 height 148
click at [1159, 500] on button "Apply" at bounding box center [1156, 496] width 46 height 22
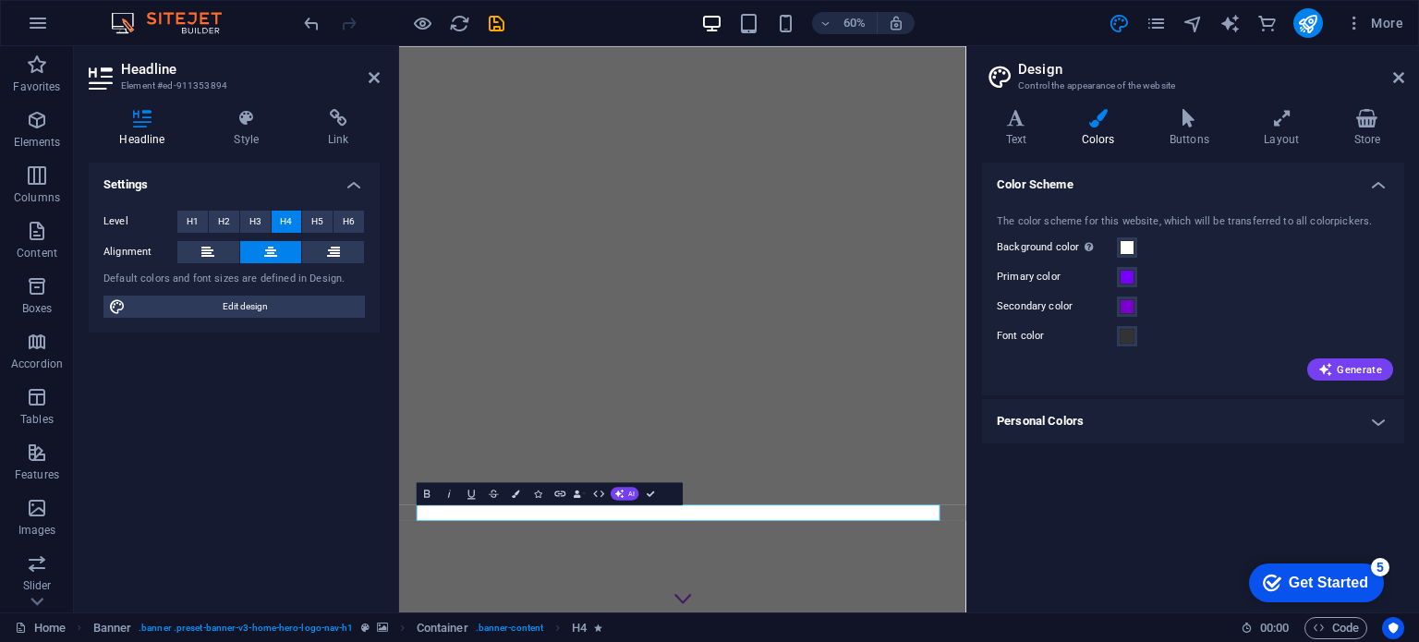
click at [1184, 422] on h4 "Personal Colors" at bounding box center [1193, 421] width 422 height 44
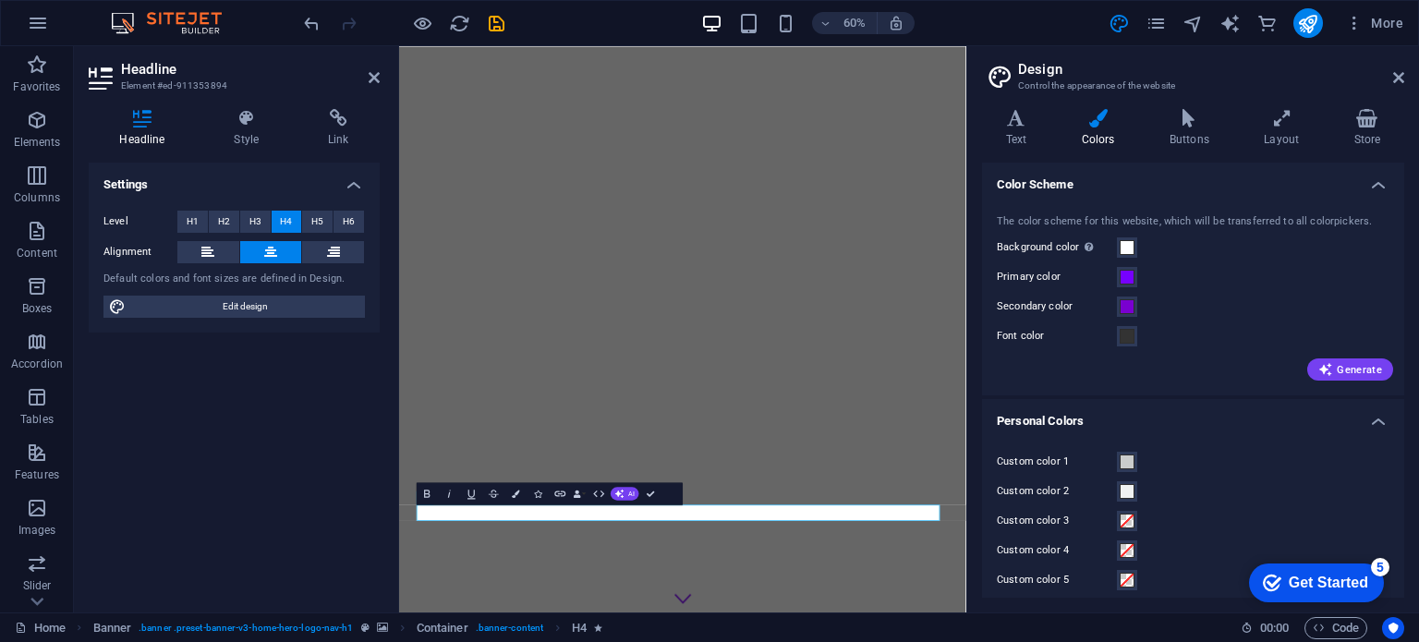
click at [1184, 422] on h4 "Personal Colors" at bounding box center [1193, 415] width 422 height 33
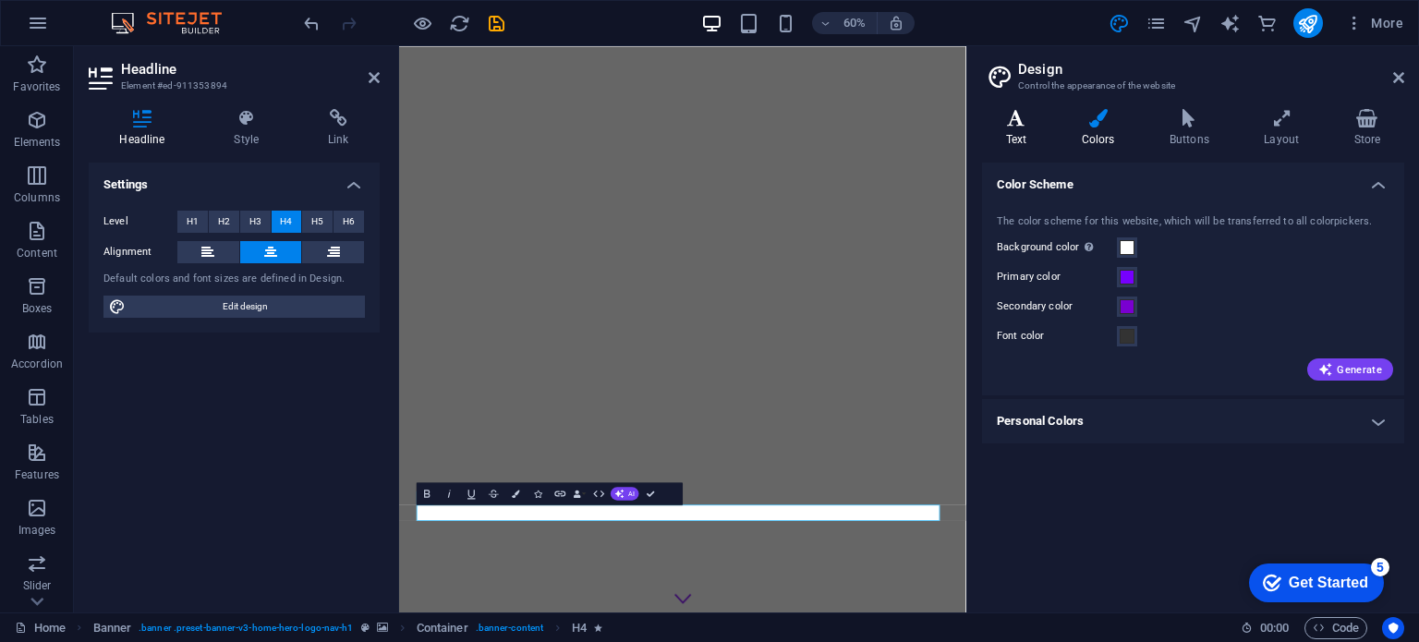
click at [1016, 116] on icon at bounding box center [1016, 118] width 68 height 18
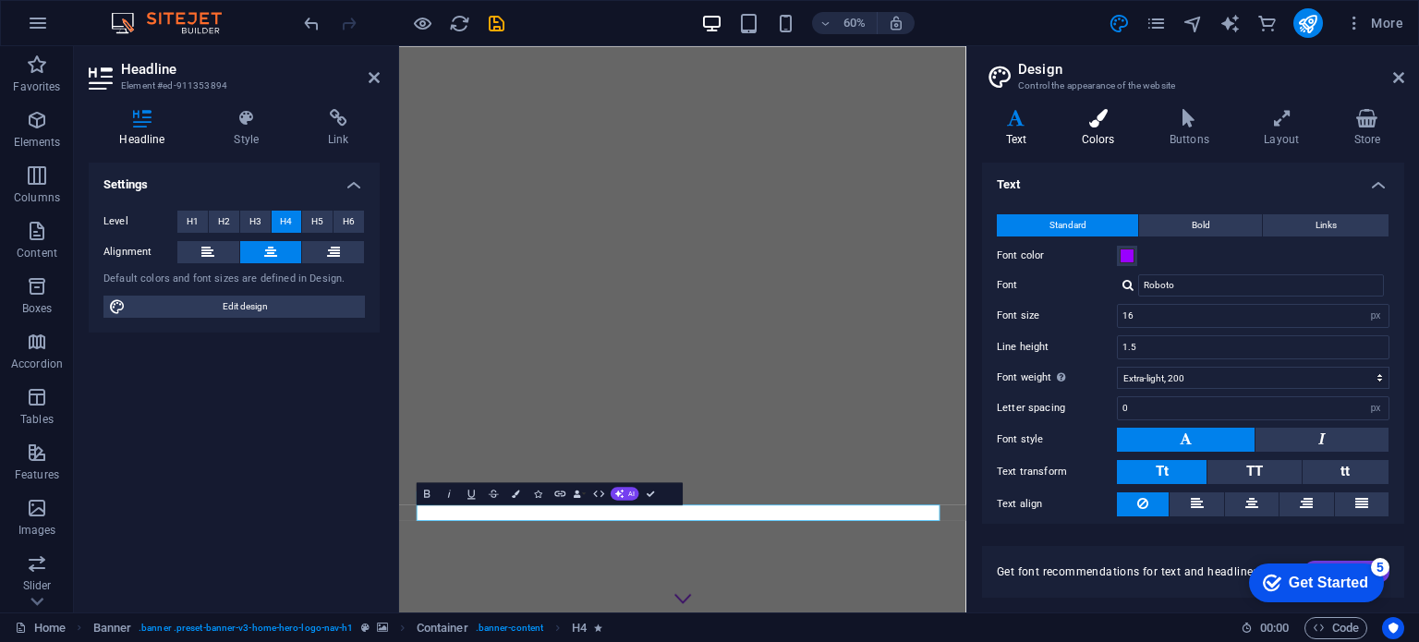
click at [1086, 115] on icon at bounding box center [1098, 118] width 80 height 18
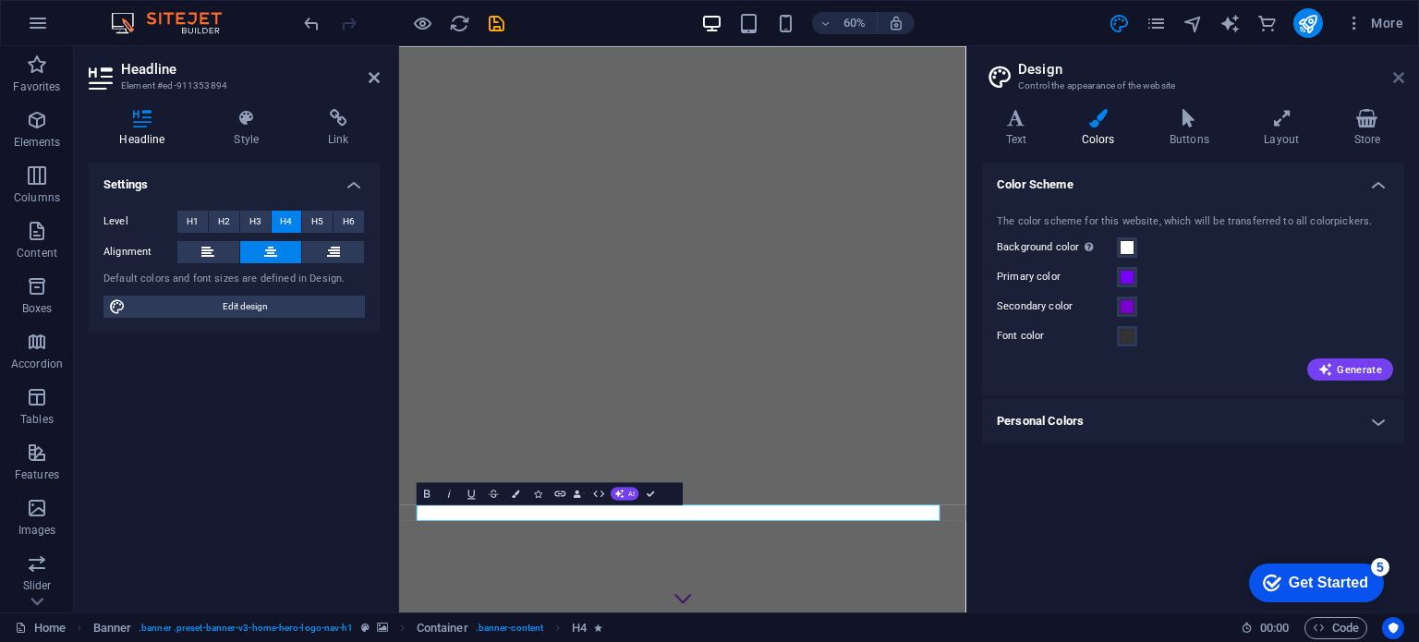
click at [1398, 79] on icon at bounding box center [1398, 77] width 11 height 15
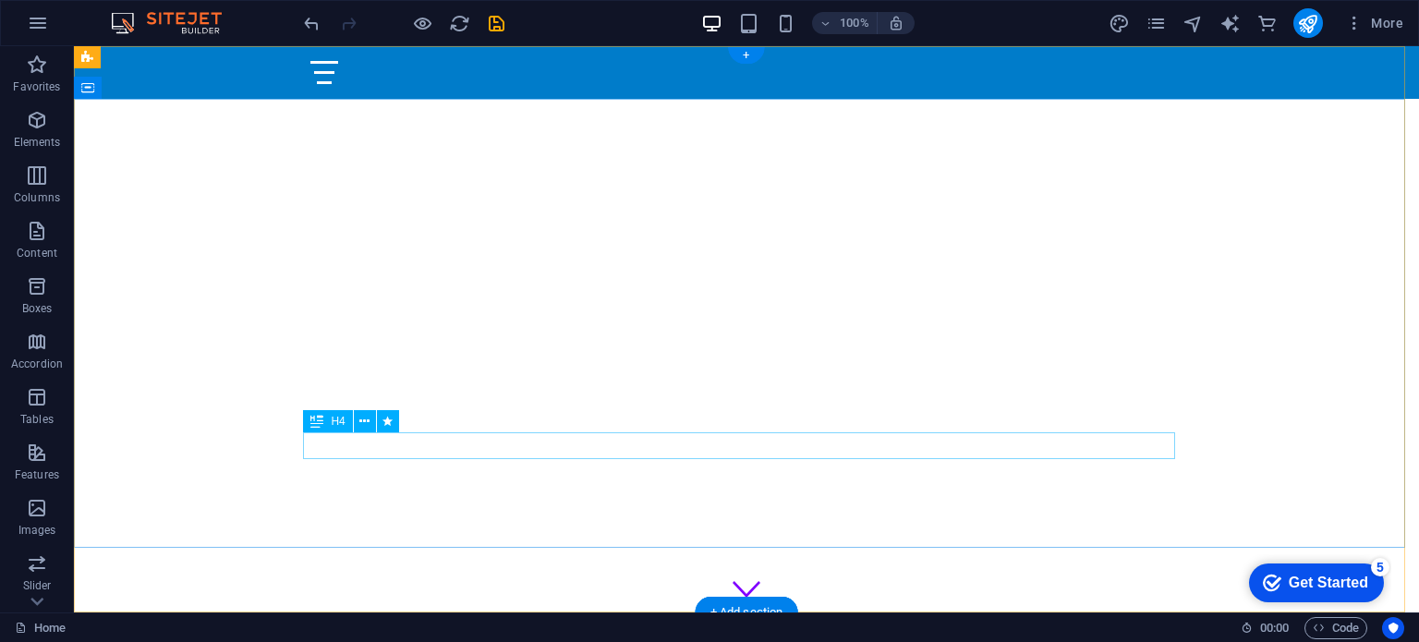
scroll to position [185, 0]
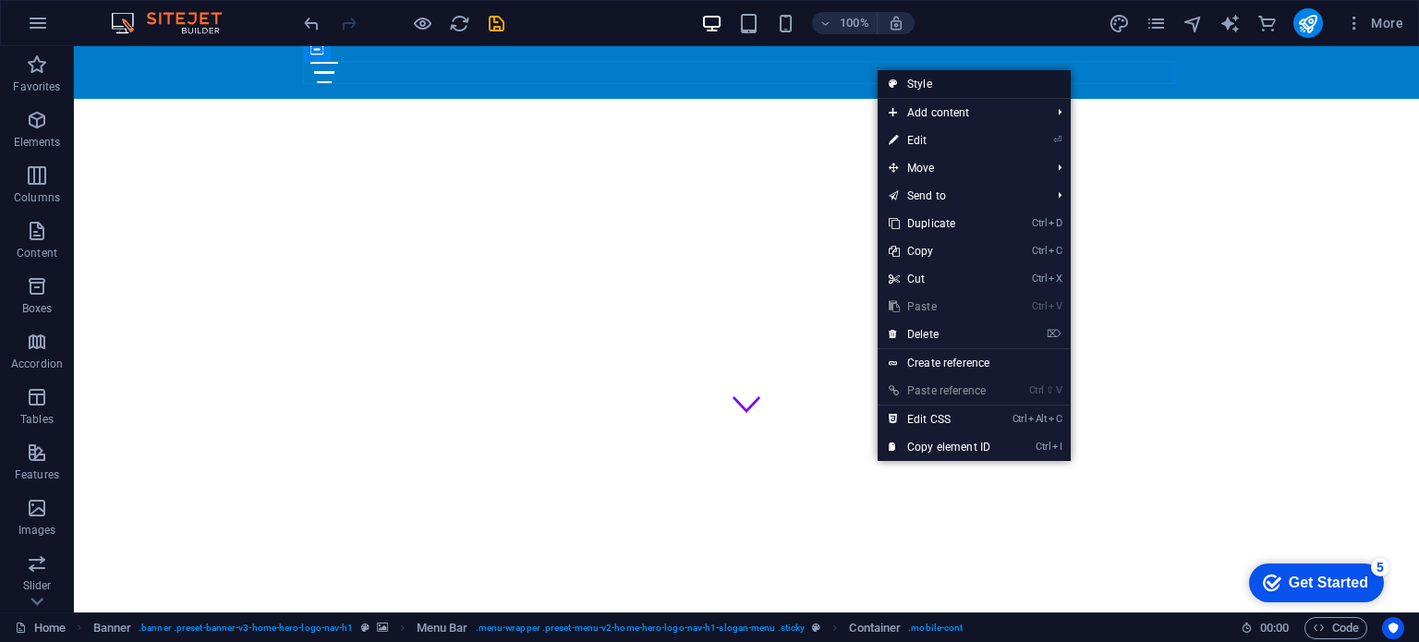
click at [917, 79] on link "Style" at bounding box center [974, 84] width 193 height 28
select select "rem"
select select "preset-menu-v2-home-hero-logo-nav-h1-slogan-menu"
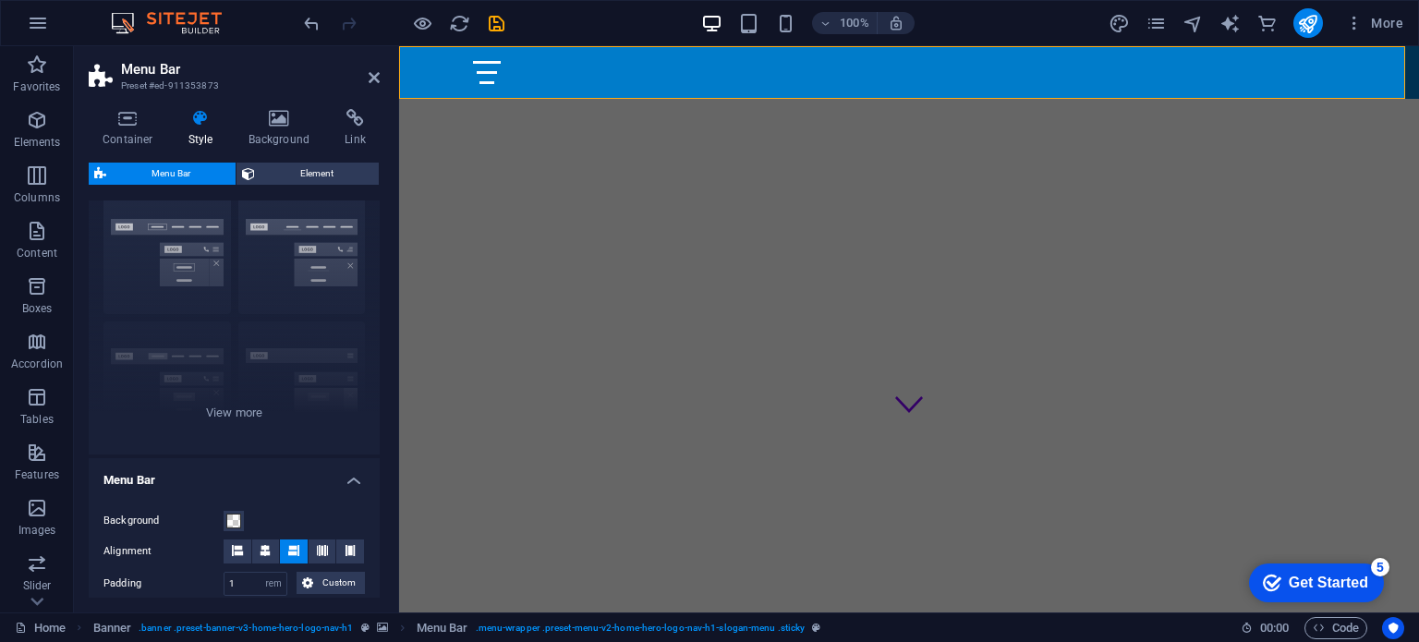
scroll to position [0, 0]
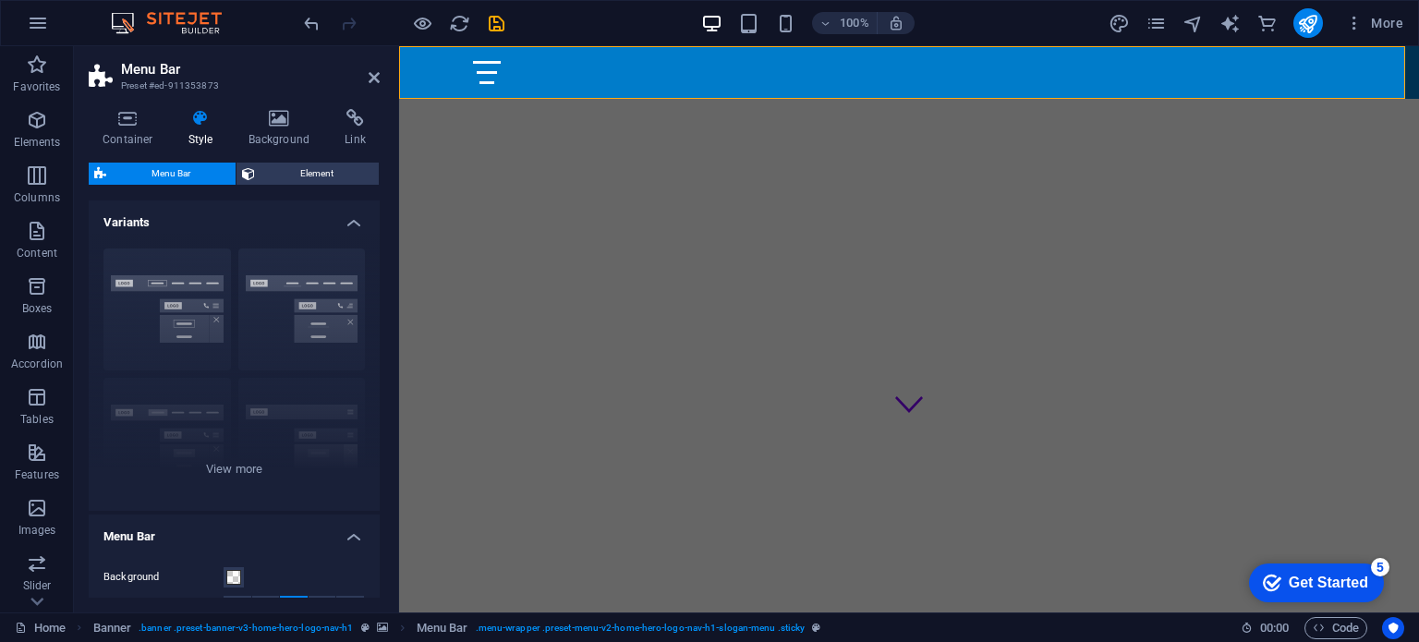
click at [196, 133] on h4 "Style" at bounding box center [205, 128] width 60 height 39
click at [305, 172] on span "Element" at bounding box center [317, 174] width 113 height 22
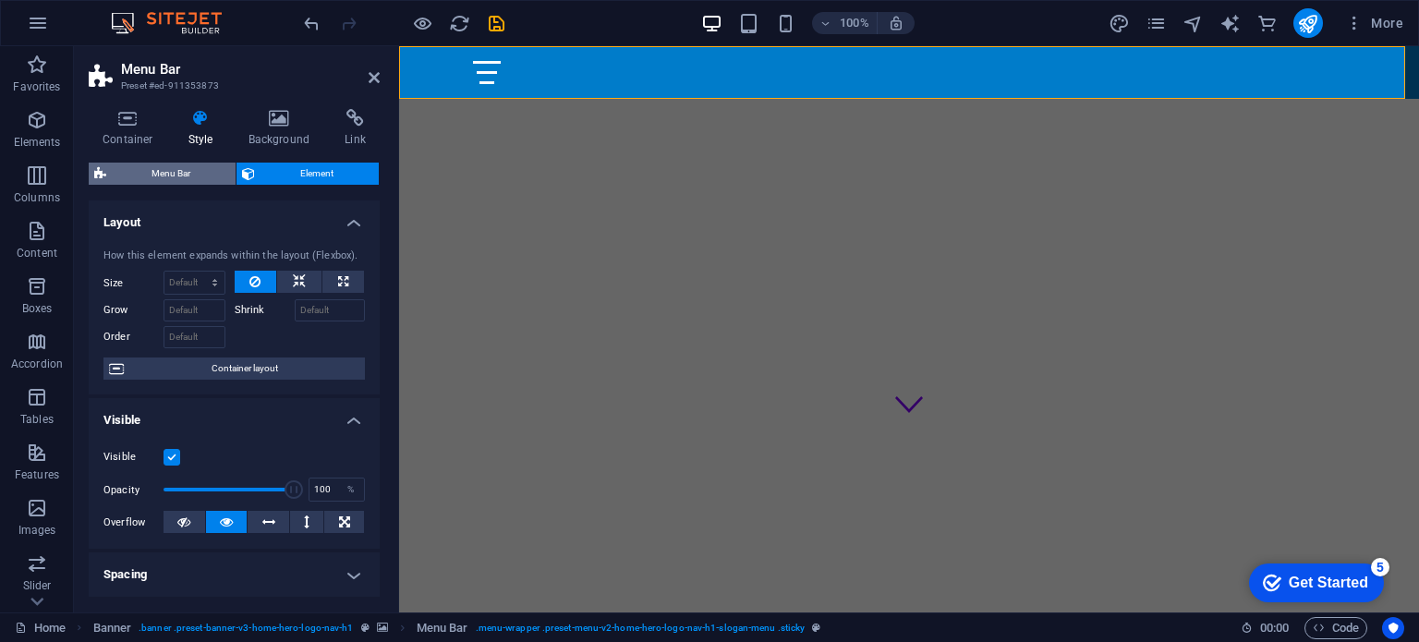
click at [183, 173] on span "Menu Bar" at bounding box center [171, 174] width 118 height 22
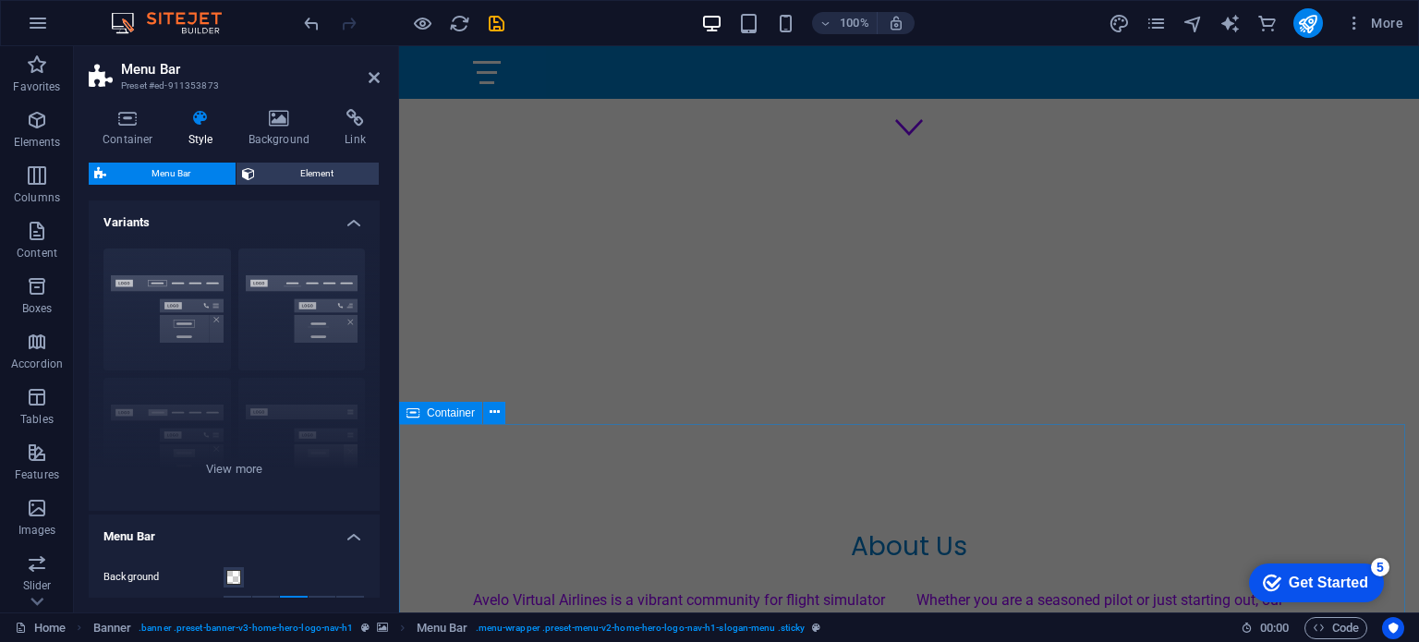
scroll to position [185, 0]
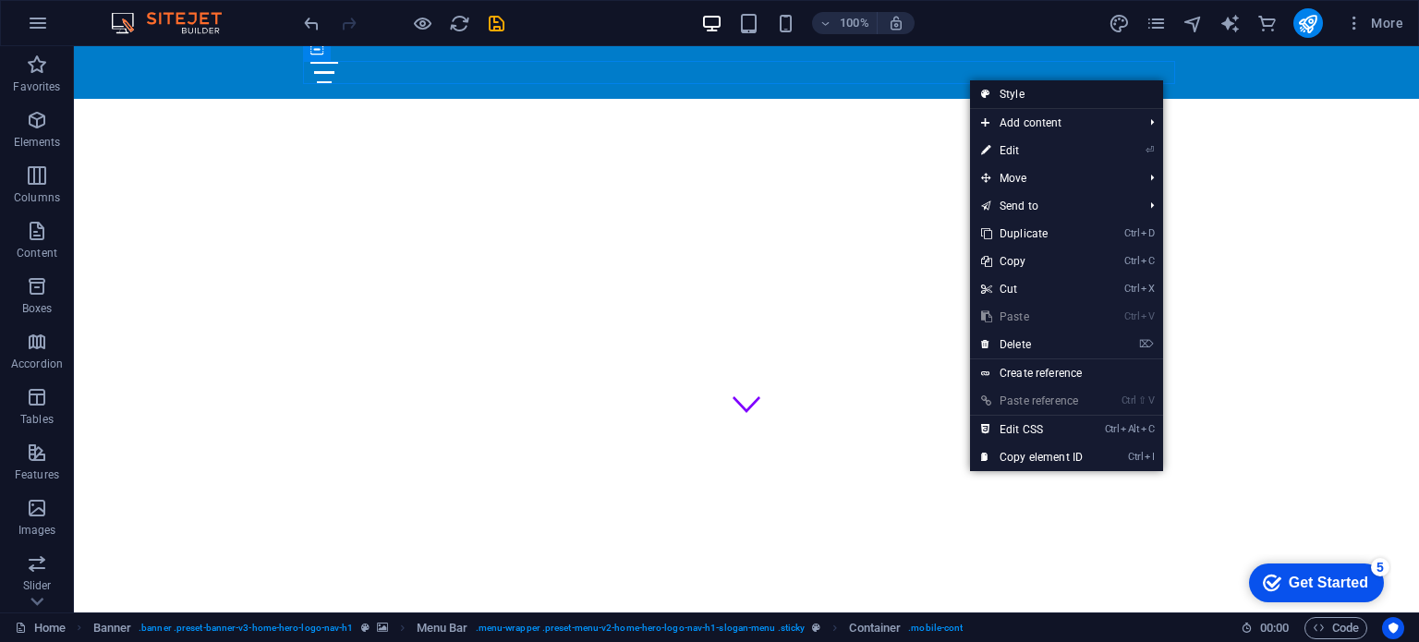
click at [1034, 93] on link "Style" at bounding box center [1066, 94] width 193 height 28
select select "rem"
select select "preset-menu-v2-home-hero-logo-nav-h1-slogan-menu"
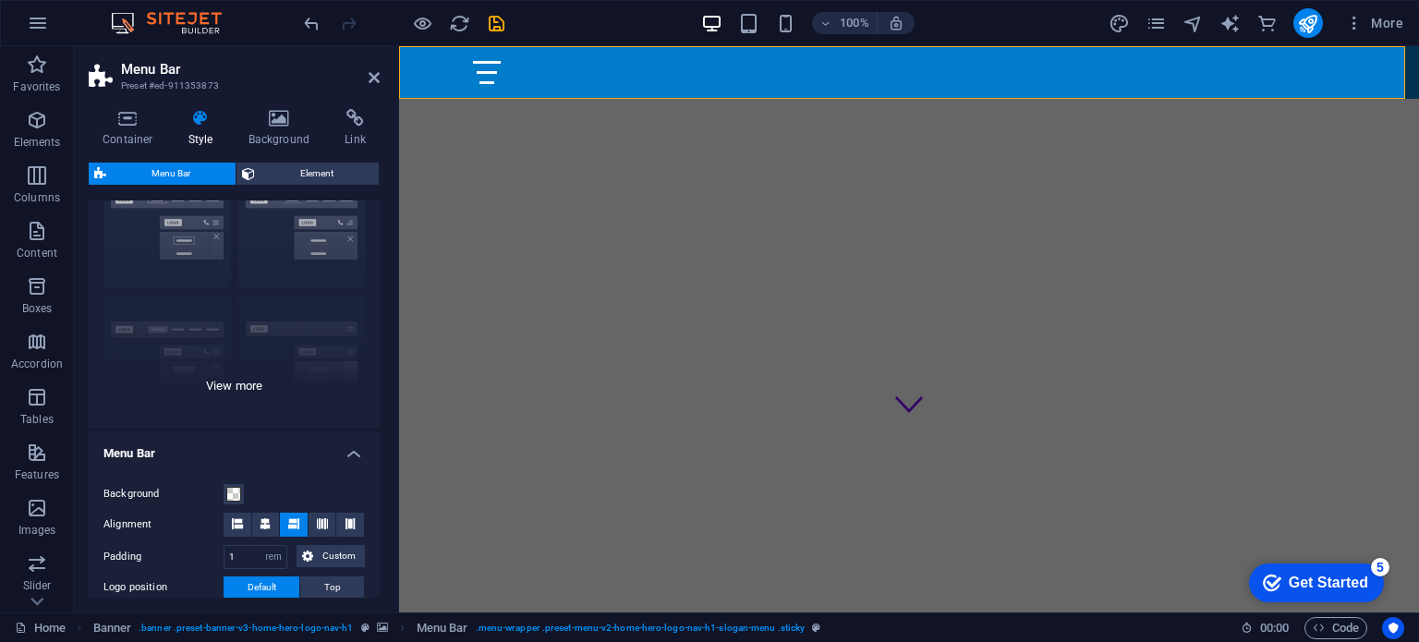
scroll to position [92, 0]
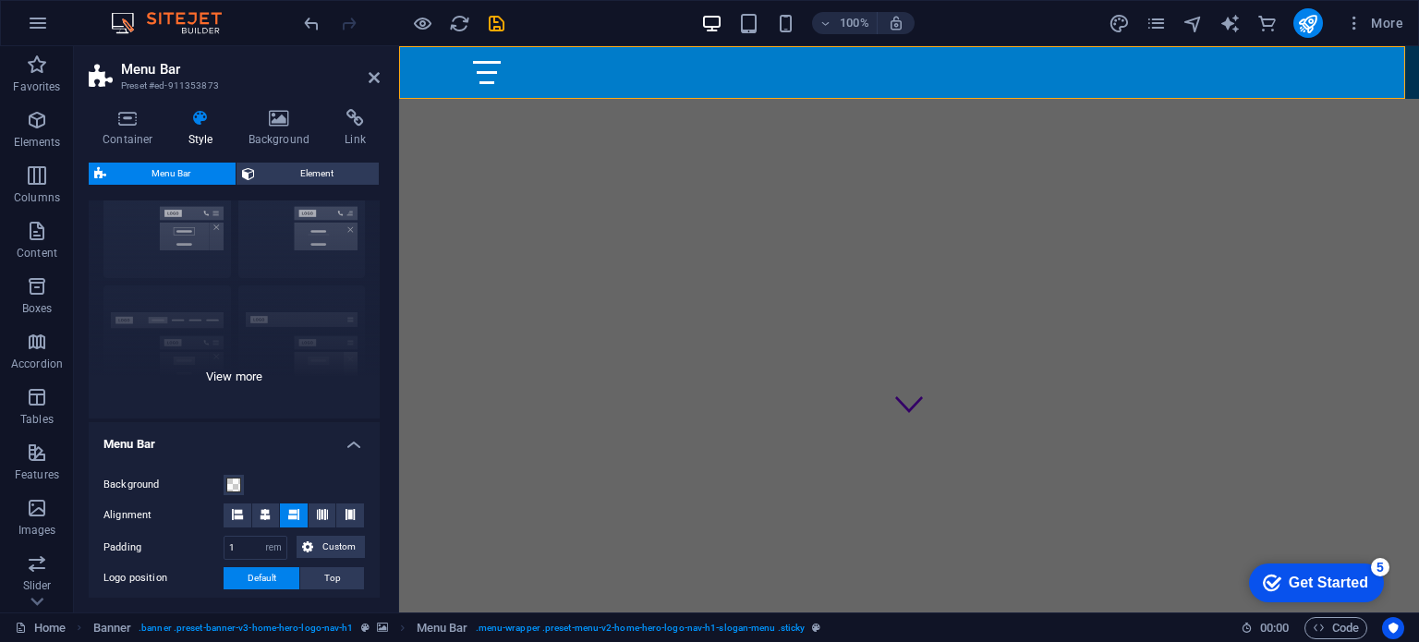
click at [242, 373] on div "Border Centered Default Fixed Loki Trigger Wide XXL" at bounding box center [234, 279] width 291 height 277
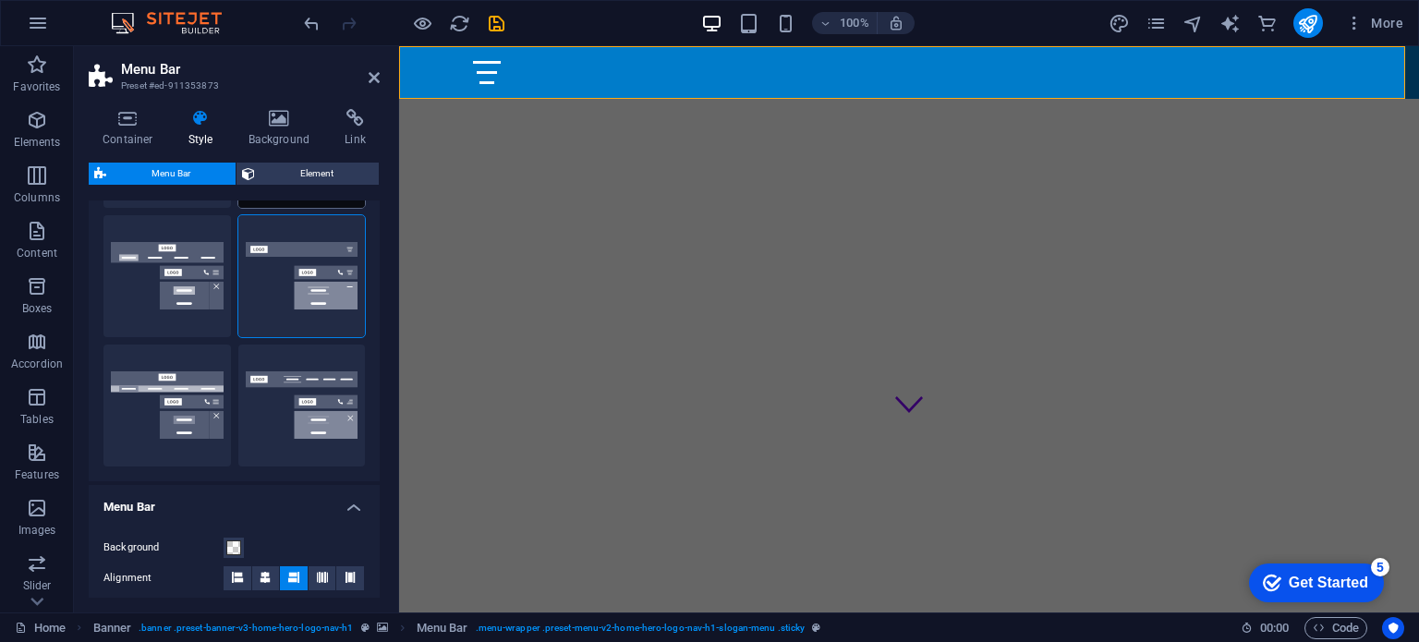
scroll to position [277, 0]
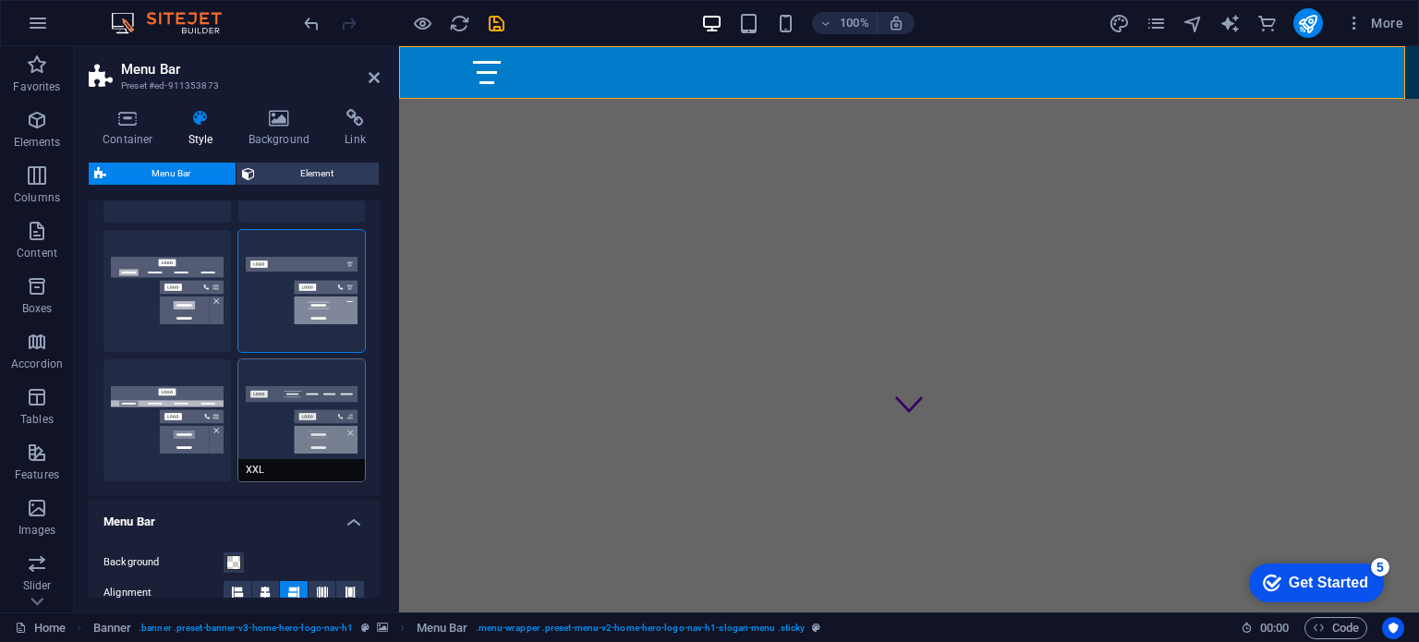
click at [293, 408] on button "XXL" at bounding box center [302, 420] width 128 height 122
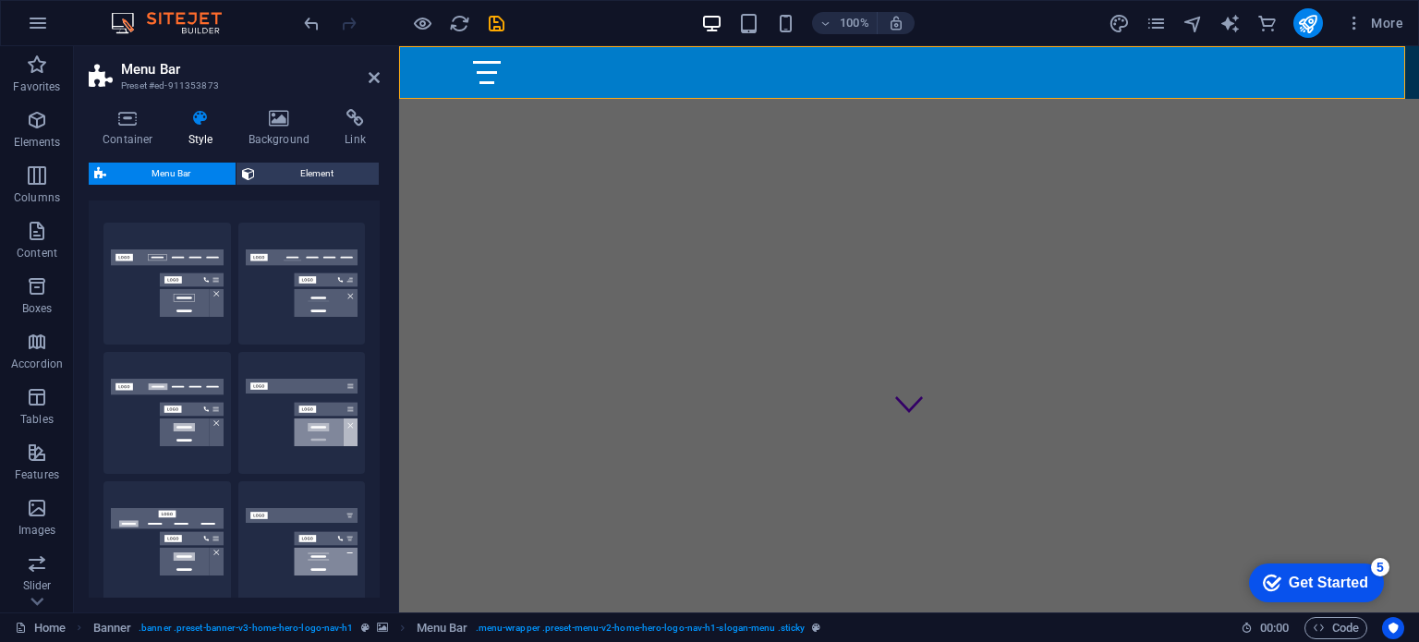
scroll to position [0, 0]
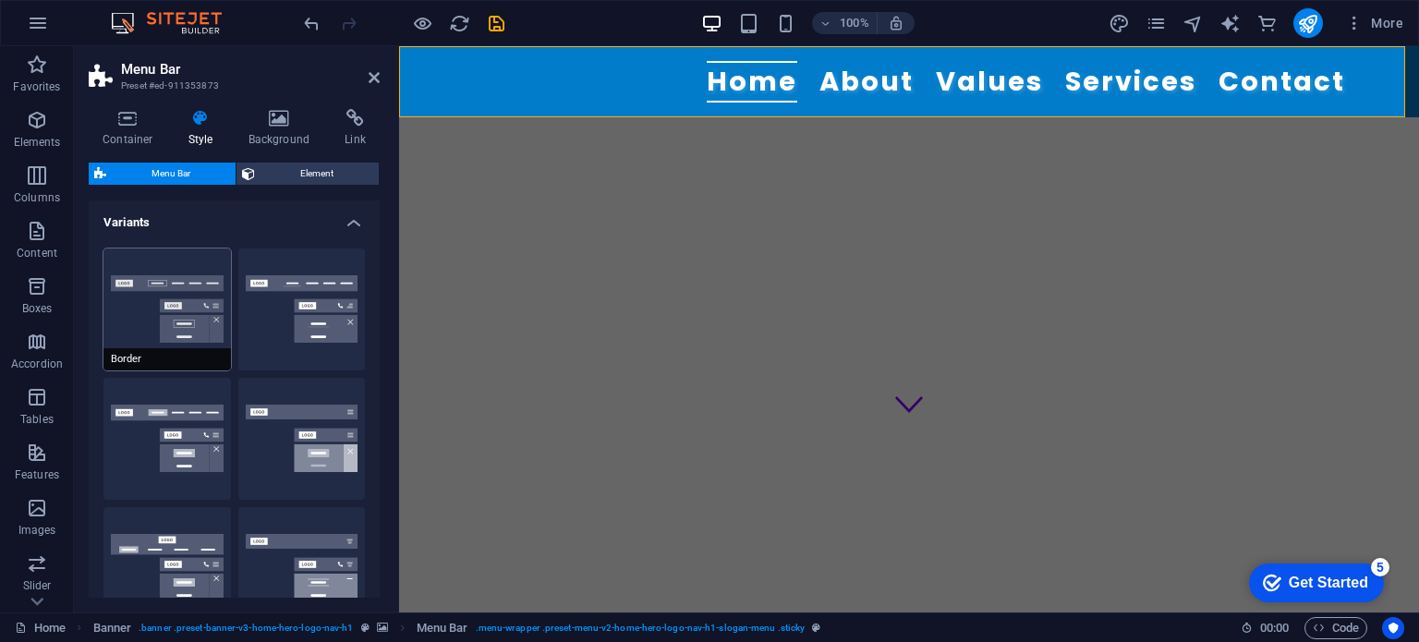
click at [164, 298] on button "Border" at bounding box center [167, 310] width 128 height 122
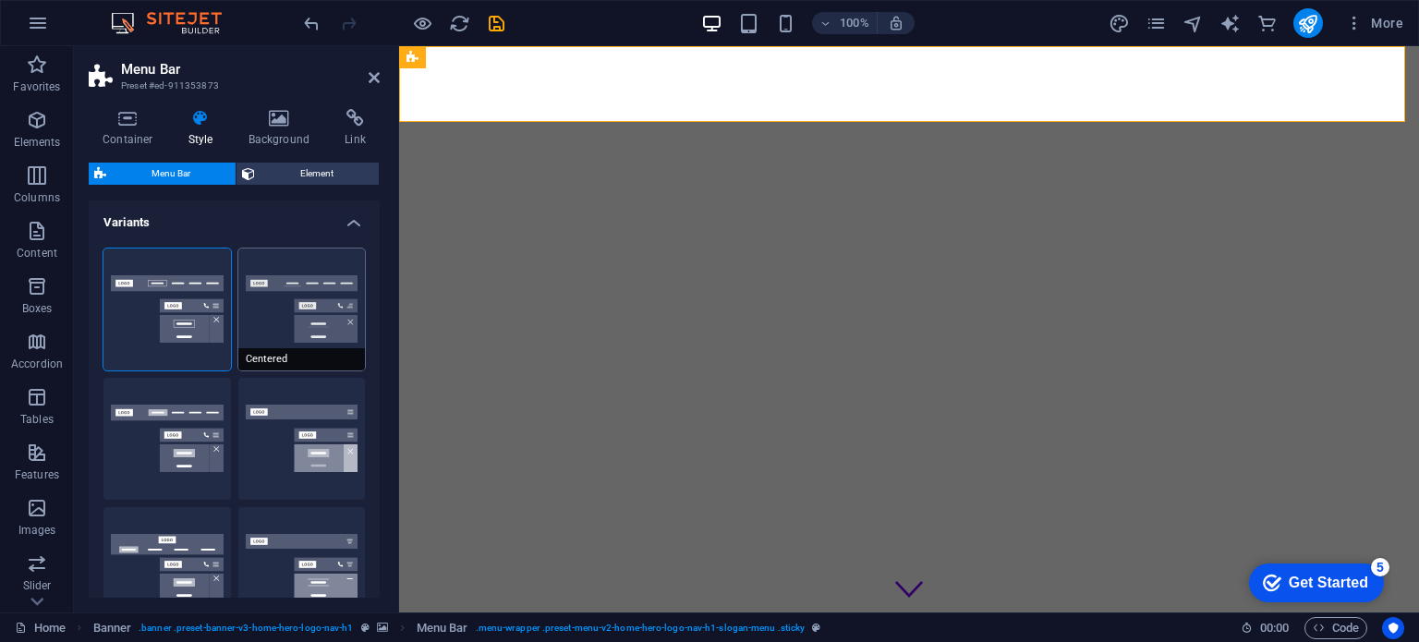
click at [302, 292] on button "Centered" at bounding box center [302, 310] width 128 height 122
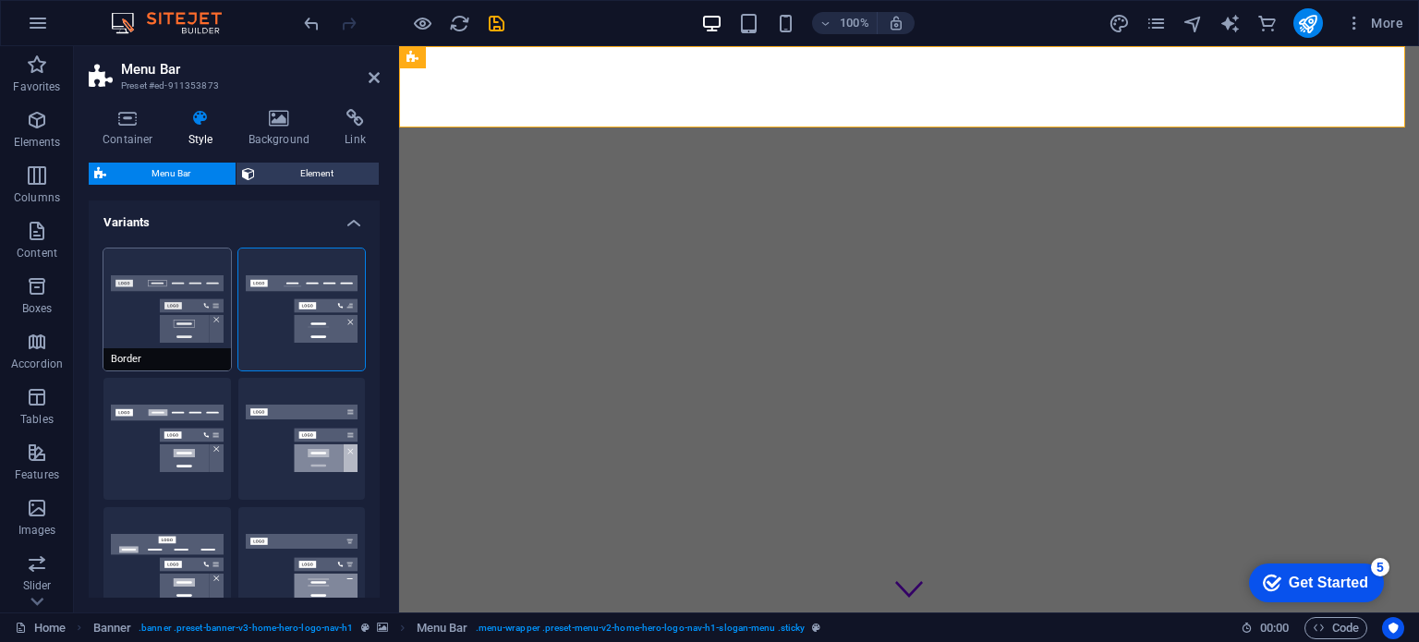
click at [189, 301] on button "Border" at bounding box center [167, 310] width 128 height 122
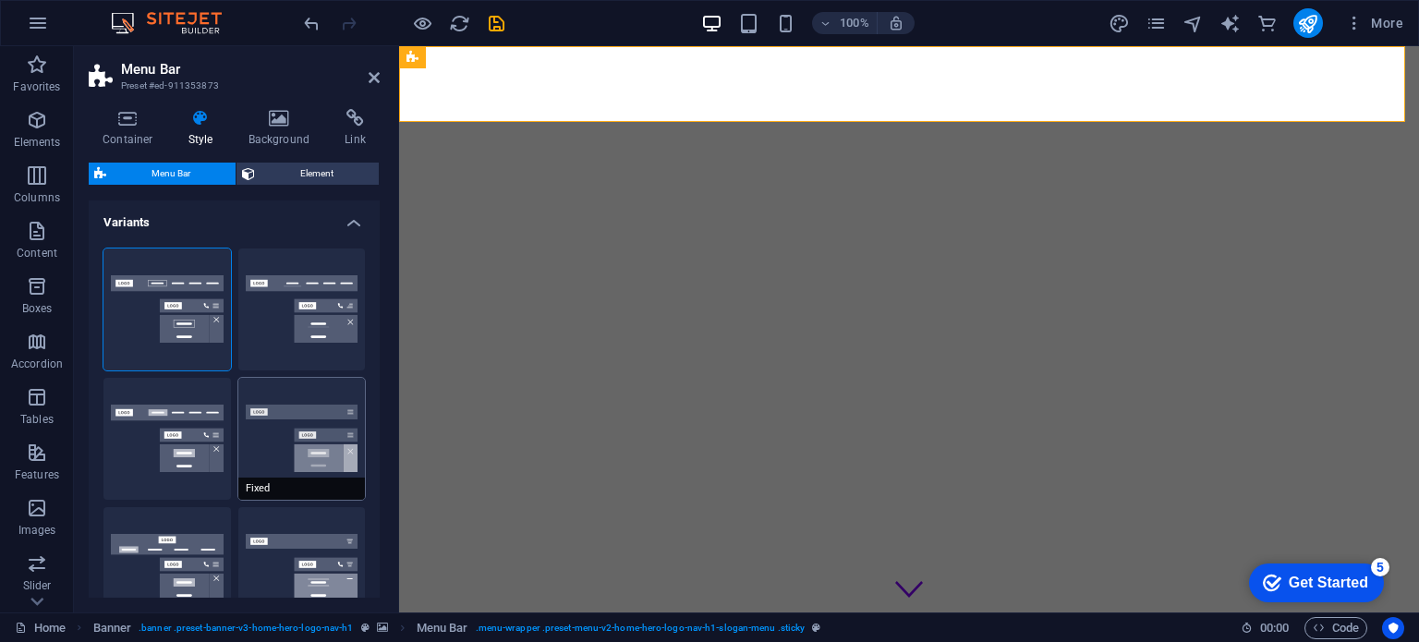
click at [303, 437] on button "Fixed" at bounding box center [302, 439] width 128 height 122
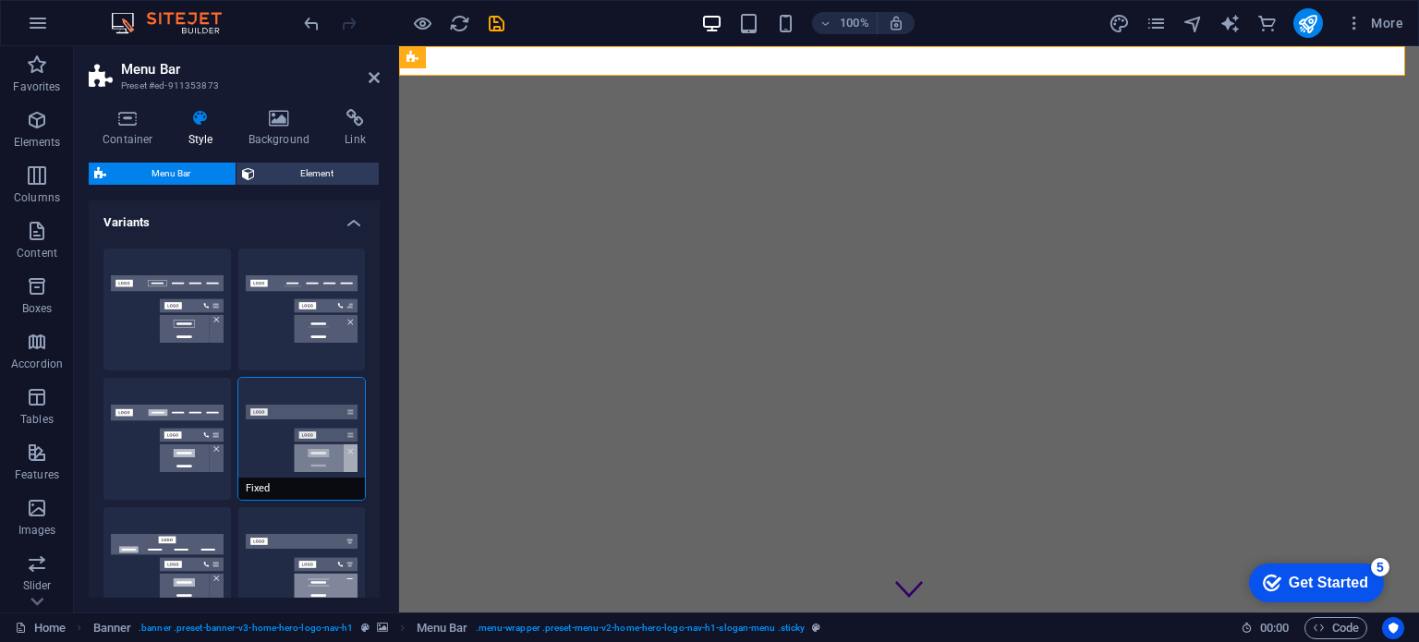
scroll to position [92, 0]
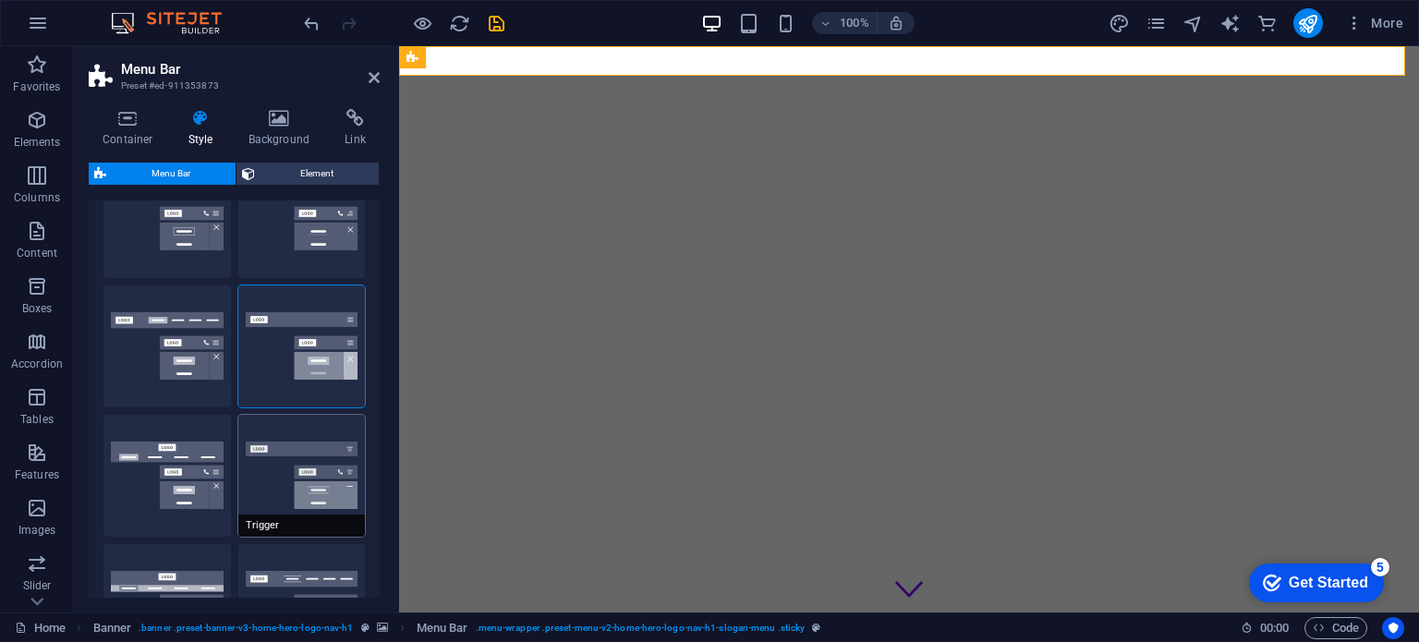
click at [298, 473] on button "Trigger" at bounding box center [302, 476] width 128 height 122
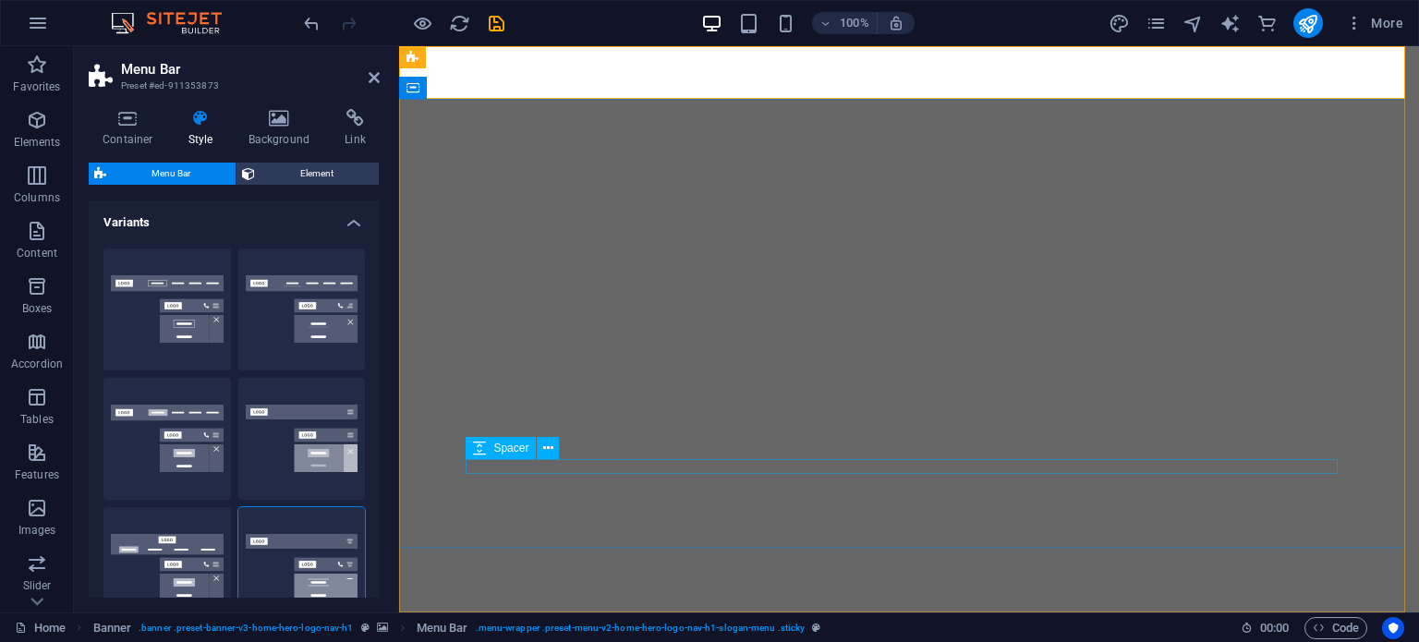
select select "rem"
select select "preset-menu-v2-home-hero-logo-nav-h1-slogan-menu"
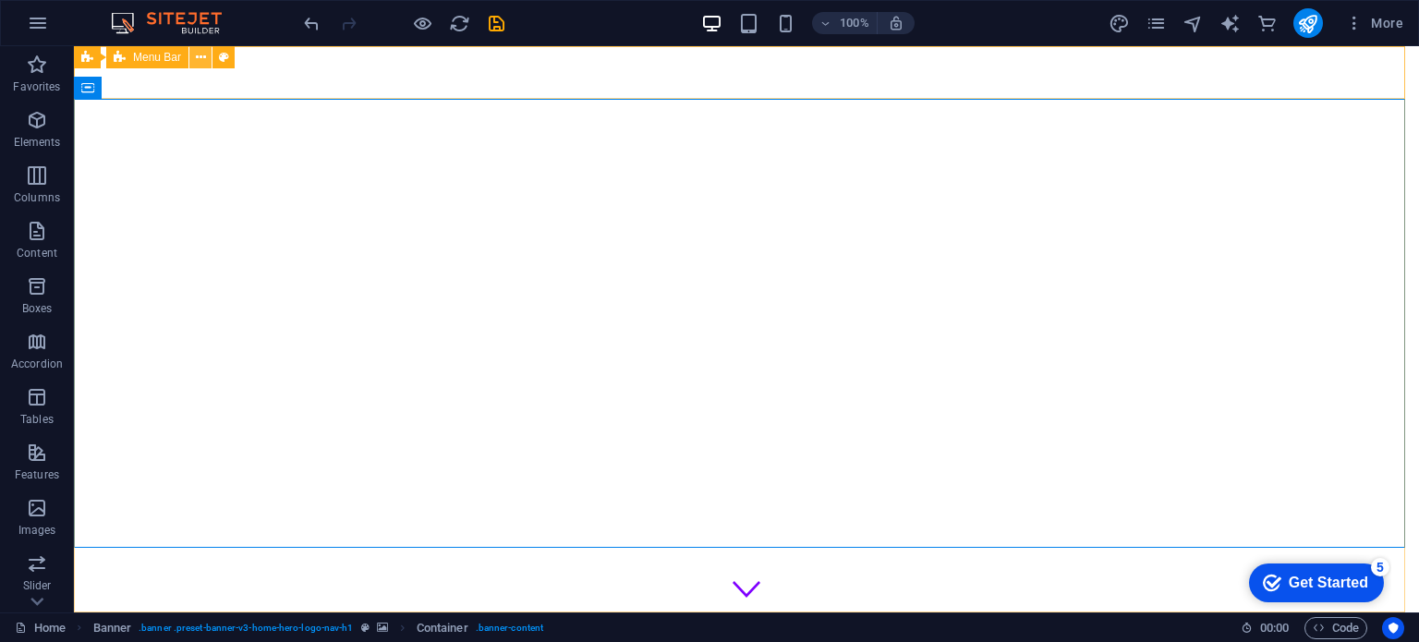
click at [203, 55] on icon at bounding box center [201, 57] width 10 height 19
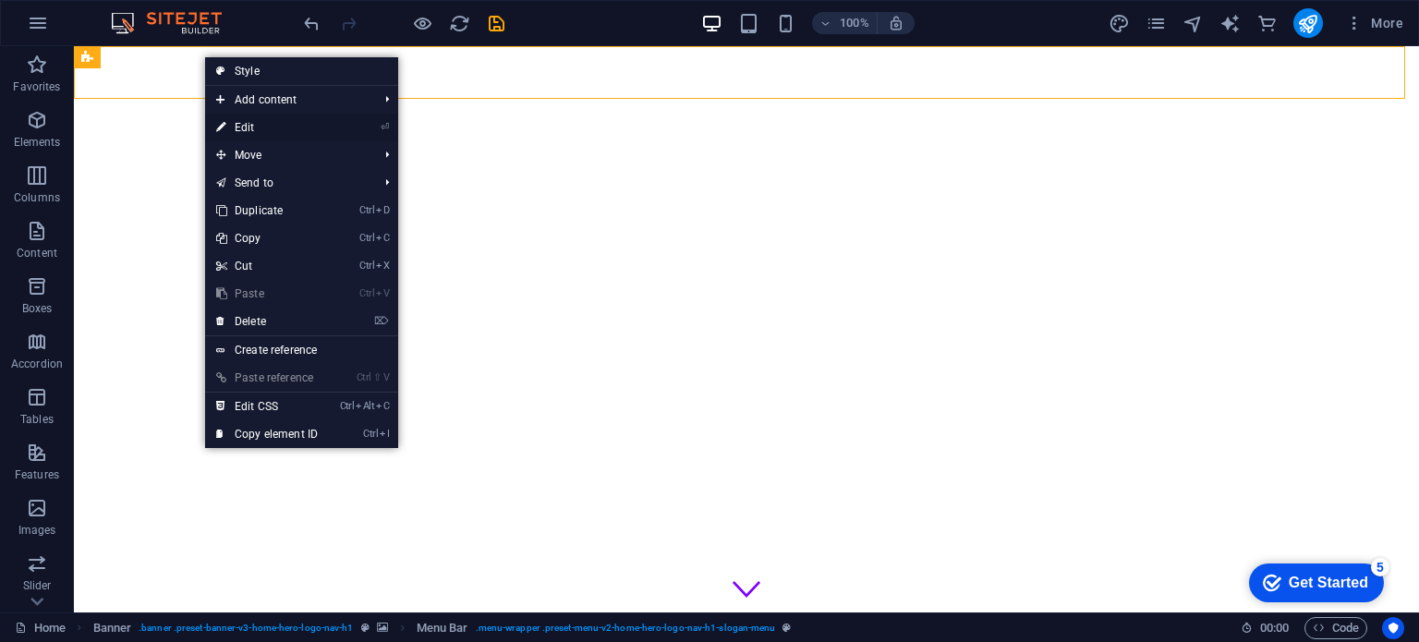
click at [266, 129] on link "⏎ Edit" at bounding box center [267, 128] width 124 height 28
select select "rem"
select select "preset-menu-v2-home-hero-logo-nav-h1-slogan-menu"
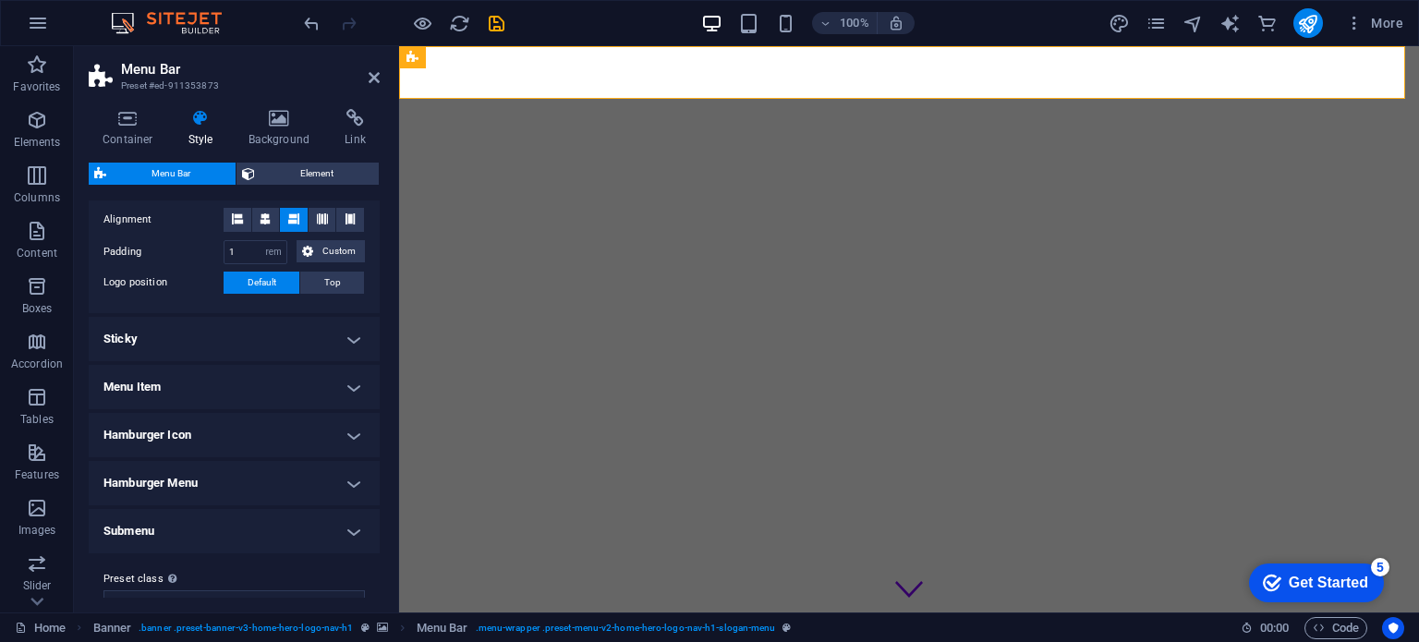
scroll to position [678, 0]
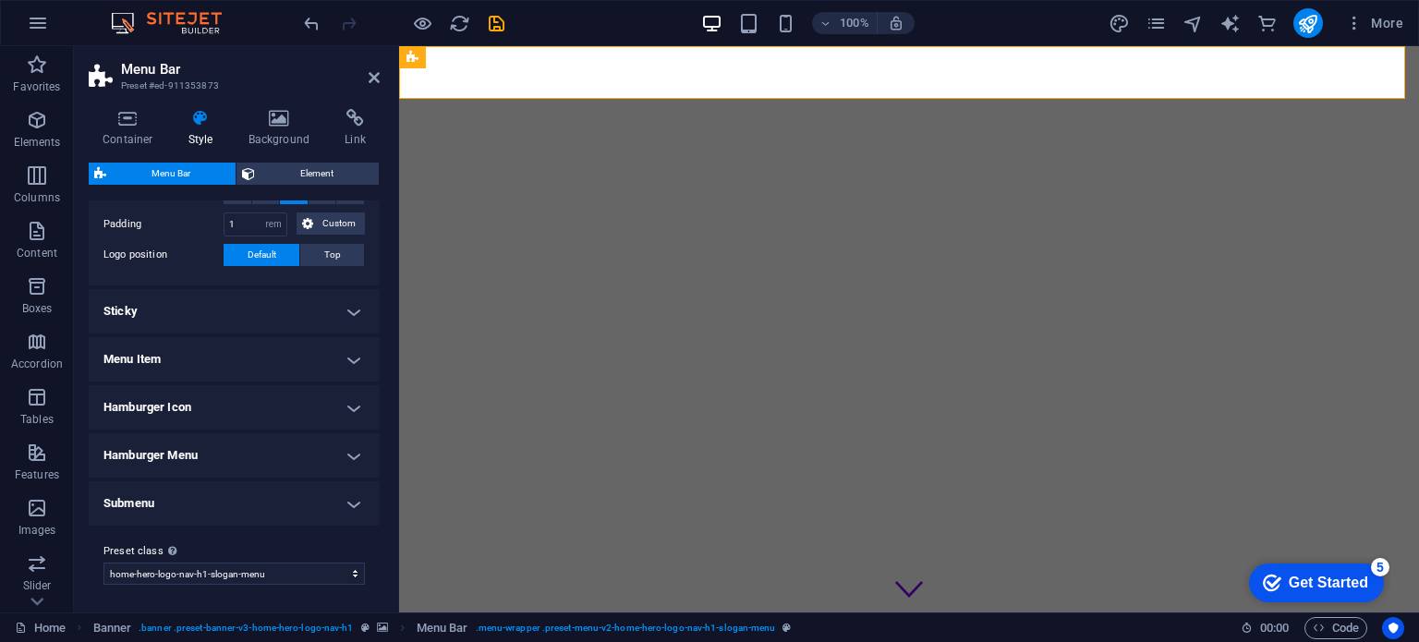
click at [258, 359] on h4 "Menu Item" at bounding box center [234, 359] width 291 height 44
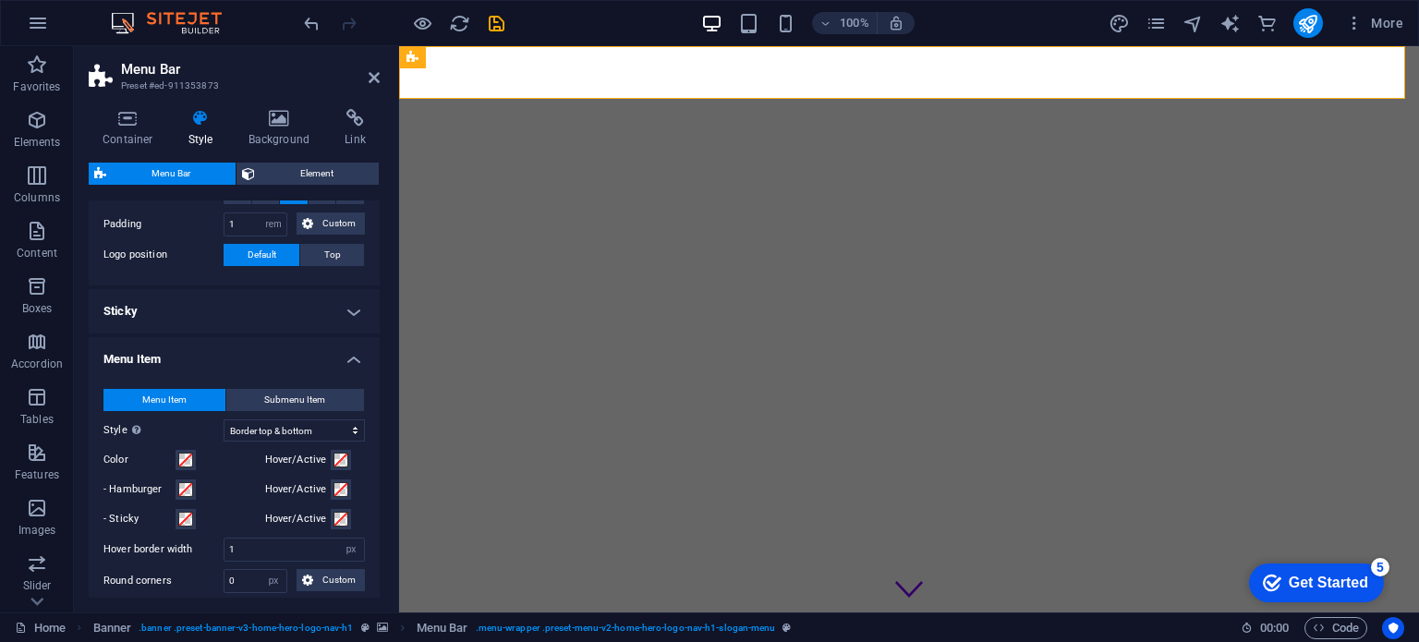
click at [265, 354] on h4 "Menu Item" at bounding box center [234, 353] width 291 height 33
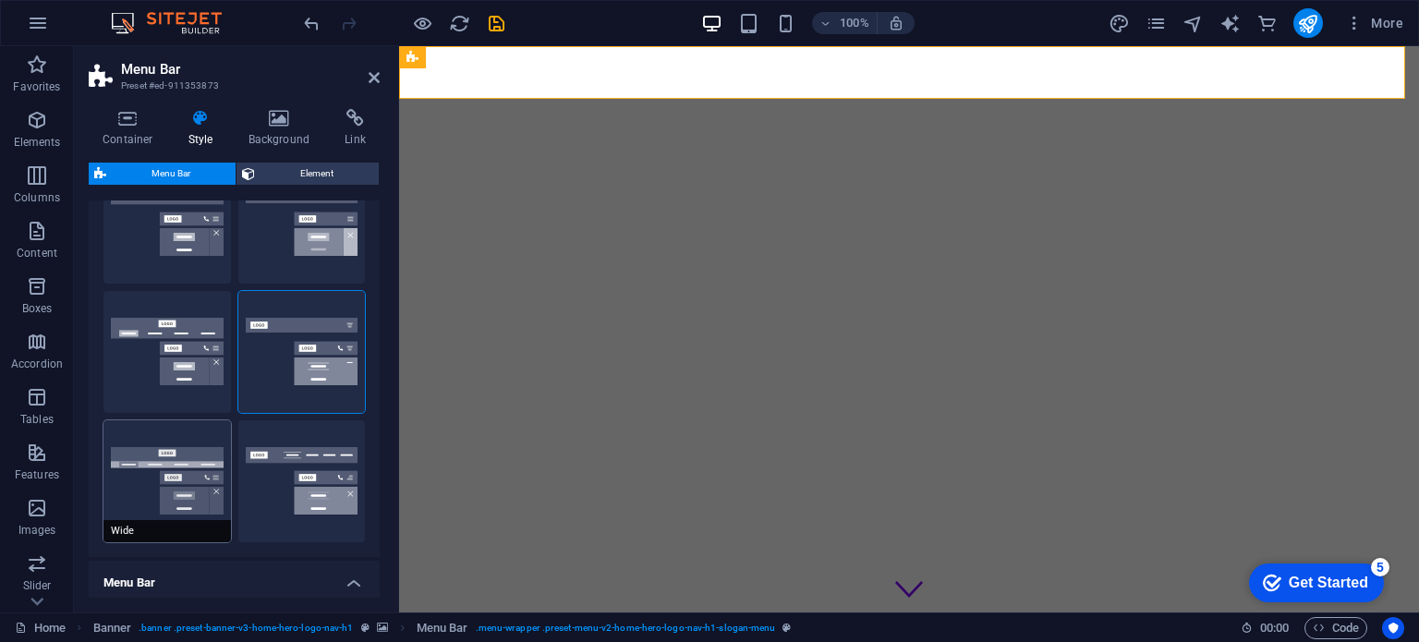
scroll to position [0, 0]
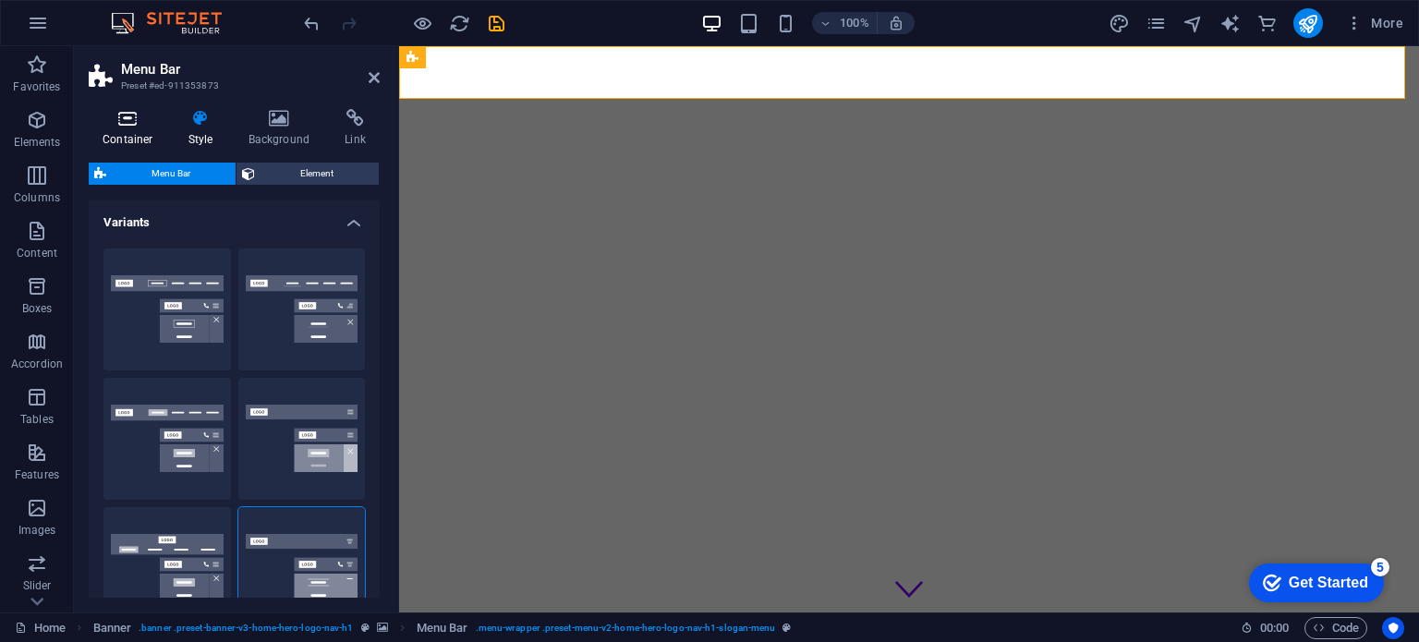
click at [131, 129] on h4 "Container" at bounding box center [132, 128] width 86 height 39
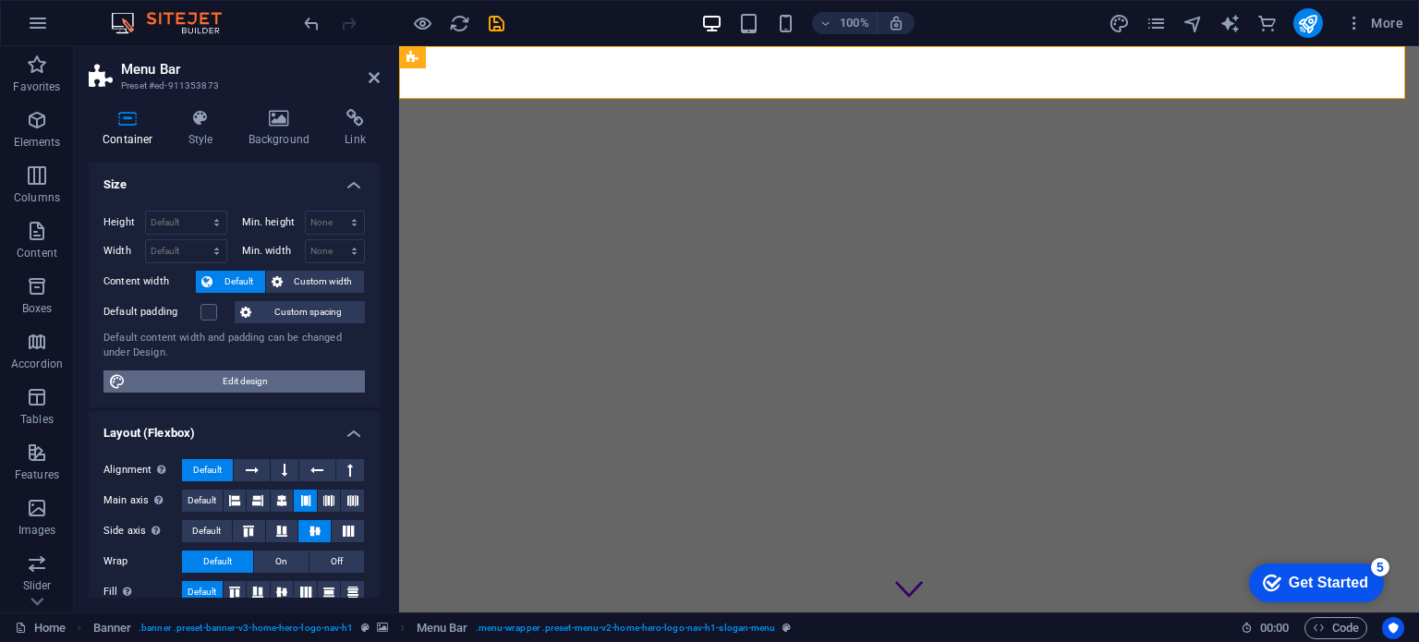
click at [176, 381] on span "Edit design" at bounding box center [245, 382] width 228 height 22
select select "rem"
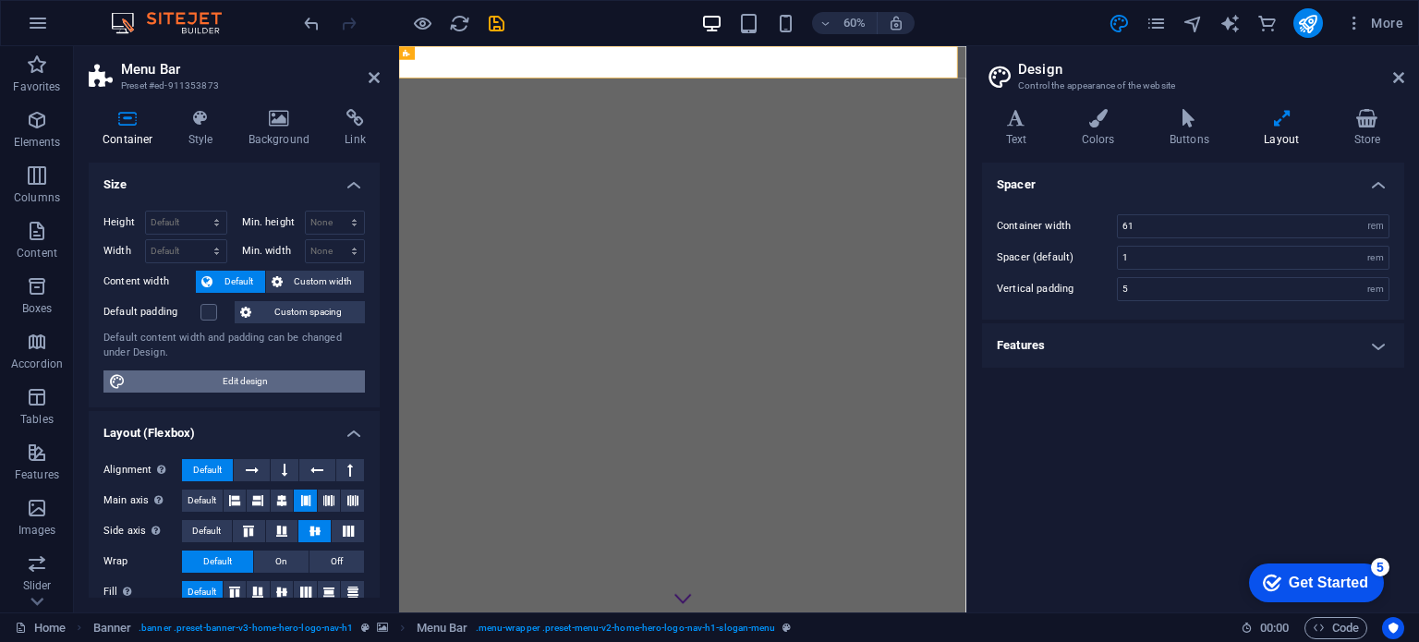
click at [176, 381] on span "Edit design" at bounding box center [245, 382] width 228 height 22
click at [1402, 77] on icon at bounding box center [1398, 77] width 11 height 15
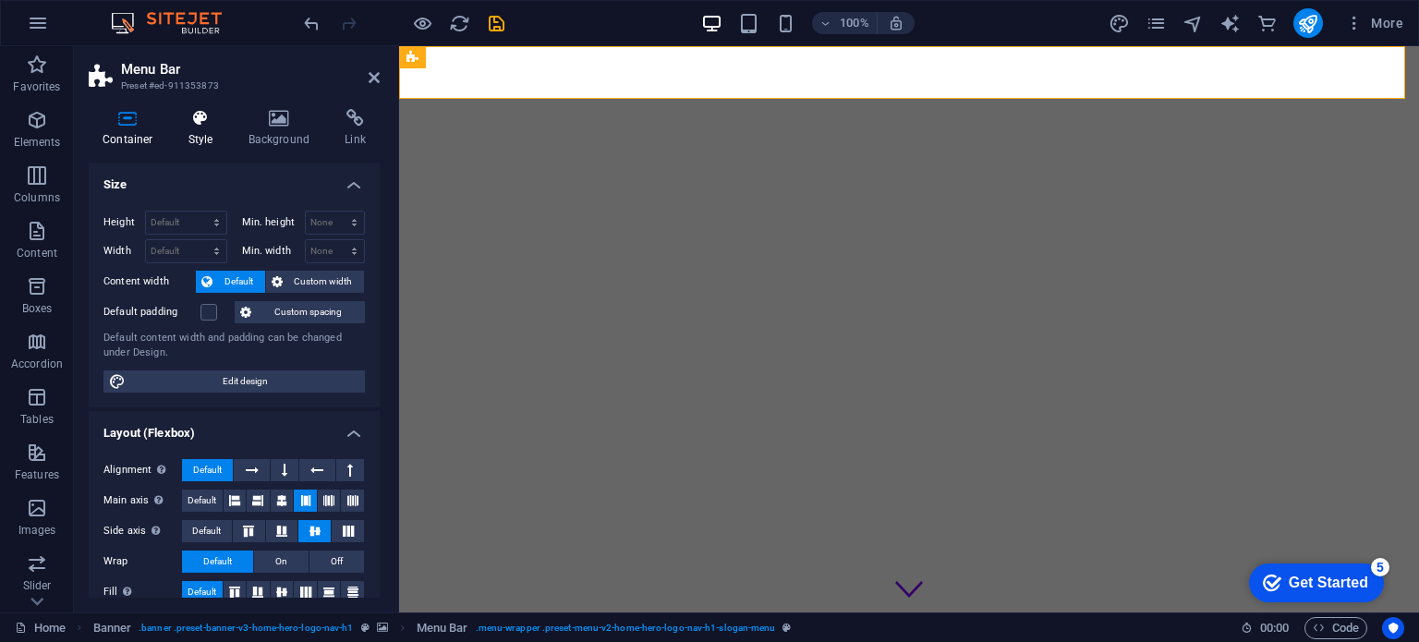
click at [202, 127] on icon at bounding box center [201, 118] width 53 height 18
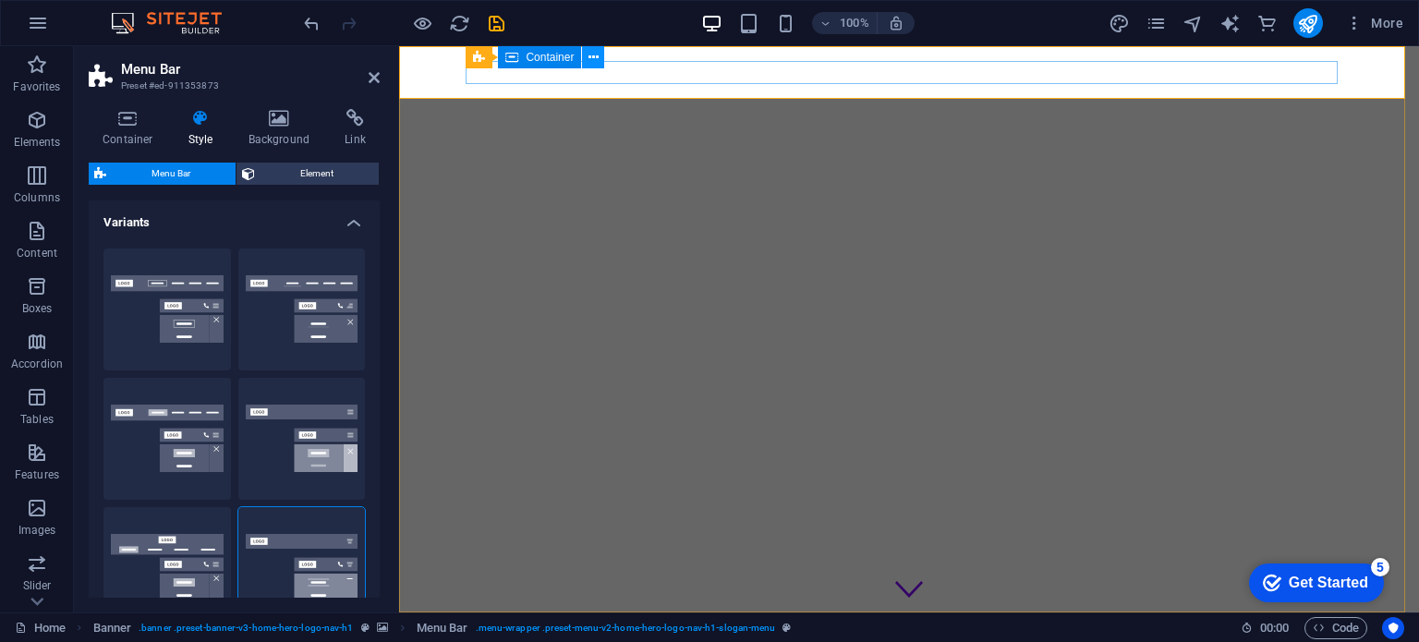
click at [590, 56] on icon at bounding box center [594, 57] width 10 height 19
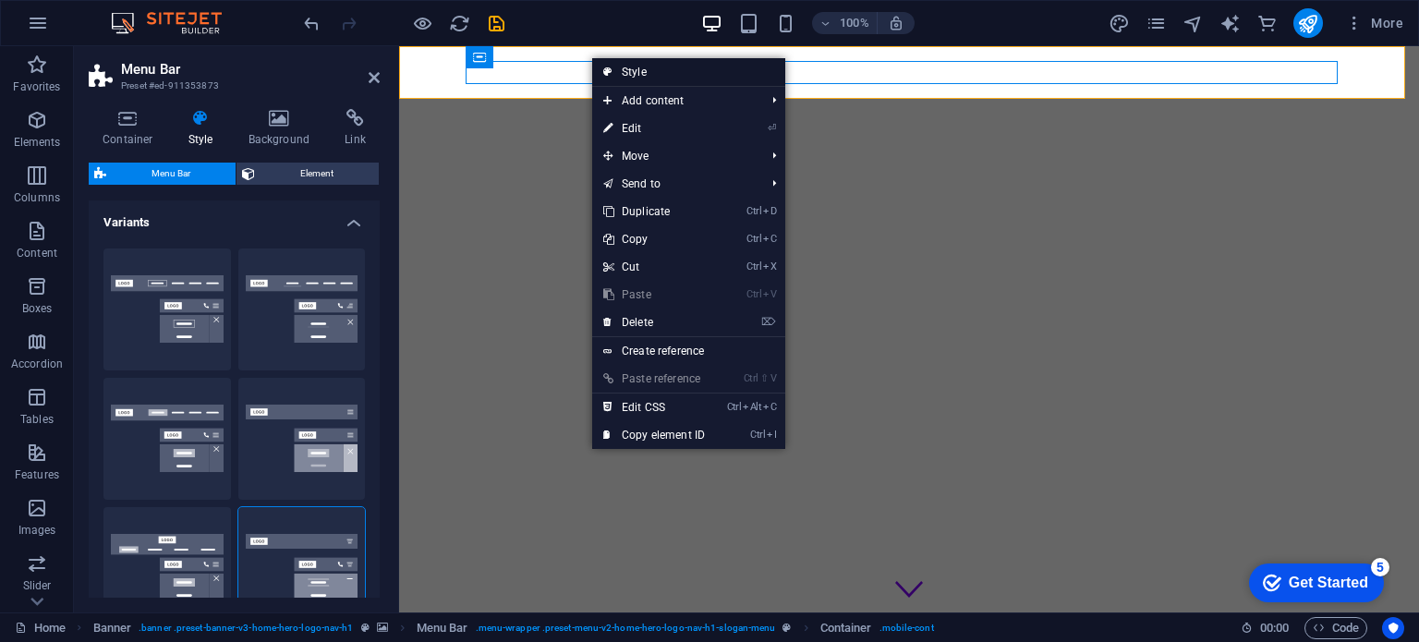
click at [618, 70] on link "Style" at bounding box center [688, 72] width 193 height 28
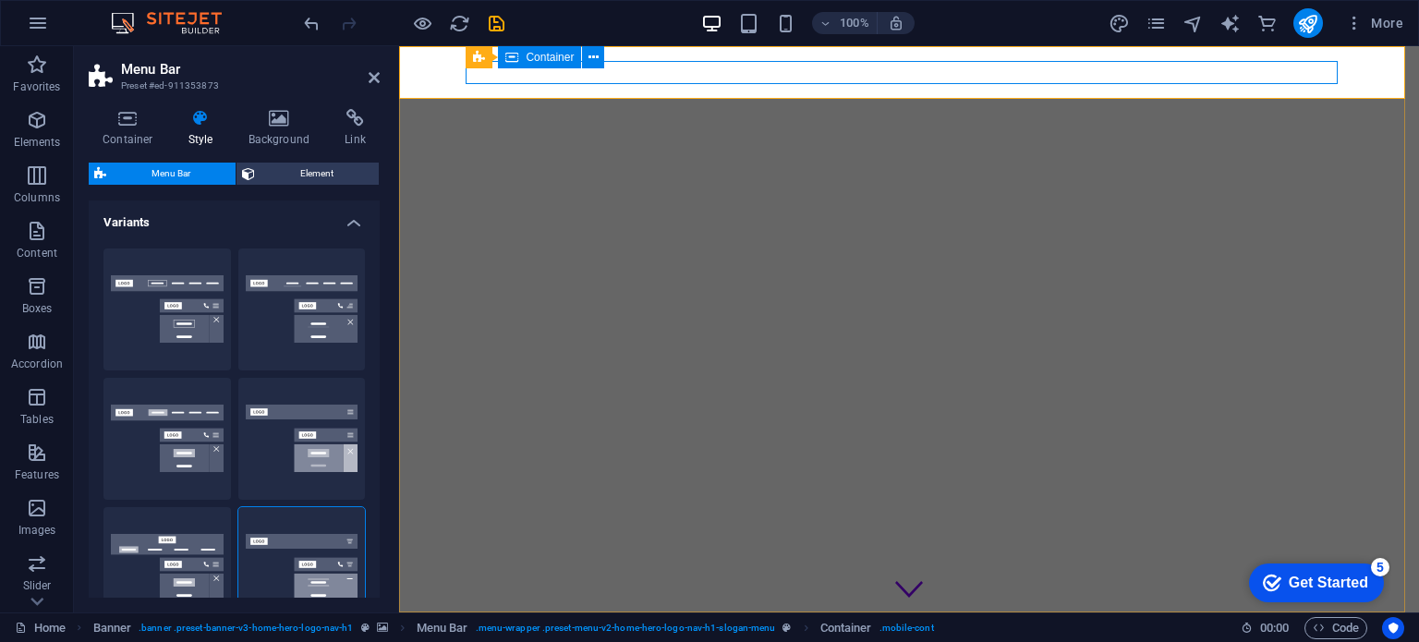
click at [539, 60] on span "Container" at bounding box center [550, 57] width 48 height 11
click at [448, 613] on div "Home About Values Services Contact" at bounding box center [909, 639] width 1020 height 53
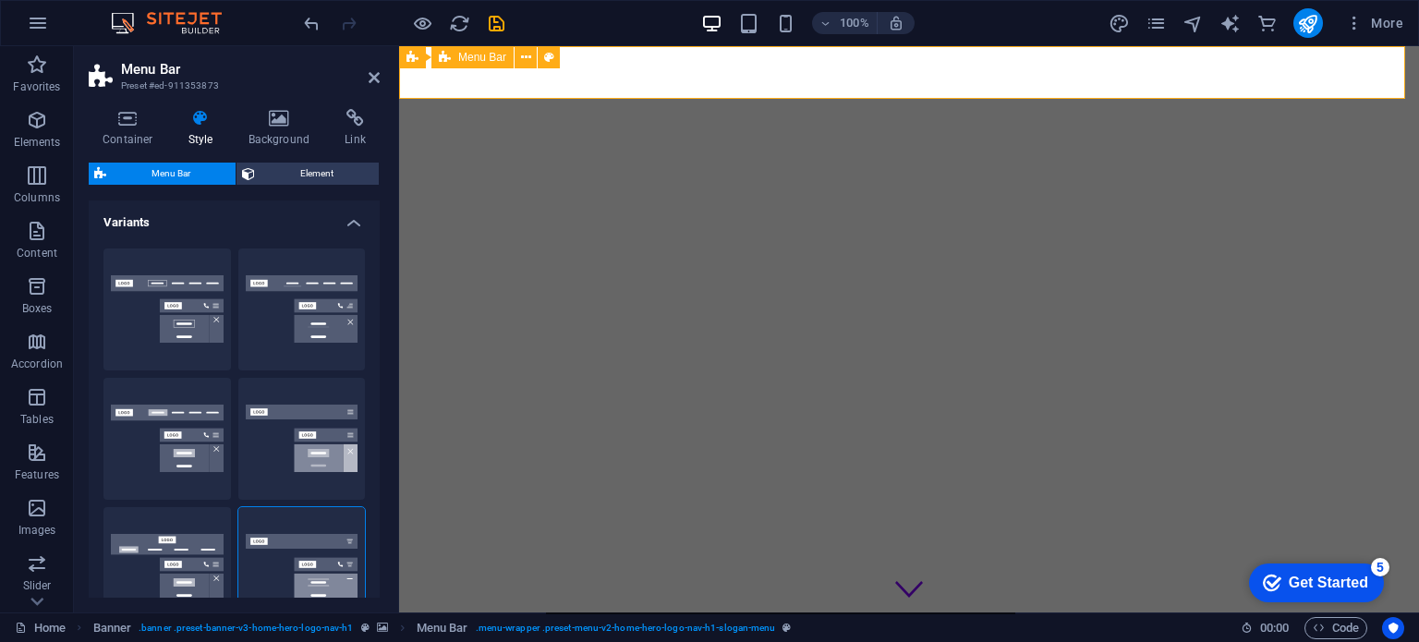
click at [436, 613] on div "Home About Values Services Contact" at bounding box center [909, 639] width 1020 height 53
click at [420, 58] on div "Banner" at bounding box center [434, 57] width 70 height 22
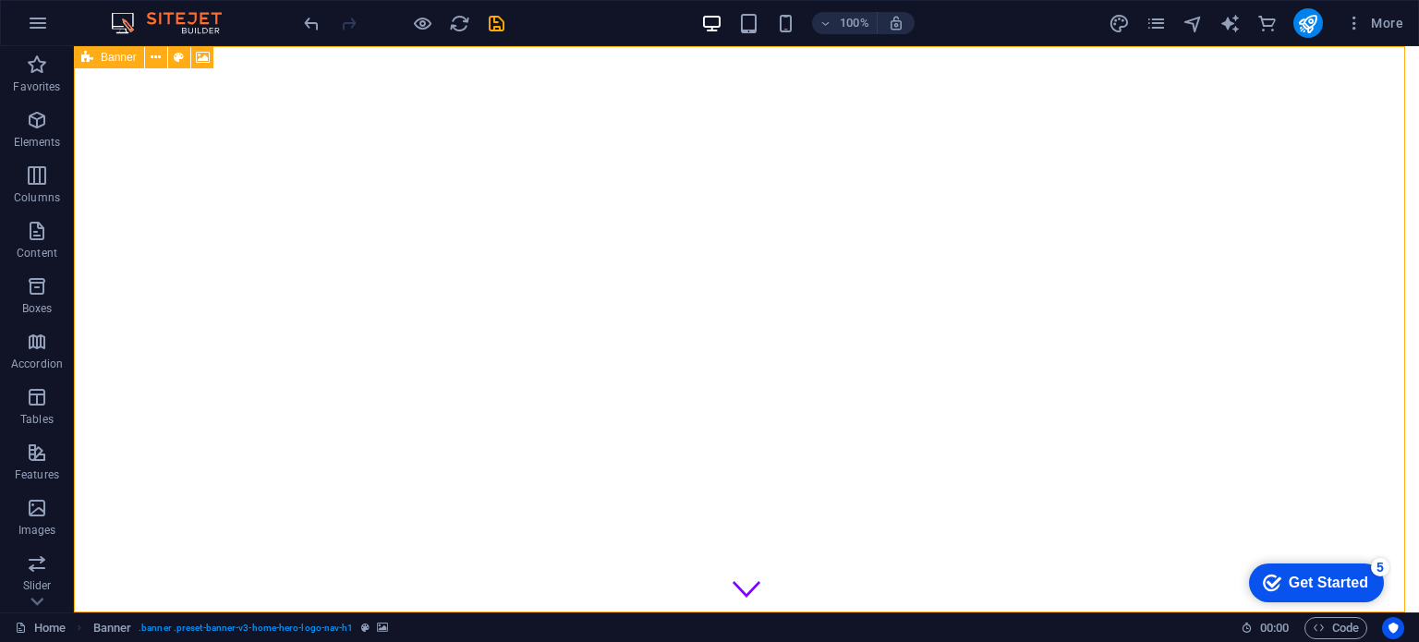
click at [81, 65] on icon at bounding box center [87, 57] width 12 height 22
click at [153, 58] on icon at bounding box center [156, 57] width 10 height 19
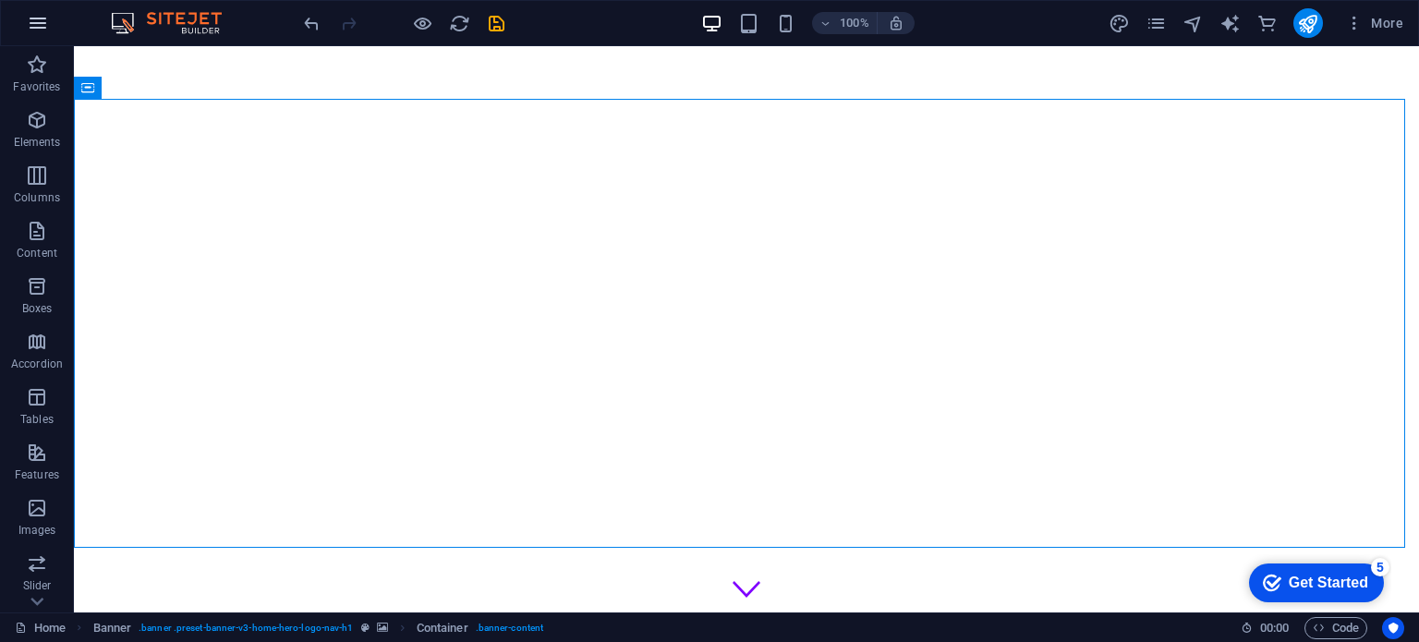
click at [27, 15] on icon "button" at bounding box center [38, 23] width 22 height 22
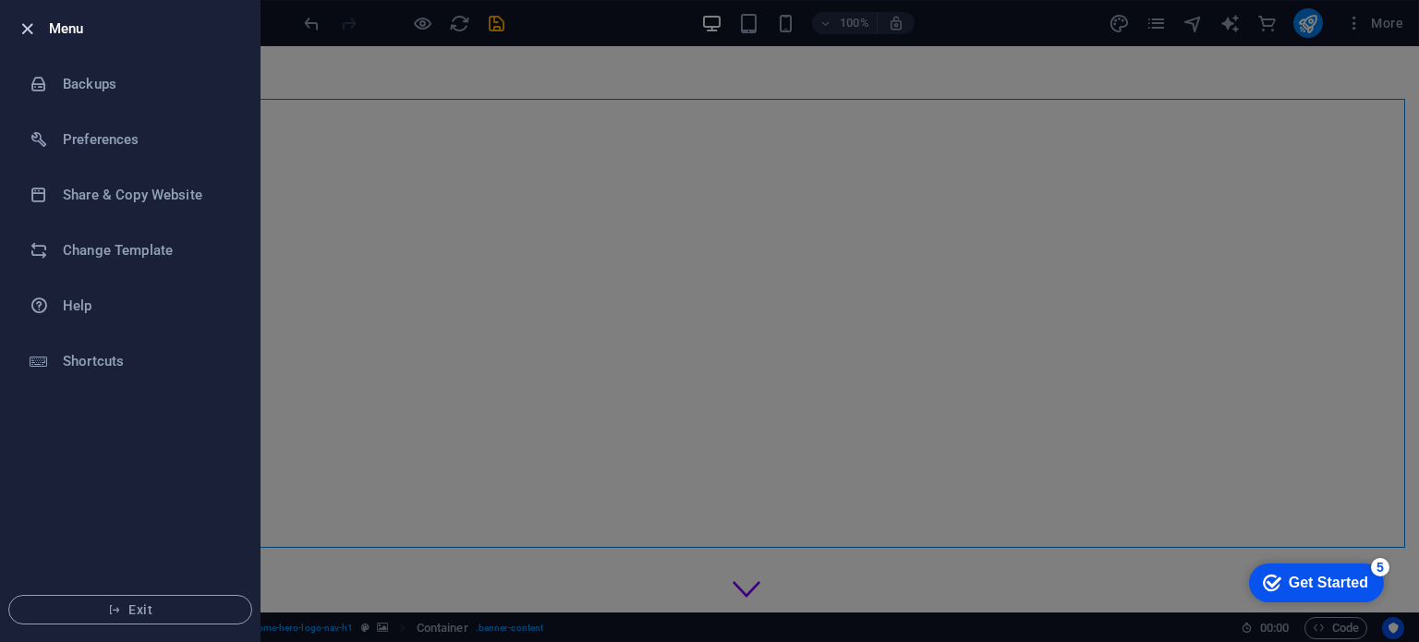
click at [24, 28] on icon "button" at bounding box center [27, 28] width 21 height 21
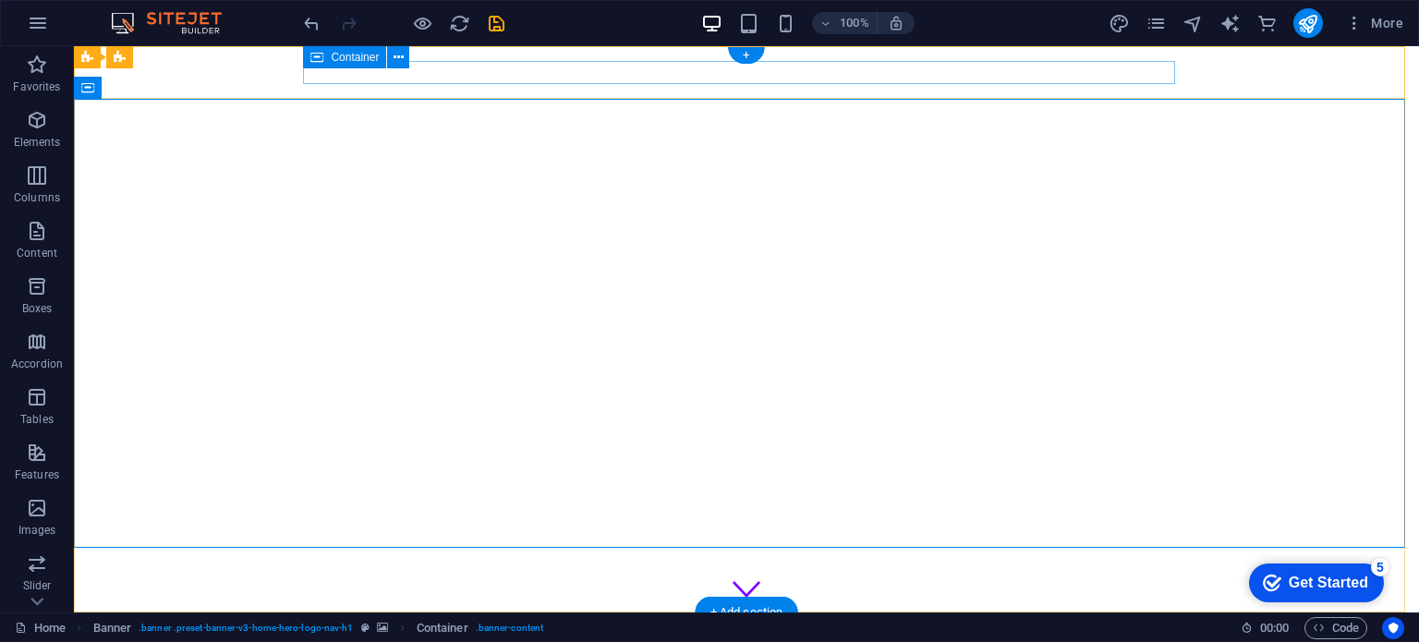
click at [663, 627] on div at bounding box center [746, 638] width 872 height 23
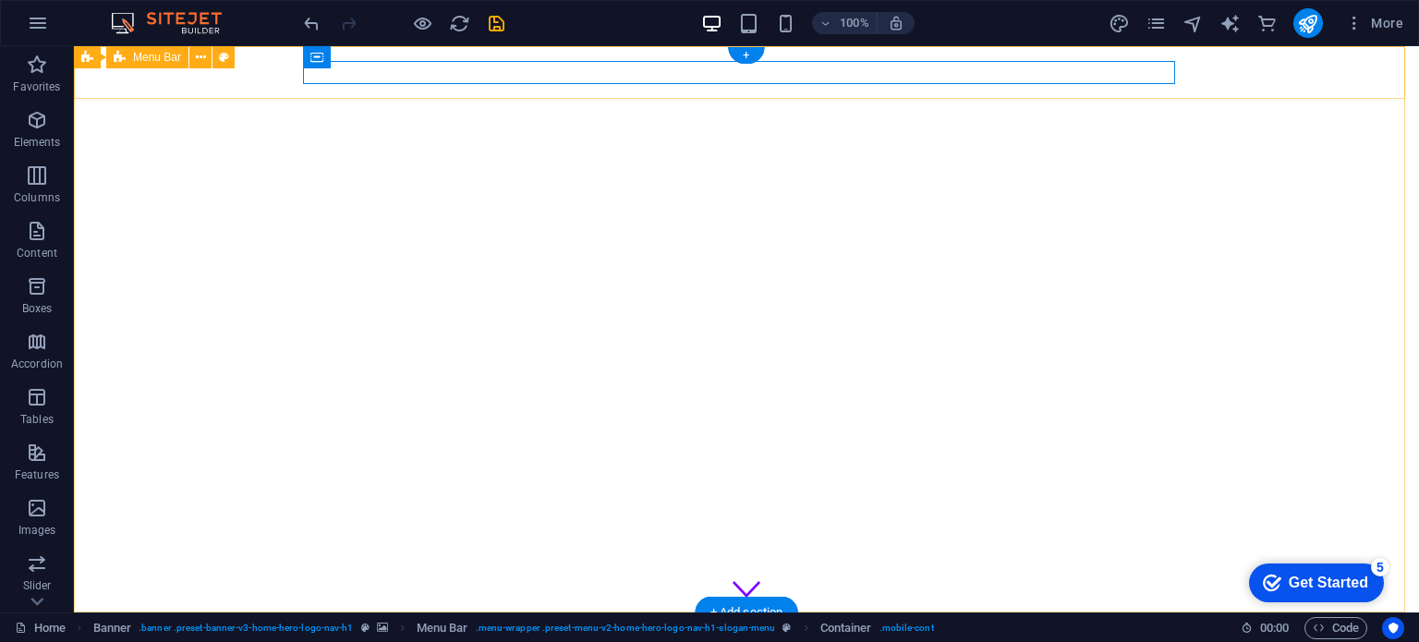
click at [256, 613] on div "Home About Values Services Contact" at bounding box center [746, 639] width 1345 height 53
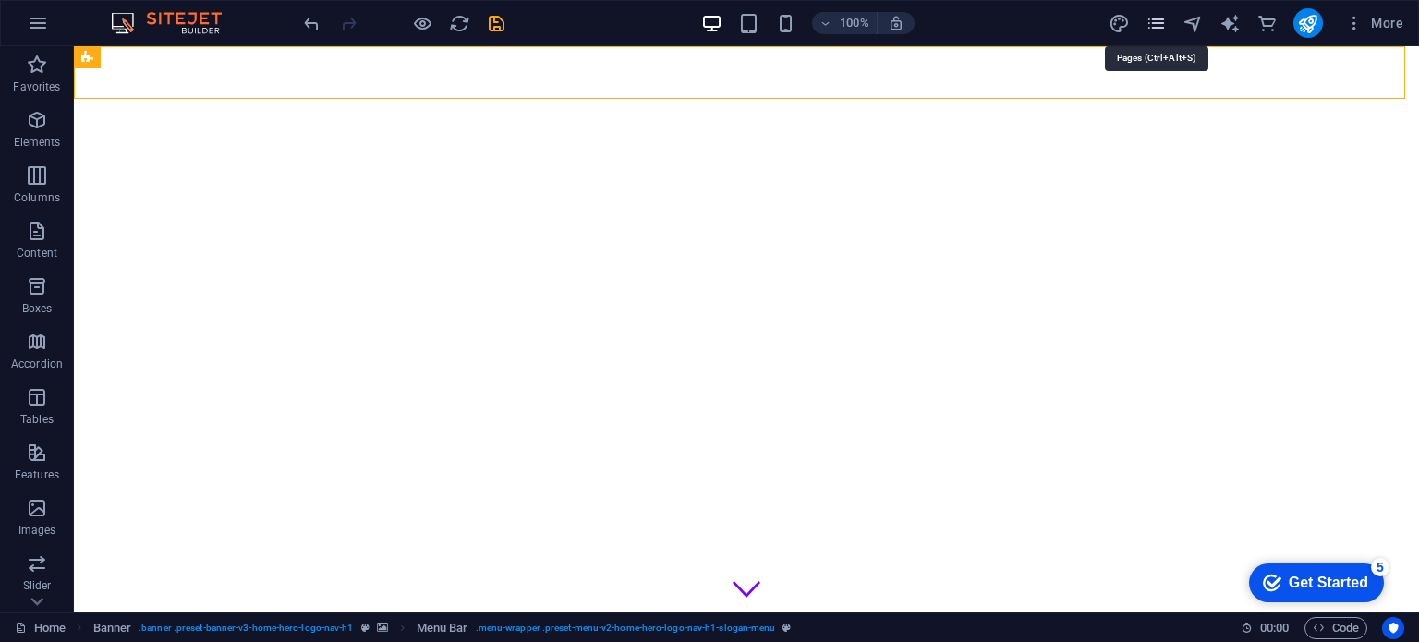
click at [1156, 24] on icon "pages" at bounding box center [1156, 23] width 21 height 21
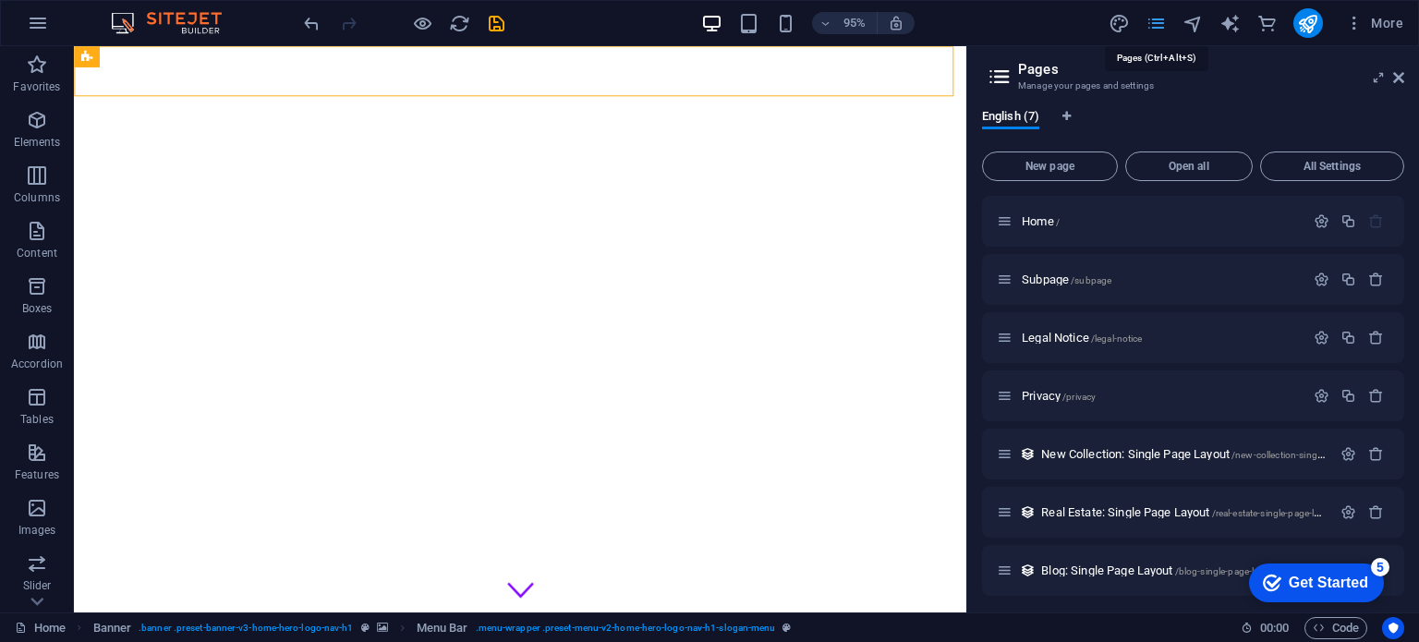
click at [1156, 24] on icon "pages" at bounding box center [1156, 23] width 21 height 21
click at [1228, 28] on icon "text_generator" at bounding box center [1230, 23] width 21 height 21
select select "English"
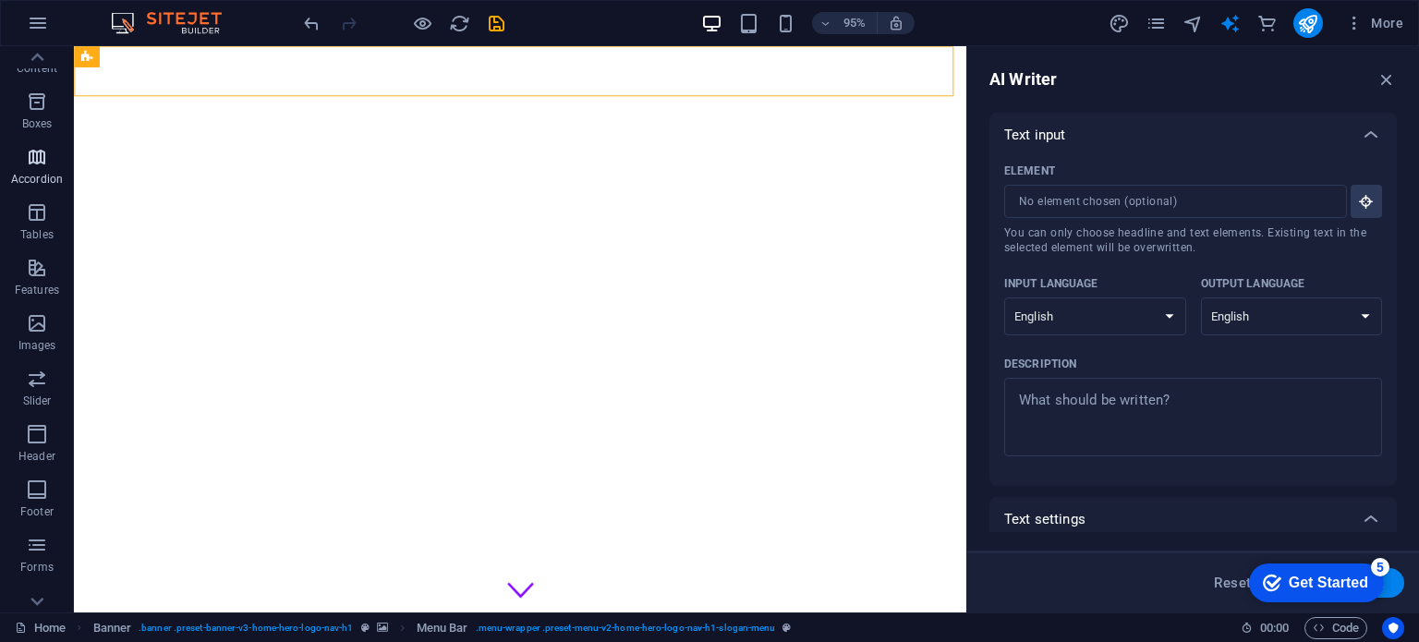
scroll to position [277, 0]
click at [43, 242] on span "Images" at bounding box center [37, 242] width 74 height 44
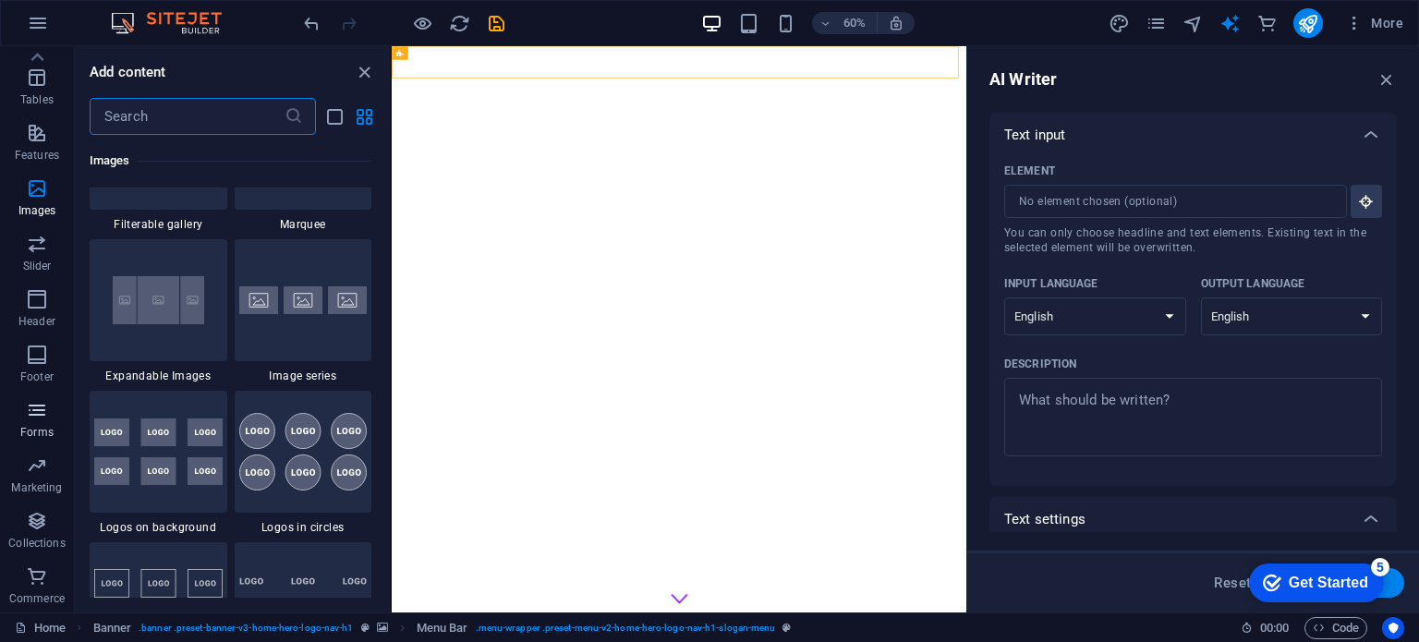
scroll to position [0, 0]
click at [44, 236] on icon "button" at bounding box center [37, 231] width 22 height 22
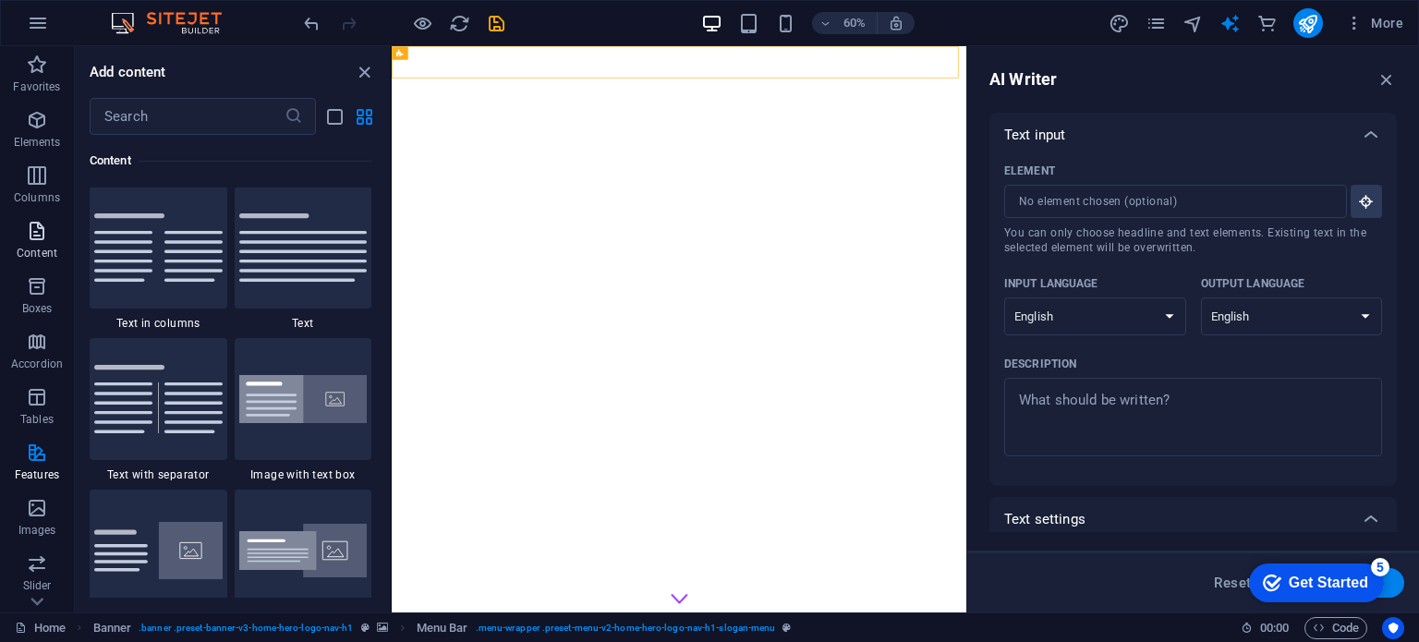
scroll to position [3233, 0]
click at [46, 127] on icon "button" at bounding box center [37, 120] width 22 height 22
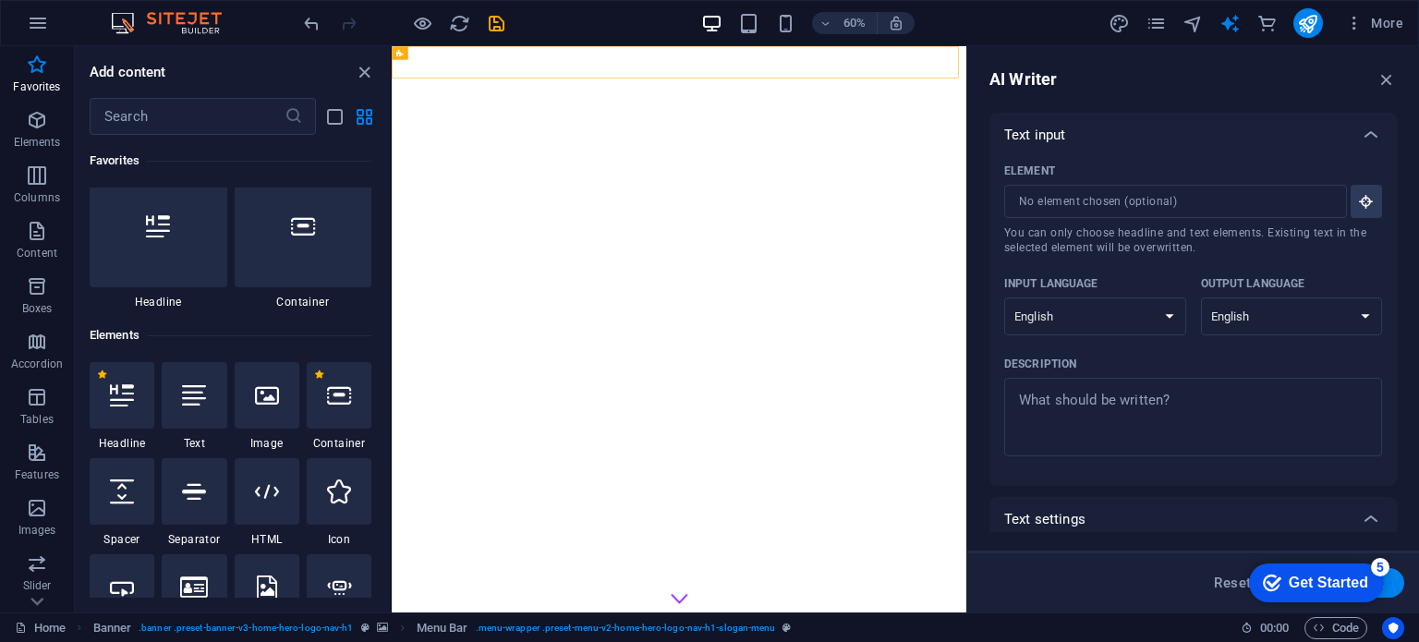
scroll to position [0, 0]
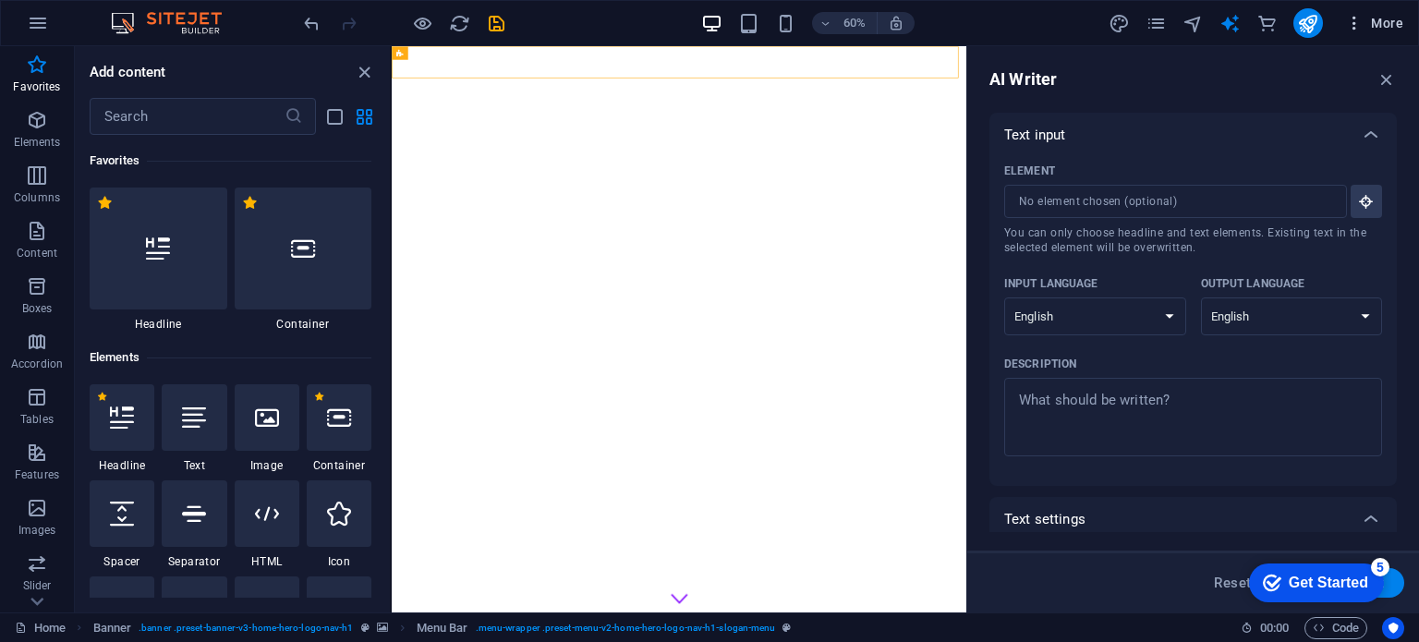
click at [1410, 31] on button "More" at bounding box center [1374, 23] width 73 height 30
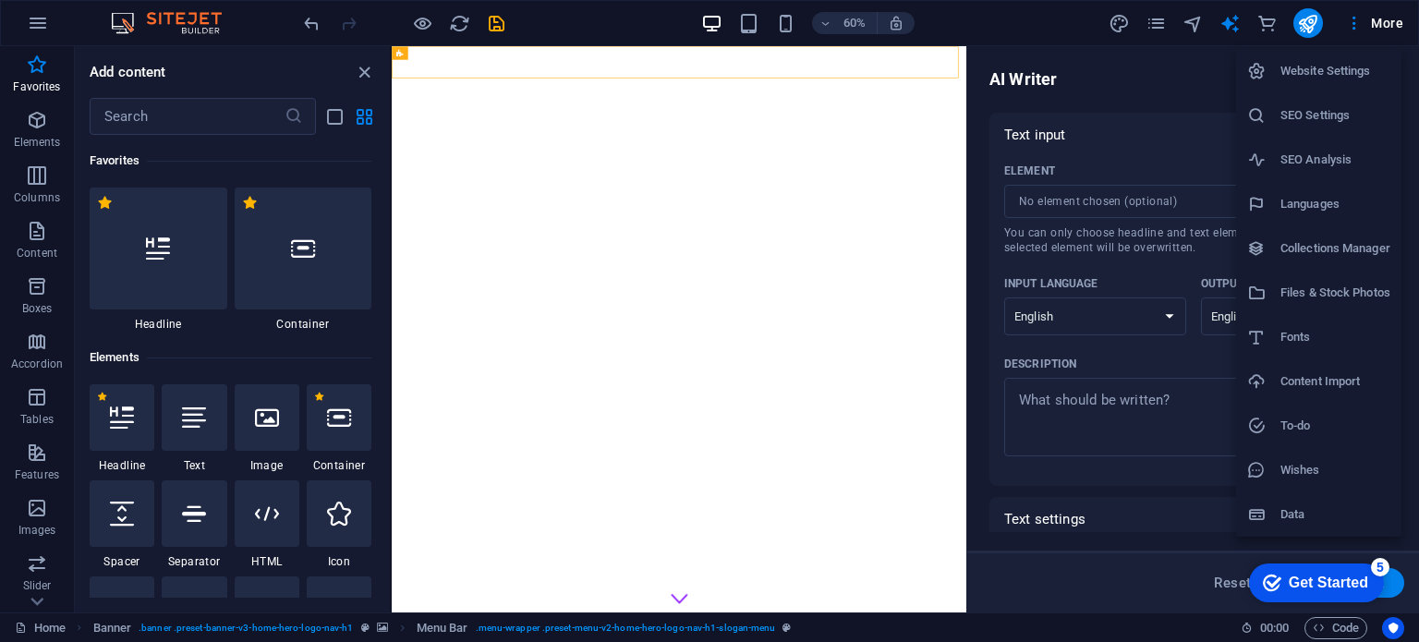
click at [1359, 67] on h6 "Website Settings" at bounding box center [1336, 71] width 110 height 22
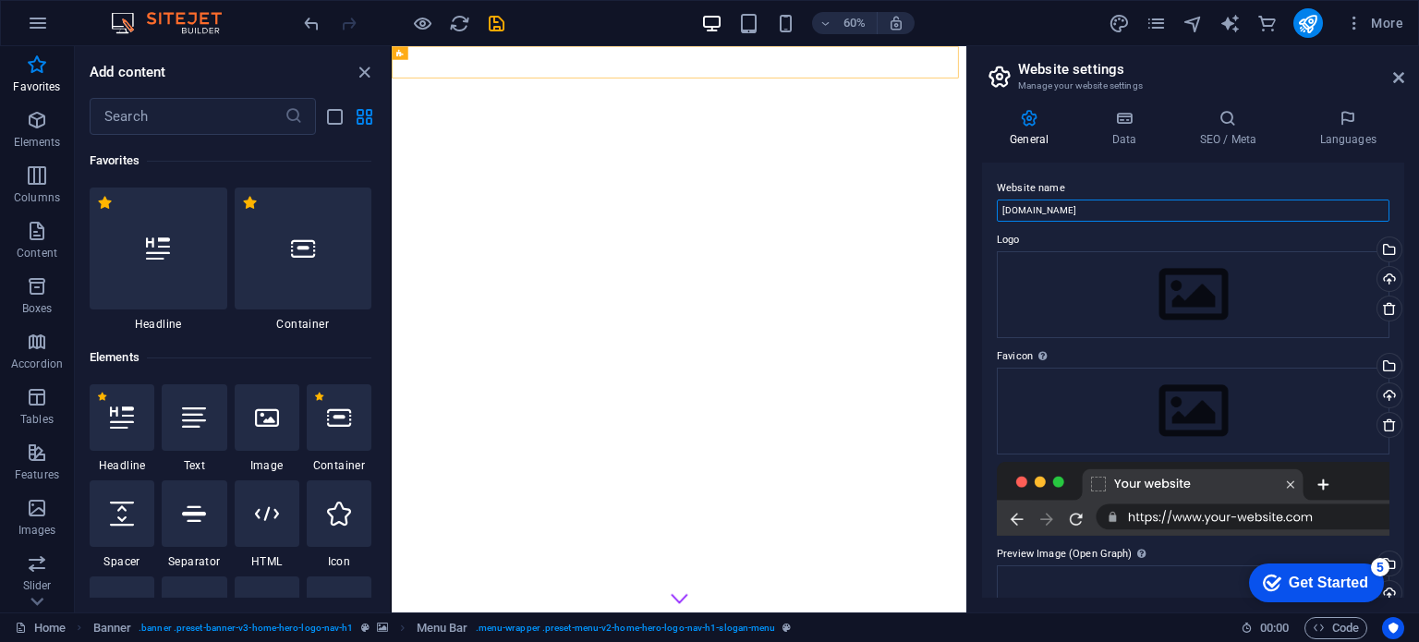
drag, startPoint x: 1077, startPoint y: 209, endPoint x: 969, endPoint y: 208, distance: 107.2
click at [969, 208] on aside "Website settings Manage your website settings General Data SEO / Meta Languages…" at bounding box center [1193, 329] width 453 height 566
type input "Avelo Virtual"
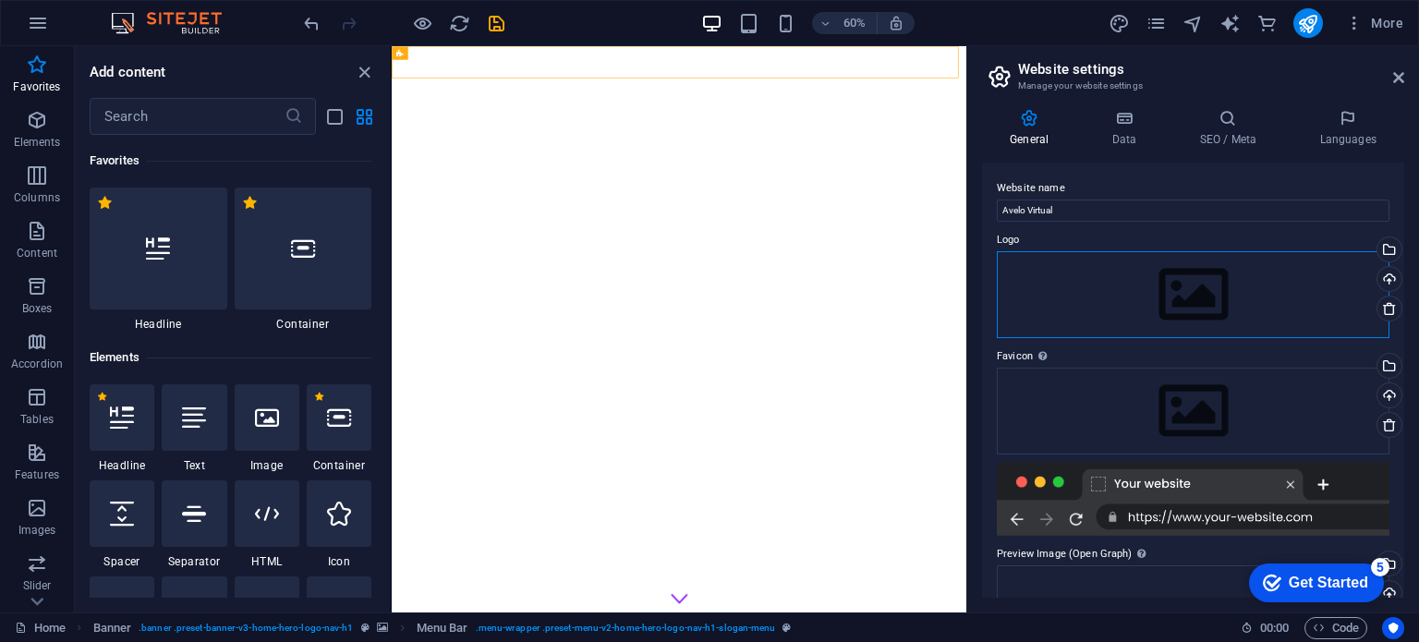
click at [1317, 296] on div "Drag files here, click to choose files or select files from Files or our free s…" at bounding box center [1193, 294] width 393 height 87
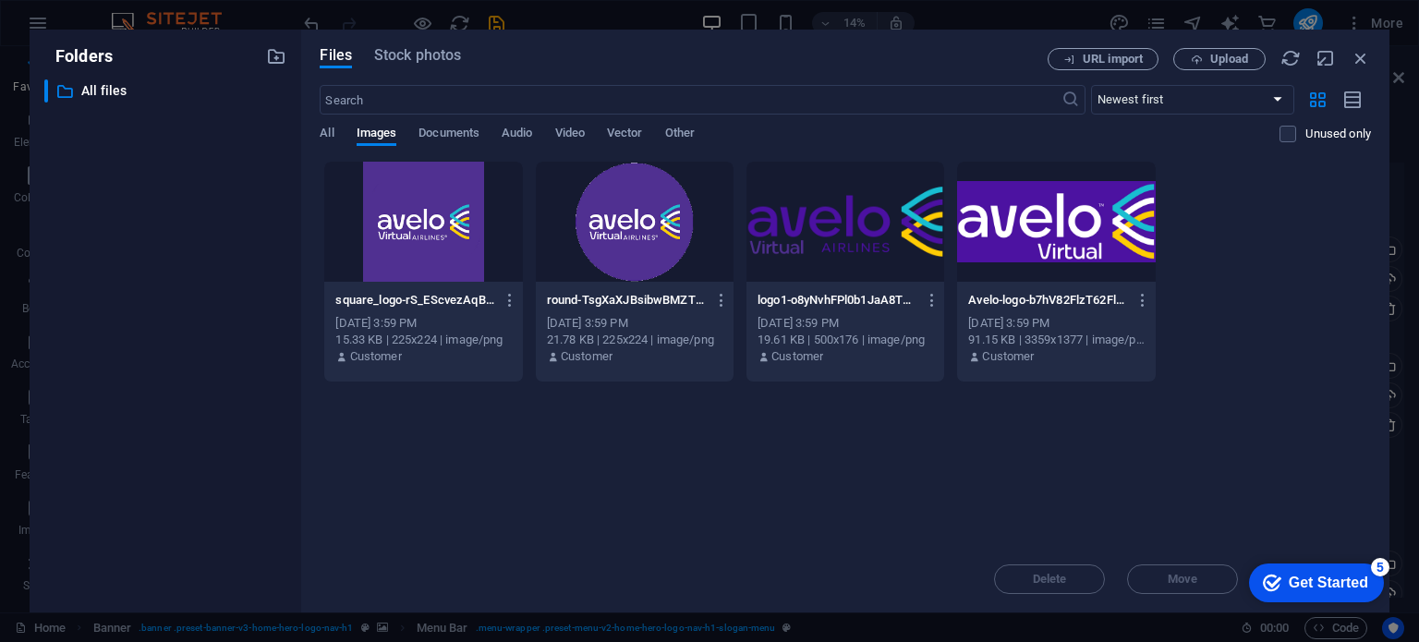
click at [883, 240] on div at bounding box center [846, 222] width 198 height 120
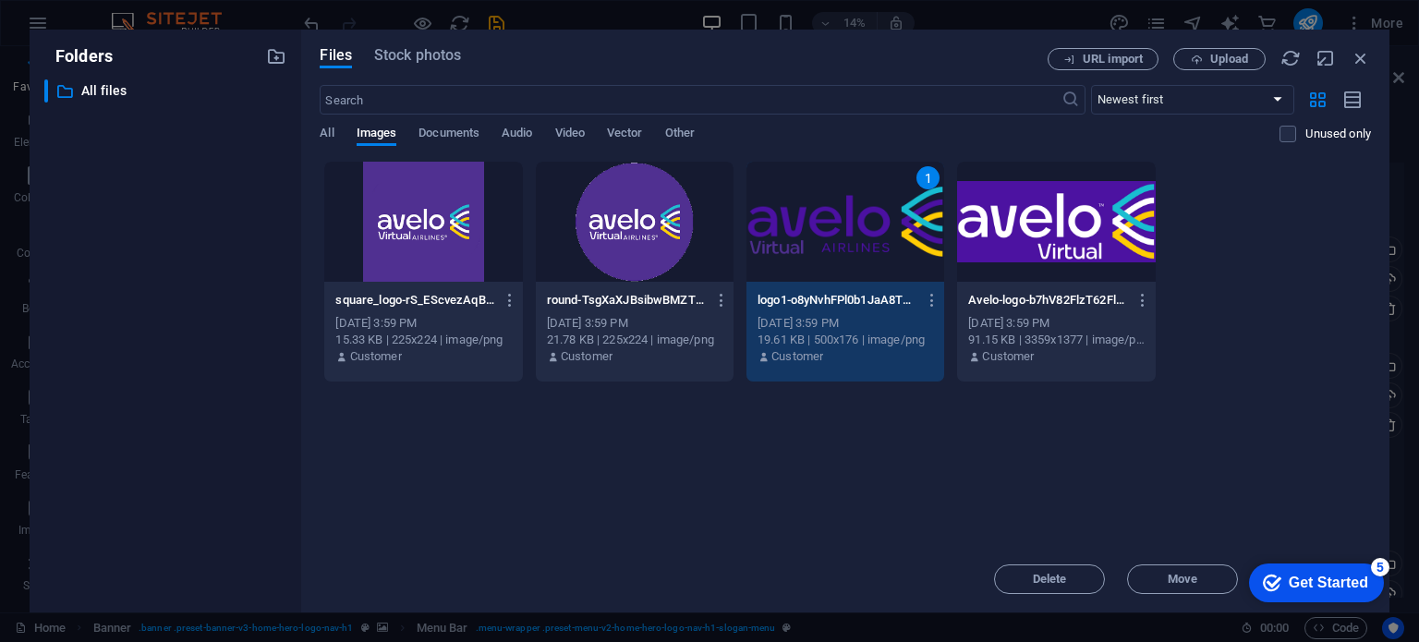
click at [859, 237] on div "1" at bounding box center [846, 222] width 198 height 120
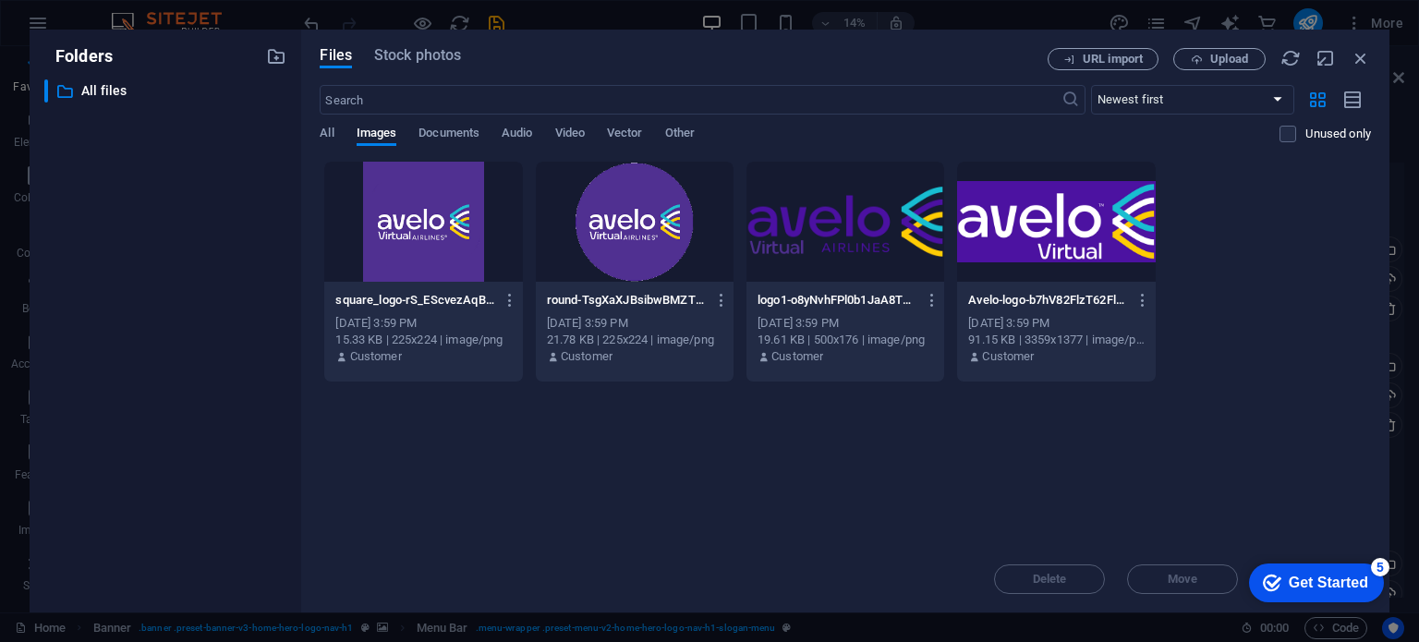
click at [859, 237] on div at bounding box center [846, 222] width 198 height 120
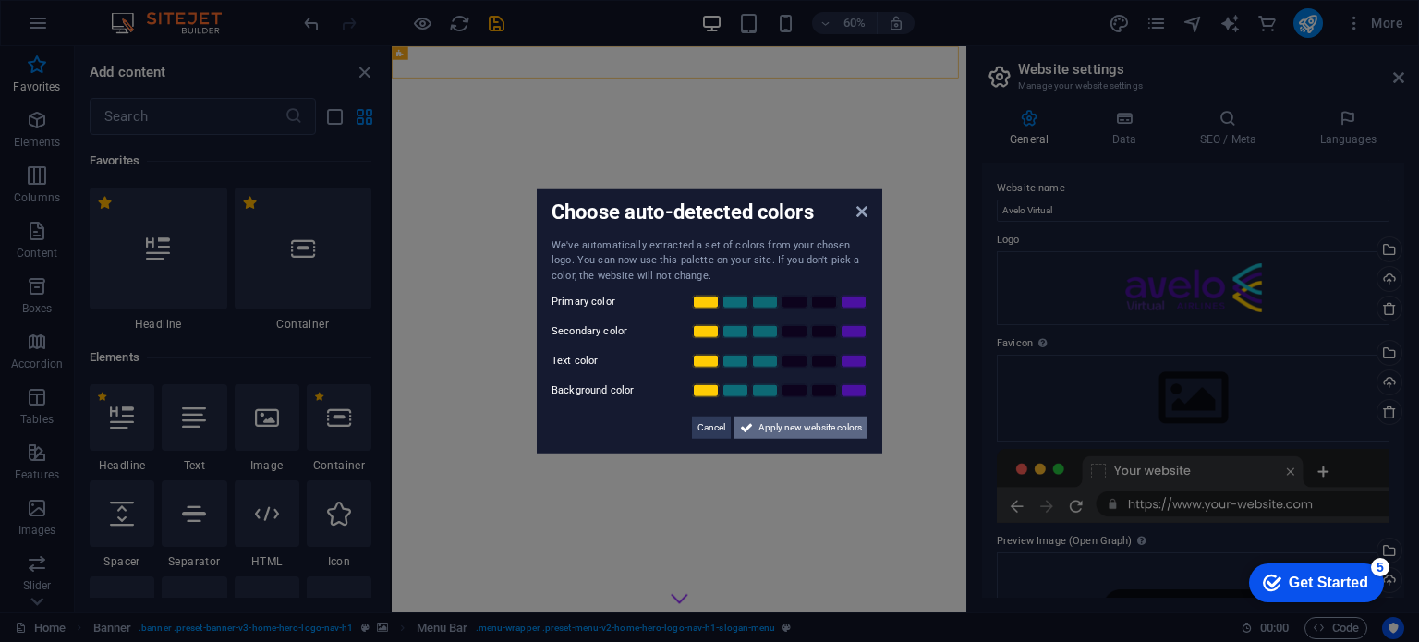
click at [816, 427] on span "Apply new website colors" at bounding box center [810, 428] width 103 height 22
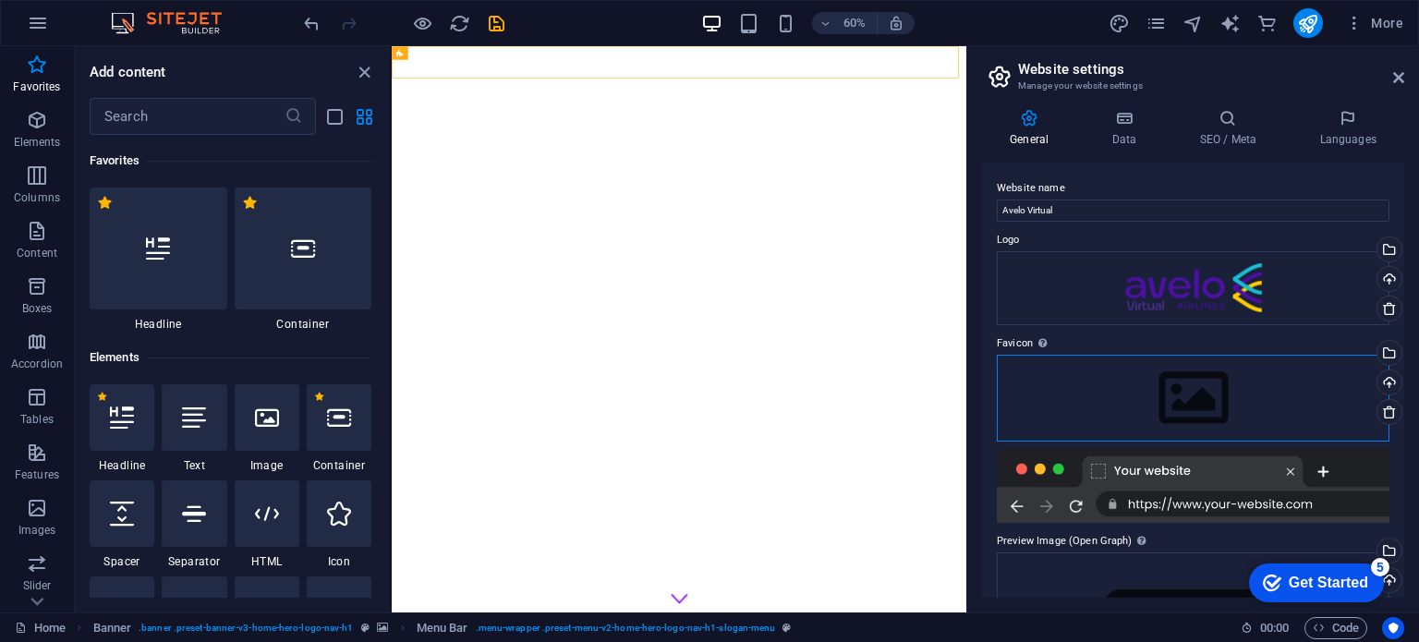
click at [1153, 402] on div "Drag files here, click to choose files or select files from Files or our free s…" at bounding box center [1193, 398] width 393 height 87
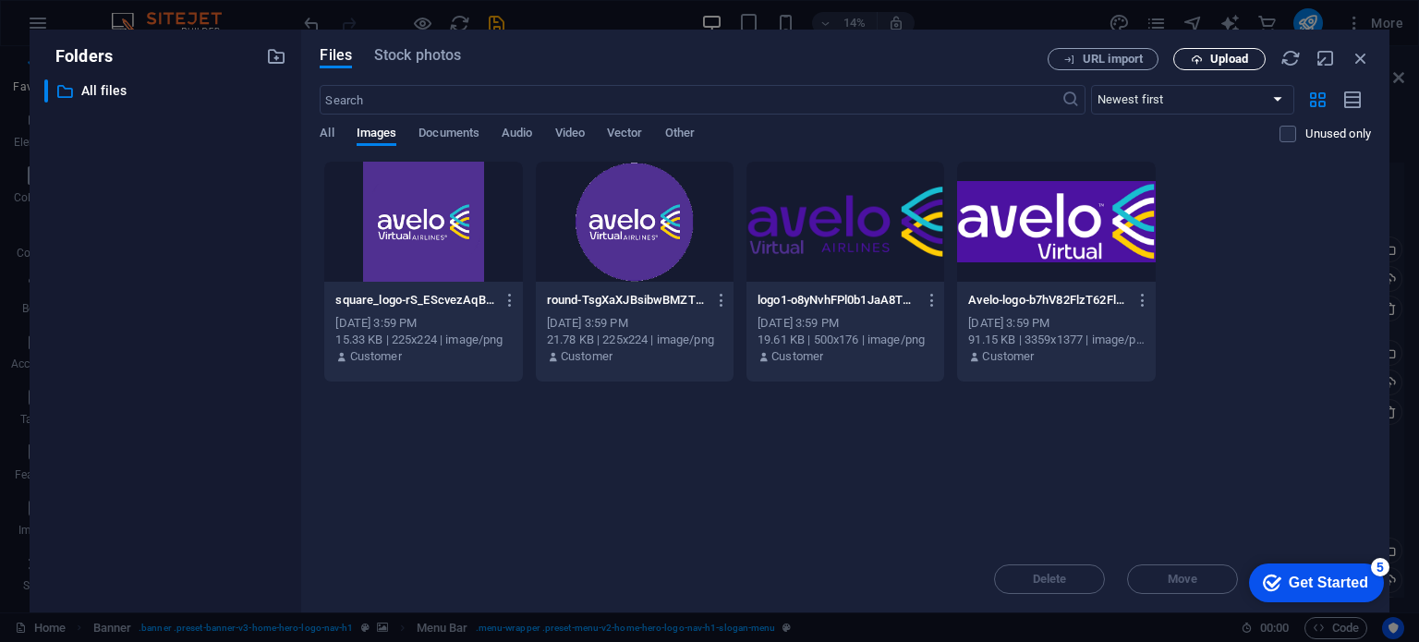
click at [1235, 59] on span "Upload" at bounding box center [1229, 59] width 38 height 11
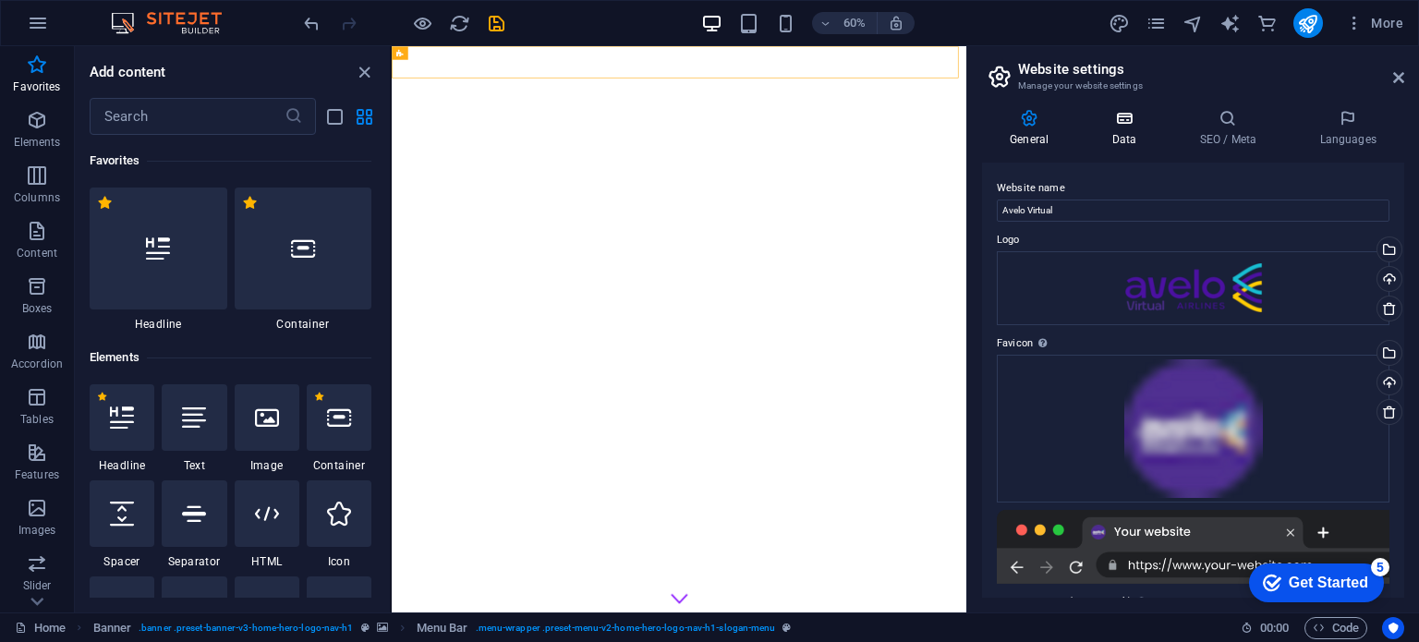
click at [1120, 129] on h4 "Data" at bounding box center [1128, 128] width 88 height 39
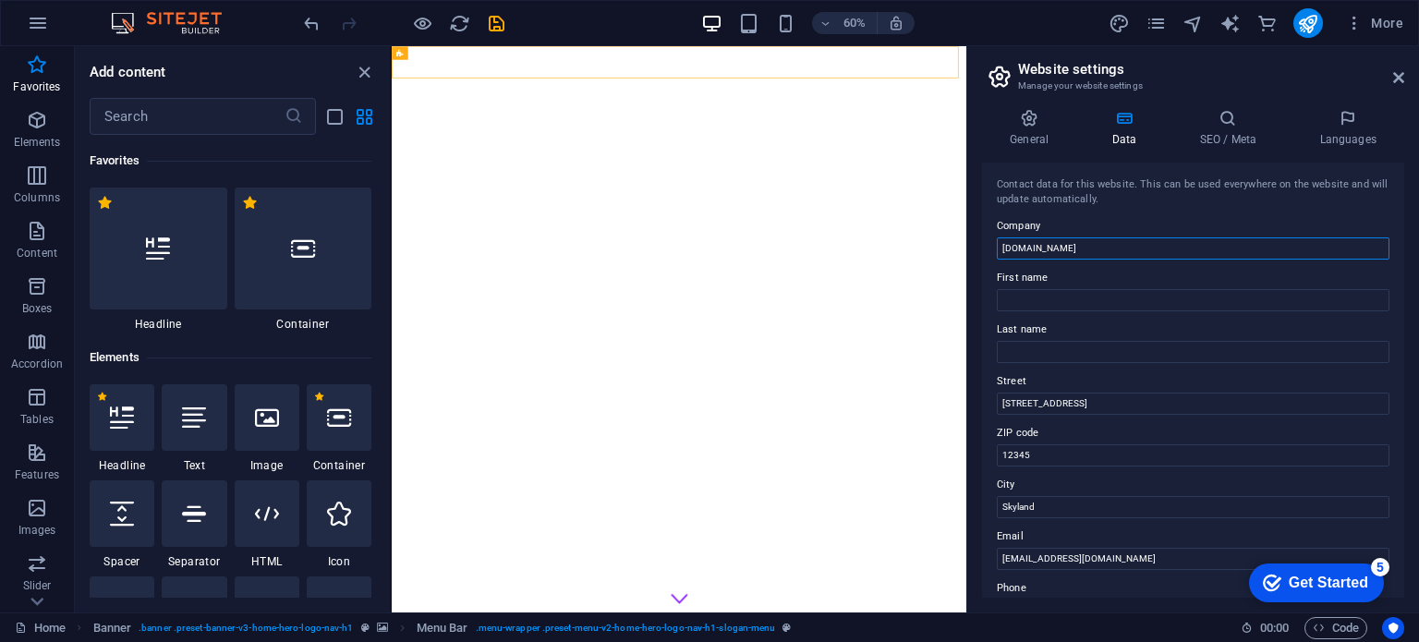
drag, startPoint x: 1087, startPoint y: 250, endPoint x: 975, endPoint y: 252, distance: 111.8
click at [975, 252] on div "General Data SEO / Meta Languages Website name Avelo Virtual Logo Drag files he…" at bounding box center [1193, 353] width 452 height 518
type input "Avelo Virtual Airlines"
drag, startPoint x: 1111, startPoint y: 408, endPoint x: 992, endPoint y: 402, distance: 118.4
click at [992, 402] on div "Contact data for this website. This can be used everywhere on the website and w…" at bounding box center [1193, 380] width 422 height 435
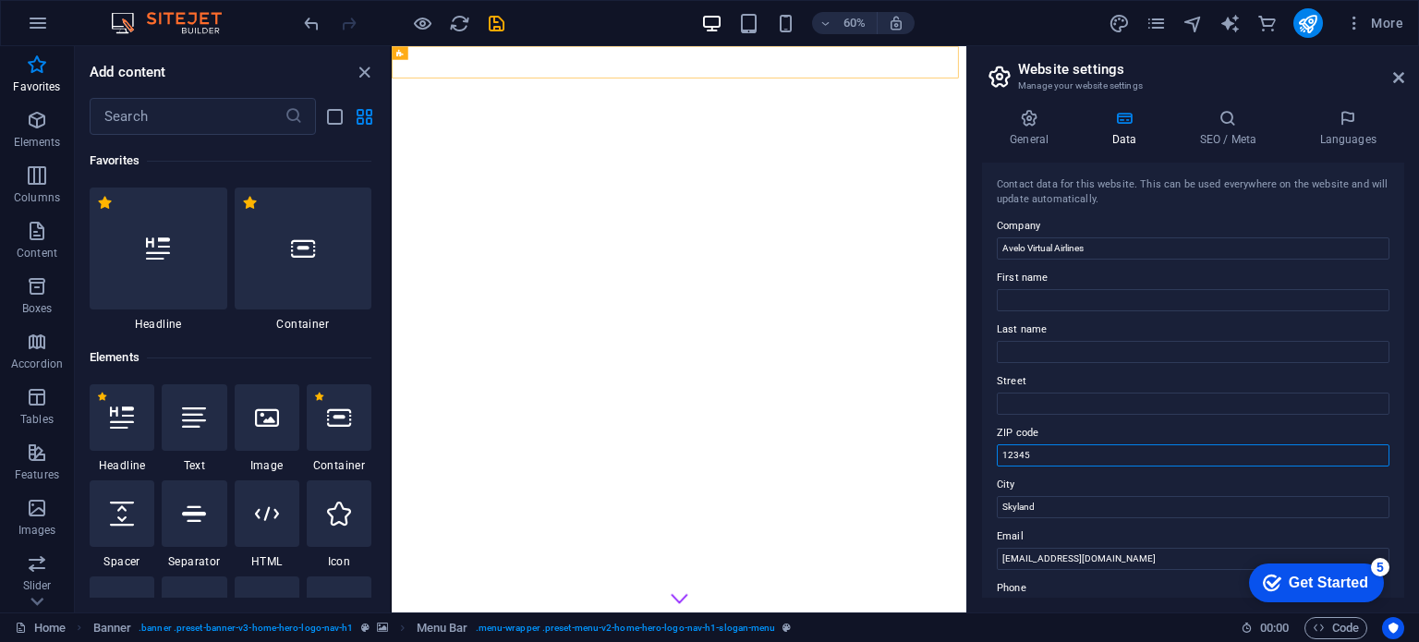
drag, startPoint x: 1081, startPoint y: 449, endPoint x: 976, endPoint y: 450, distance: 105.3
click at [976, 450] on div "General Data SEO / Meta Languages Website name Avelo Virtual Logo Drag files he…" at bounding box center [1193, 353] width 452 height 518
drag, startPoint x: 1048, startPoint y: 503, endPoint x: 996, endPoint y: 500, distance: 51.8
click at [996, 500] on div "Contact data for this website. This can be used everywhere on the website and w…" at bounding box center [1193, 380] width 422 height 435
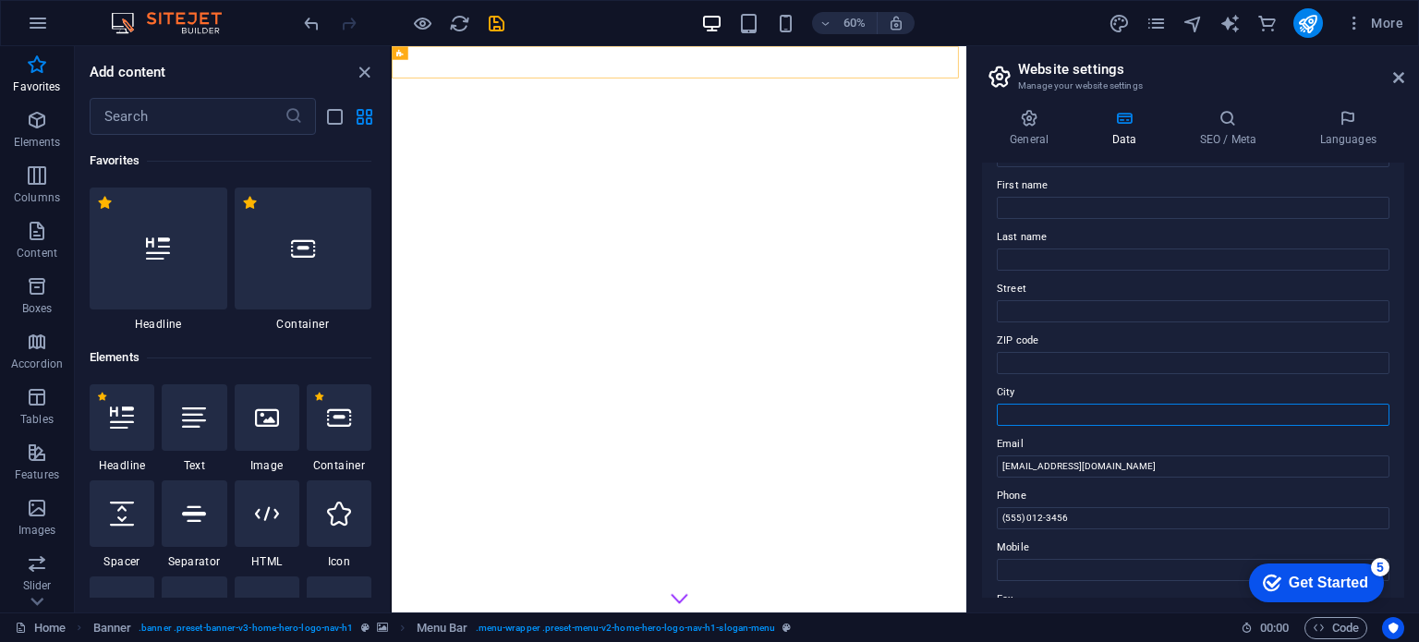
scroll to position [185, 0]
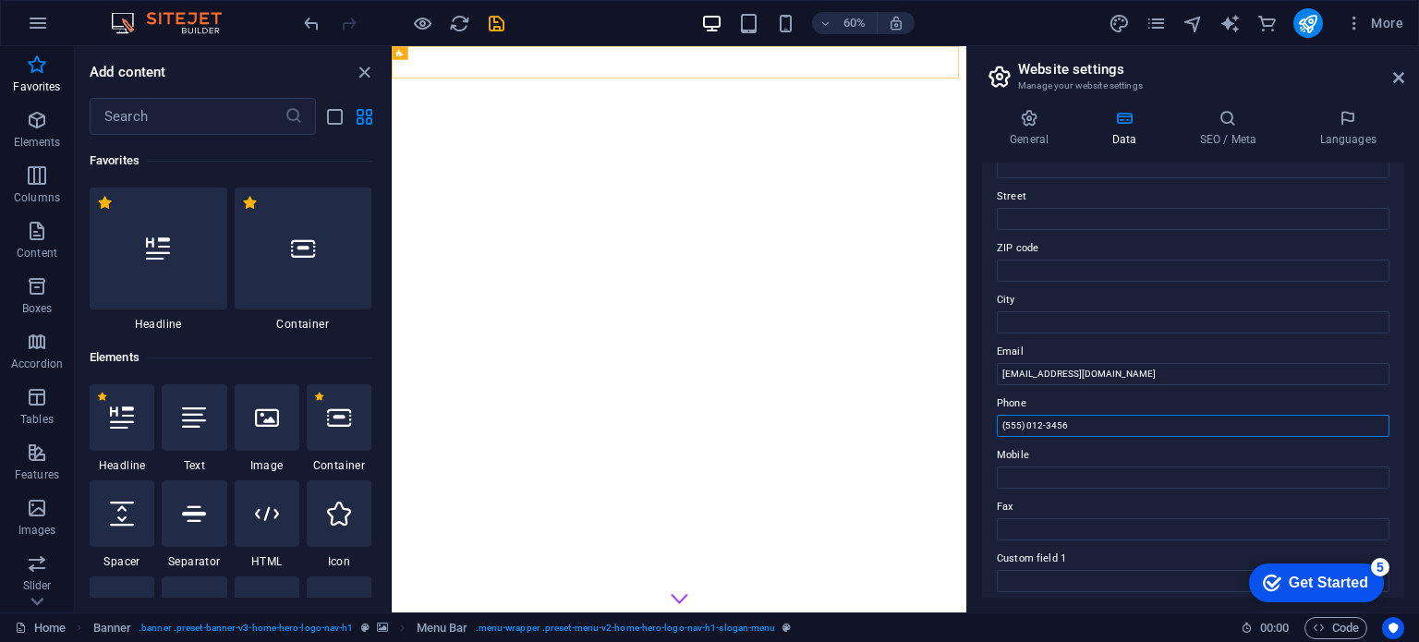
drag, startPoint x: 1480, startPoint y: 473, endPoint x: 1465, endPoint y: 485, distance: 19.8
drag, startPoint x: 1035, startPoint y: 427, endPoint x: 996, endPoint y: 429, distance: 38.9
click at [996, 429] on div "Contact data for this website. This can be used everywhere on the website and w…" at bounding box center [1193, 380] width 422 height 435
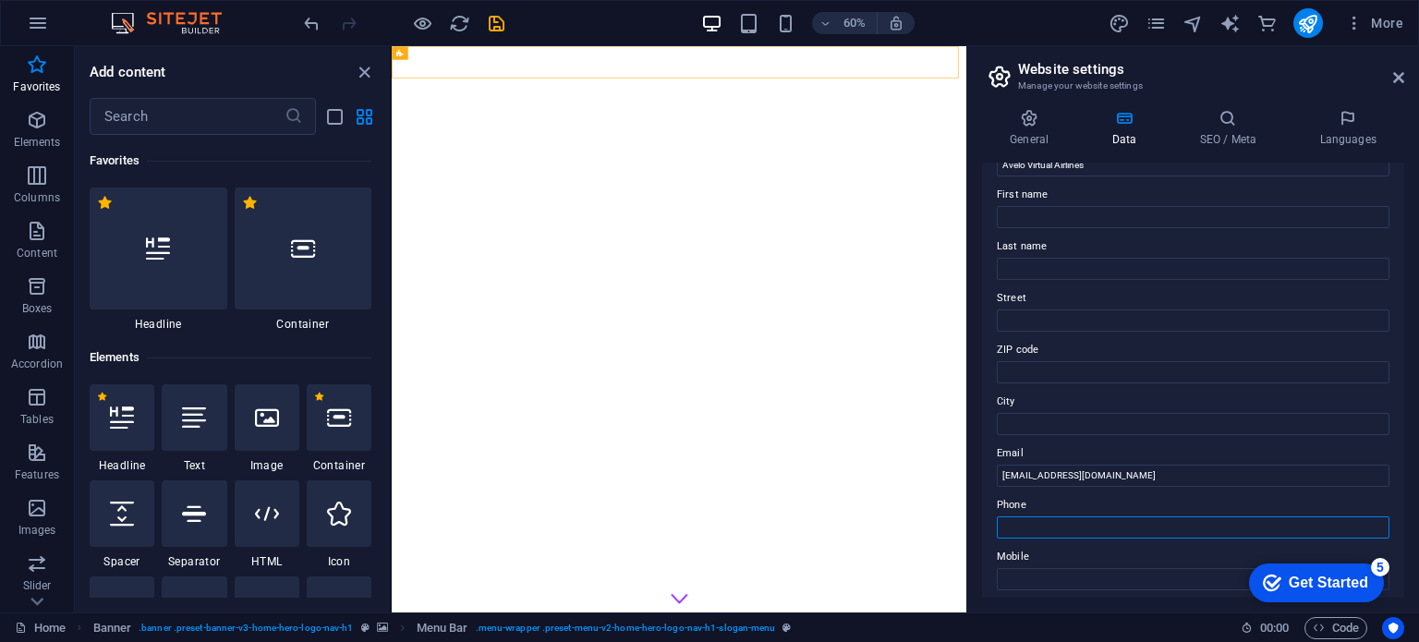
scroll to position [0, 0]
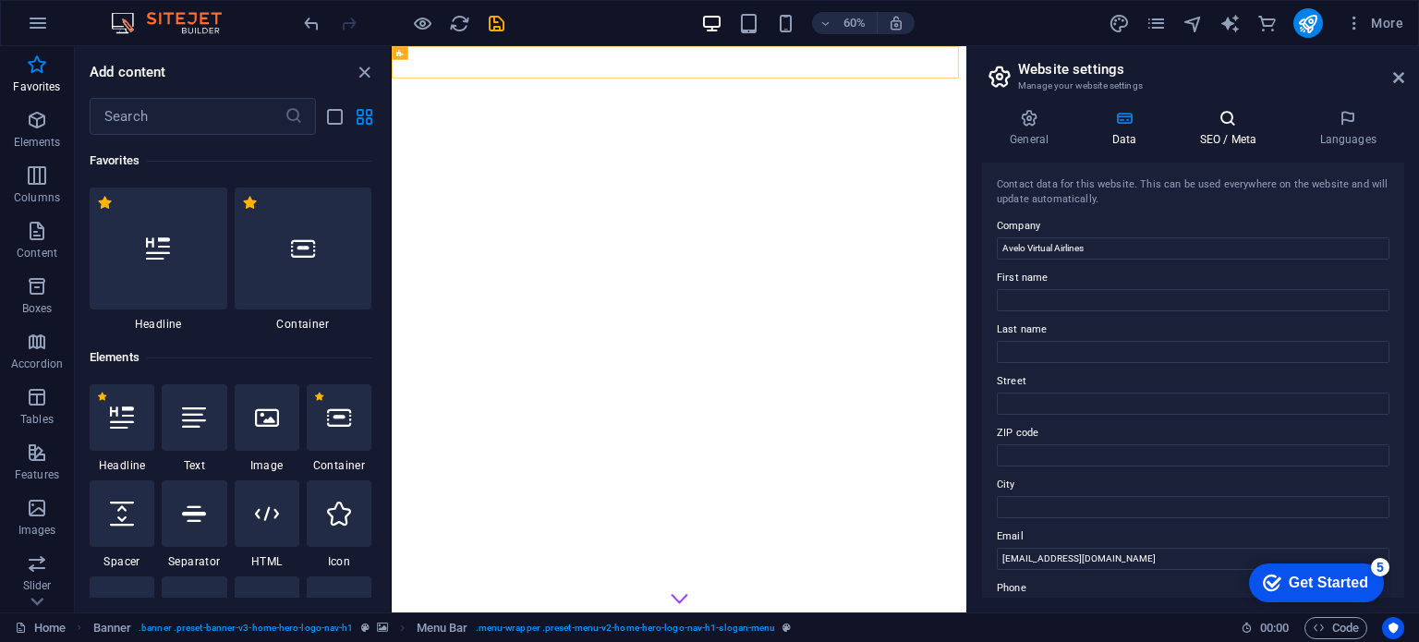
click at [1229, 120] on icon at bounding box center [1228, 118] width 113 height 18
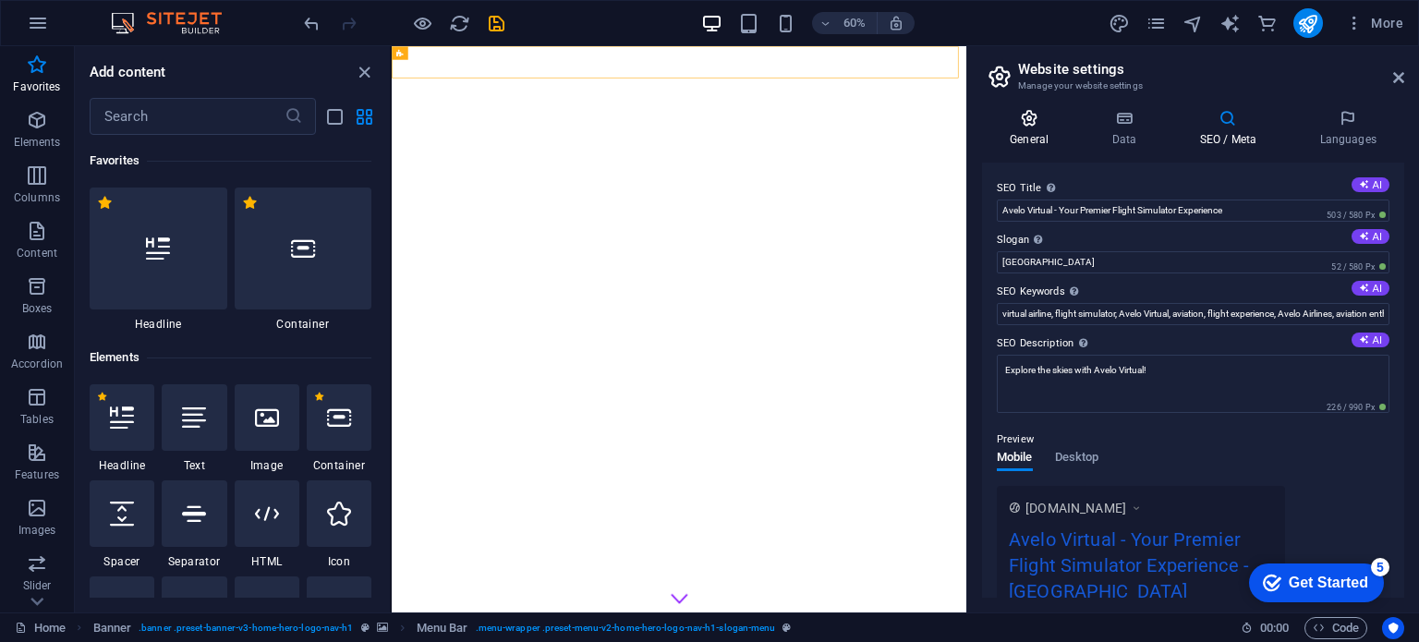
click at [1017, 124] on icon at bounding box center [1029, 118] width 94 height 18
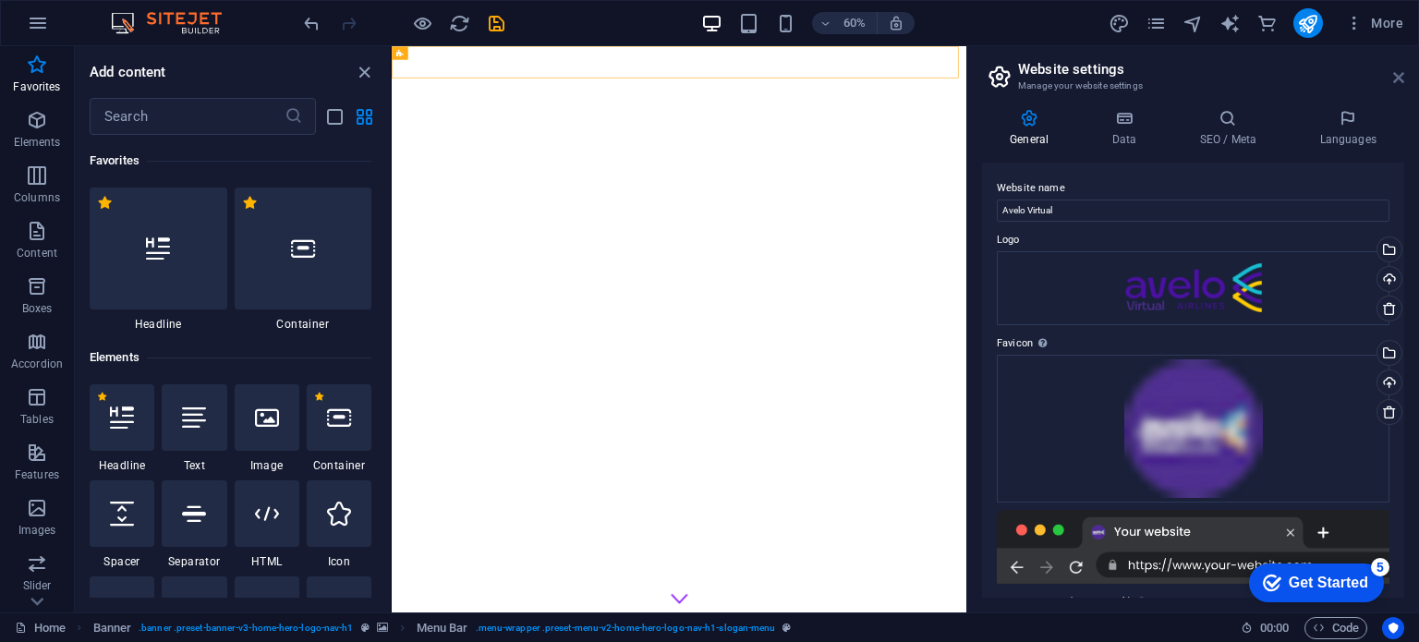
click at [1395, 78] on icon at bounding box center [1398, 77] width 11 height 15
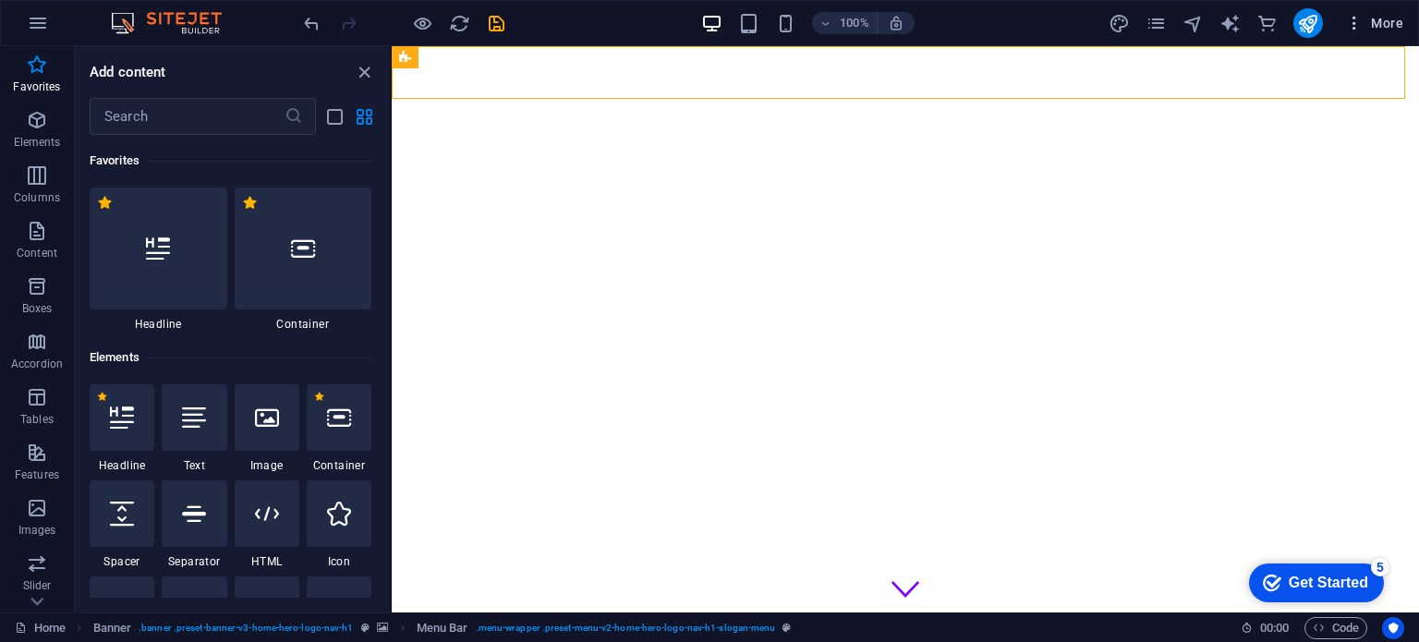
click at [1390, 35] on button "More" at bounding box center [1374, 23] width 73 height 30
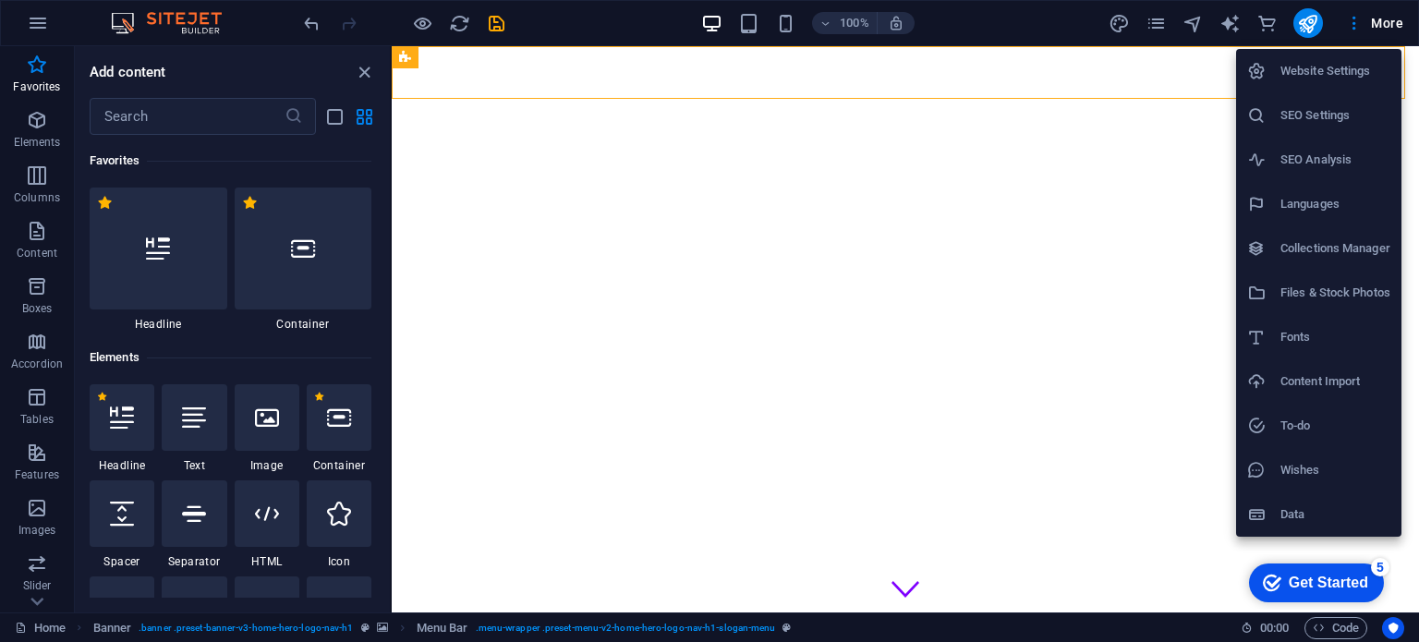
click at [1324, 78] on h6 "Website Settings" at bounding box center [1336, 71] width 110 height 22
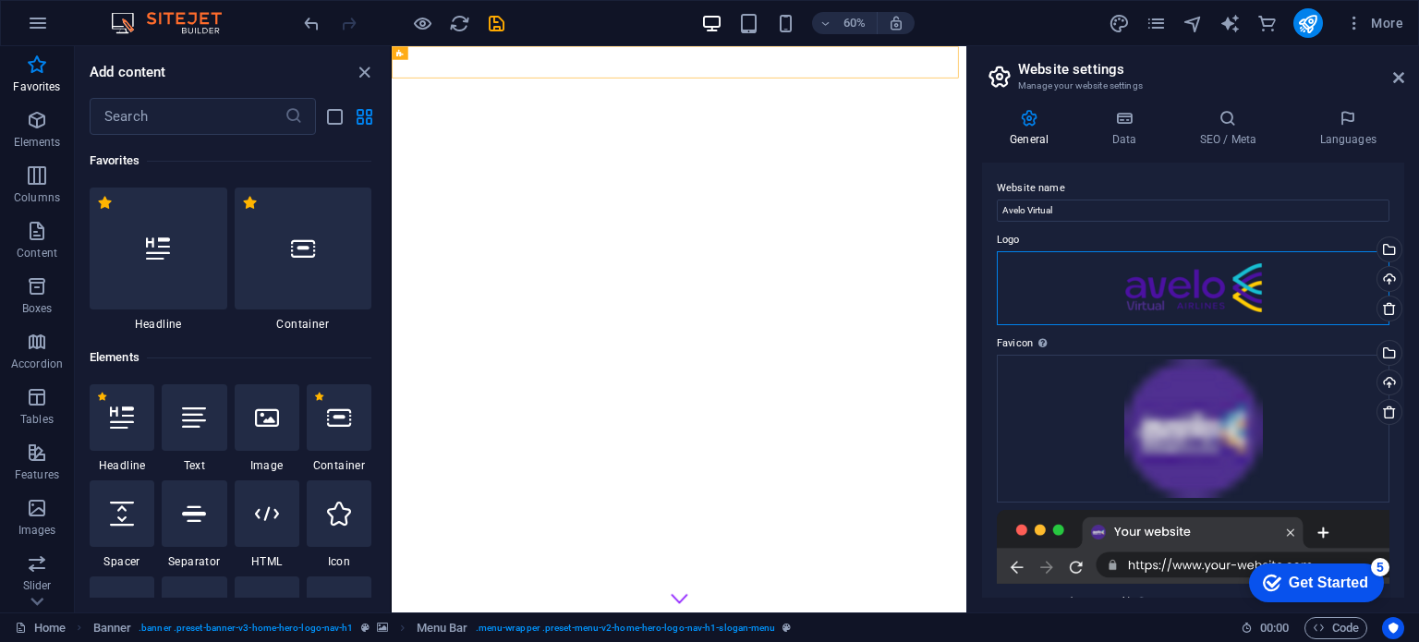
click at [1314, 283] on div "Drag files here, click to choose files or select files from Files or our free s…" at bounding box center [1193, 288] width 393 height 74
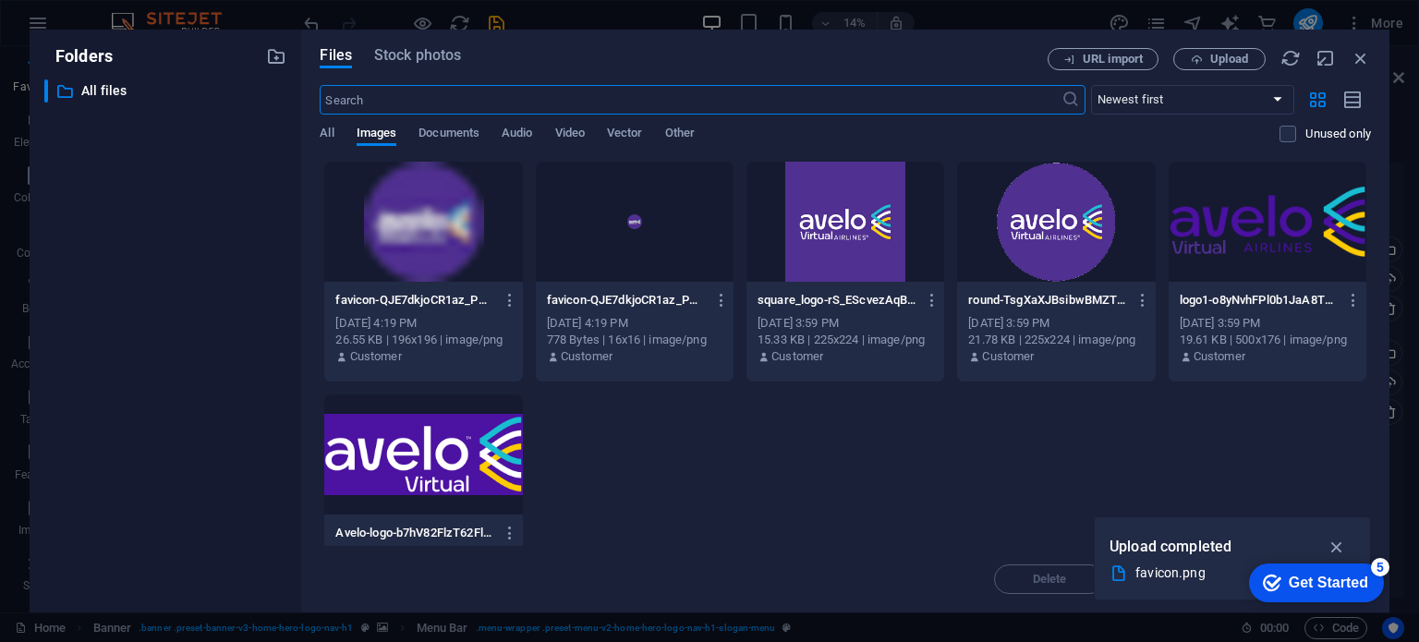
click at [1314, 283] on div "logo1-o8yNvhFPl0b1JaA8T5r0wg.png logo1-o8yNvhFPl0b1JaA8T5r0wg.png [DATE] 3:59 P…" at bounding box center [1268, 329] width 198 height 94
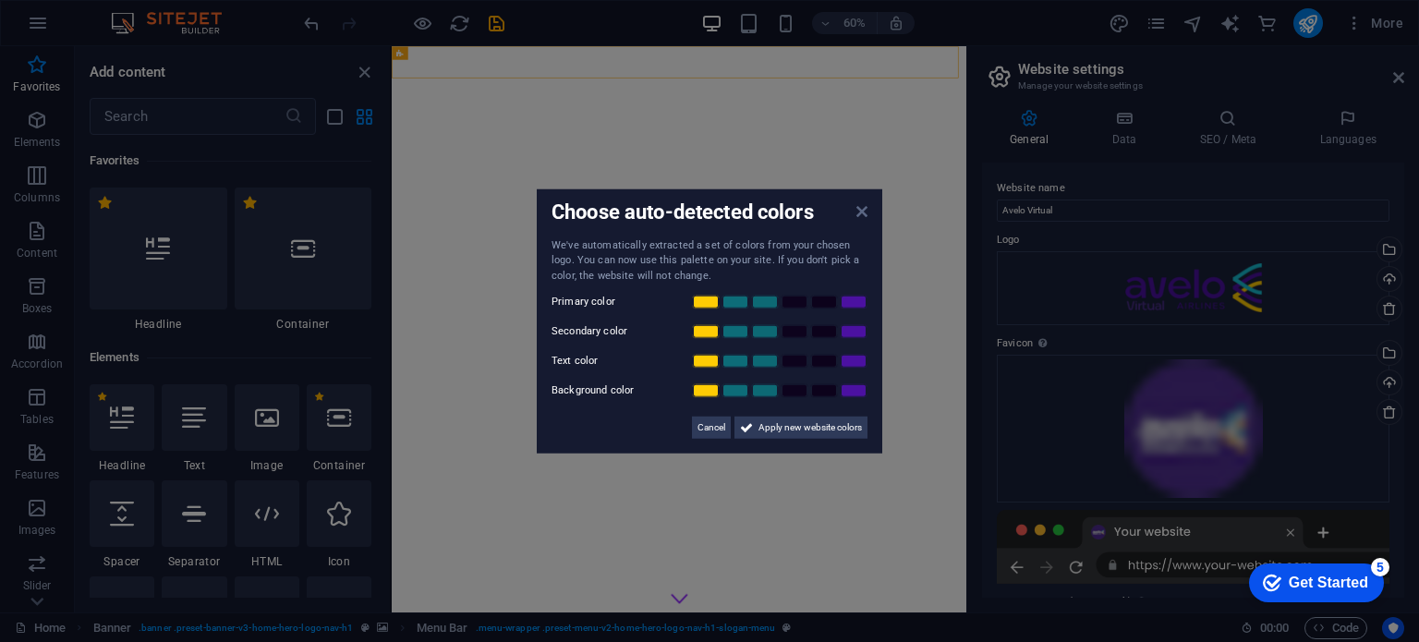
click at [867, 209] on icon at bounding box center [862, 210] width 11 height 15
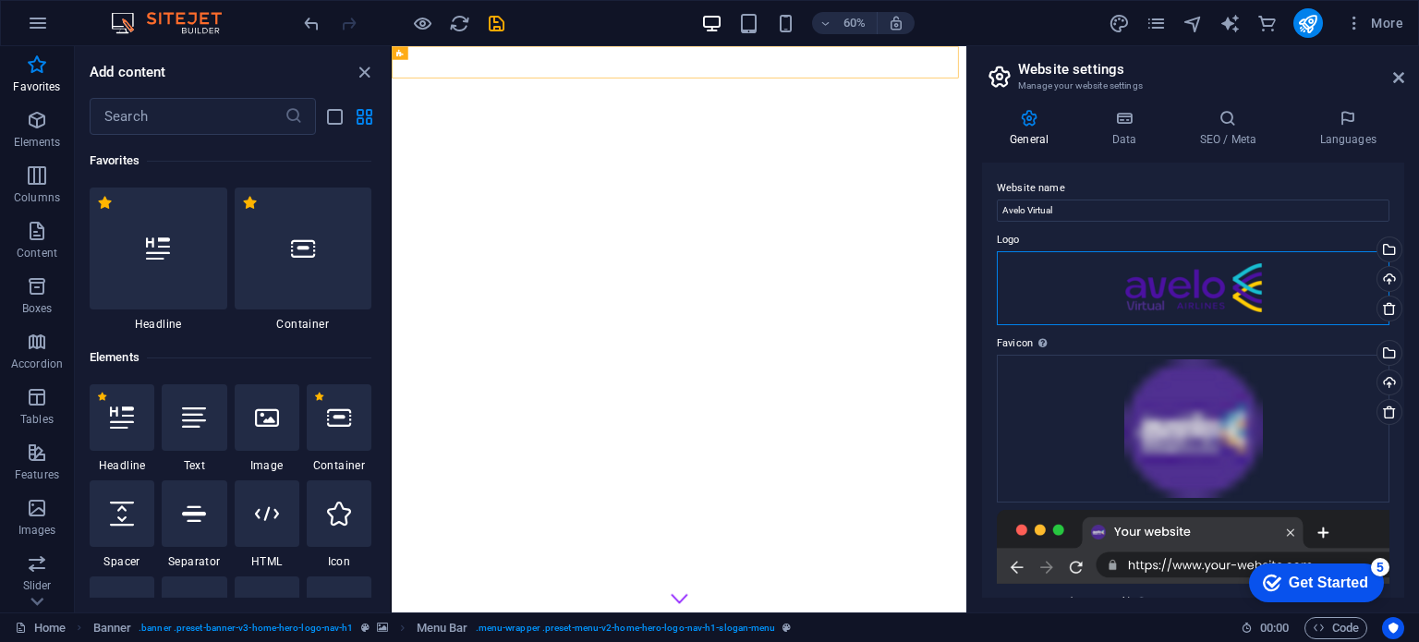
click at [1148, 297] on div "Drag files here, click to choose files or select files from Files or our free s…" at bounding box center [1193, 288] width 393 height 74
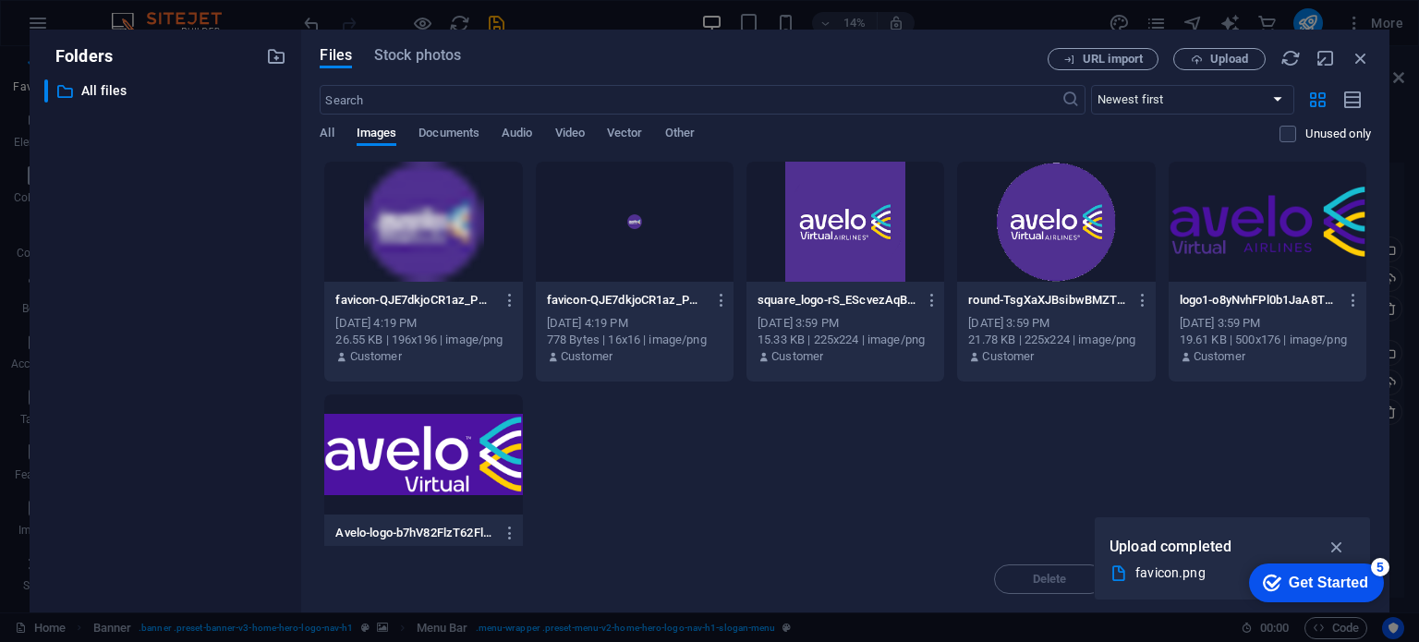
click at [1270, 245] on div at bounding box center [1268, 222] width 198 height 120
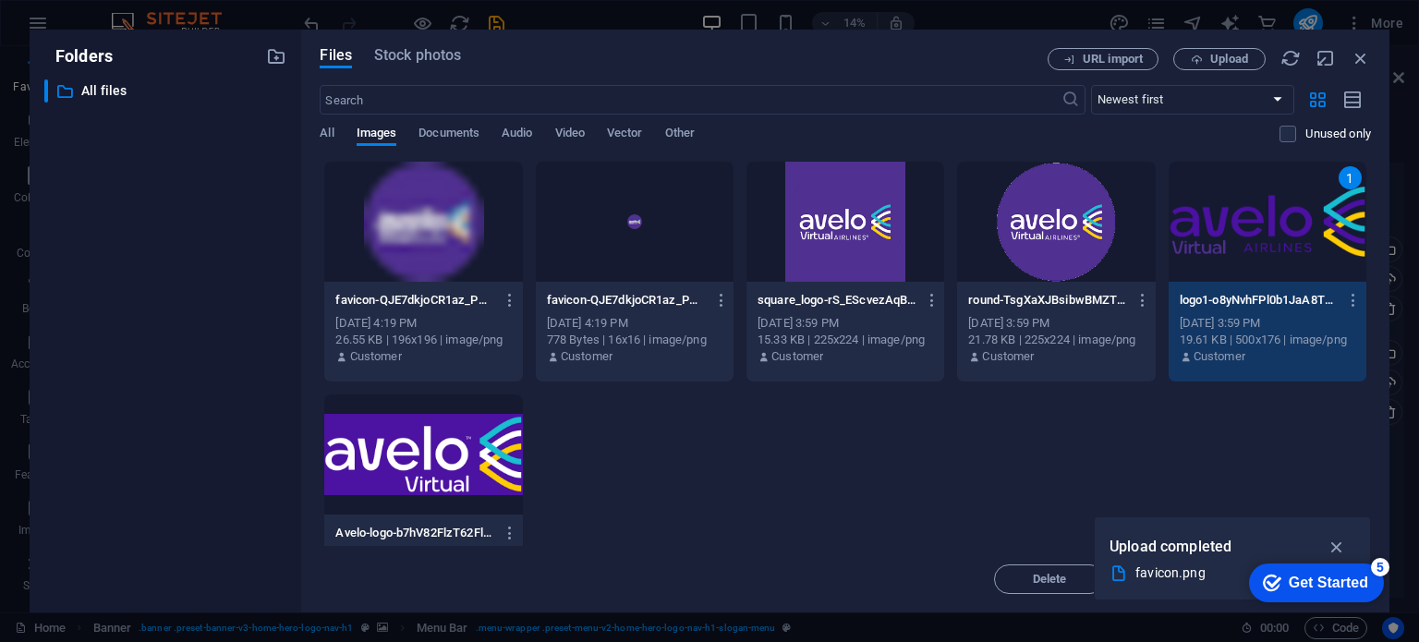
click at [1270, 245] on div "1" at bounding box center [1268, 222] width 198 height 120
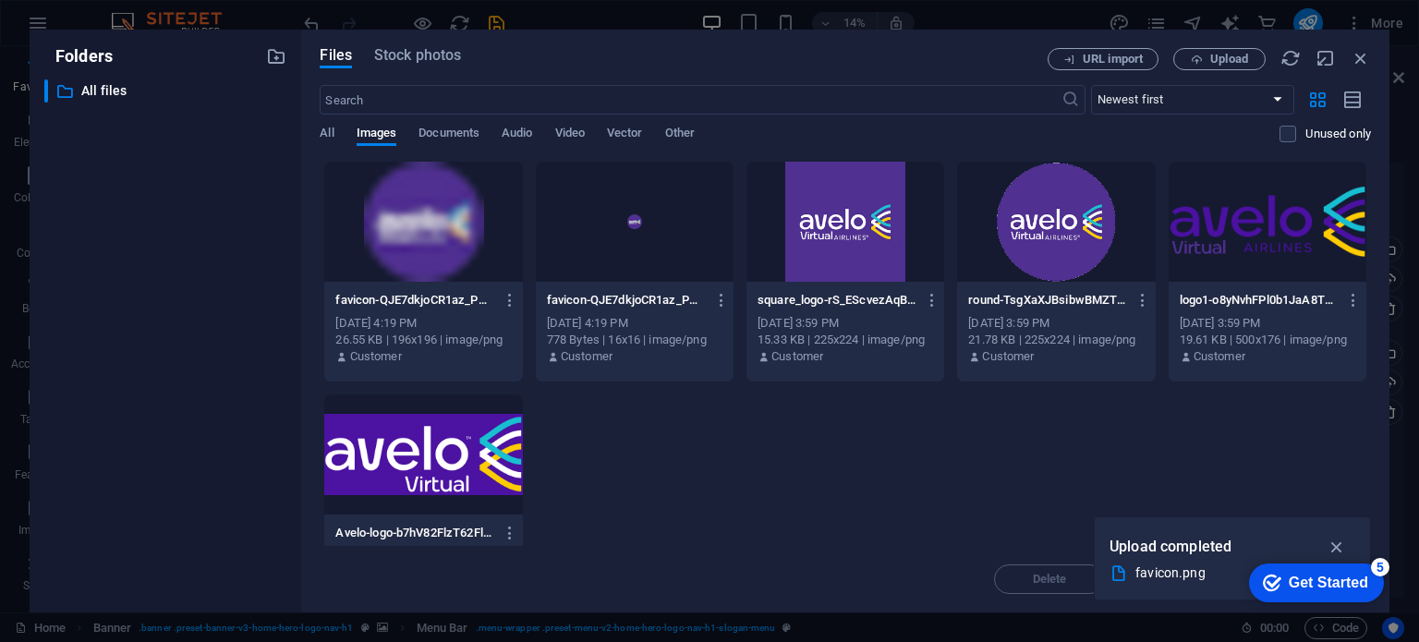
click at [1270, 245] on div at bounding box center [1268, 222] width 198 height 120
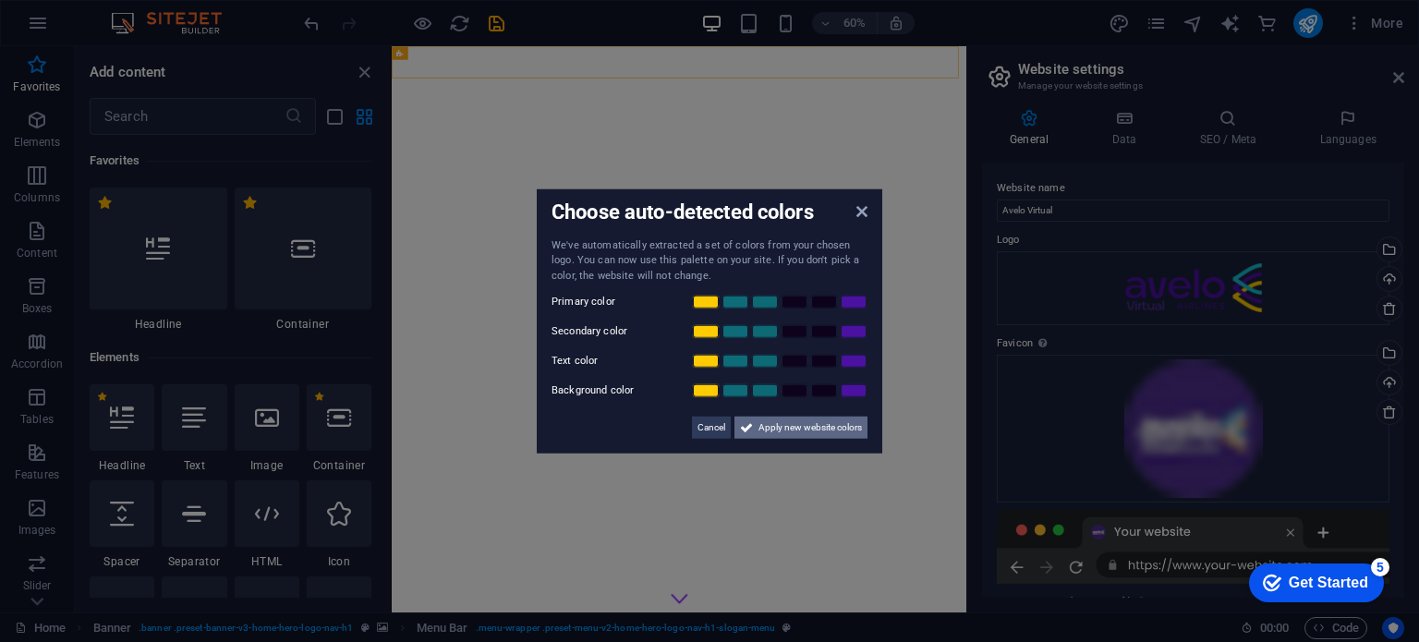
click at [830, 422] on span "Apply new website colors" at bounding box center [810, 428] width 103 height 22
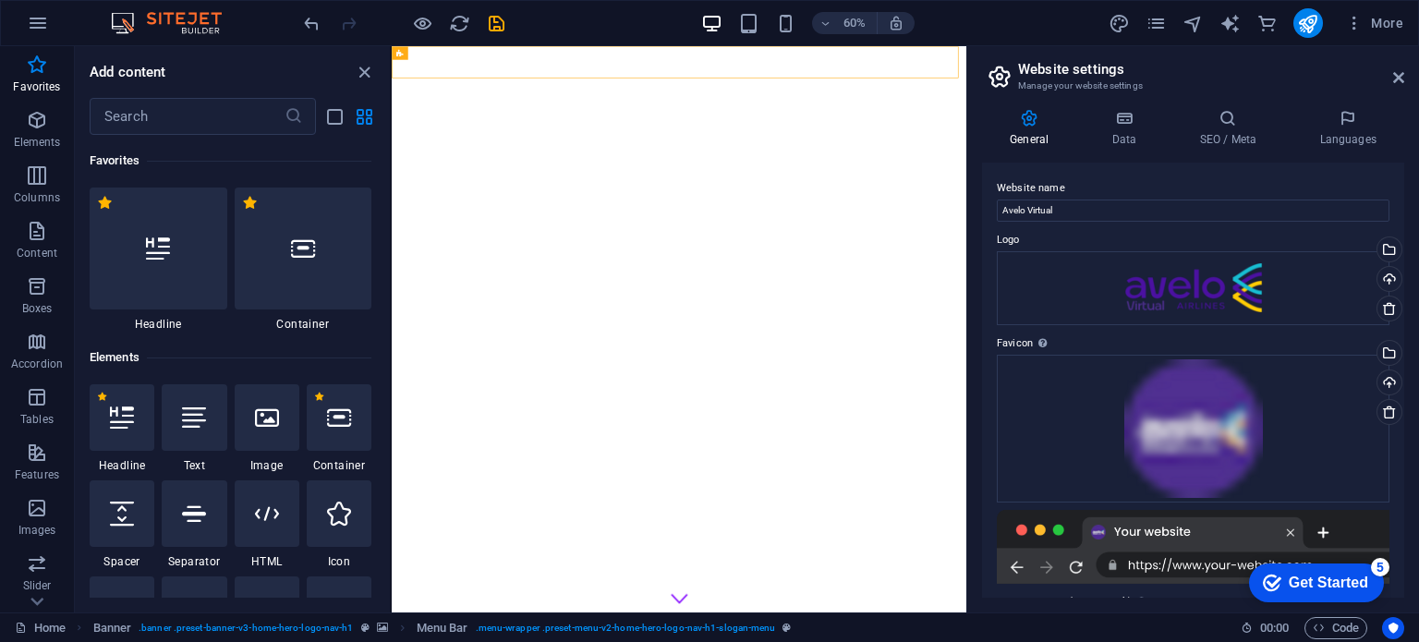
click at [1308, 575] on div "Get Started" at bounding box center [1328, 583] width 79 height 17
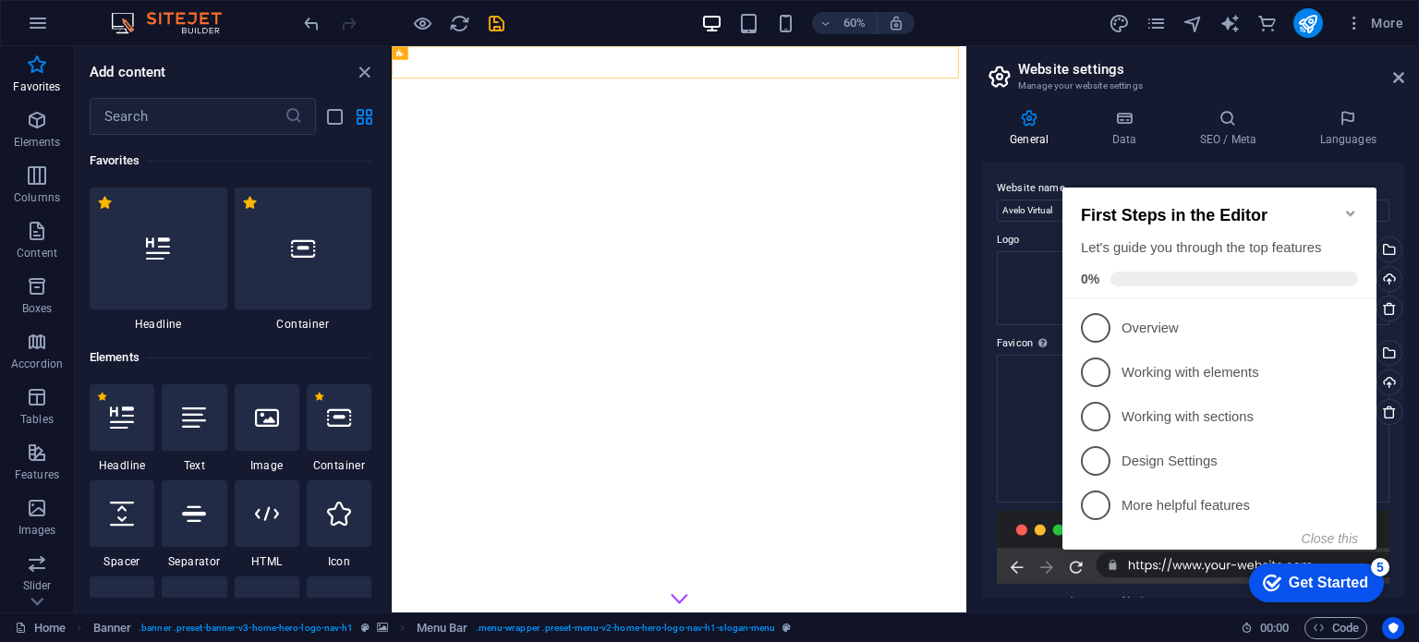
click at [1348, 206] on icon "Minimize checklist" at bounding box center [1351, 213] width 15 height 15
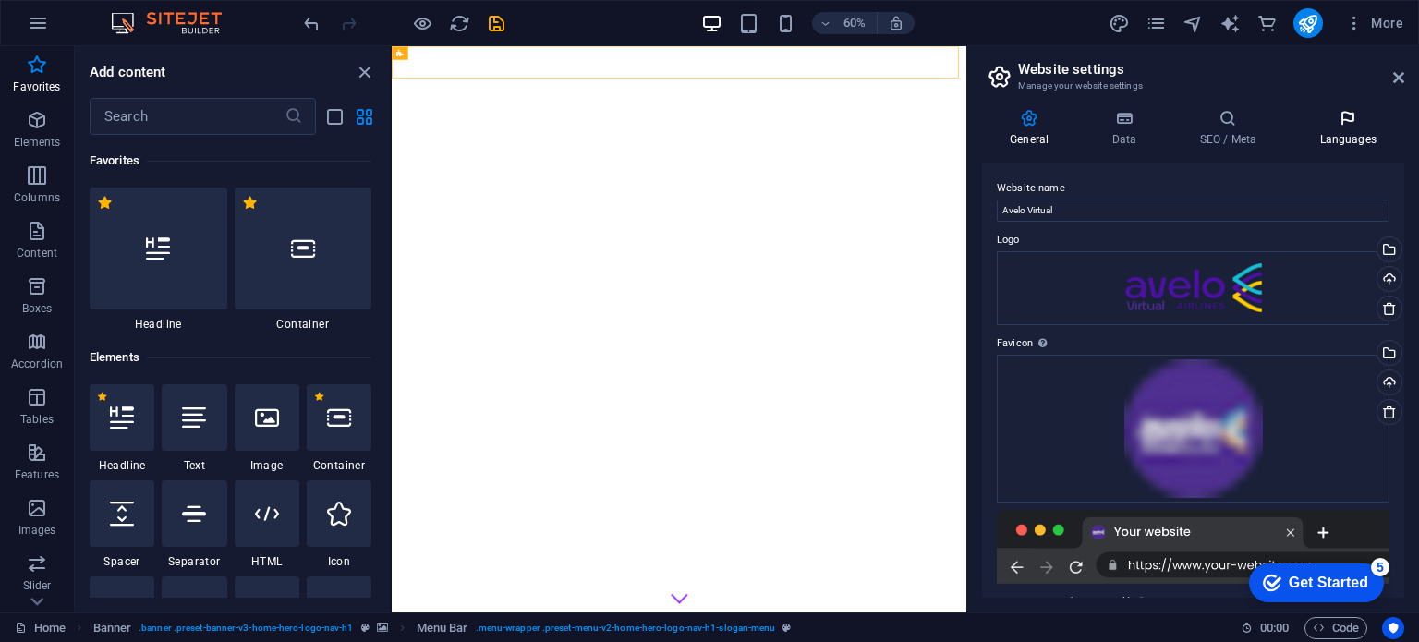
click at [1344, 124] on icon at bounding box center [1348, 118] width 113 height 18
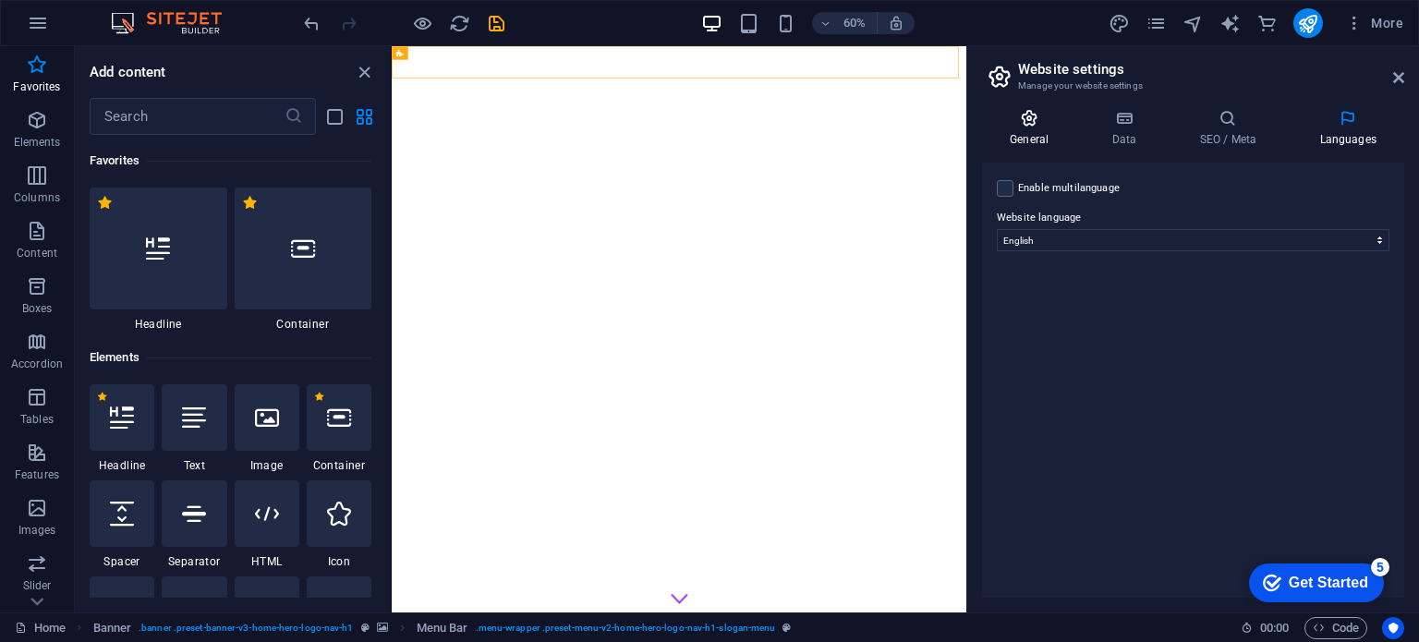
drag, startPoint x: 1031, startPoint y: 128, endPoint x: 1063, endPoint y: 126, distance: 31.5
click at [1031, 128] on h4 "General" at bounding box center [1033, 128] width 102 height 39
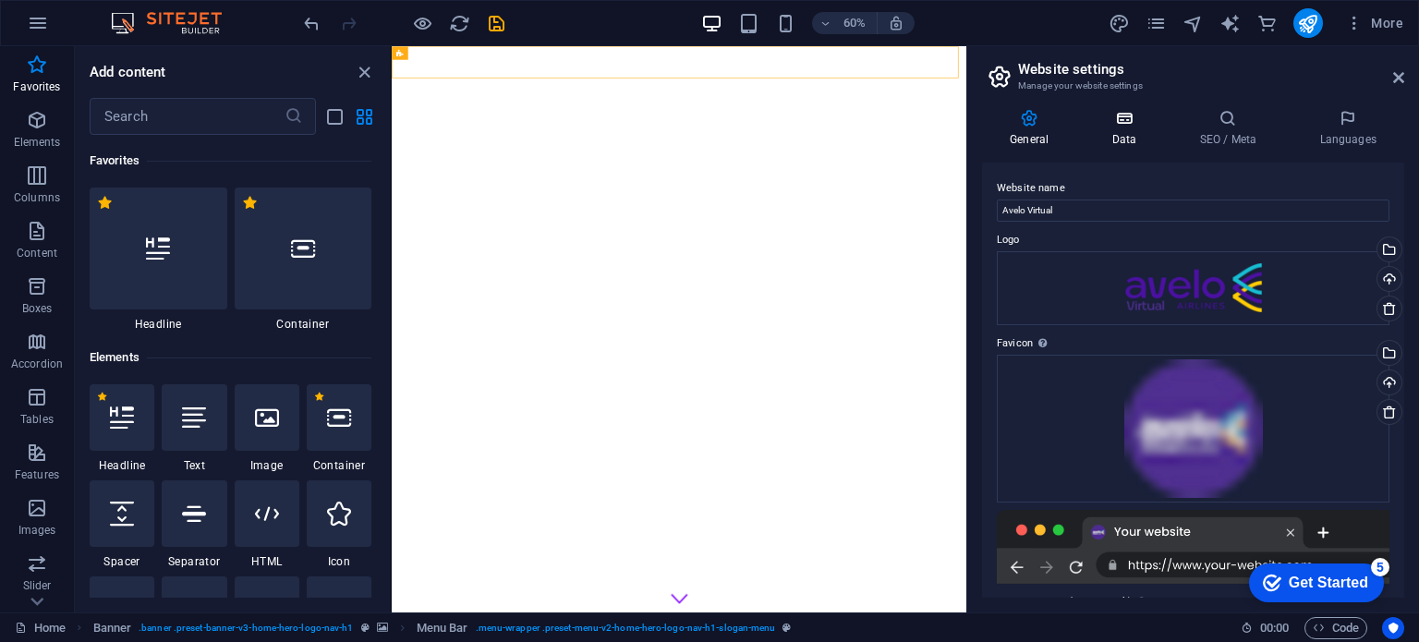
click at [1125, 128] on h4 "Data" at bounding box center [1128, 128] width 88 height 39
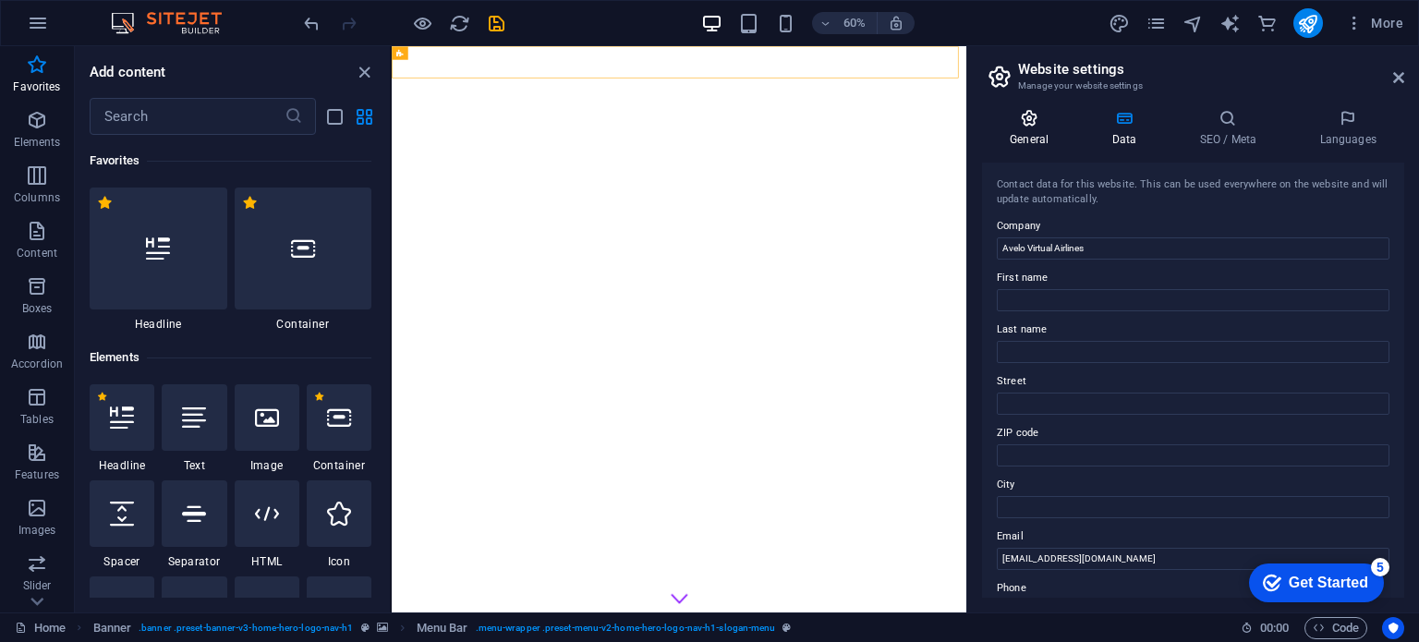
click at [1029, 128] on h4 "General" at bounding box center [1033, 128] width 102 height 39
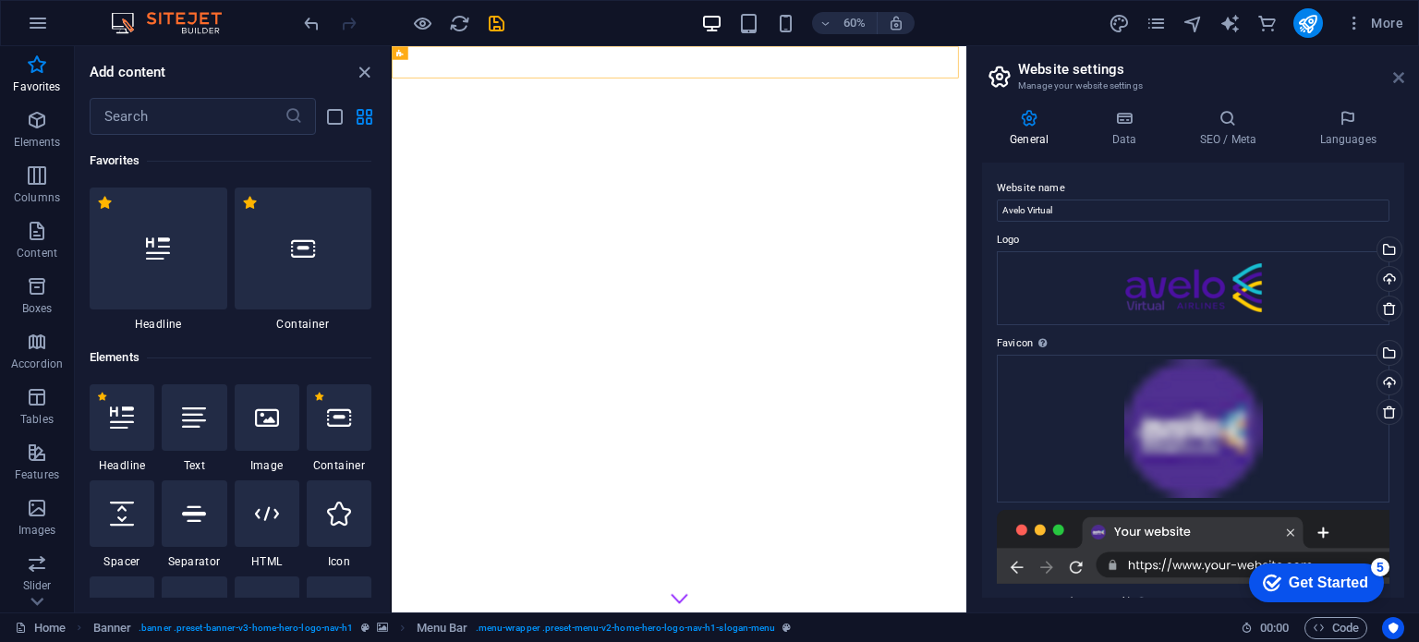
click at [1399, 79] on icon at bounding box center [1398, 77] width 11 height 15
